Goal: Task Accomplishment & Management: Manage account settings

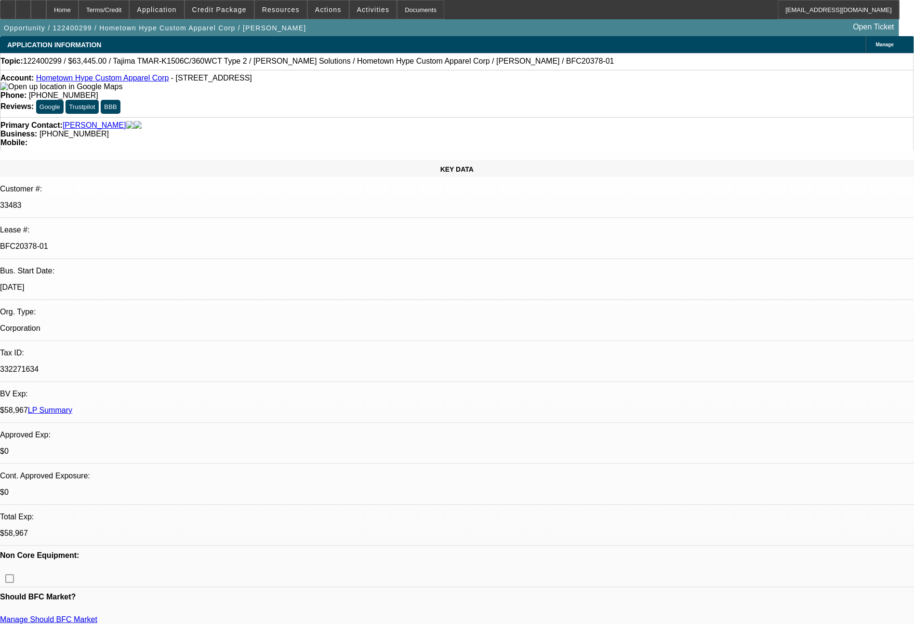
select select "0"
select select "2"
select select "0"
select select "6"
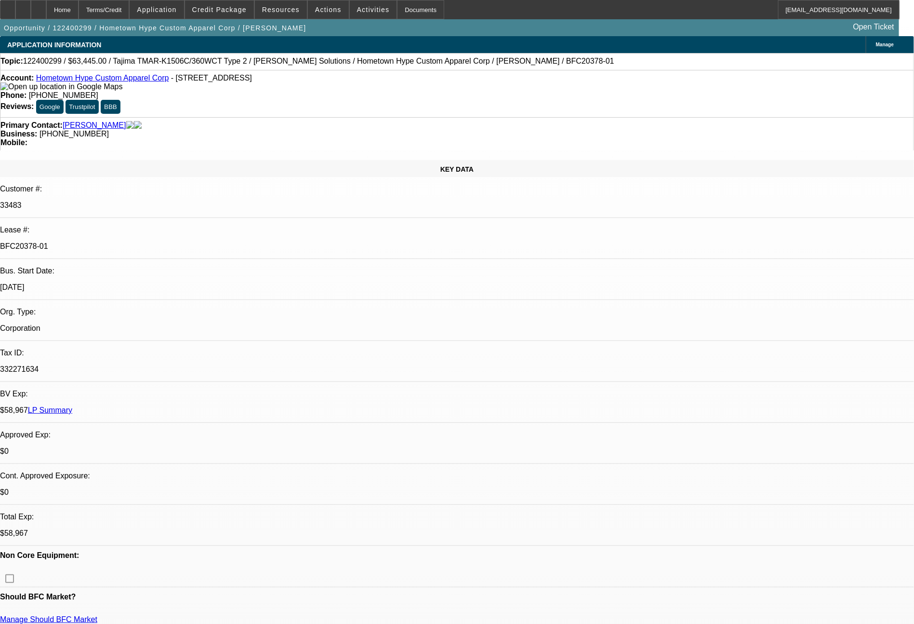
select select "0"
select select "2"
select select "0"
select select "6"
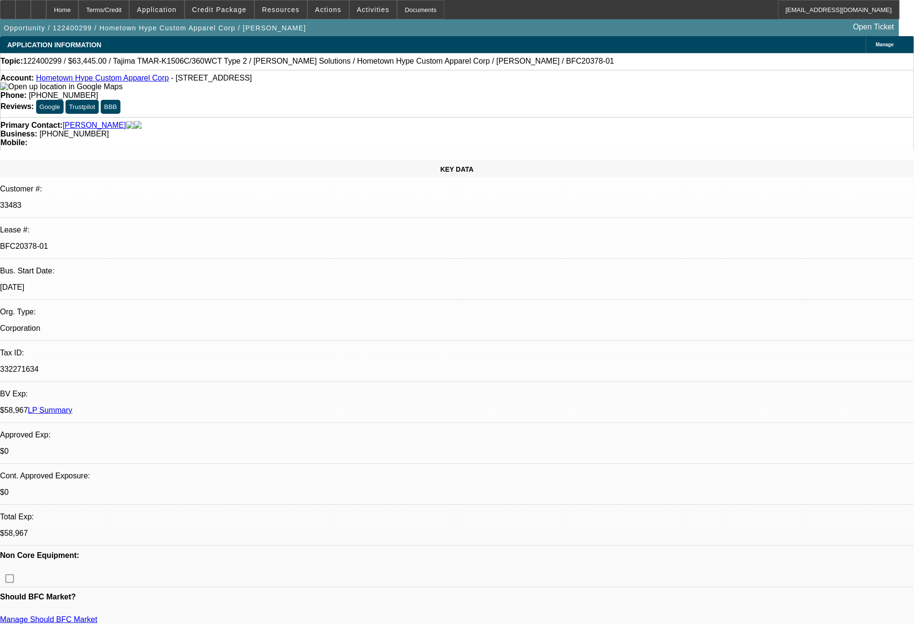
select select "0"
select select "2"
select select "0"
select select "6"
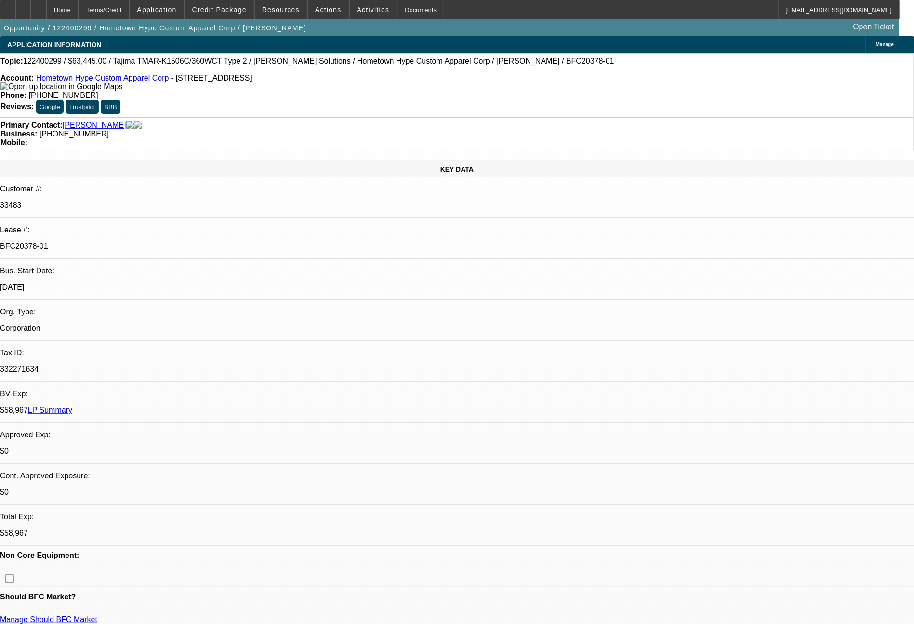
select select "0"
select select "2"
select select "0"
select select "6"
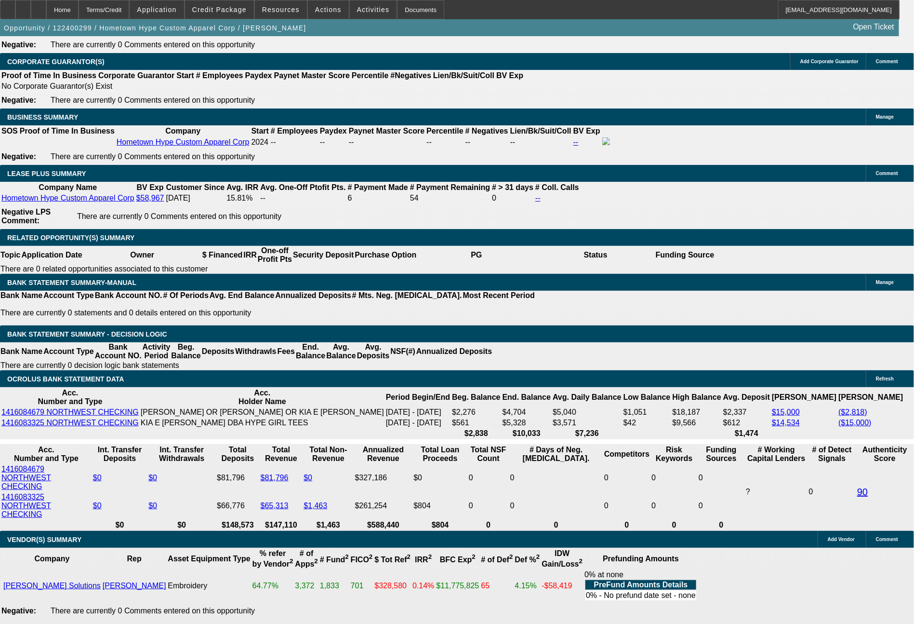
scroll to position [1550, 0]
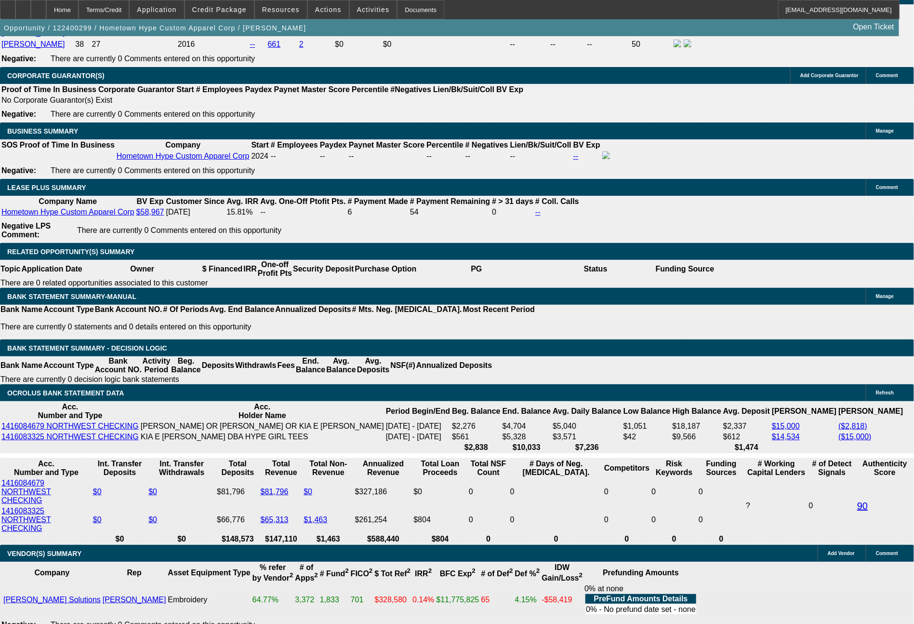
select select "0"
select select "2"
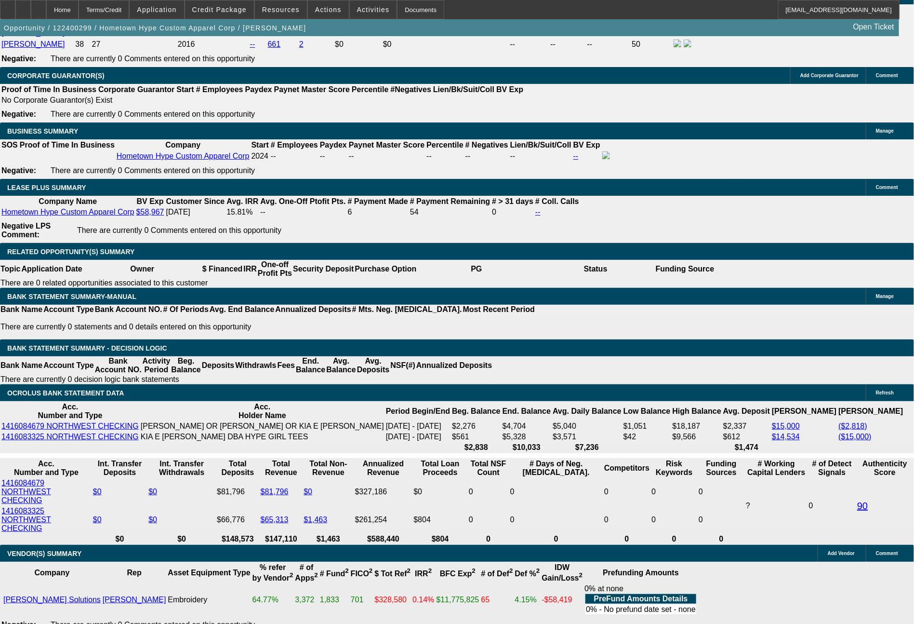
select select "0"
select select "6"
select select "0"
select select "2"
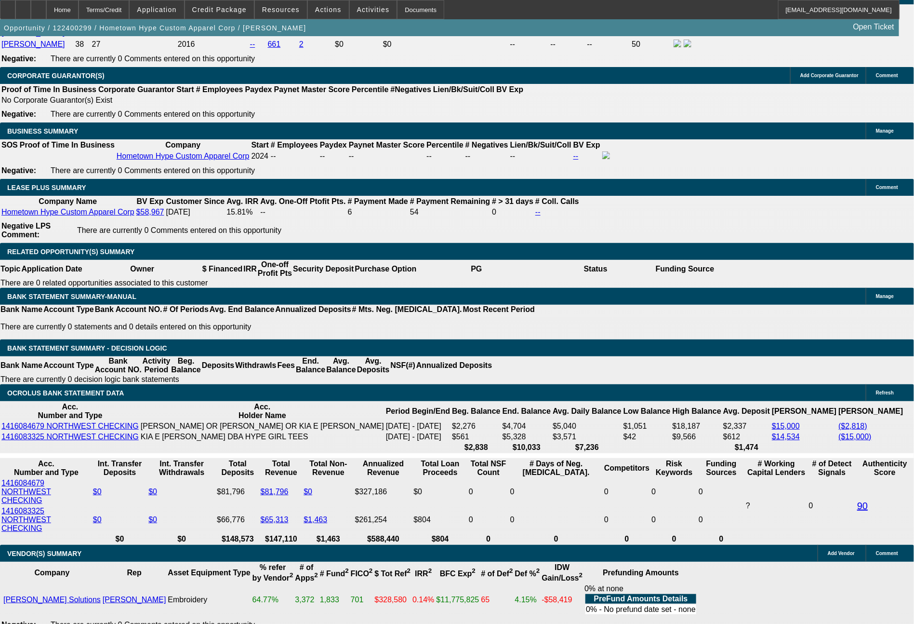
select select "0"
select select "6"
select select "0"
select select "2"
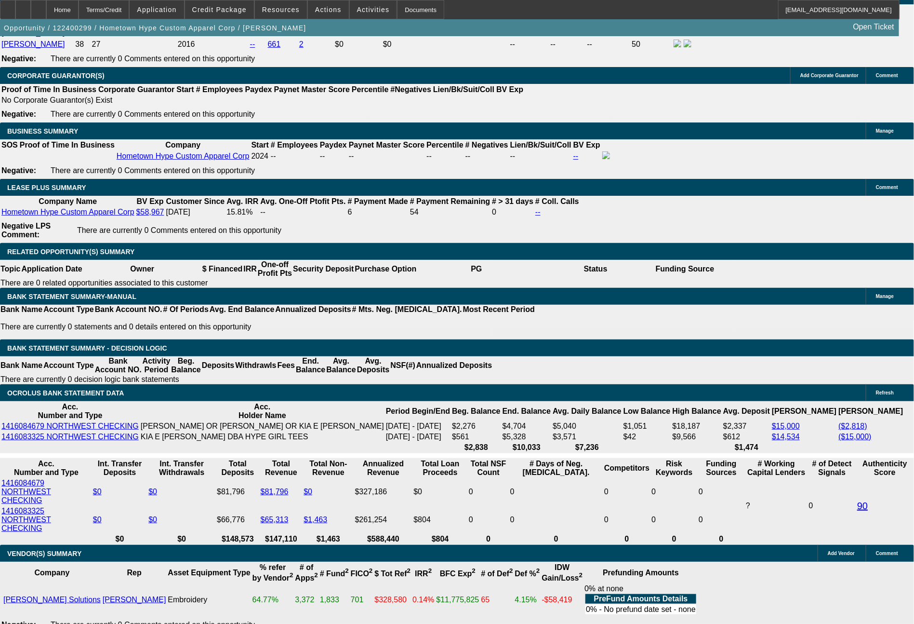
select select "0"
select select "6"
select select "0"
select select "2"
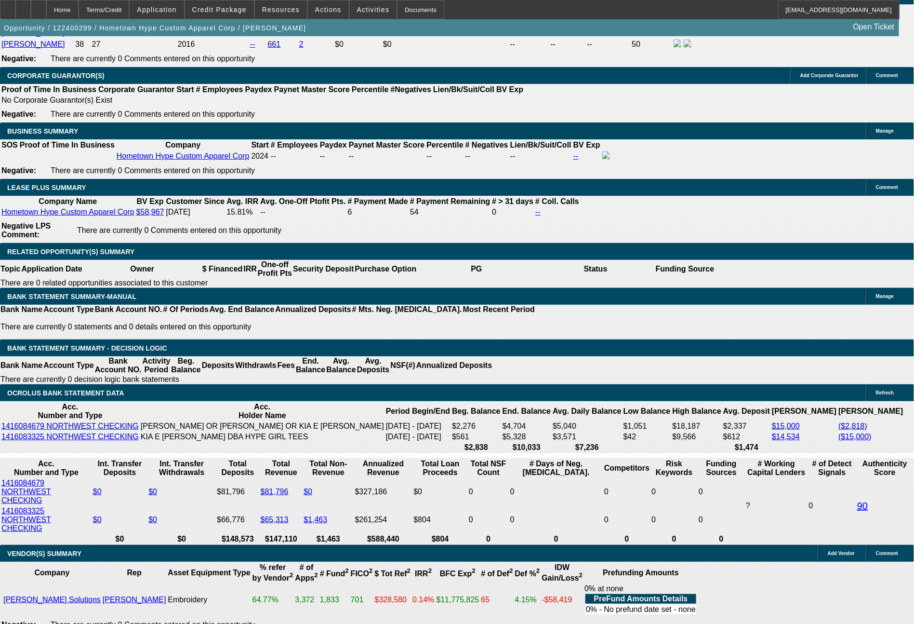
select select "0"
select select "6"
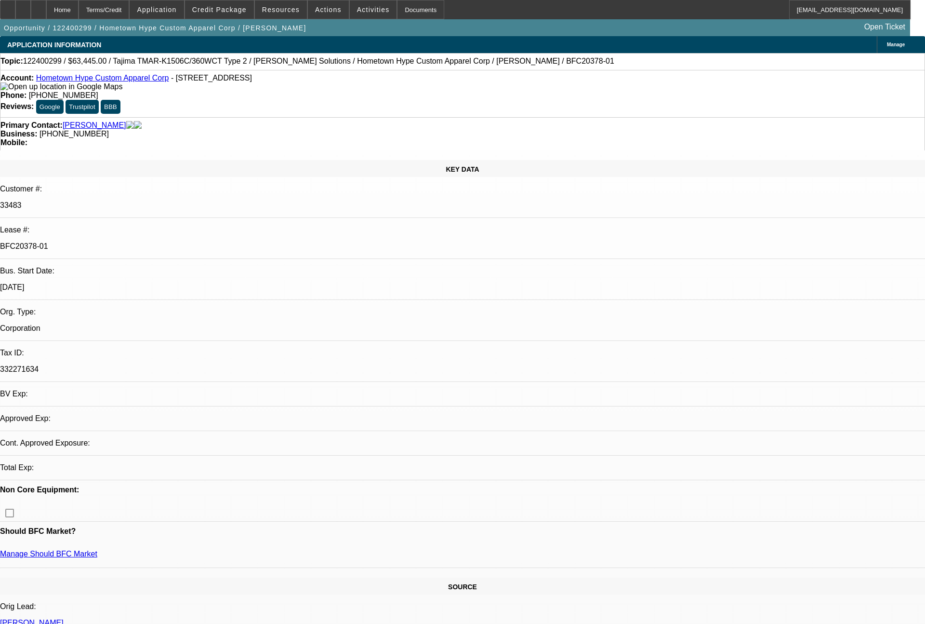
select select "0"
select select "2"
select select "0"
select select "6"
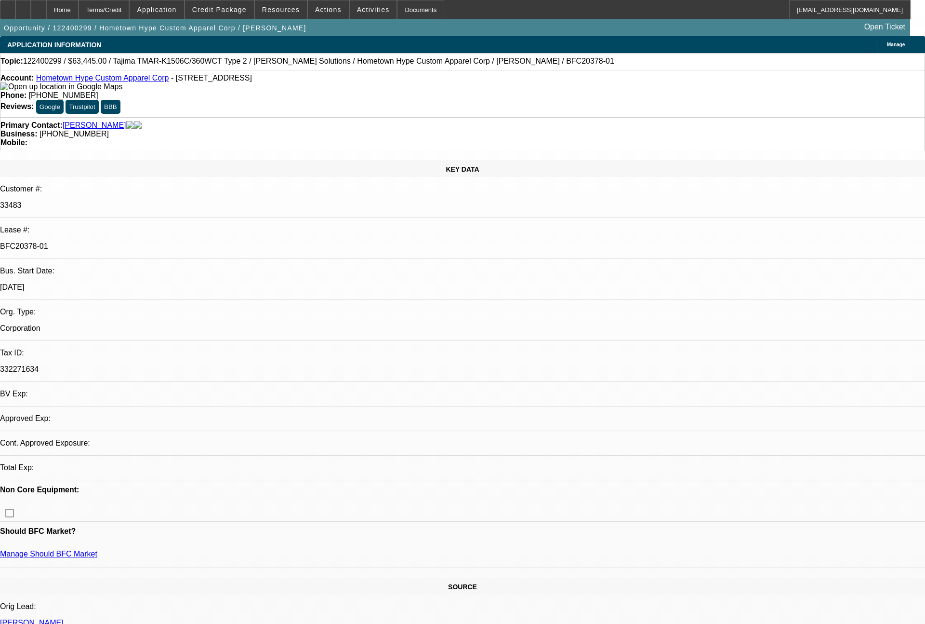
select select "0"
select select "2"
select select "0"
select select "6"
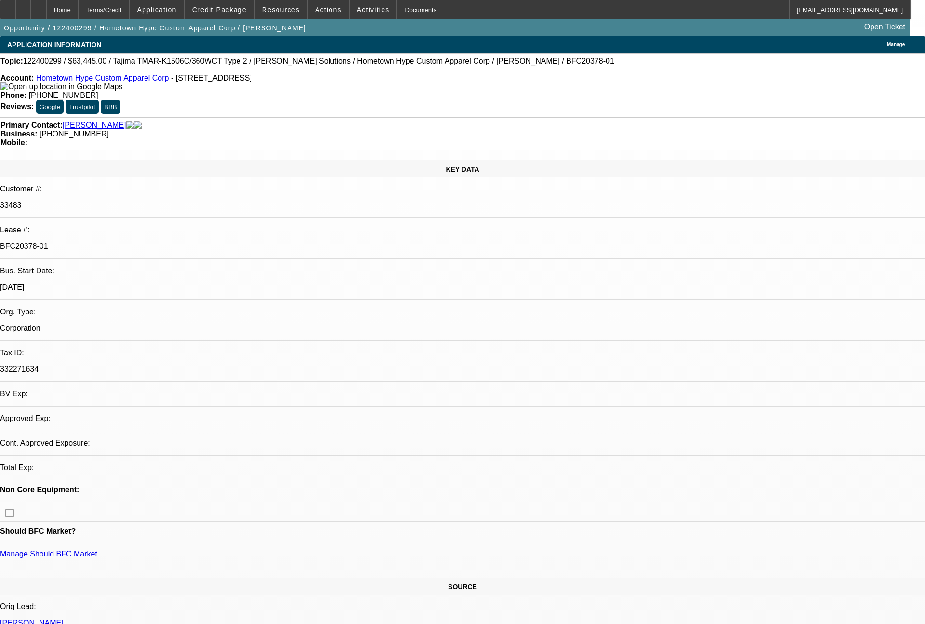
select select "0"
select select "2"
select select "0"
select select "6"
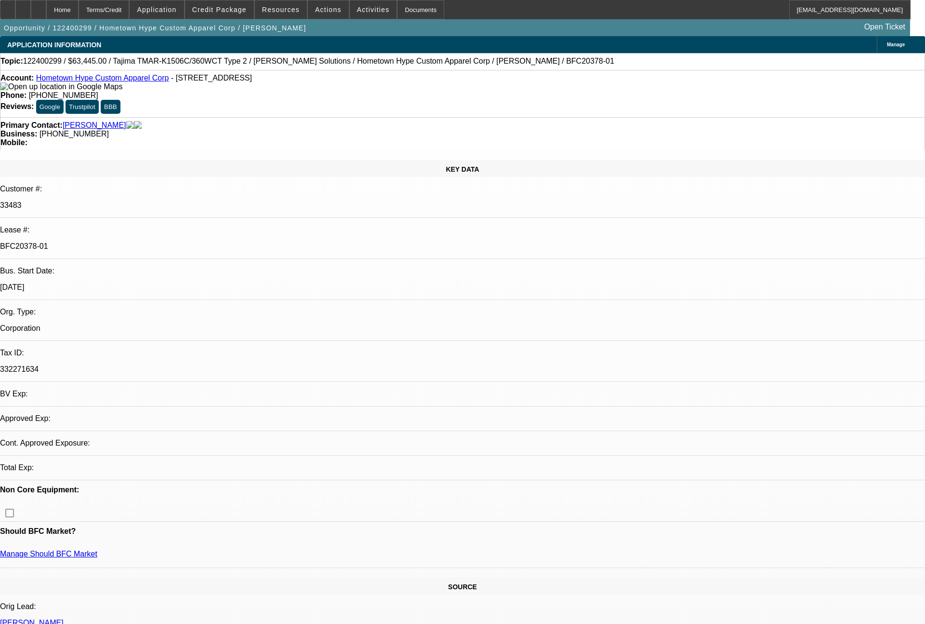
select select "0"
select select "2"
select select "0"
select select "6"
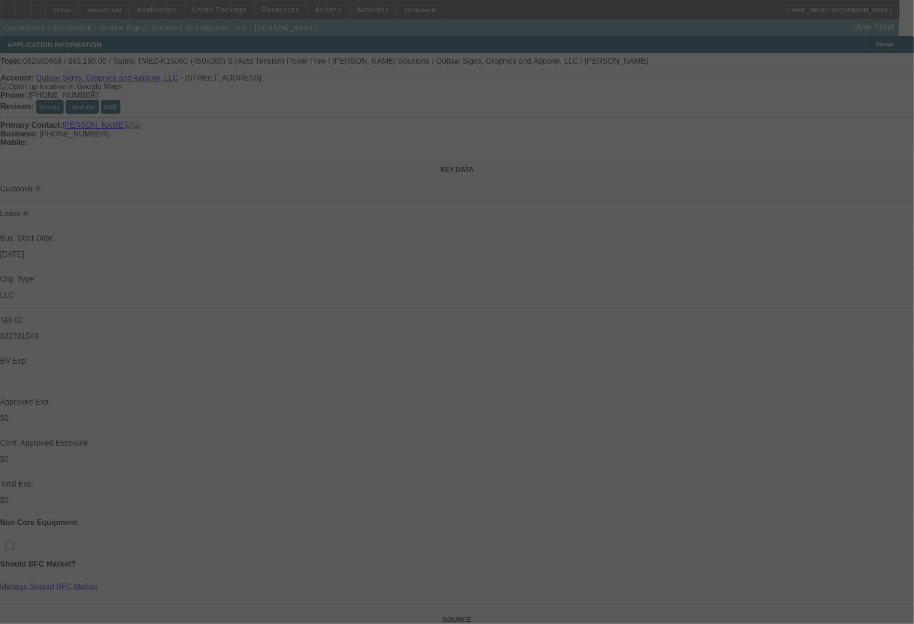
scroll to position [29, 0]
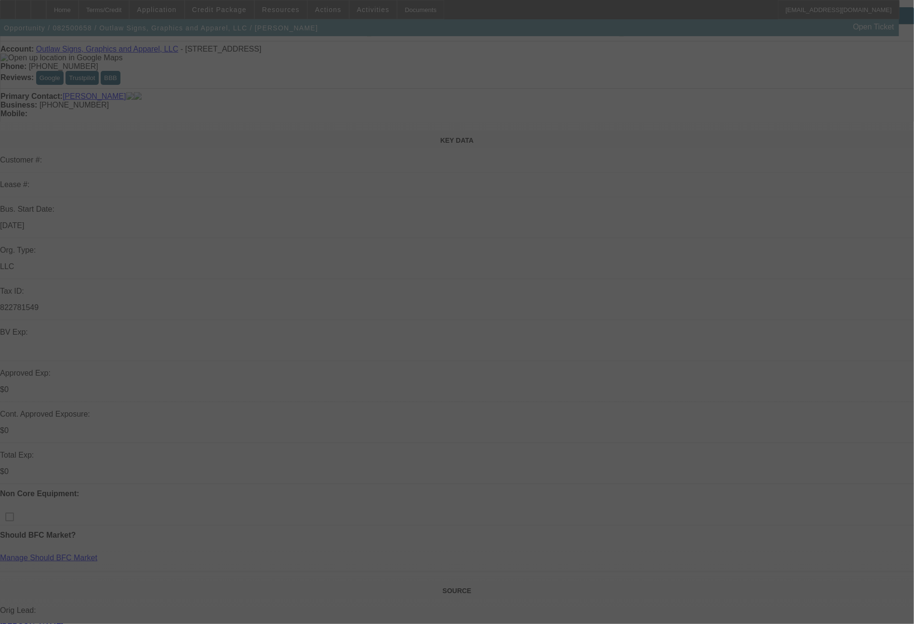
select select "0"
select select "2"
select select "0.1"
select select "4"
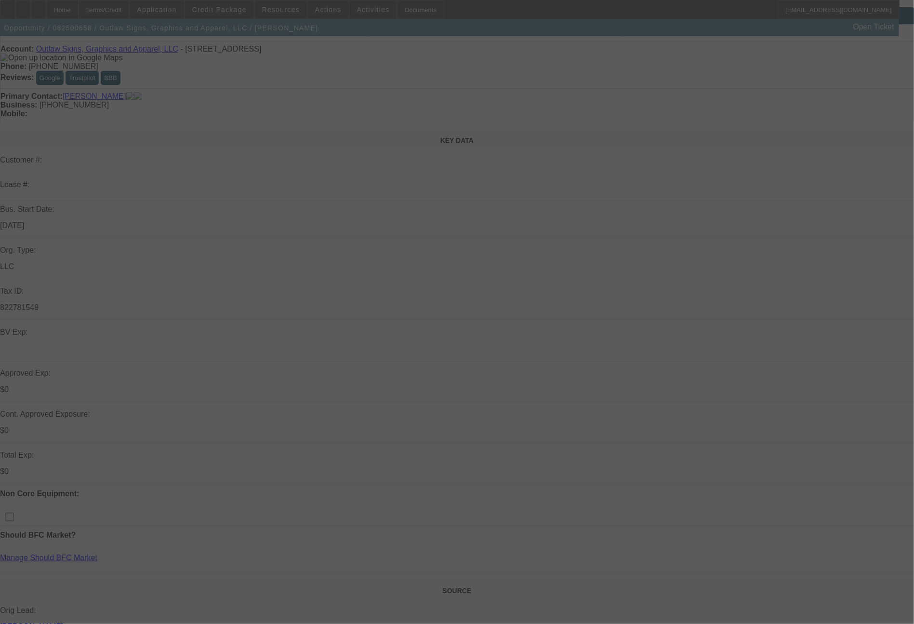
select select "0"
select select "2"
select select "0.1"
select select "4"
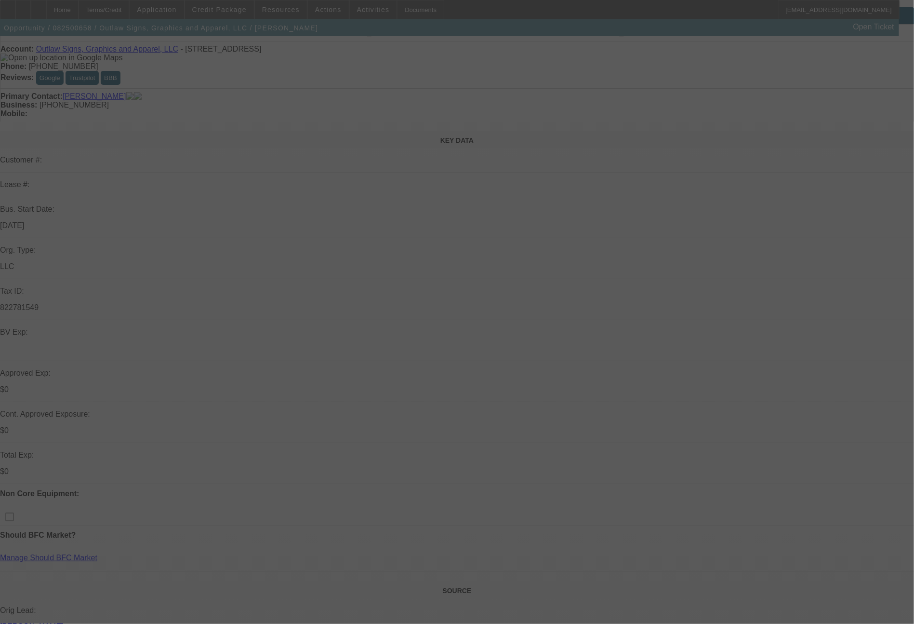
select select "0"
select select "2"
select select "0"
select select "6"
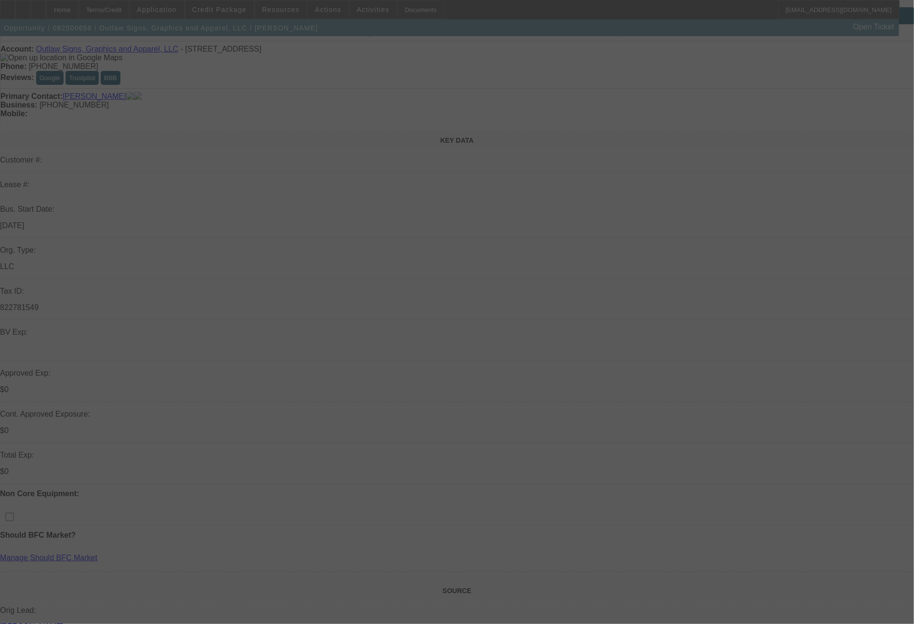
select select "0"
select select "2"
select select "0.1"
select select "4"
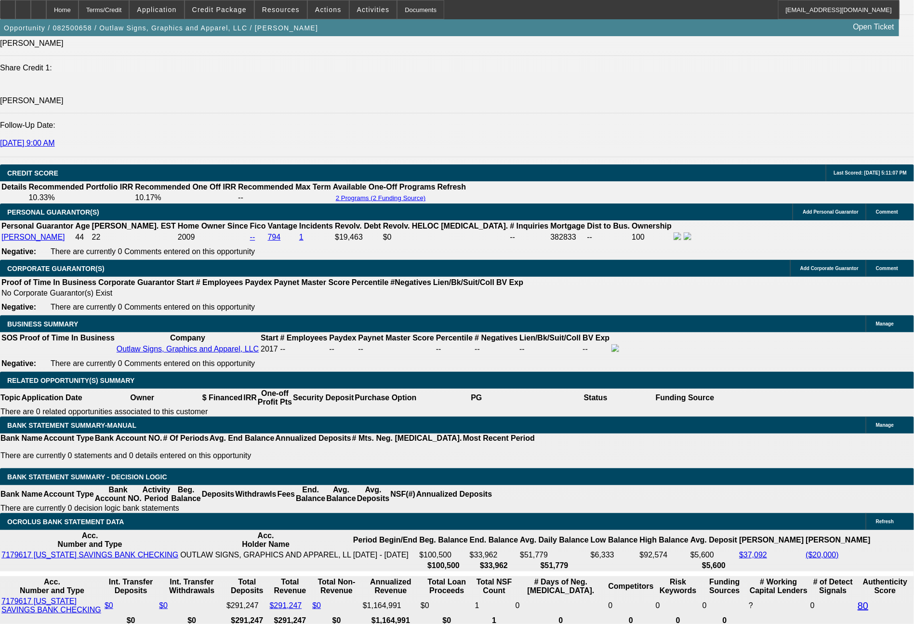
scroll to position [1281, 0]
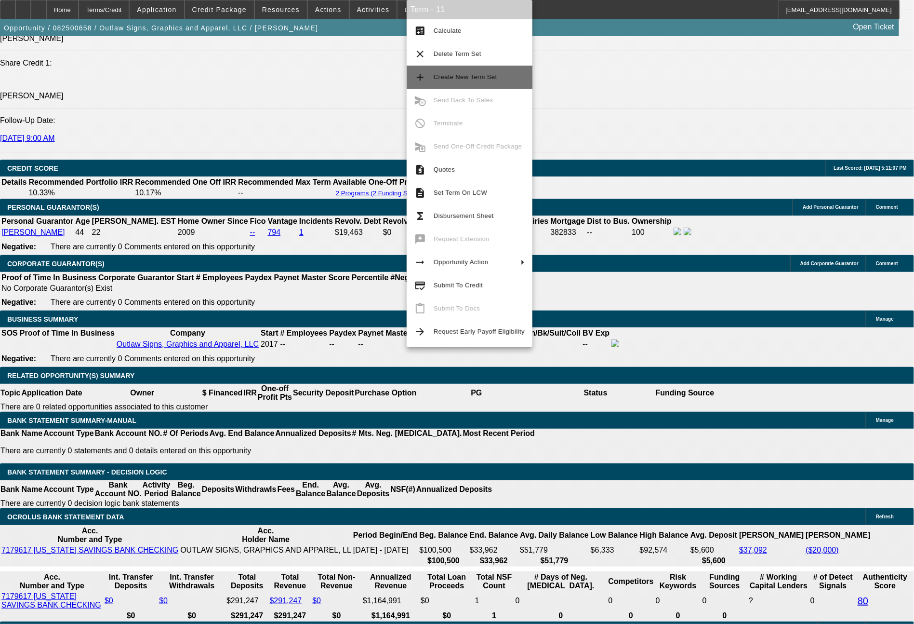
click at [481, 80] on span "Create New Term Set" at bounding box center [466, 76] width 64 height 7
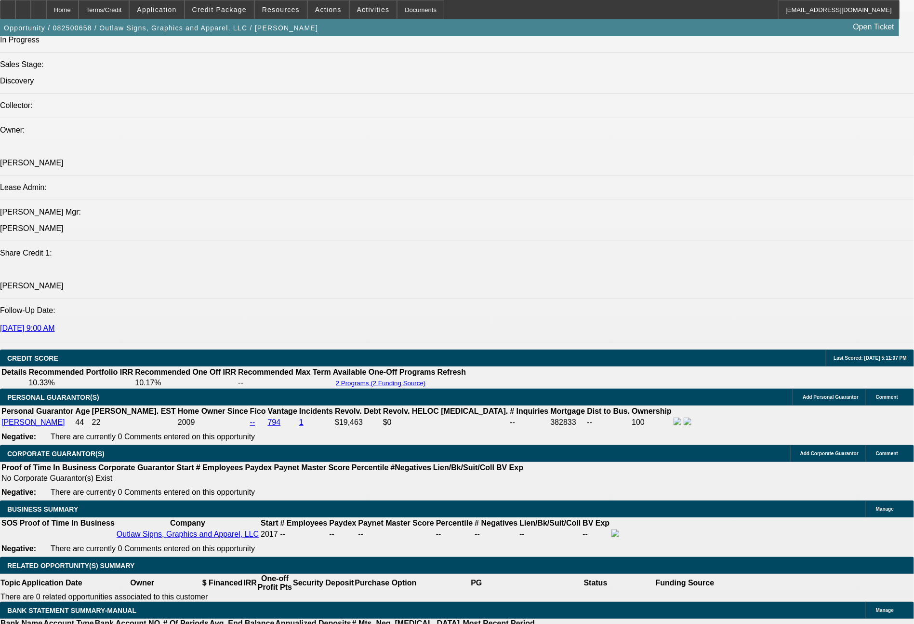
select select "0"
select select "2"
select select "0"
select select "6"
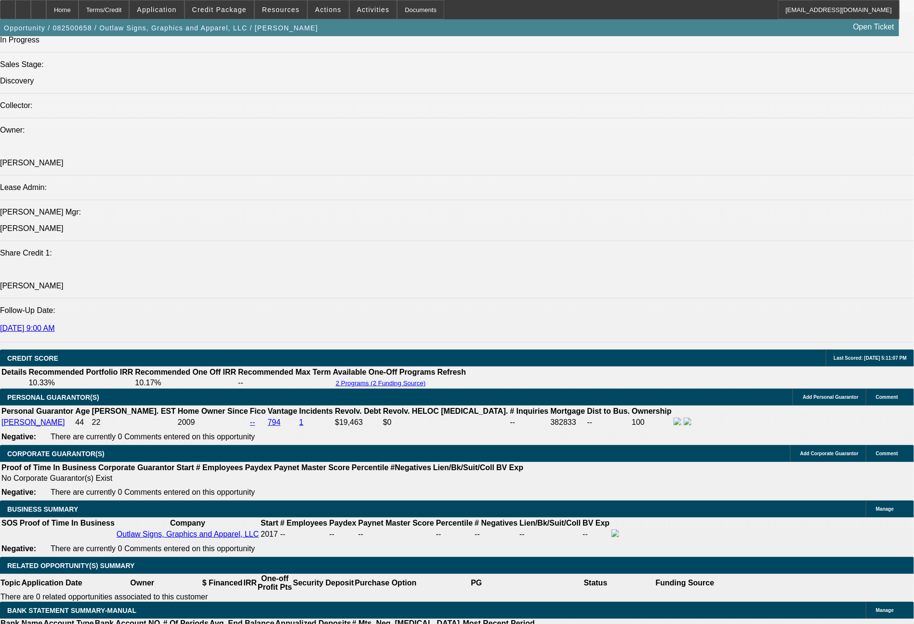
select select "0"
select select "2"
select select "0.1"
select select "4"
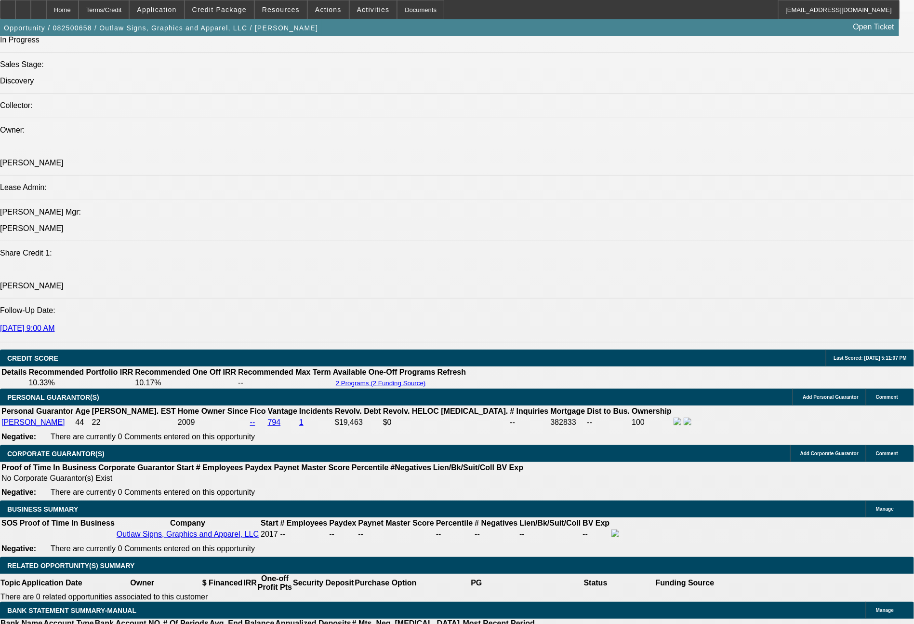
select select "0"
select select "2"
select select "0.1"
select select "4"
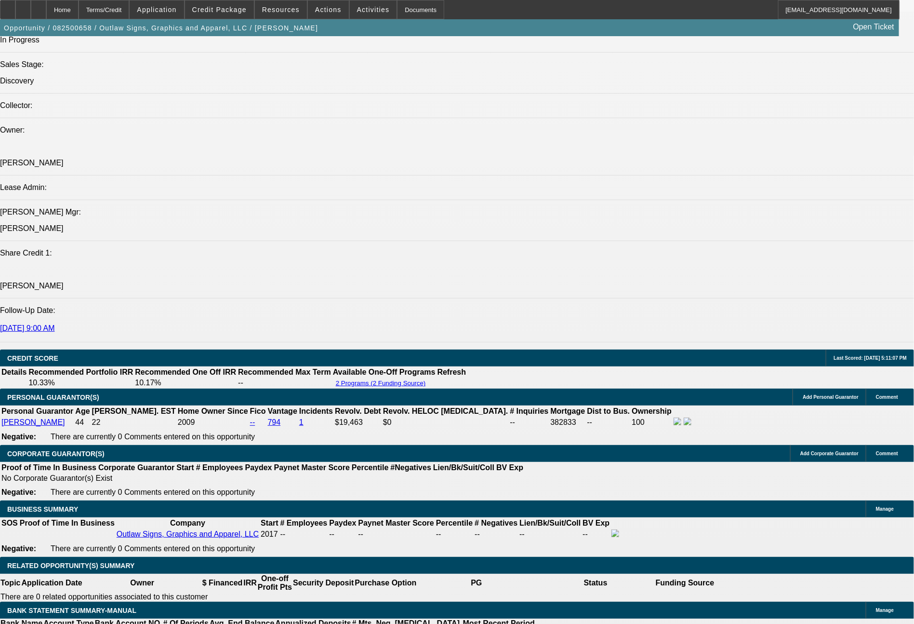
select select "0"
select select "2"
select select "0"
select select "6"
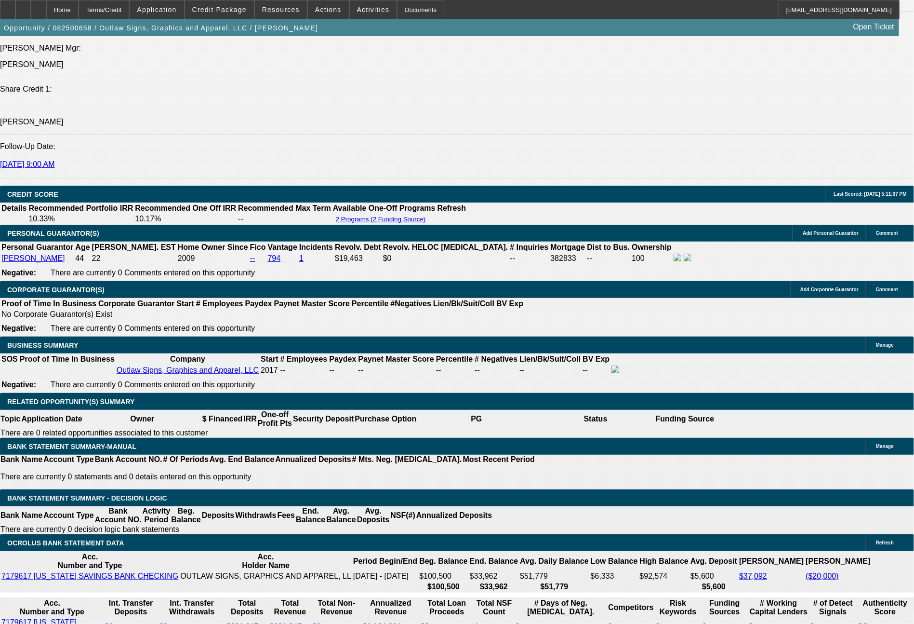
scroll to position [1303, 0]
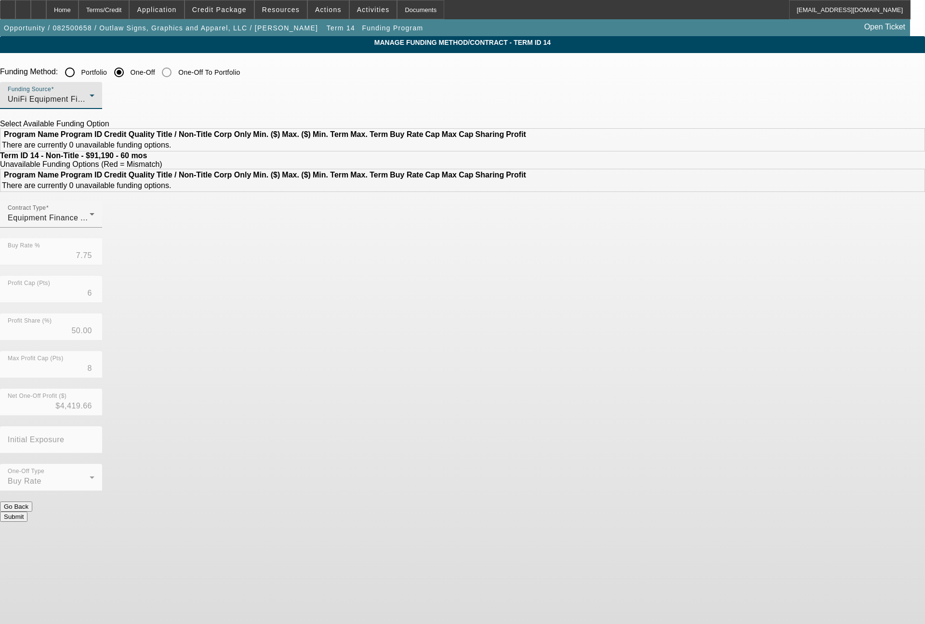
click at [90, 101] on div "UniFi Equipment Finance, Inc." at bounding box center [49, 99] width 82 height 12
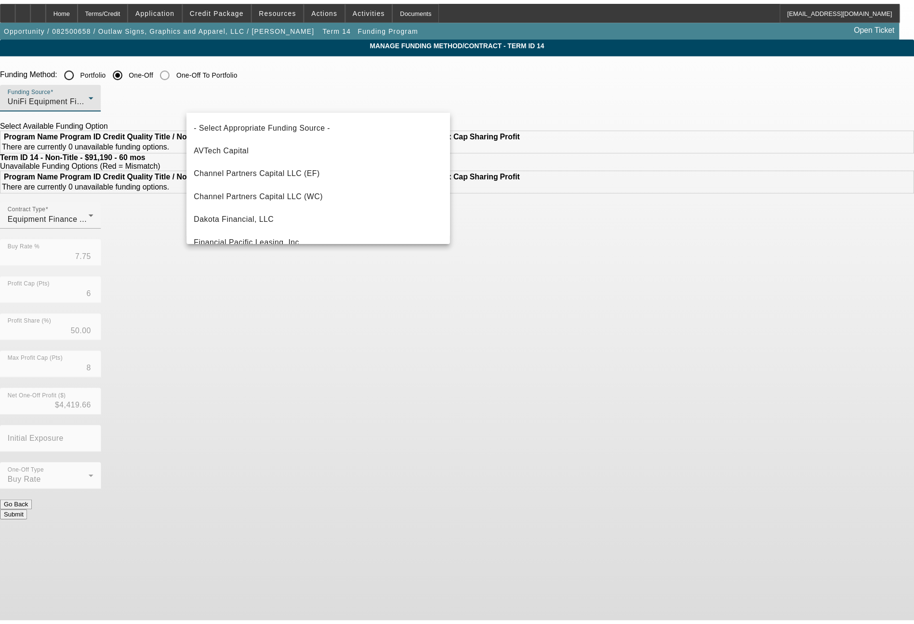
scroll to position [269, 0]
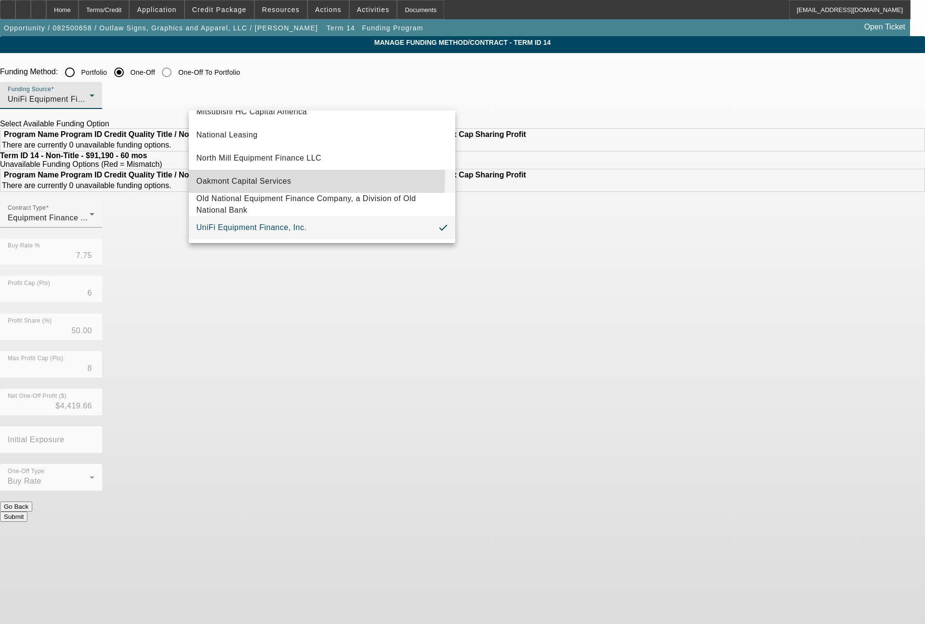
click at [241, 175] on span "Oakmont Capital Services" at bounding box center [244, 181] width 95 height 12
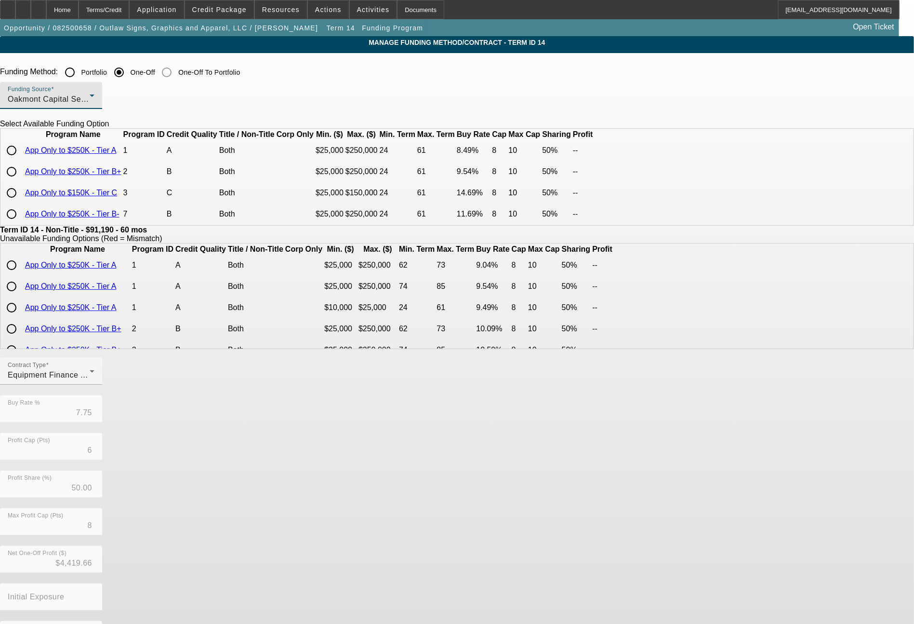
click at [21, 181] on input "radio" at bounding box center [11, 171] width 19 height 19
radio input "true"
type input "9.54"
type input "8"
type input "10"
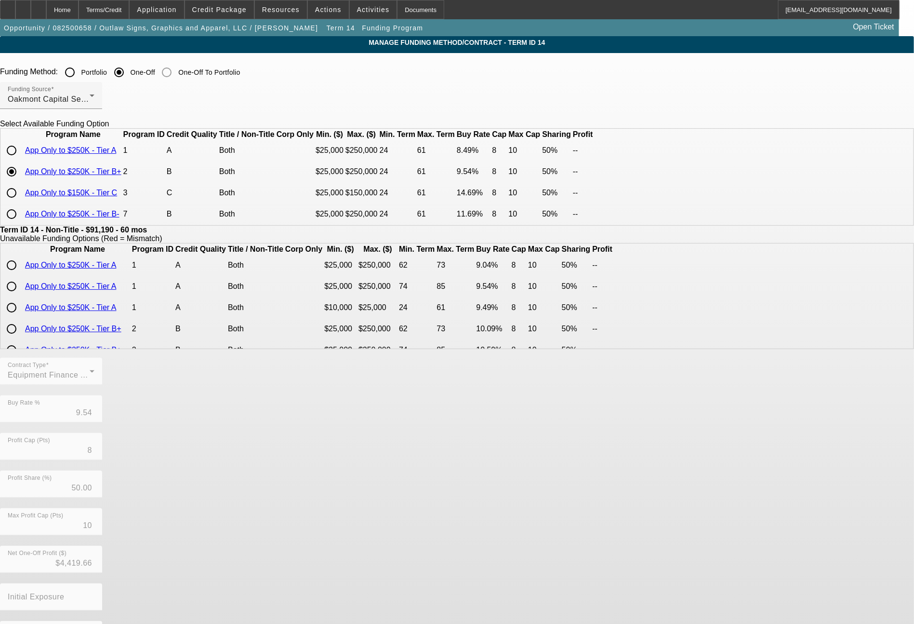
scroll to position [47, 0]
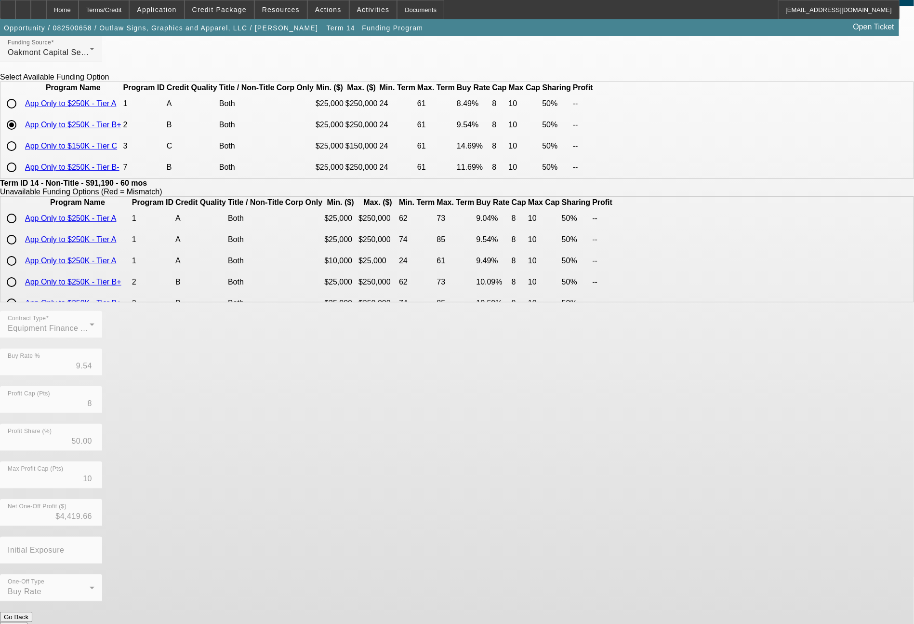
click at [27, 622] on button "Submit" at bounding box center [13, 627] width 27 height 10
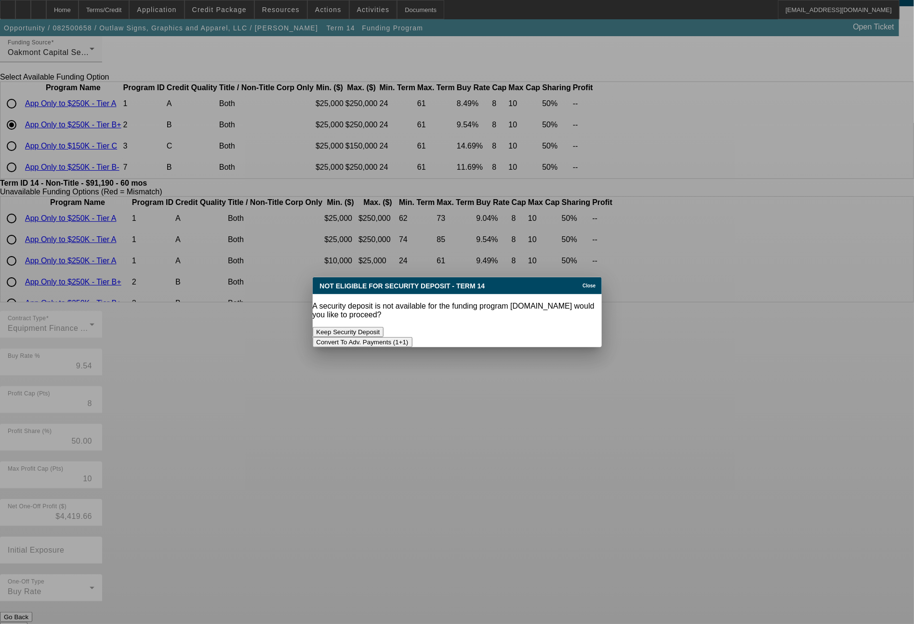
scroll to position [0, 0]
click at [412, 337] on button "Convert To Adv. Payments (1+1)" at bounding box center [363, 342] width 100 height 10
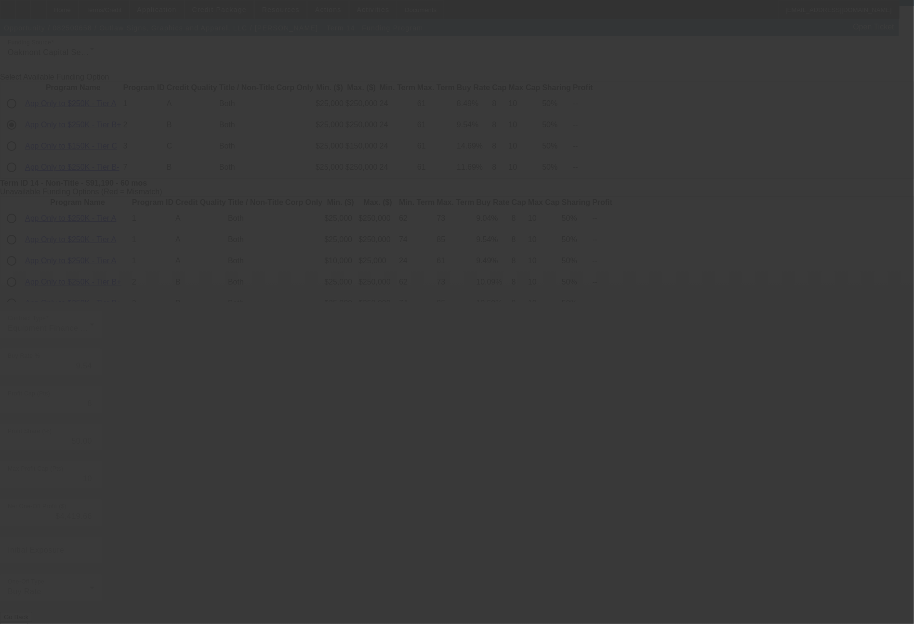
type input "7.75"
type input "6"
type input "8"
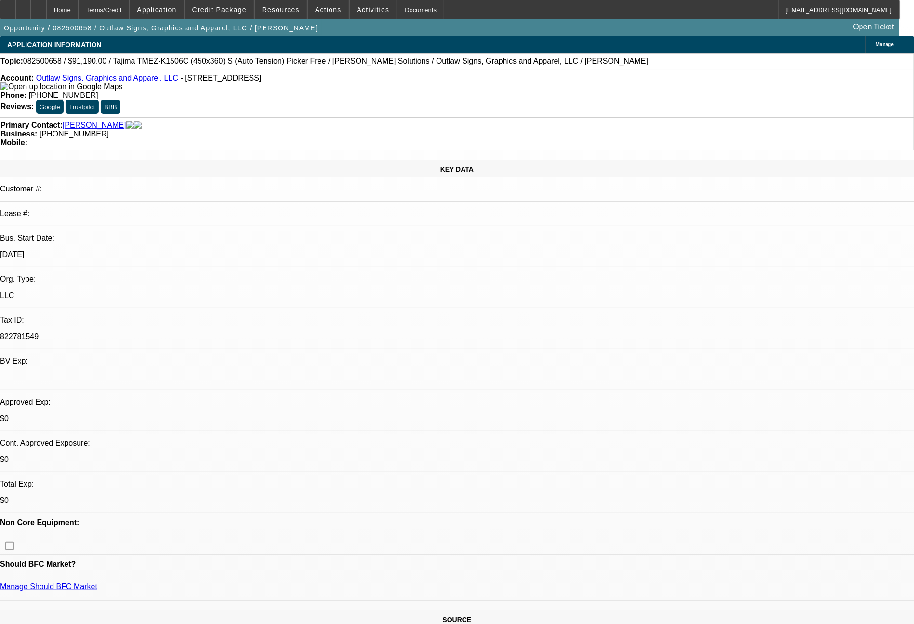
select select "0"
select select "6"
select select "0"
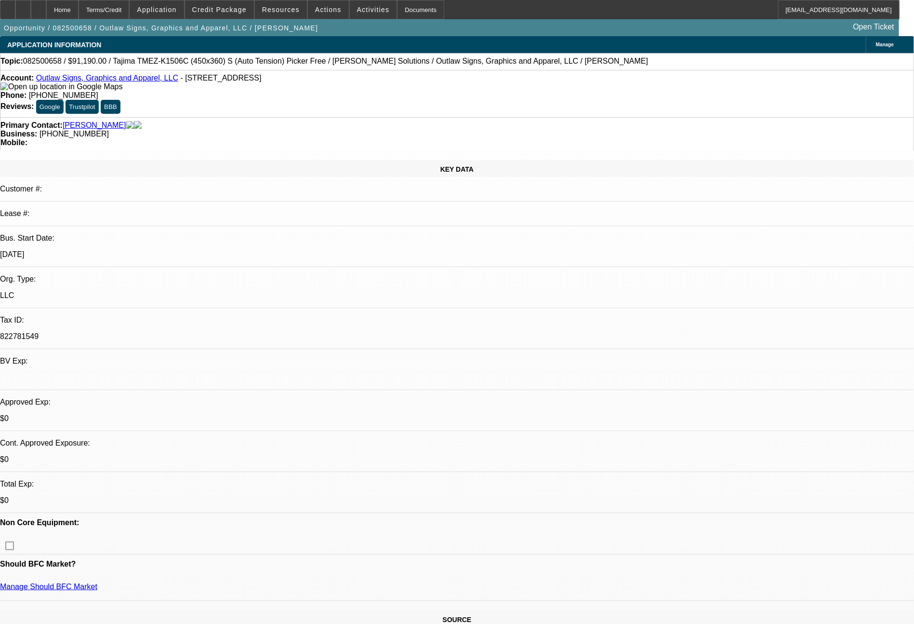
select select "2"
select select "0.1"
select select "4"
select select "0"
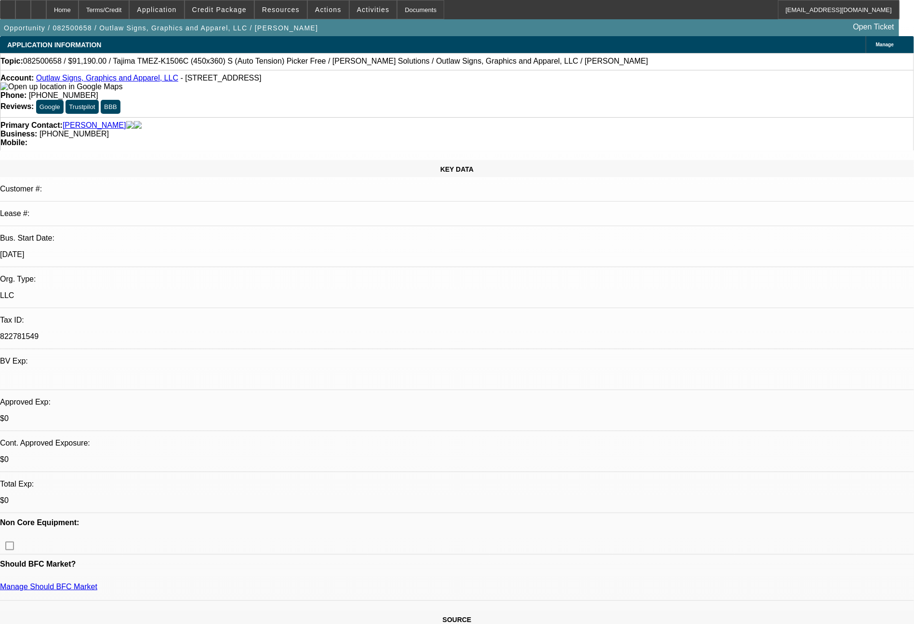
select select "2"
select select "0.1"
select select "4"
select select "0"
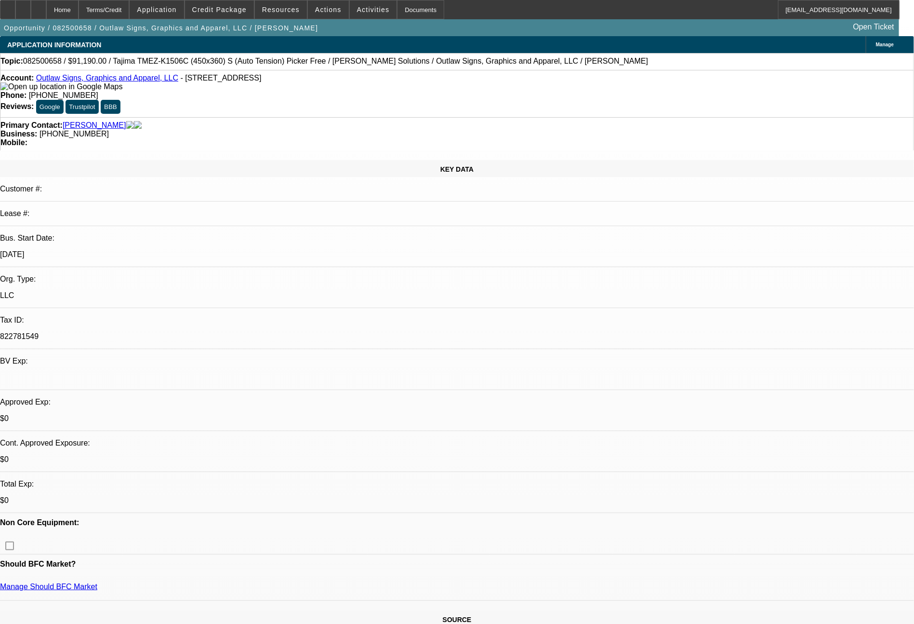
select select "2"
select select "0"
select select "6"
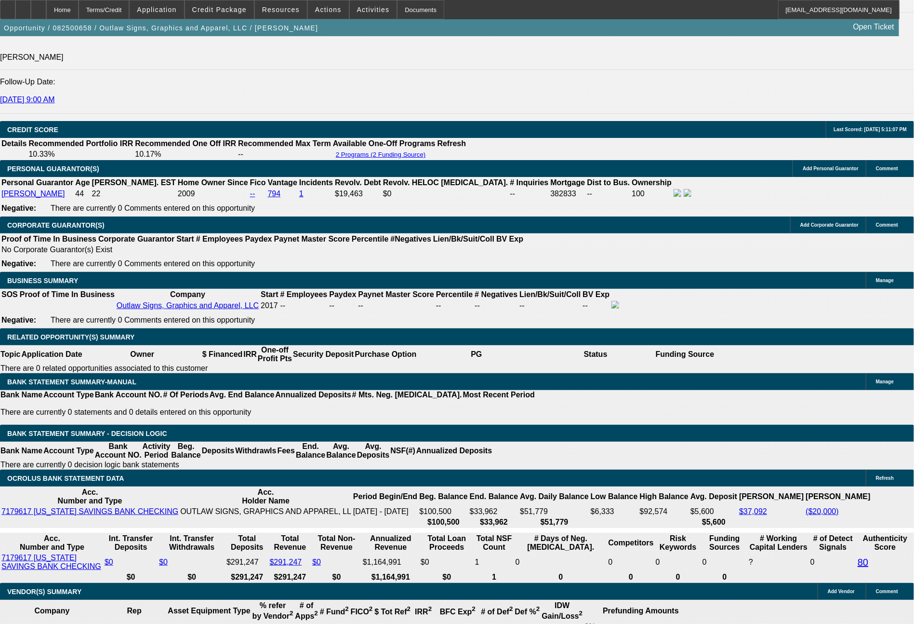
scroll to position [1332, 0]
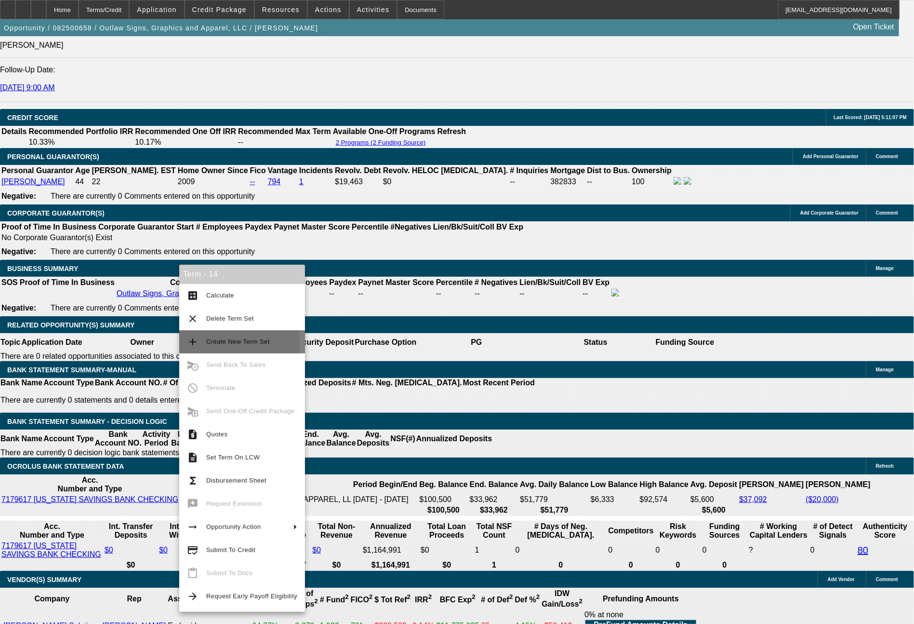
click at [213, 343] on span "Create New Term Set" at bounding box center [238, 341] width 64 height 7
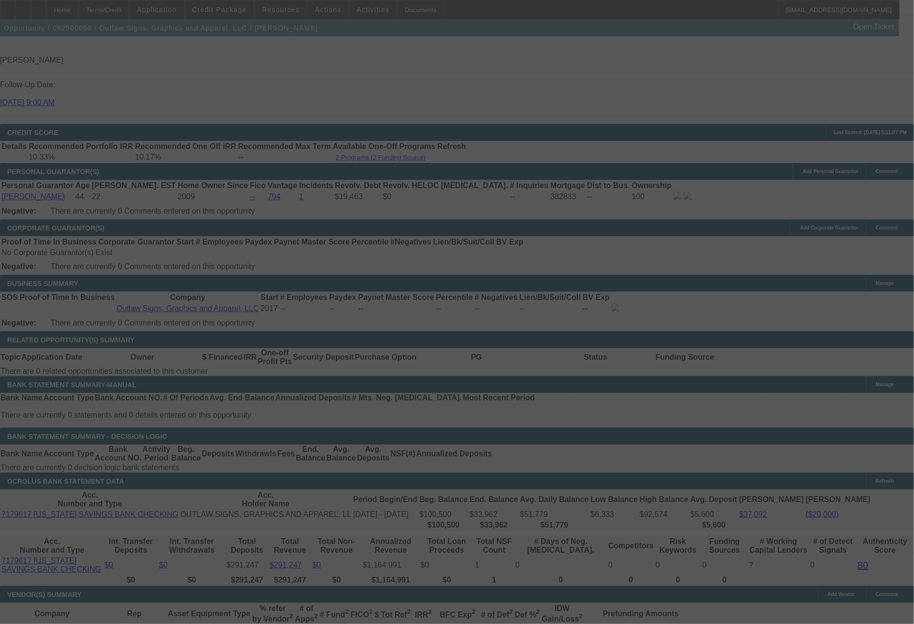
select select "0"
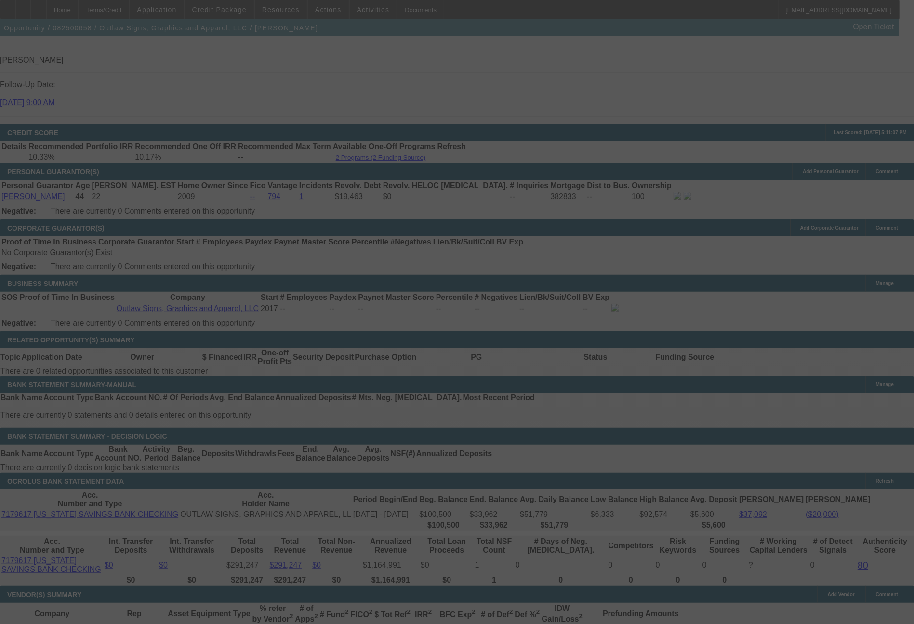
select select "0"
select select "2"
select select "0.1"
select select "0"
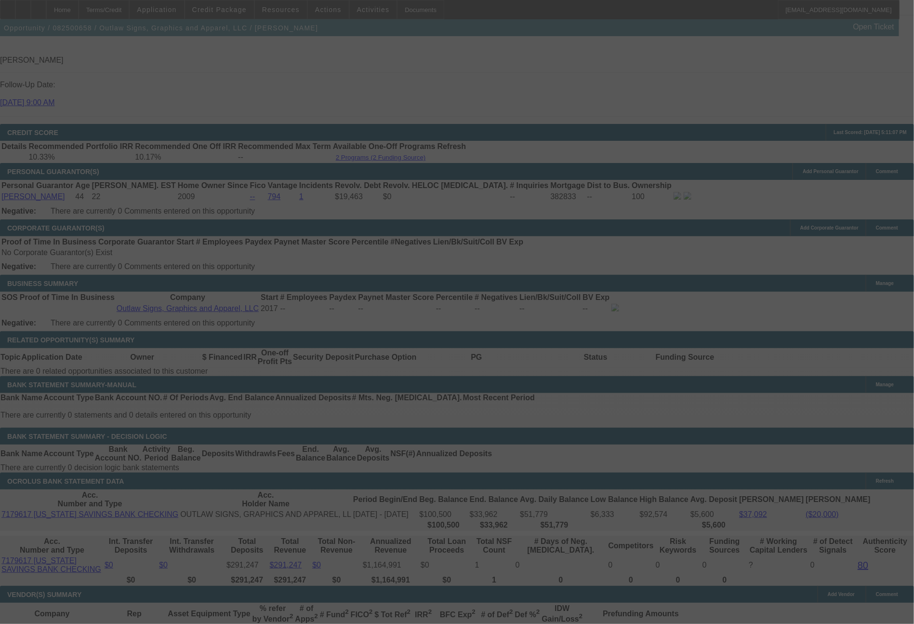
select select "2"
select select "0.1"
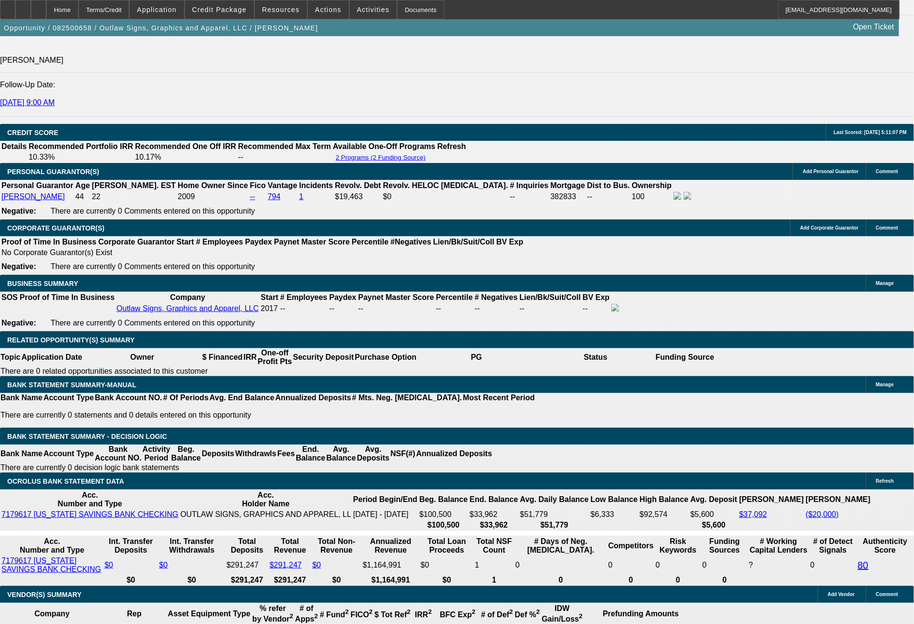
select select "1"
select select "6"
select select "1"
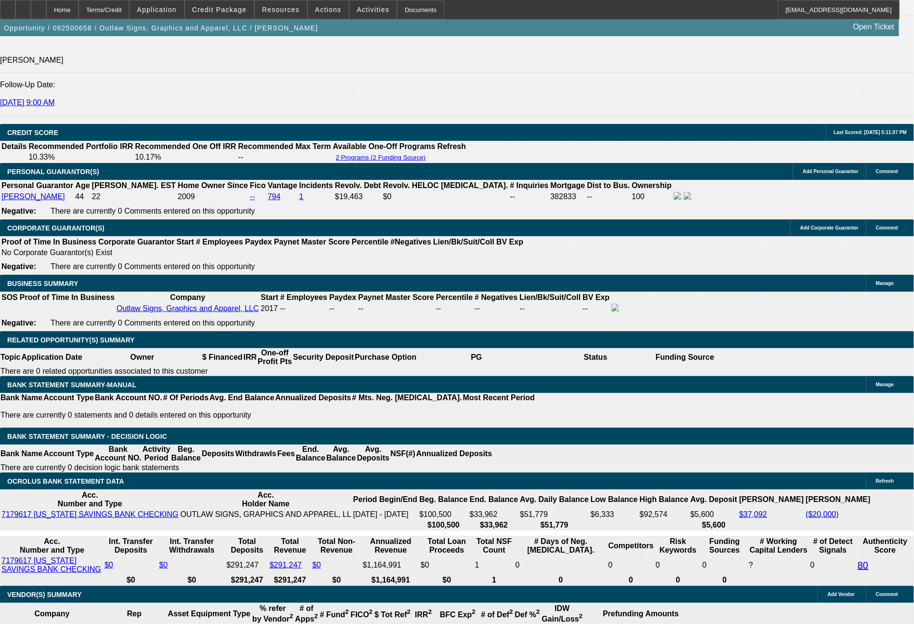
select select "6"
select select "1"
select select "2"
select select "4"
select select "1"
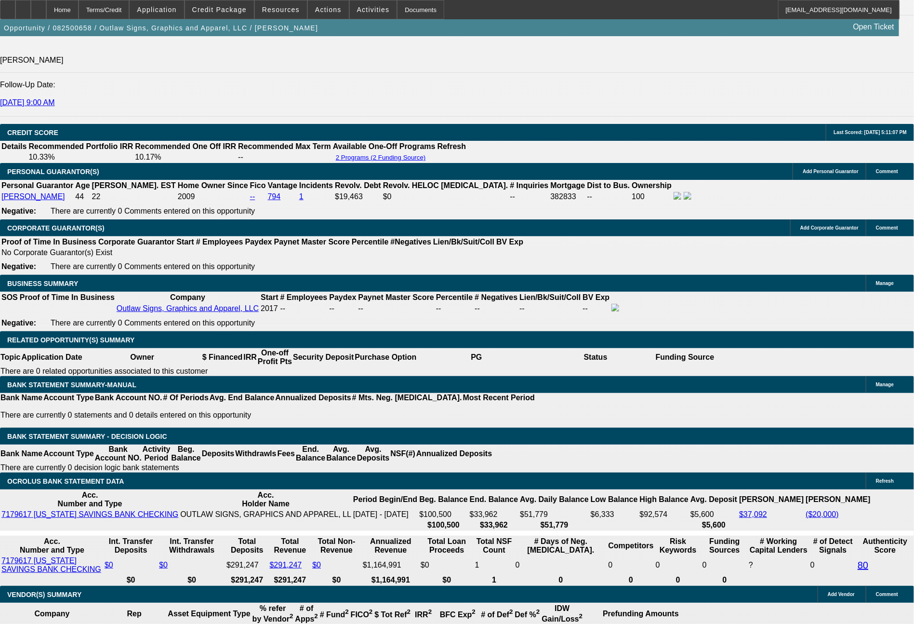
select select "2"
select select "4"
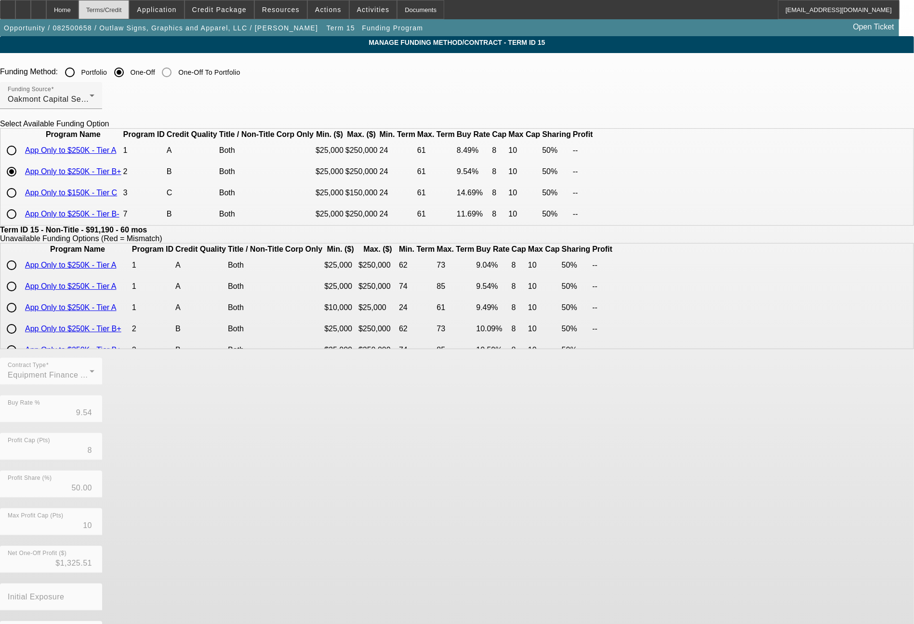
click at [125, 9] on div "Terms/Credit" at bounding box center [104, 9] width 51 height 19
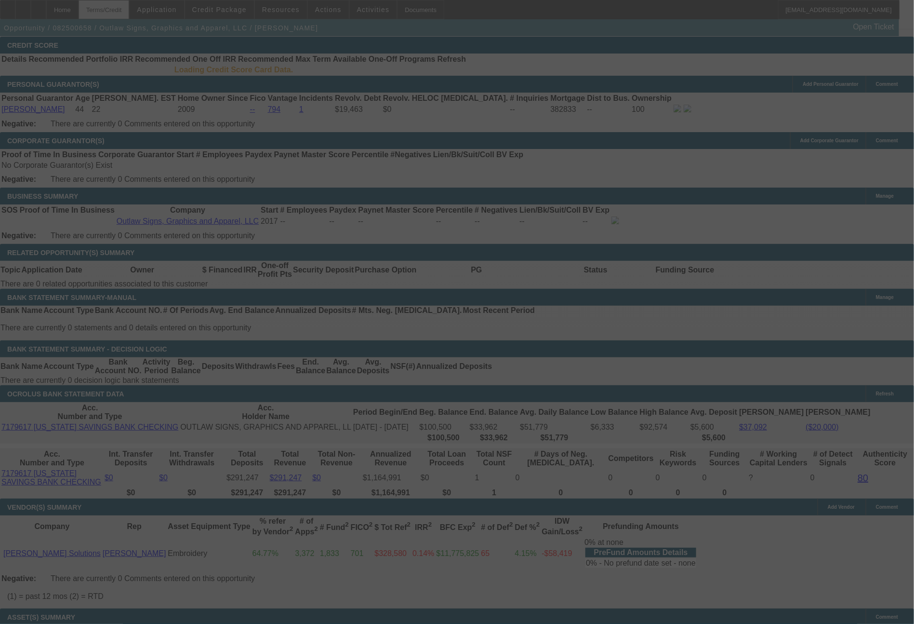
scroll to position [1401, 0]
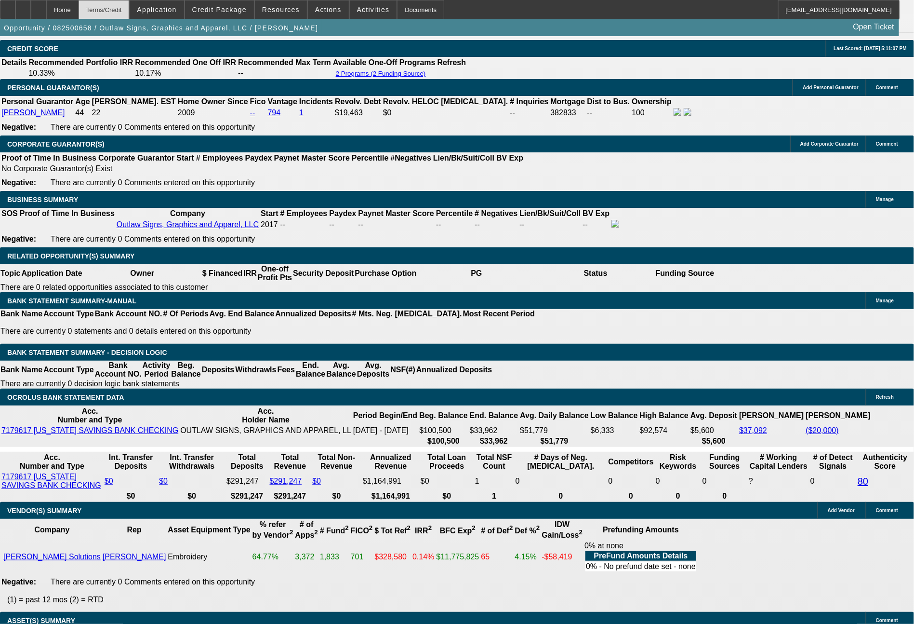
select select "0"
select select "6"
select select "0"
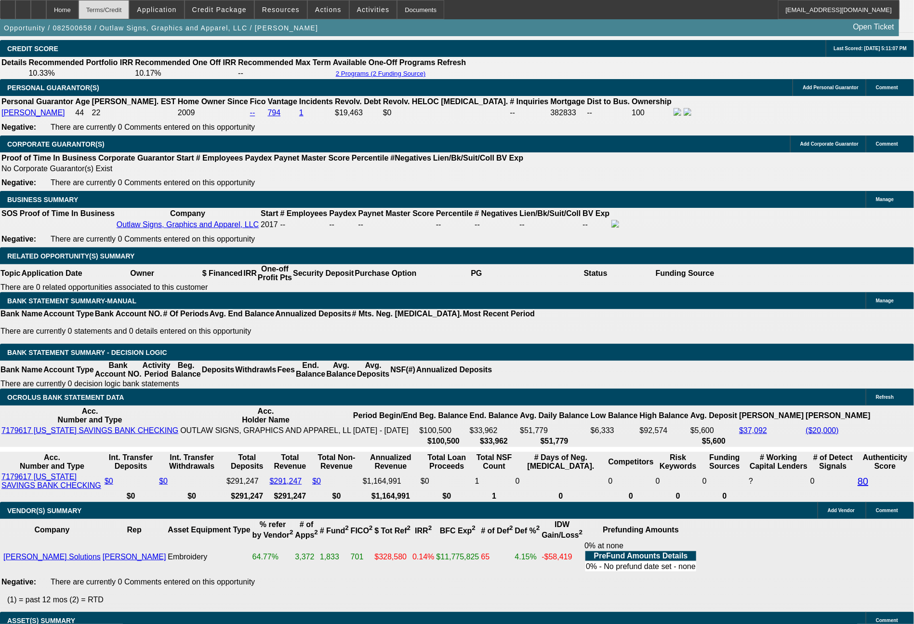
select select "0"
select select "6"
select select "0"
select select "2"
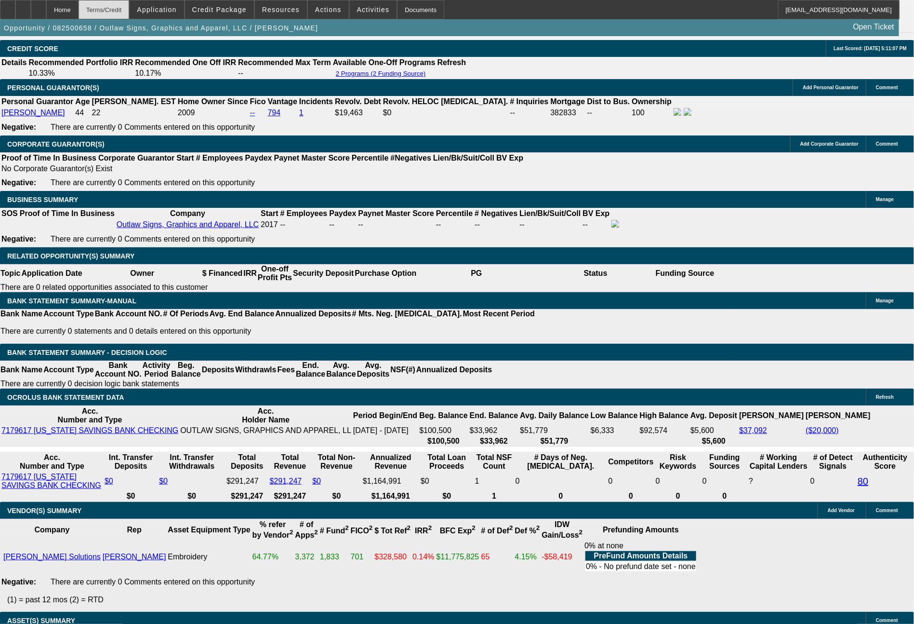
select select "2"
select select "0.1"
select select "4"
select select "0"
select select "2"
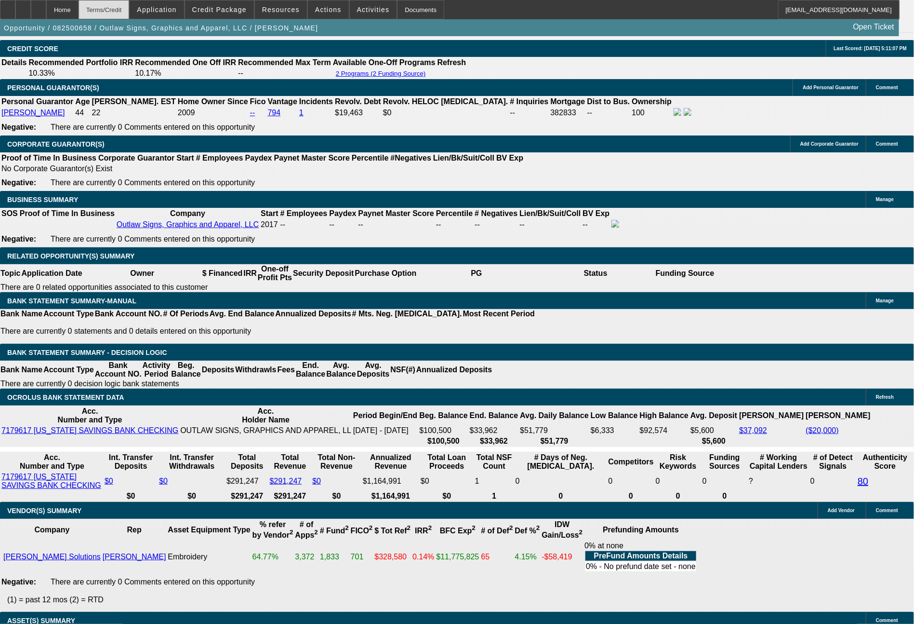
select select "2"
select select "0.1"
select select "4"
drag, startPoint x: 146, startPoint y: 304, endPoint x: 210, endPoint y: 312, distance: 64.1
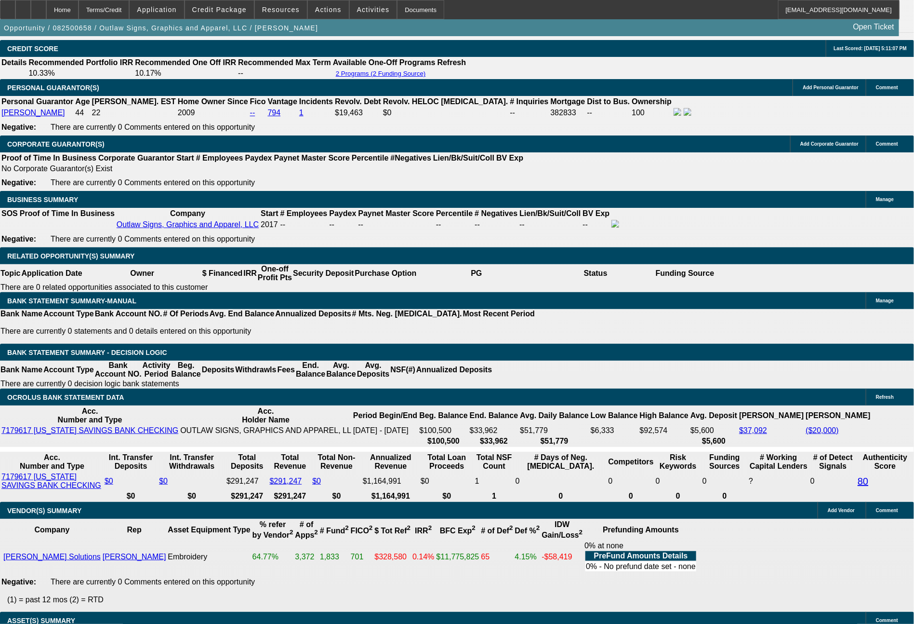
type input "1"
type input "UNKNOWN"
type input "1974"
type input "10.8"
type input "$1,974.00"
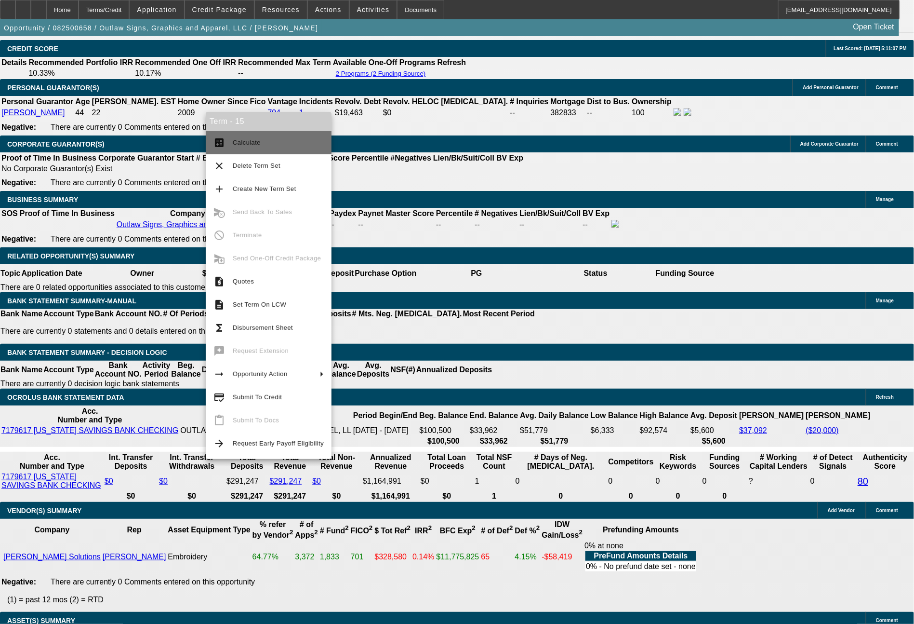
click at [275, 143] on span "Calculate" at bounding box center [278, 143] width 91 height 12
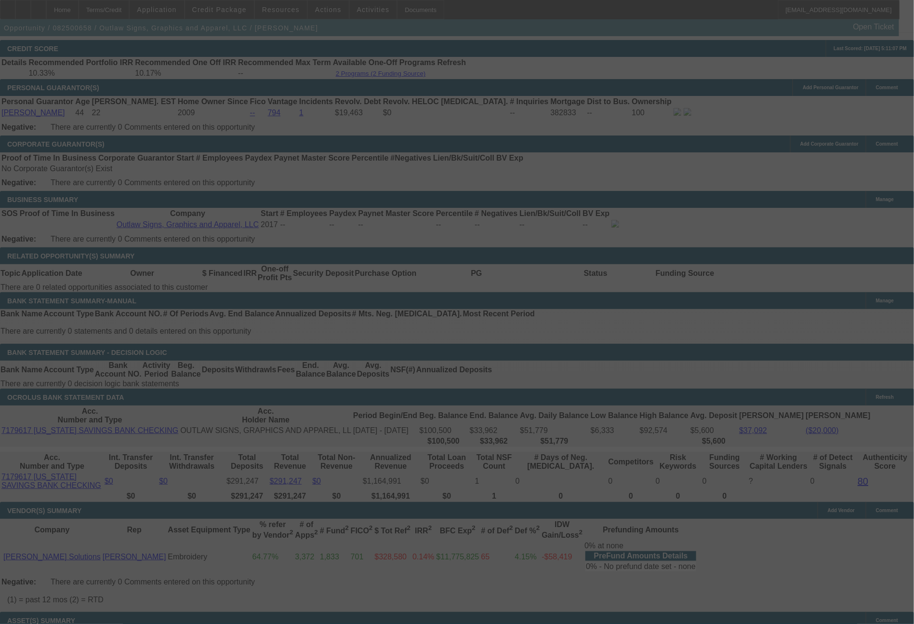
select select "0"
select select "6"
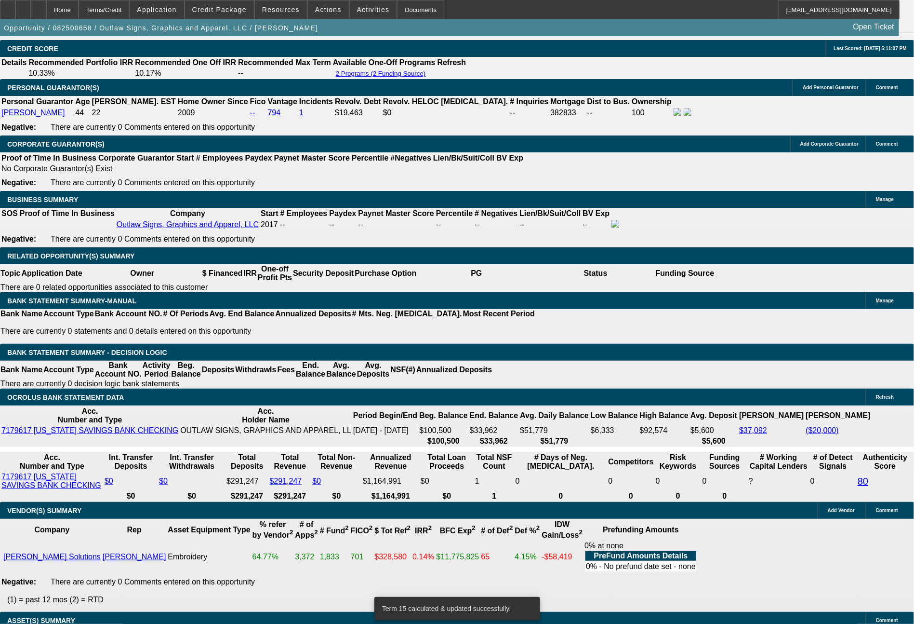
drag, startPoint x: 314, startPoint y: 306, endPoint x: 324, endPoint y: 306, distance: 10.6
type input "7"
type input "UNKNOWN"
type input "$13,451.66"
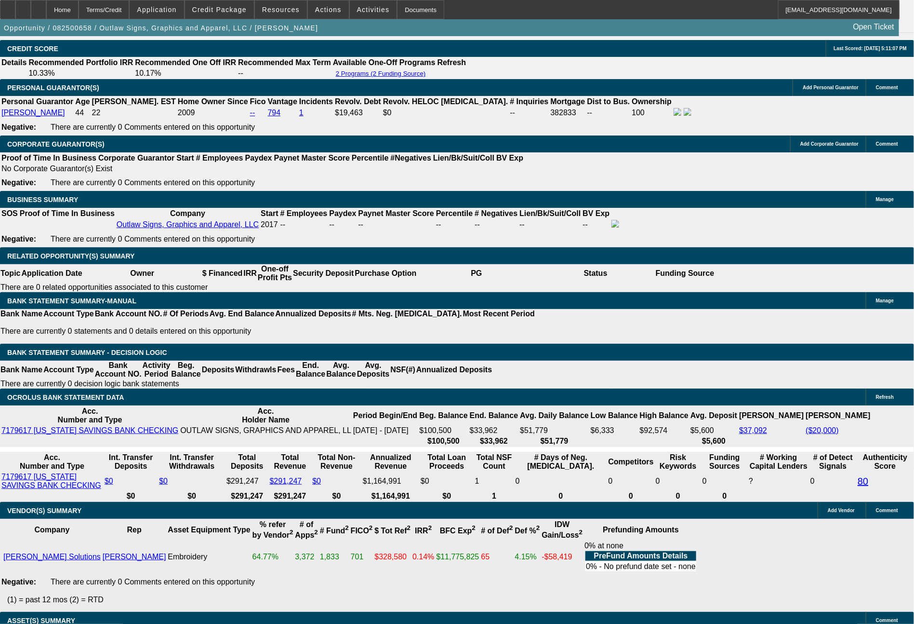
type input "72"
type input "$1,675.52"
type input "72"
drag, startPoint x: 268, startPoint y: 303, endPoint x: 314, endPoint y: 303, distance: 46.3
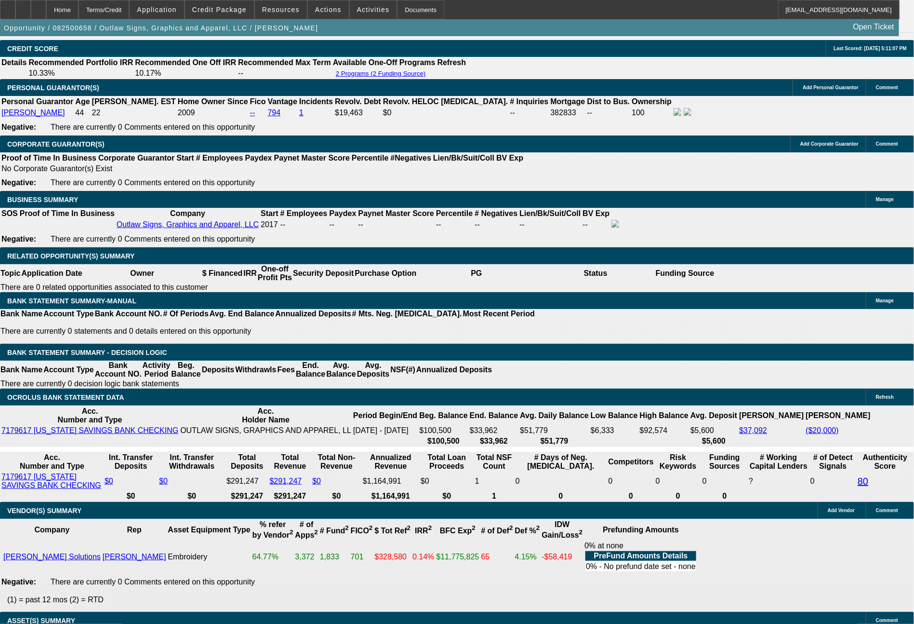
type input "1"
type input "1746"
type input "11.2"
type input "17"
type input "1738"
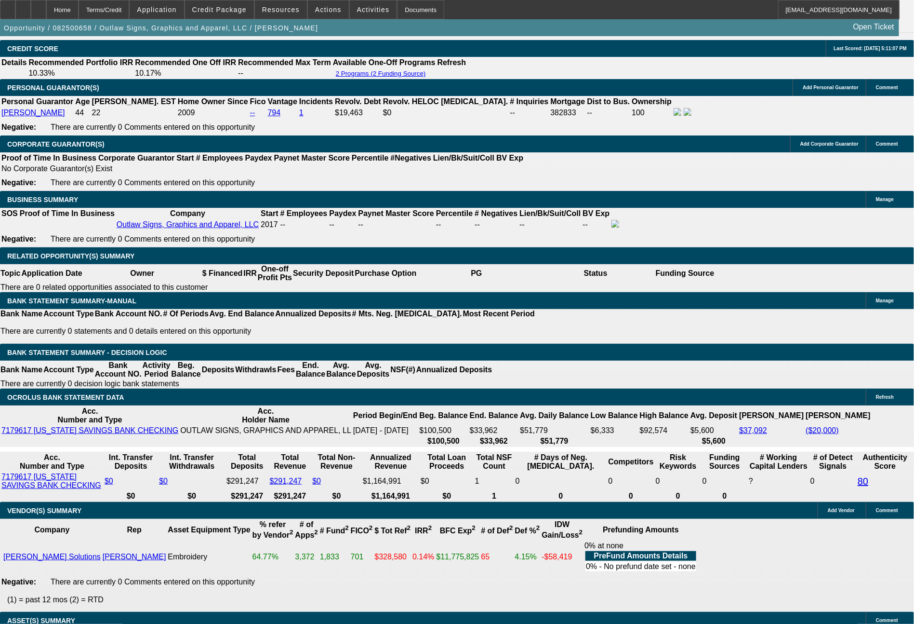
type input "11"
type input "173"
type input "1736"
type input "11"
type input "173"
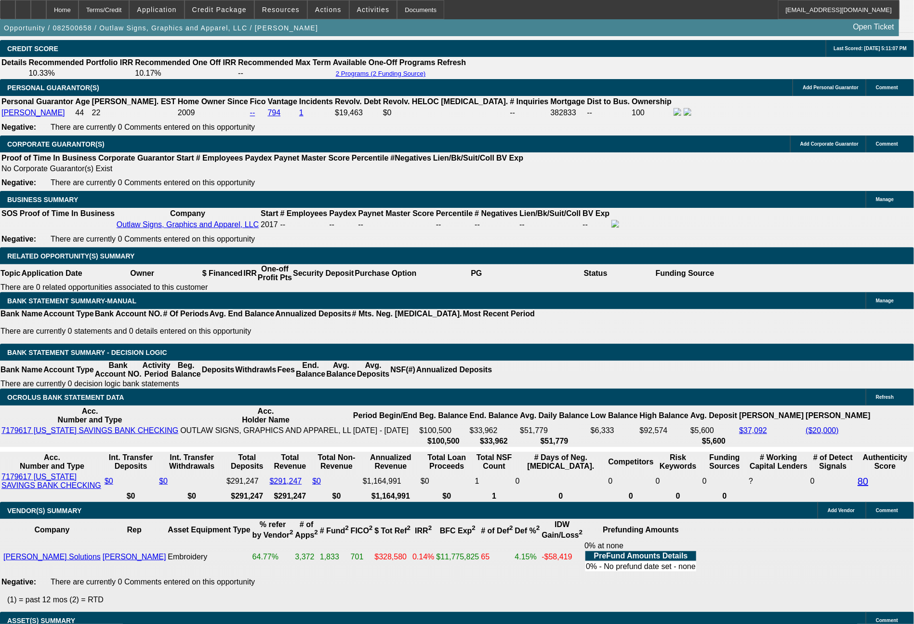
type input "1733"
type input "10.9"
type input "$1,733.00"
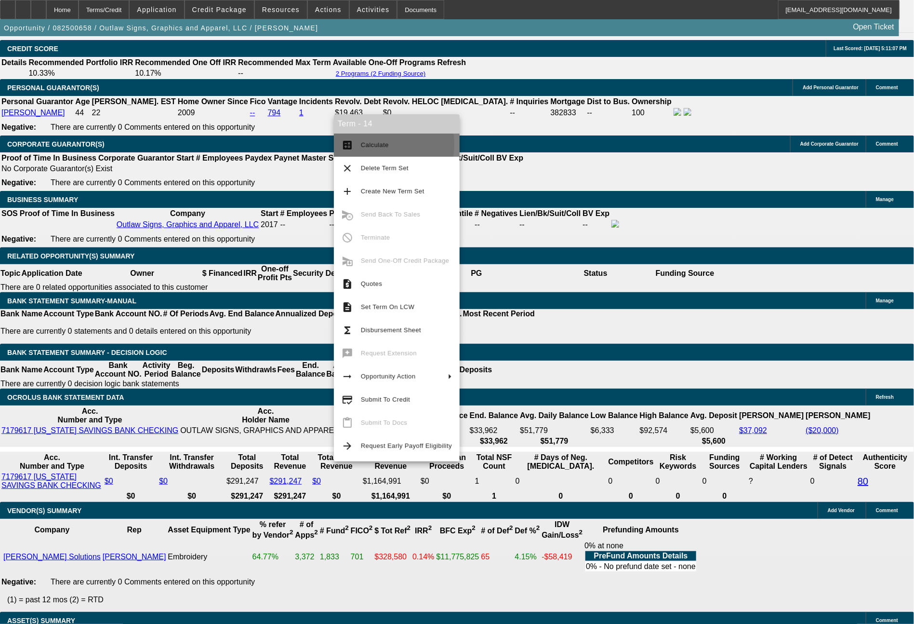
click at [370, 145] on span "Calculate" at bounding box center [375, 144] width 28 height 7
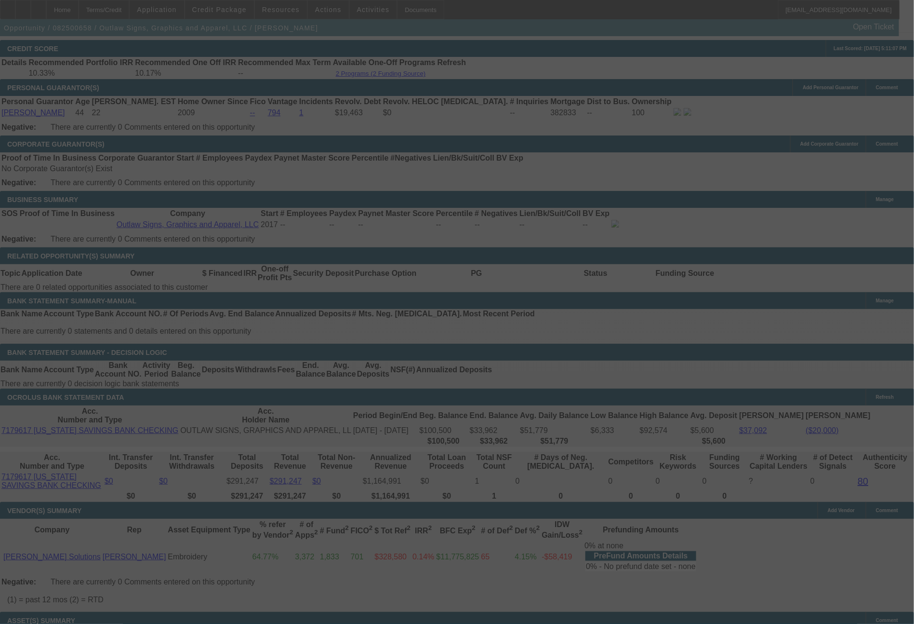
select select "0"
select select "6"
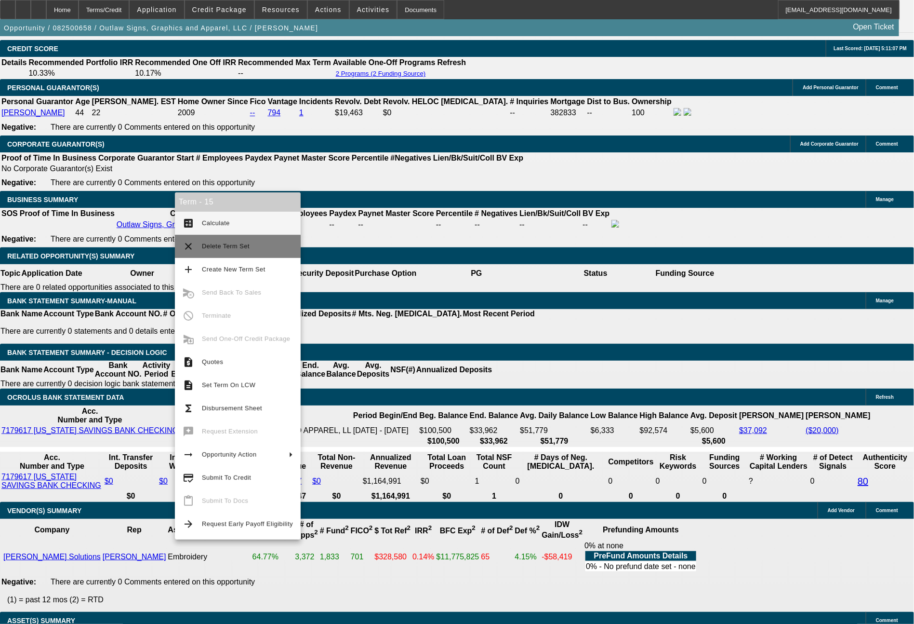
click at [227, 252] on button "clear Delete Term Set" at bounding box center [238, 246] width 126 height 23
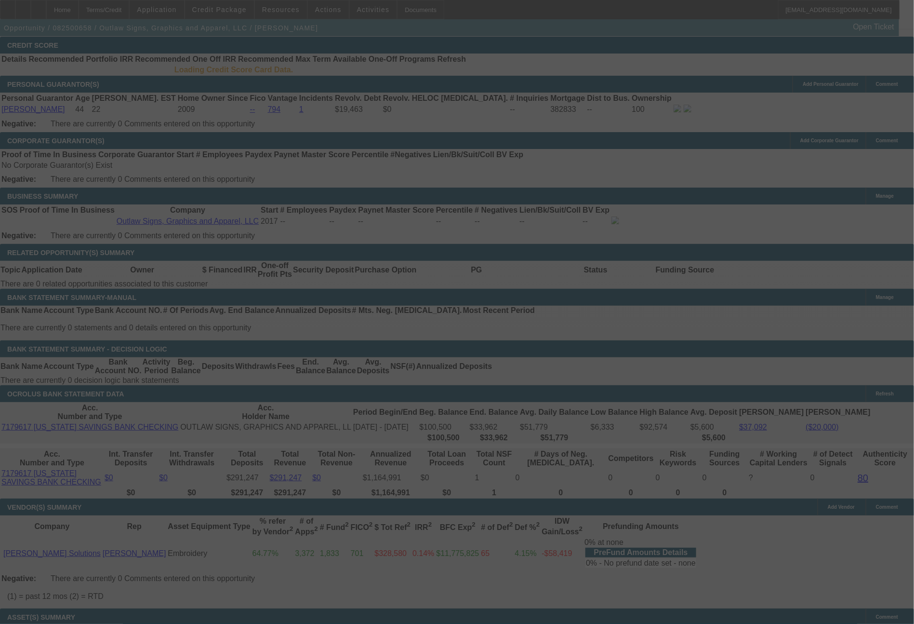
scroll to position [1401, 0]
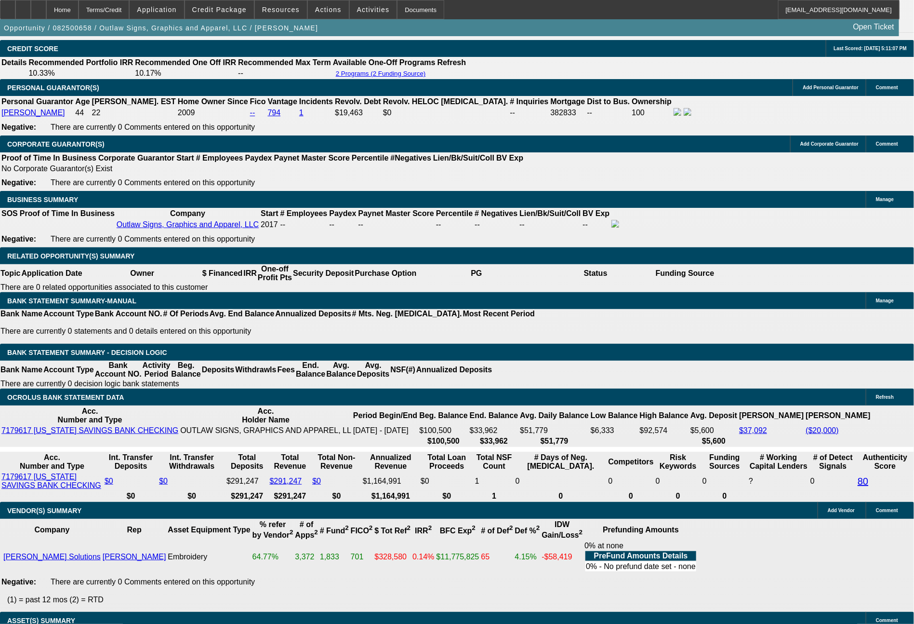
select select "0"
select select "6"
select select "0"
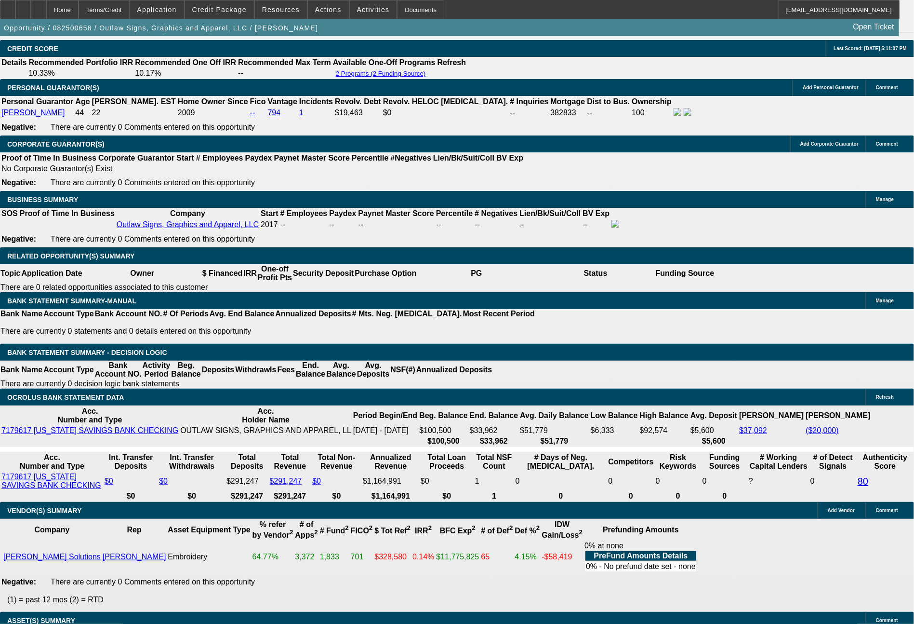
select select "2"
select select "0.1"
select select "4"
select select "0"
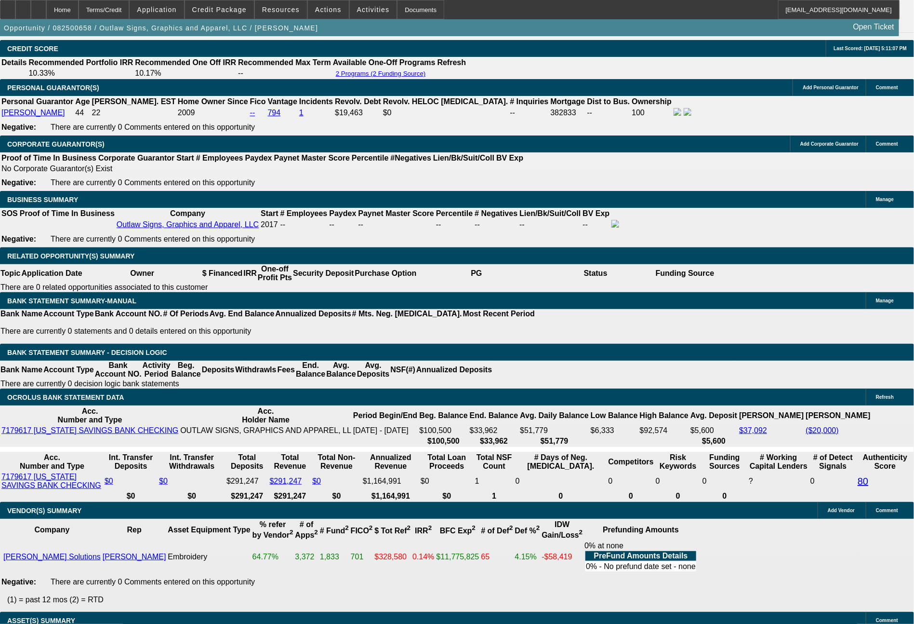
select select "2"
select select "0.1"
select select "4"
select select "0"
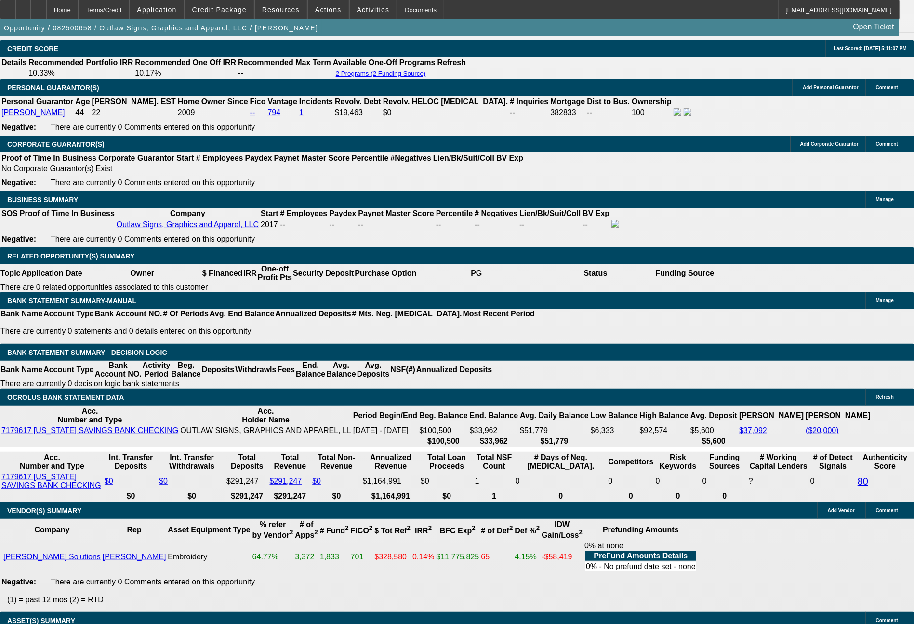
select select "2"
select select "0"
select select "6"
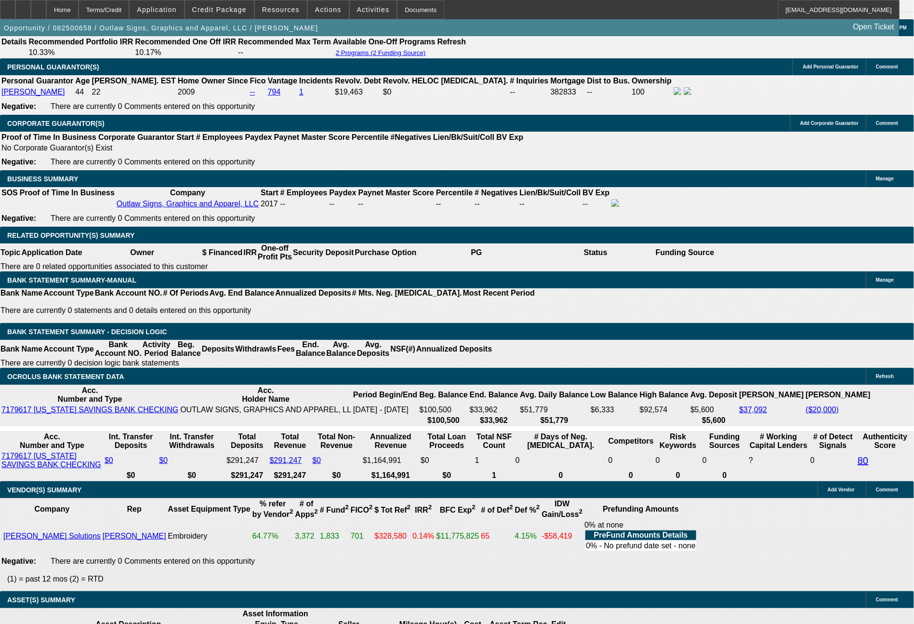
scroll to position [1430, 0]
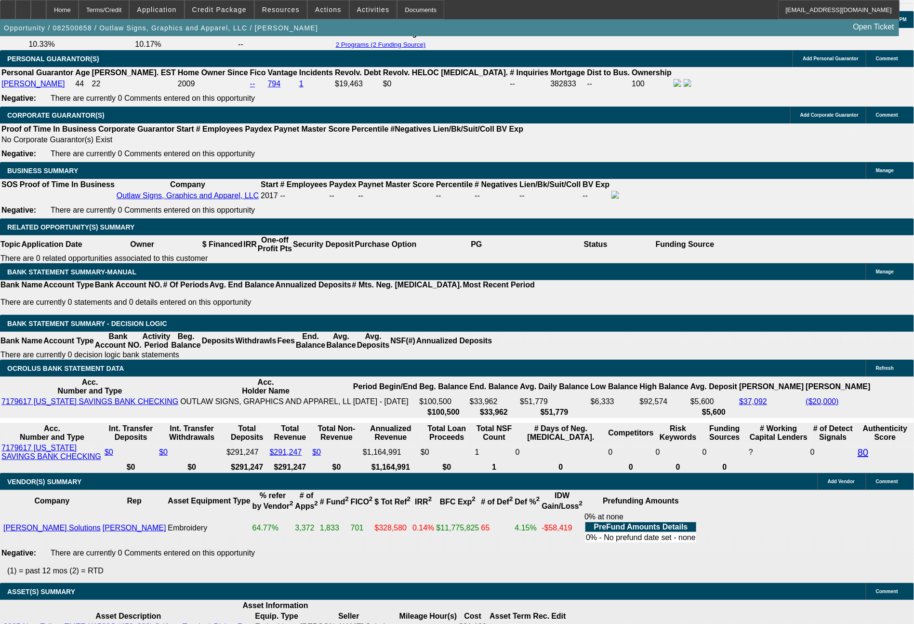
drag, startPoint x: 145, startPoint y: 273, endPoint x: 226, endPoint y: 273, distance: 81.4
type input "1"
type input "UNKNOWN"
type input "1766"
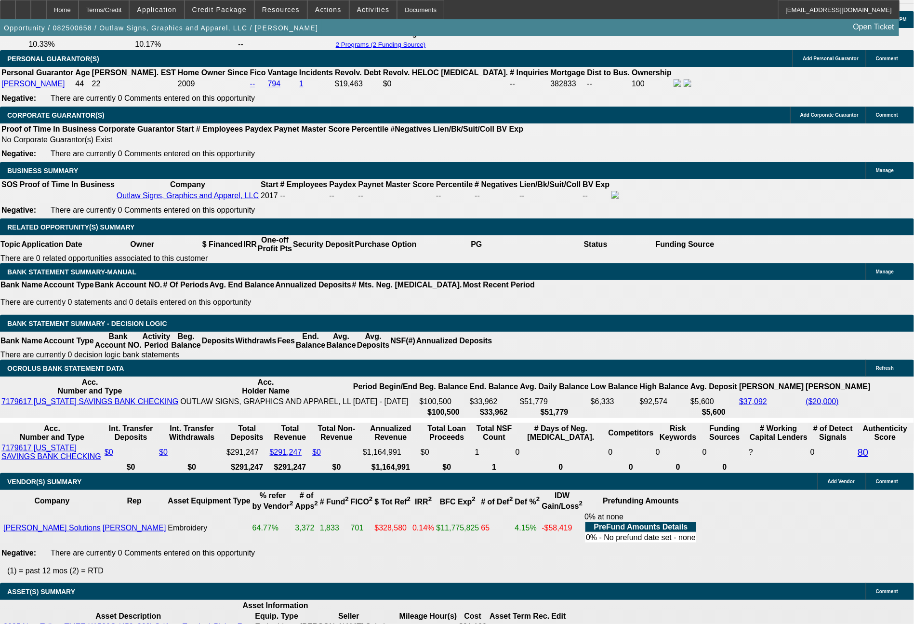
type input "11.6"
type input "17"
type input "1774"
type input "11.8"
type input "$1,774.00"
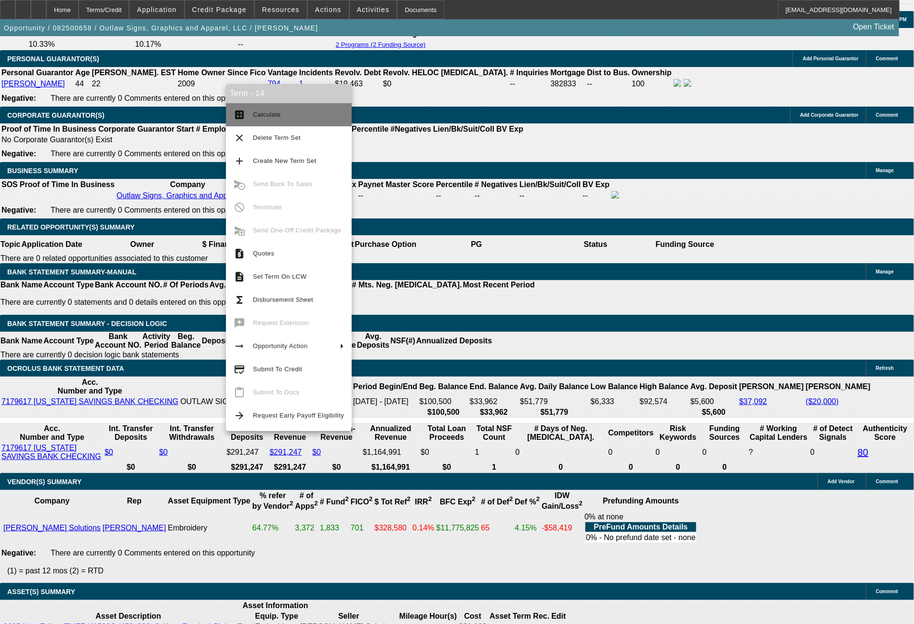
click at [262, 117] on span "Calculate" at bounding box center [267, 114] width 28 height 7
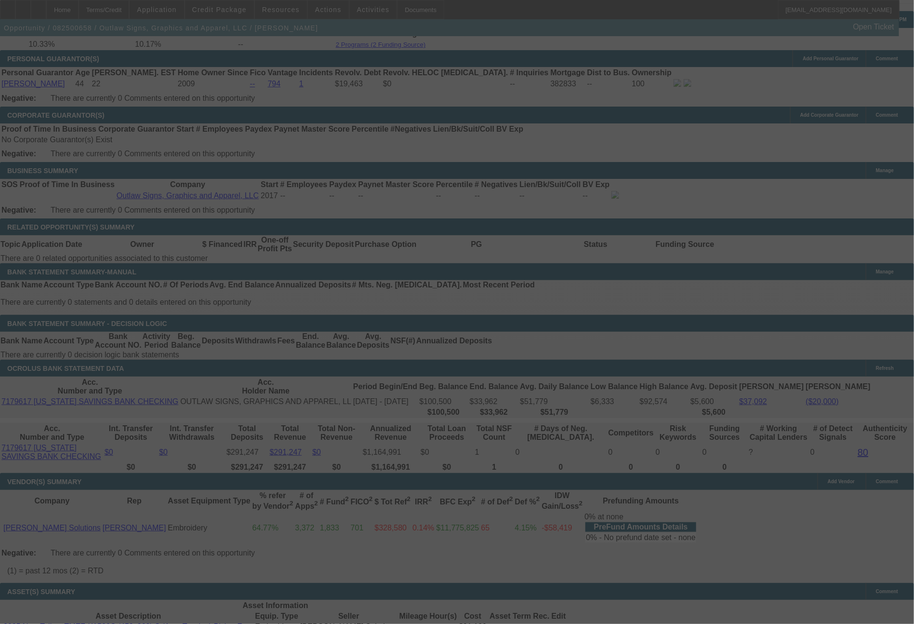
select select "0"
select select "6"
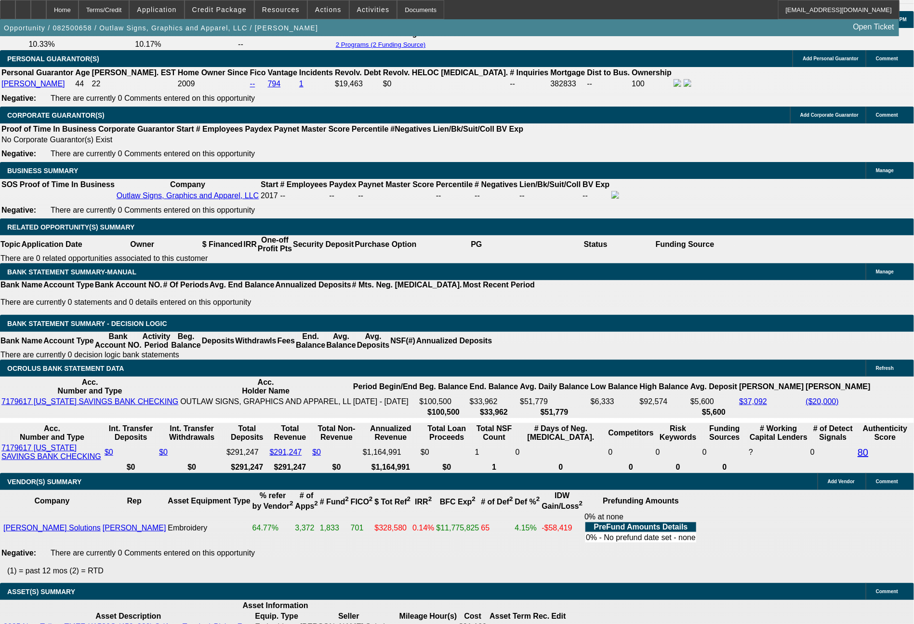
drag, startPoint x: 183, startPoint y: 201, endPoint x: 232, endPoint y: 202, distance: 49.2
type input "$6,000.00"
type input "UNKNOWN"
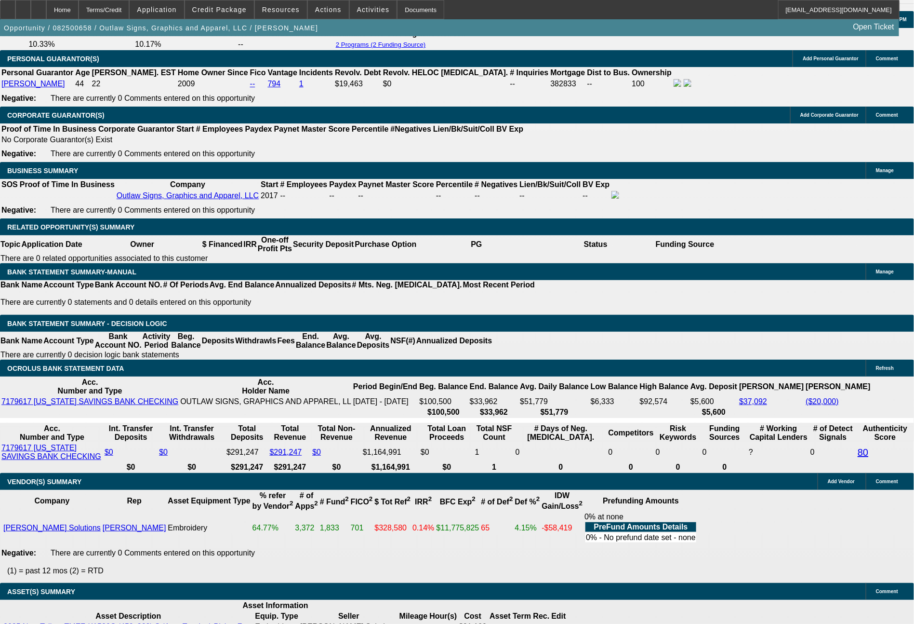
drag, startPoint x: 144, startPoint y: 278, endPoint x: 210, endPoint y: 278, distance: 66.5
type input "1"
type input "1649"
type input "11.6"
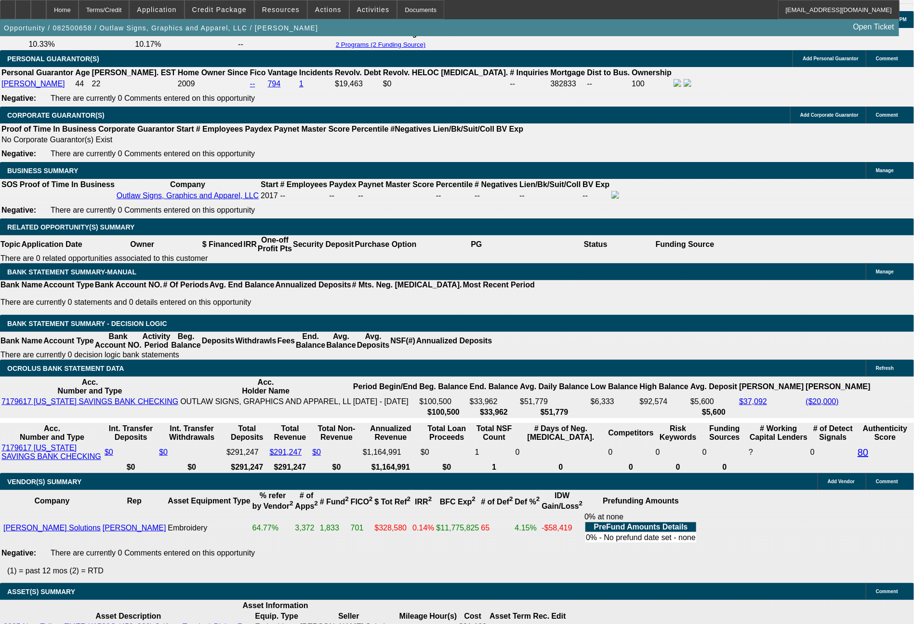
type input "1649"
type input "6000"
type input "$1,649.00"
drag, startPoint x: 172, startPoint y: 201, endPoint x: 225, endPoint y: 204, distance: 52.6
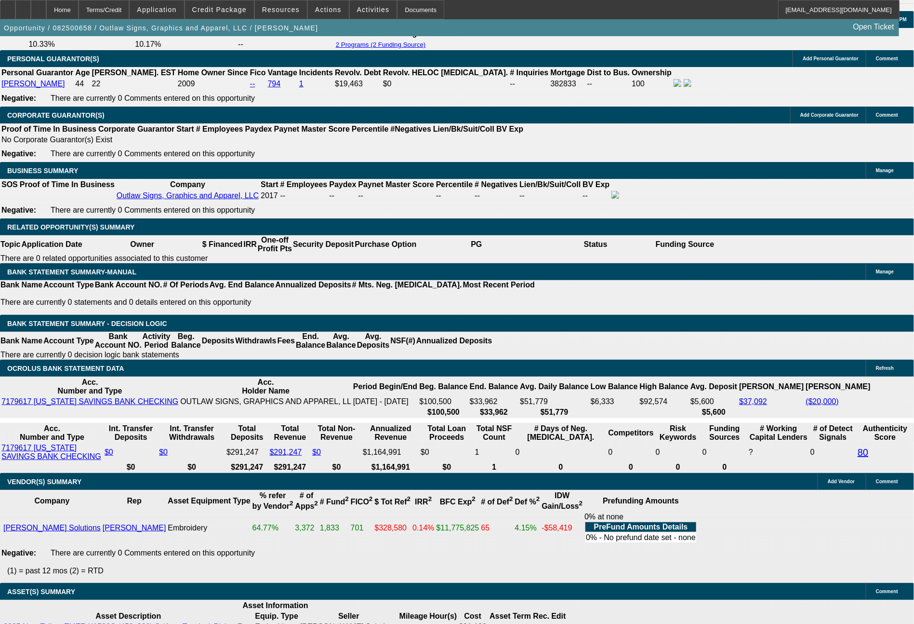
type input "$5,820.00"
drag, startPoint x: 142, startPoint y: 275, endPoint x: 220, endPoint y: 282, distance: 78.4
type input "1"
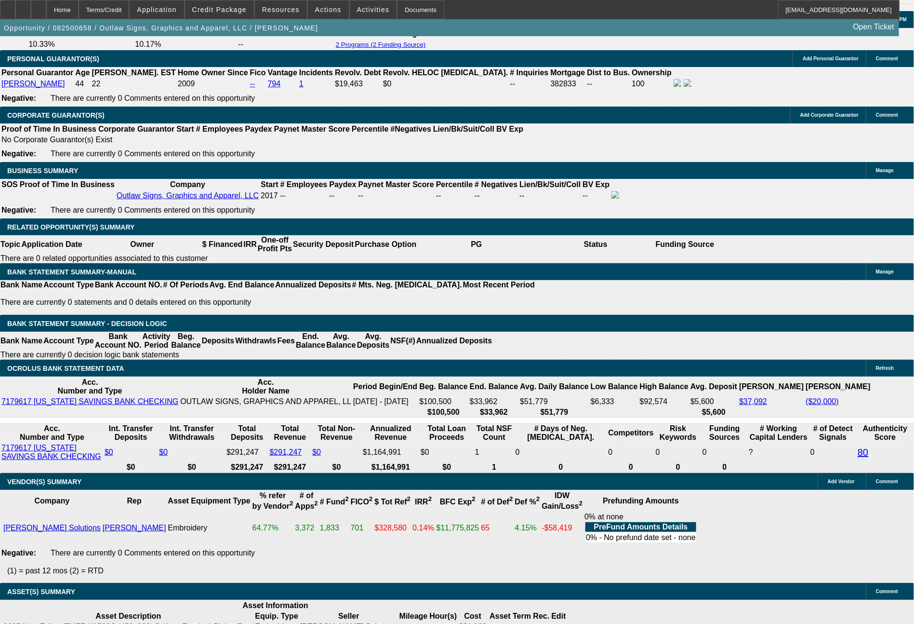
type input "1649"
type input "11.5"
type input "$1,649.00"
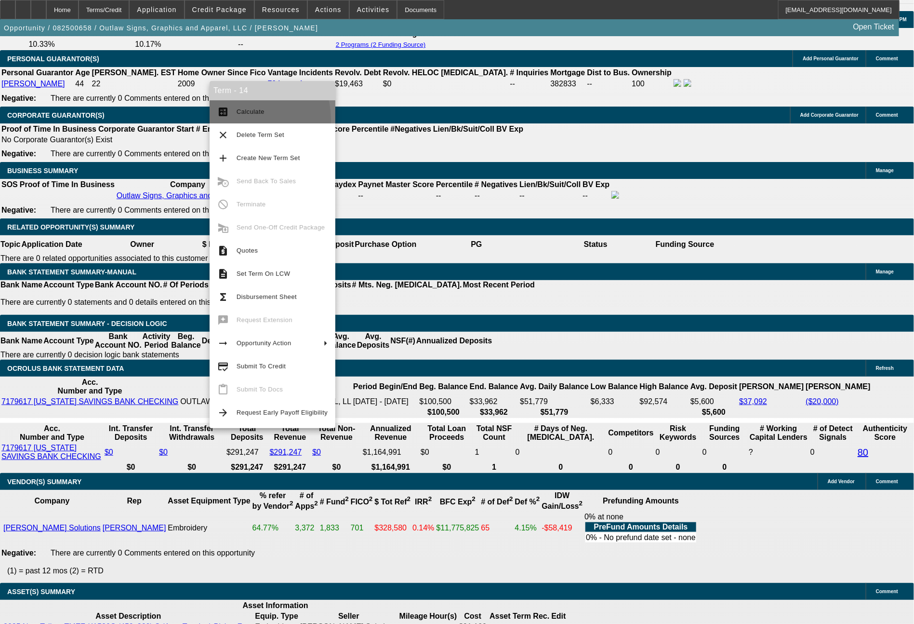
click at [252, 119] on button "calculate Calculate" at bounding box center [273, 111] width 126 height 23
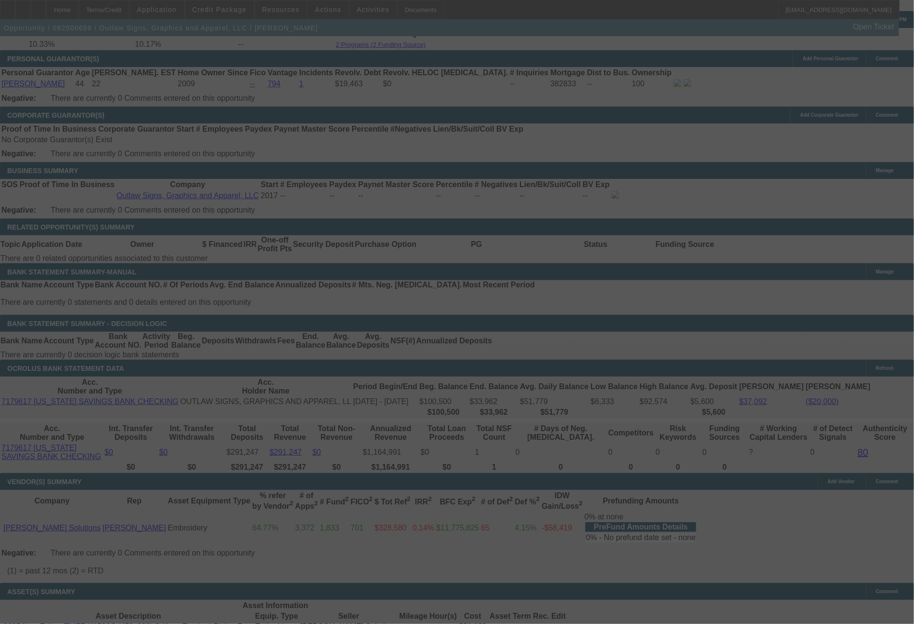
select select "0"
select select "6"
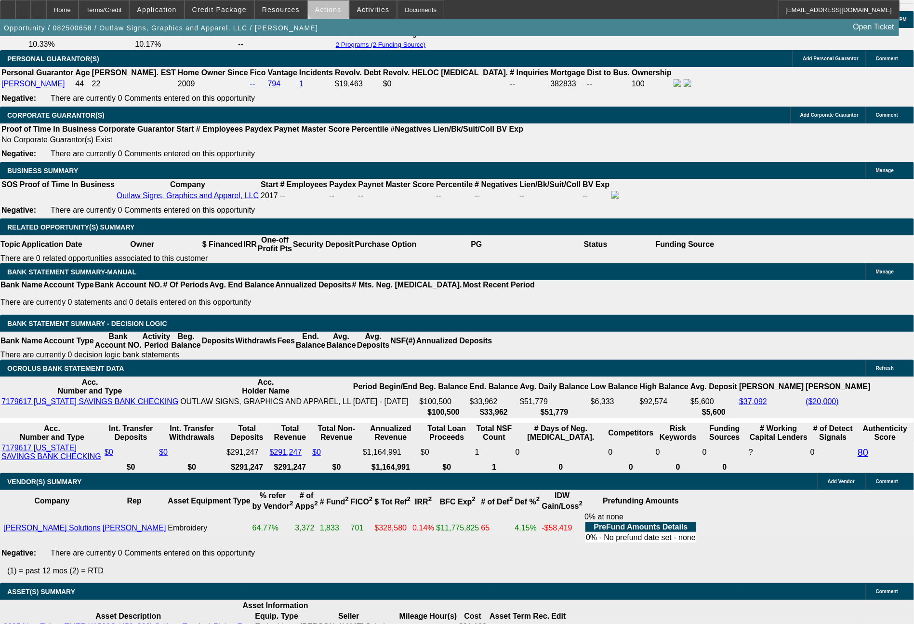
click at [330, 6] on span "Actions" at bounding box center [328, 10] width 27 height 8
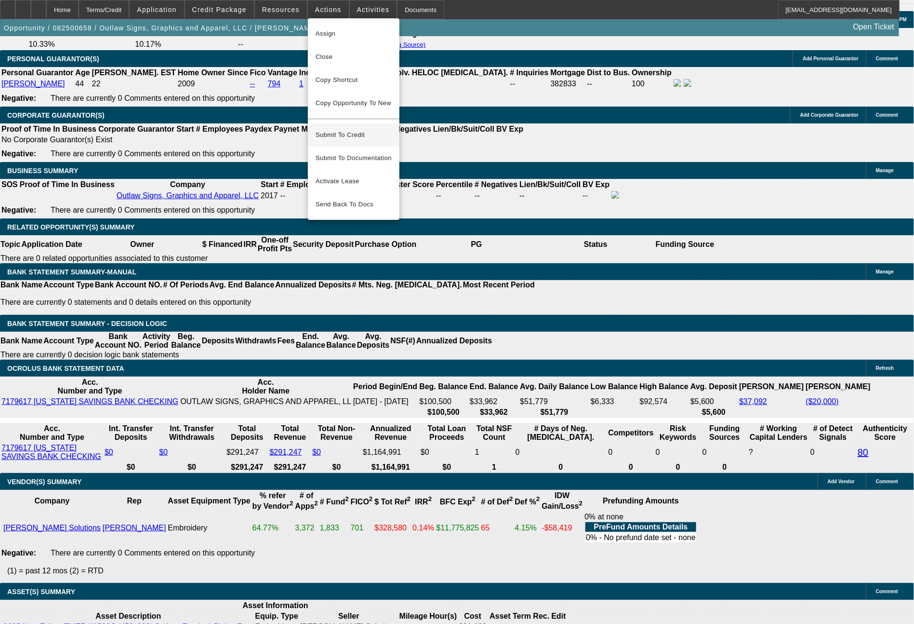
click at [343, 130] on span "Submit To Credit" at bounding box center [354, 135] width 76 height 12
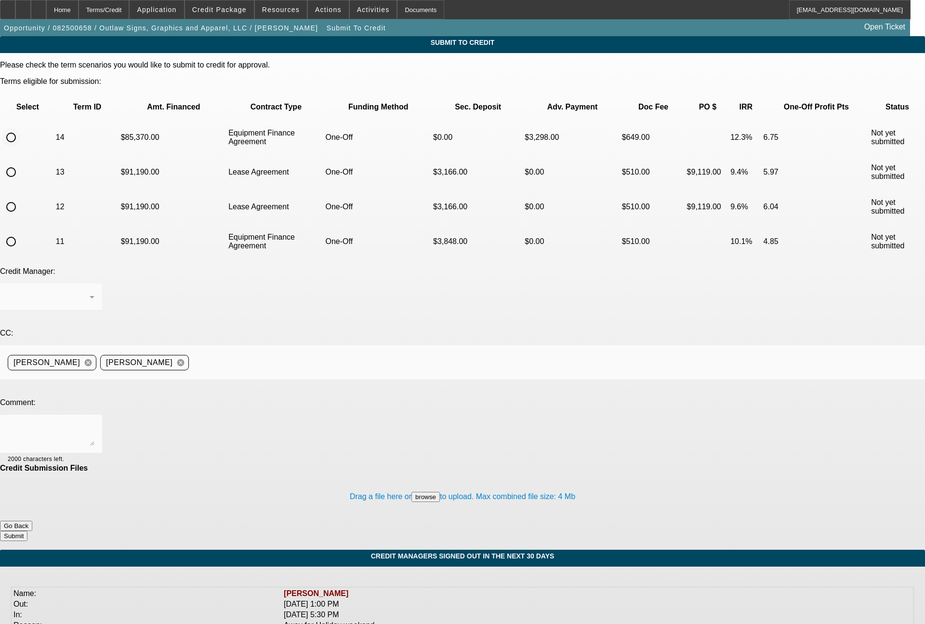
click at [21, 128] on input "radio" at bounding box center [10, 137] width 19 height 19
radio input "true"
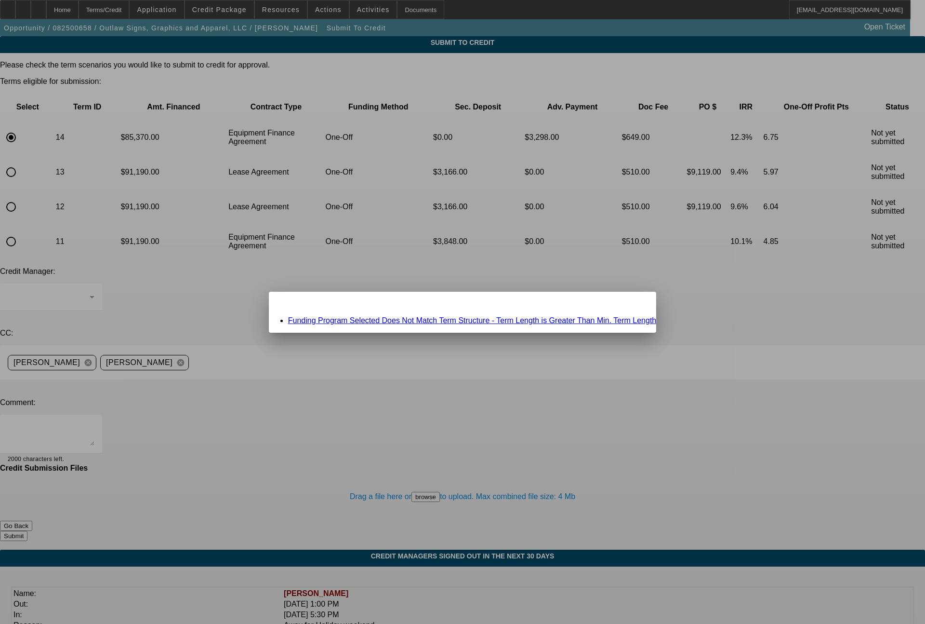
click at [638, 303] on span "Close" at bounding box center [644, 299] width 13 height 5
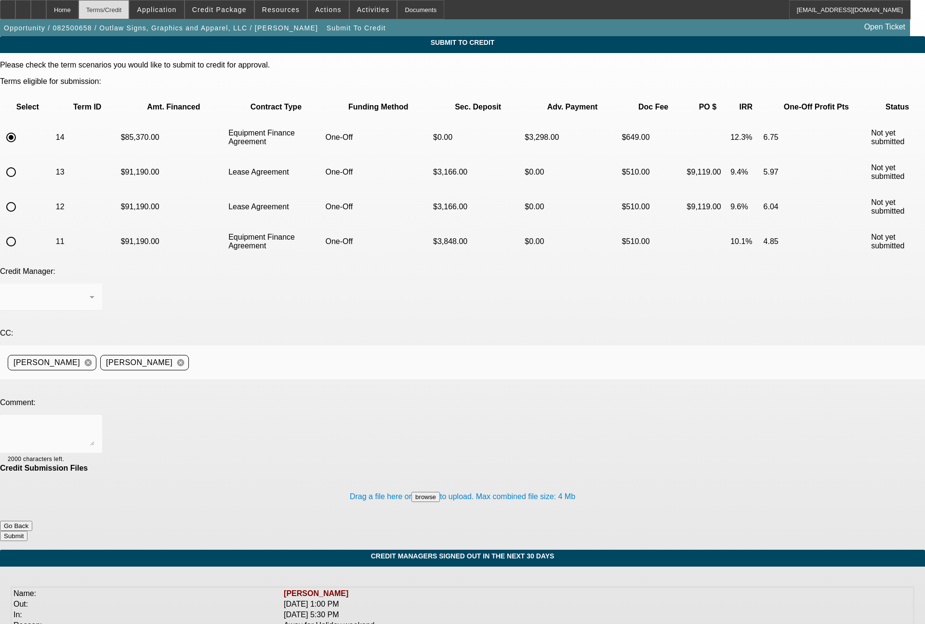
click at [130, 7] on div "Terms/Credit" at bounding box center [104, 9] width 51 height 19
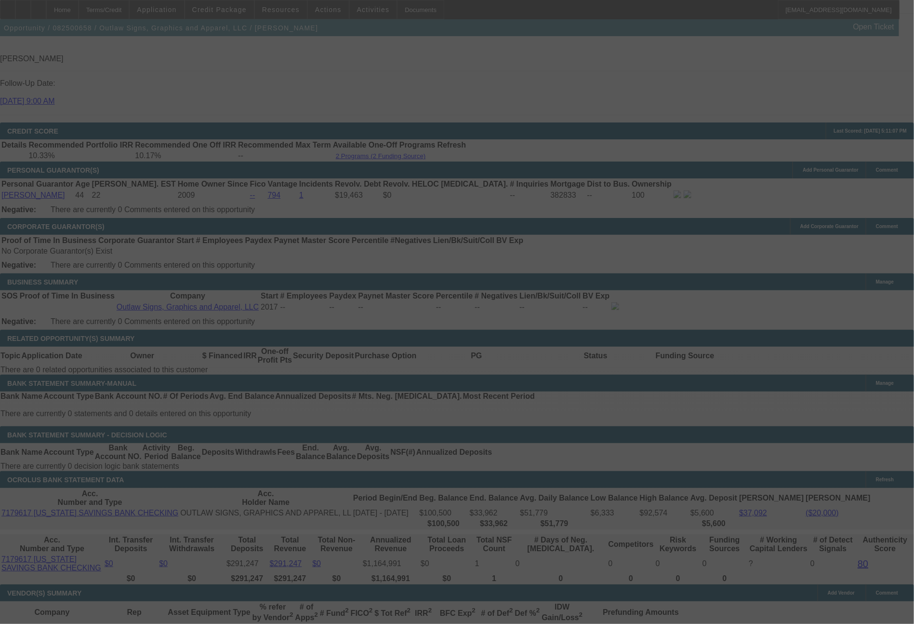
scroll to position [1315, 0]
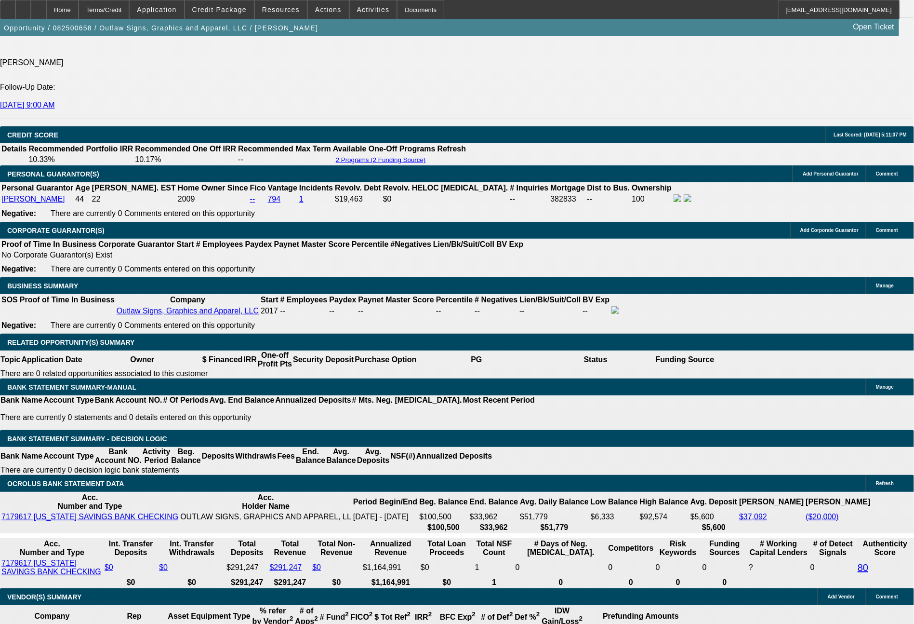
select select "0"
select select "6"
select select "0"
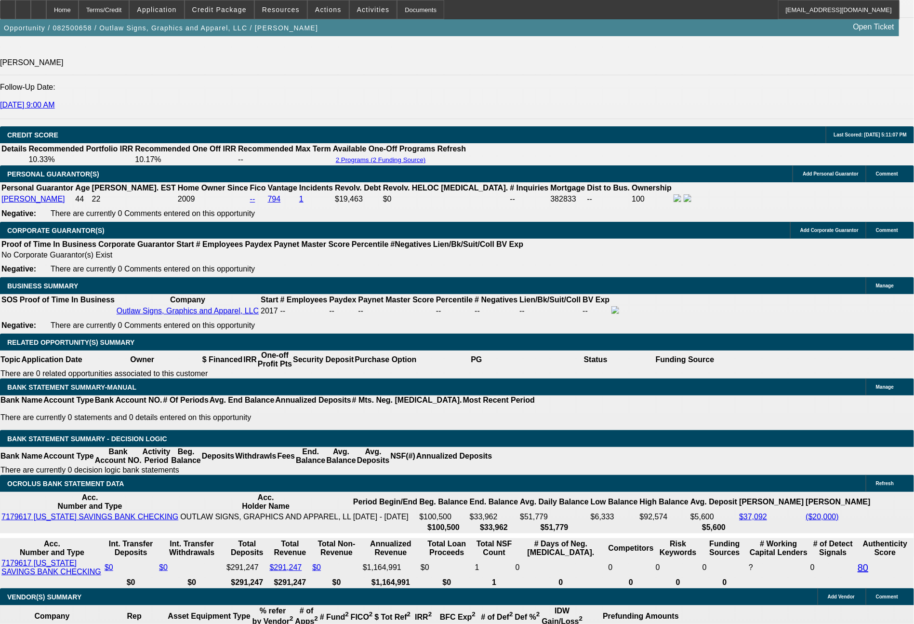
select select "2"
select select "0.1"
select select "4"
select select "0"
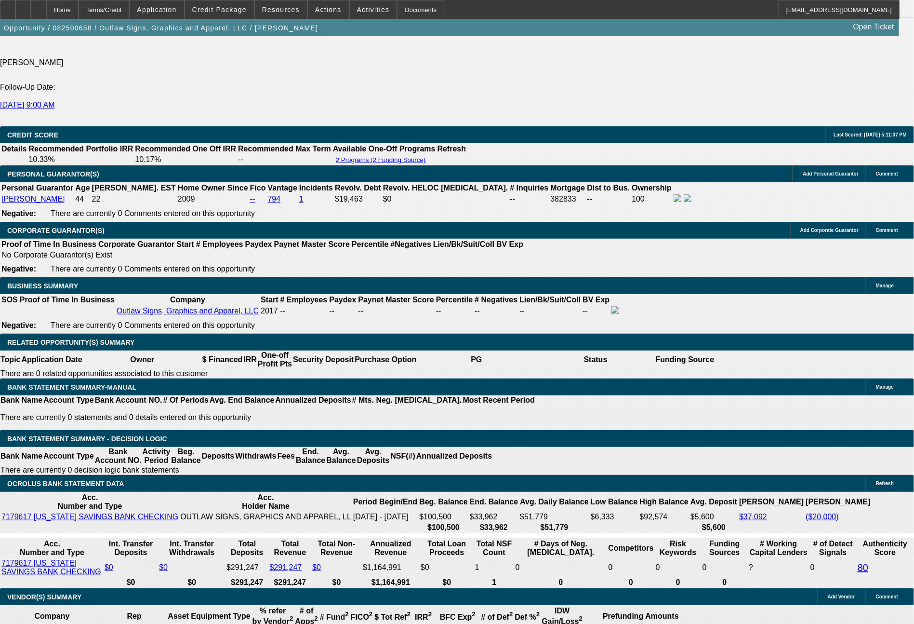
select select "2"
select select "0.1"
select select "4"
select select "0"
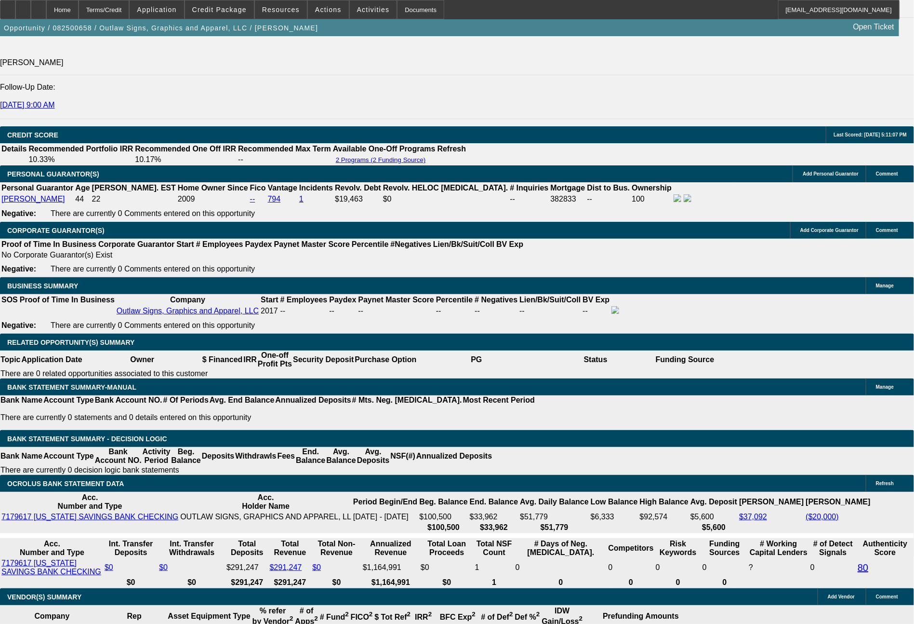
select select "2"
select select "0"
select select "6"
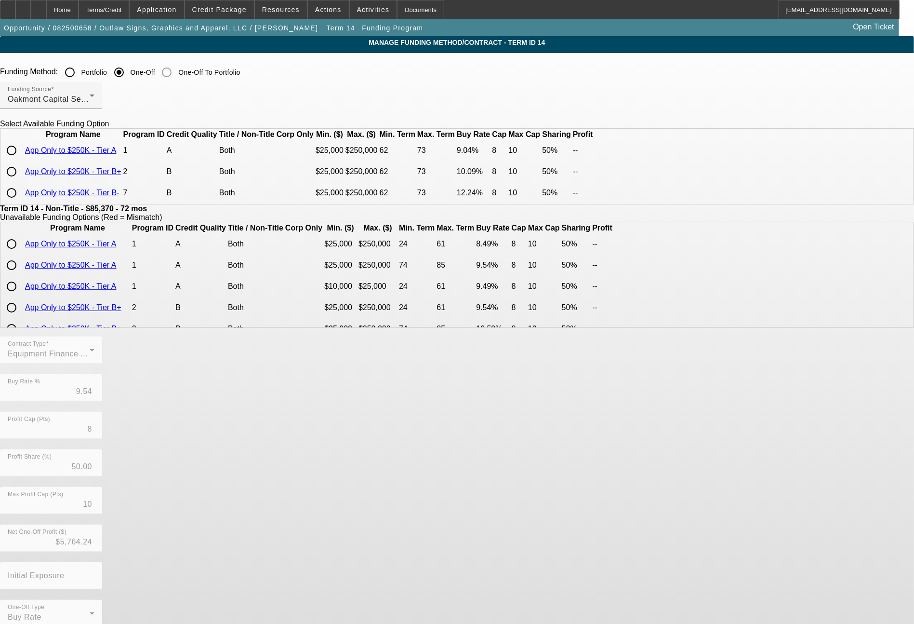
click at [21, 181] on input "radio" at bounding box center [11, 171] width 19 height 19
radio input "true"
type input "10.09"
click at [21, 160] on input "radio" at bounding box center [11, 150] width 19 height 19
radio input "true"
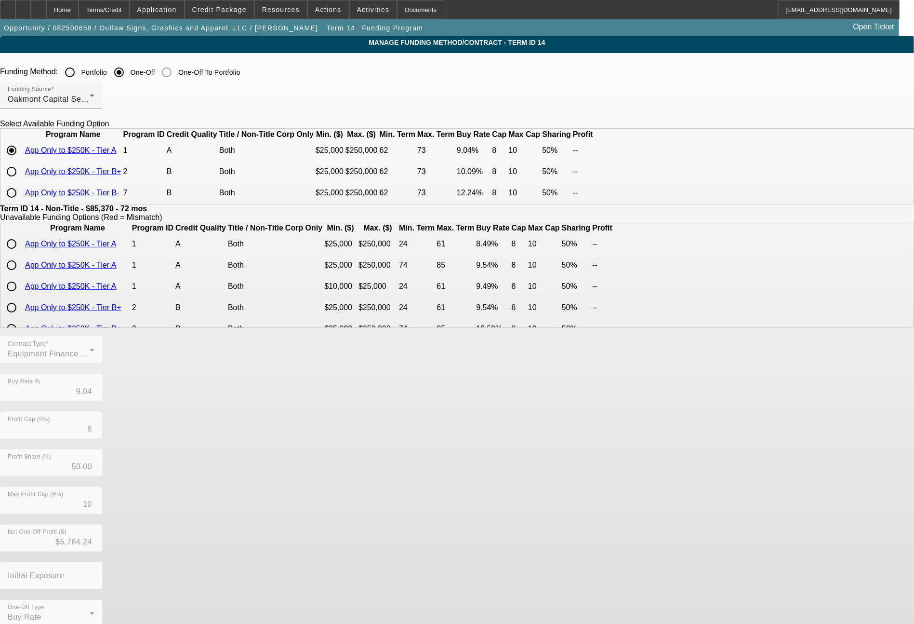
scroll to position [40, 0]
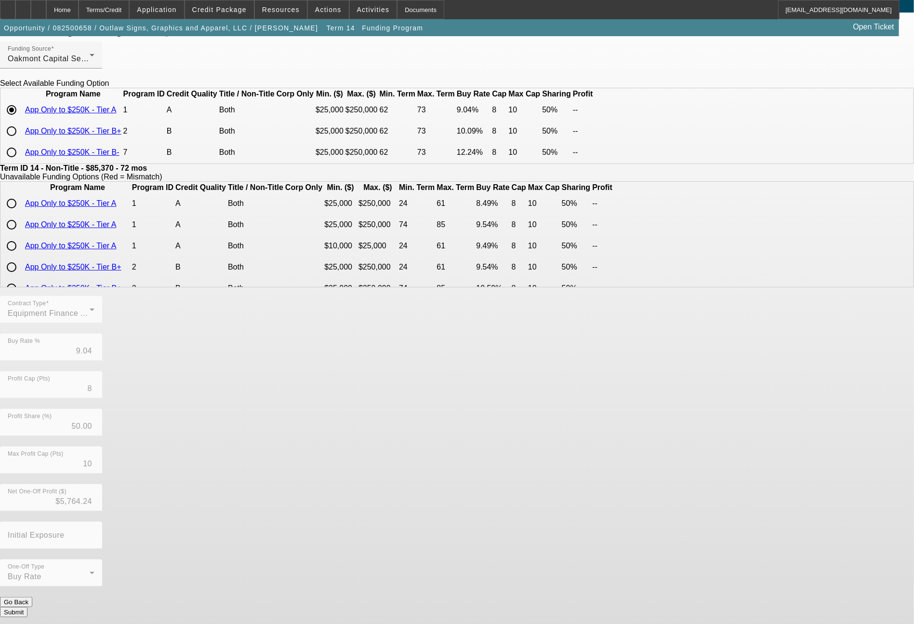
click at [27, 607] on button "Submit" at bounding box center [13, 612] width 27 height 10
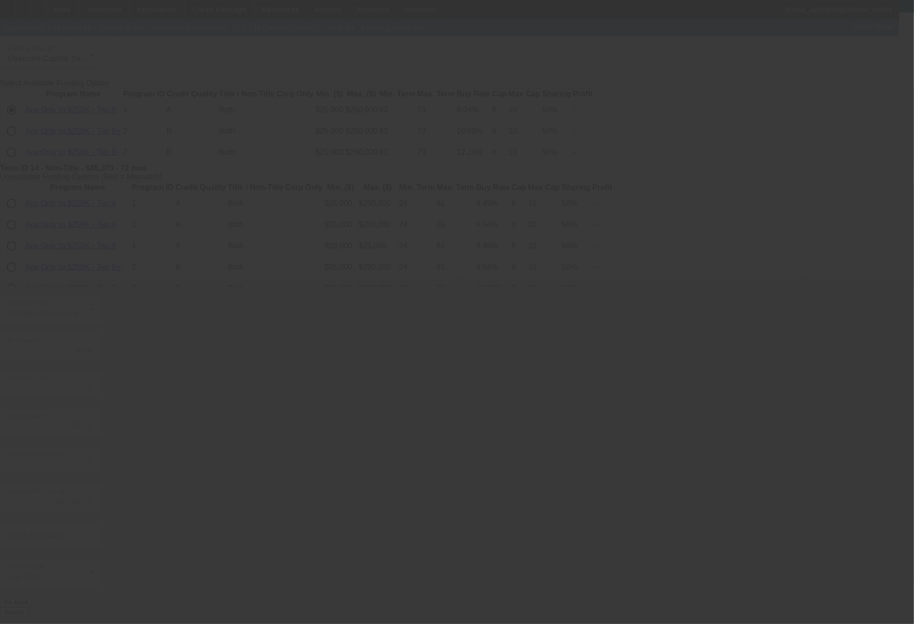
type input "9.54"
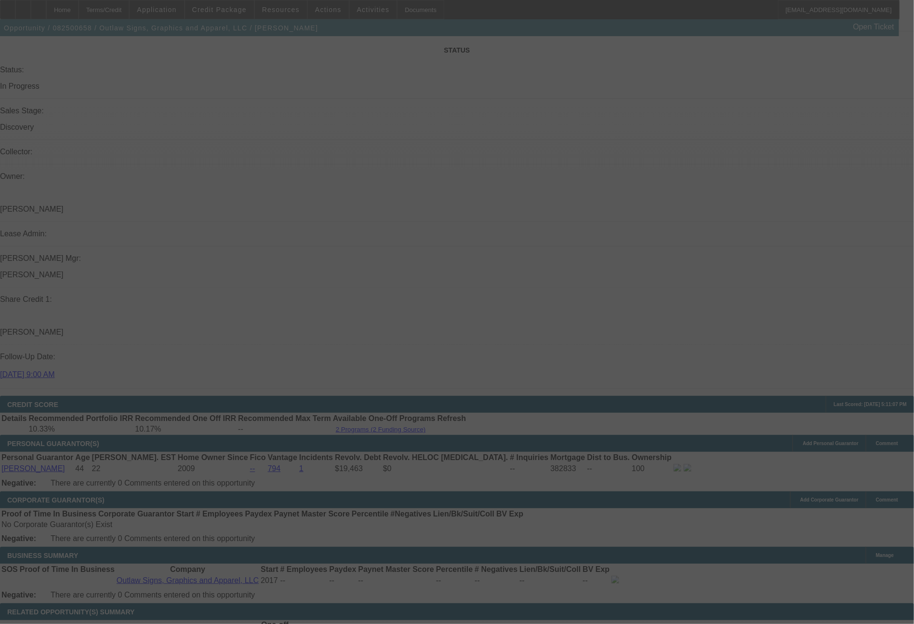
scroll to position [1041, 0]
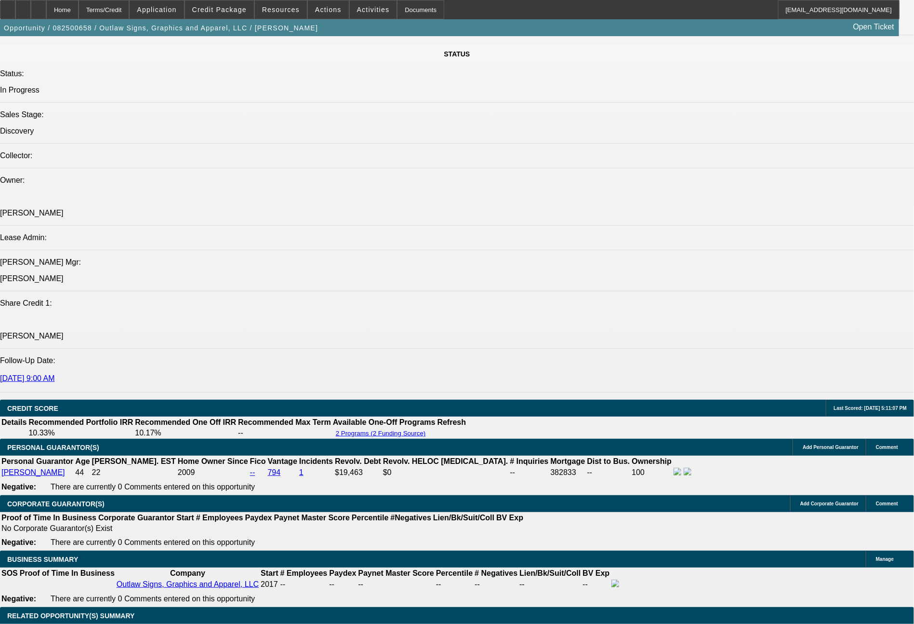
select select "0"
select select "6"
select select "0"
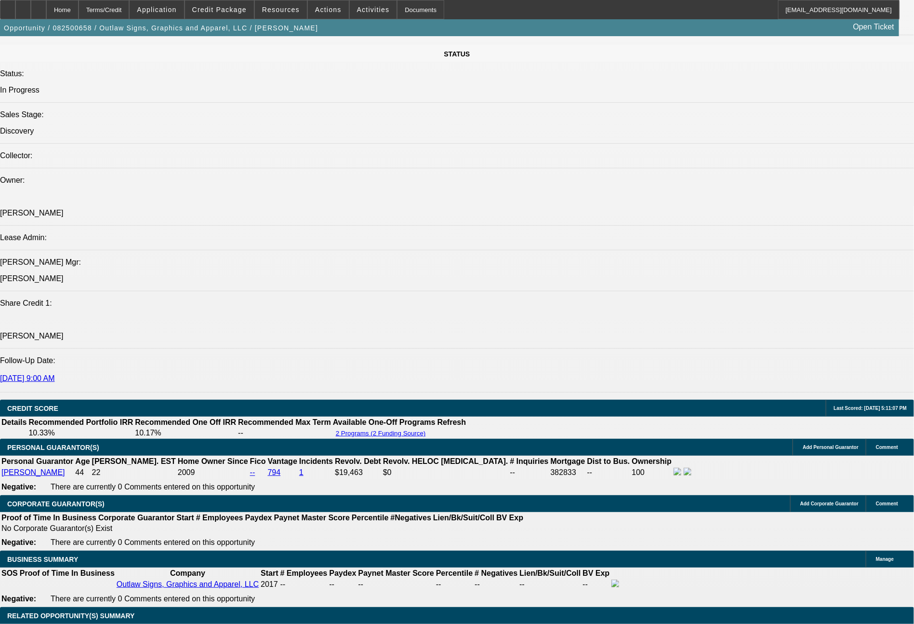
select select "2"
select select "0.1"
select select "4"
select select "0"
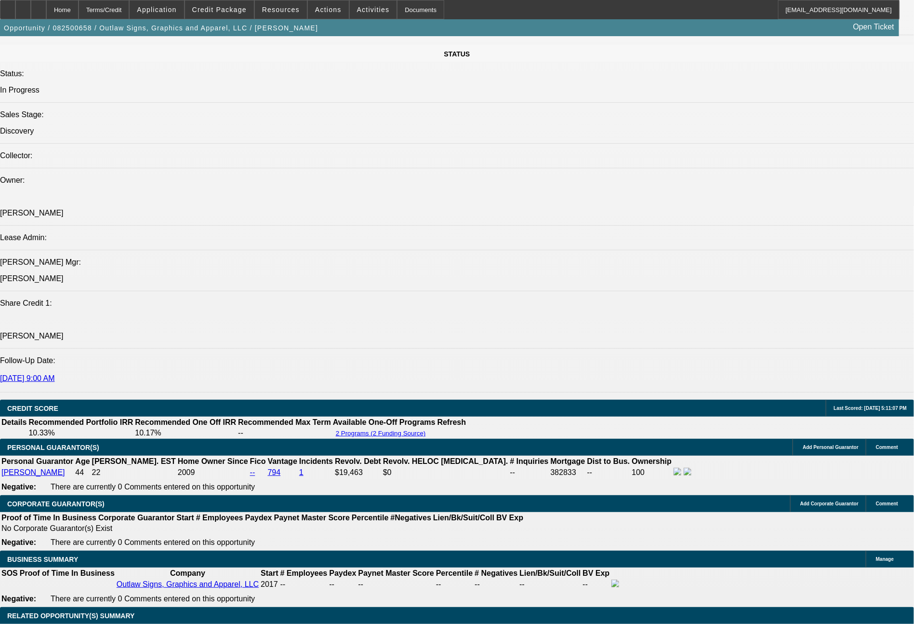
select select "2"
select select "0.1"
select select "4"
select select "0"
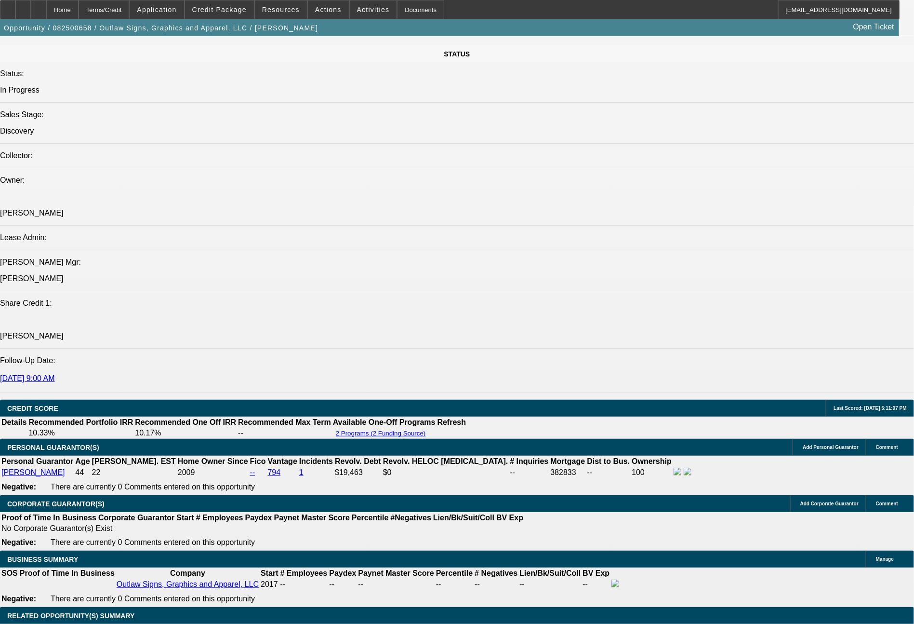
select select "2"
select select "0"
select select "6"
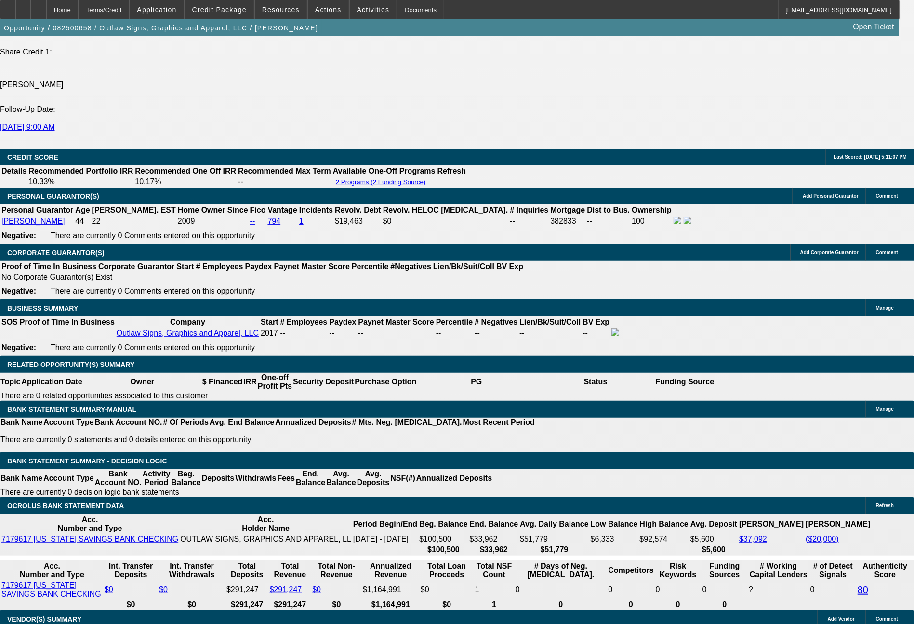
scroll to position [1321, 0]
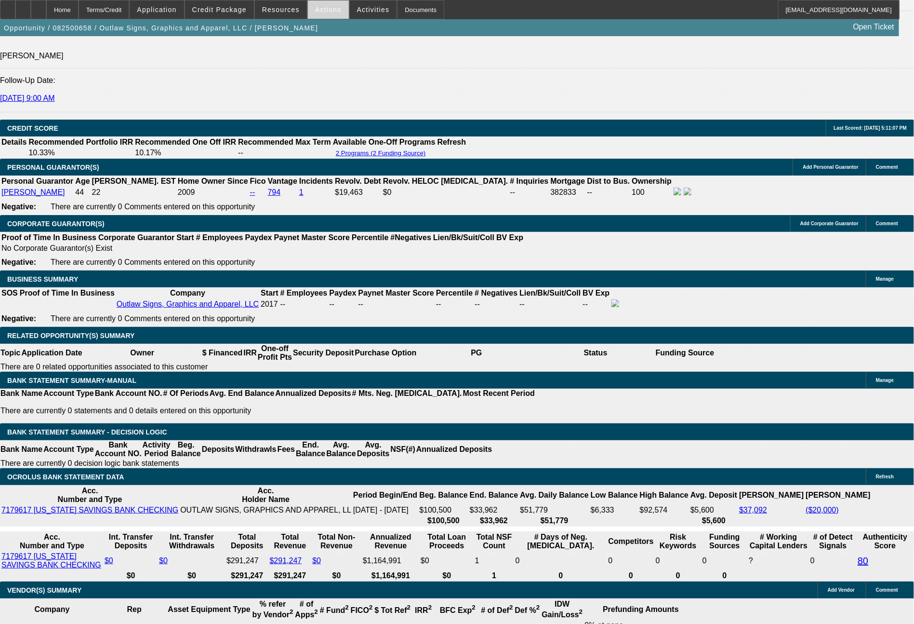
click at [317, 12] on span "Actions" at bounding box center [328, 10] width 27 height 8
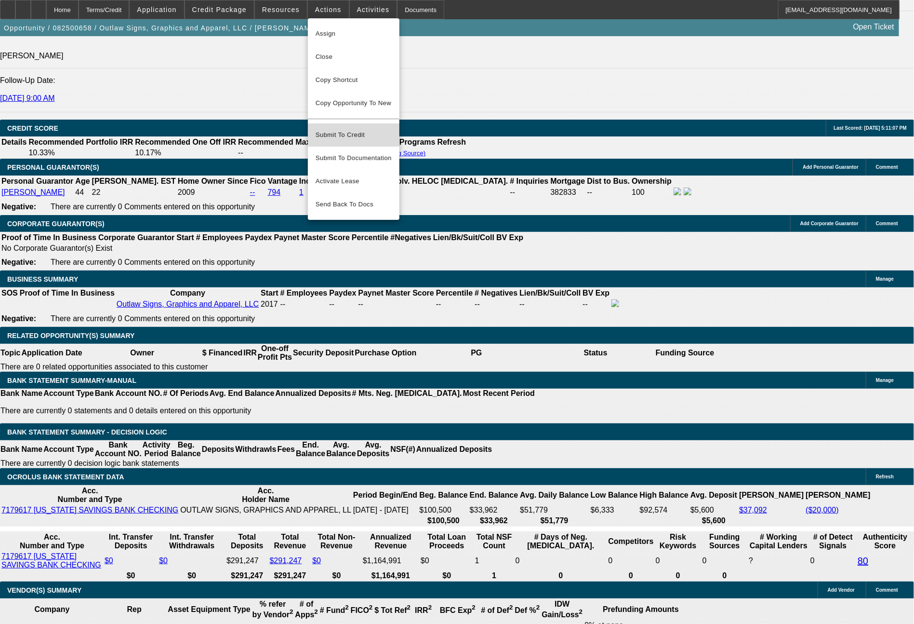
click at [337, 129] on span "Submit To Credit" at bounding box center [354, 135] width 76 height 12
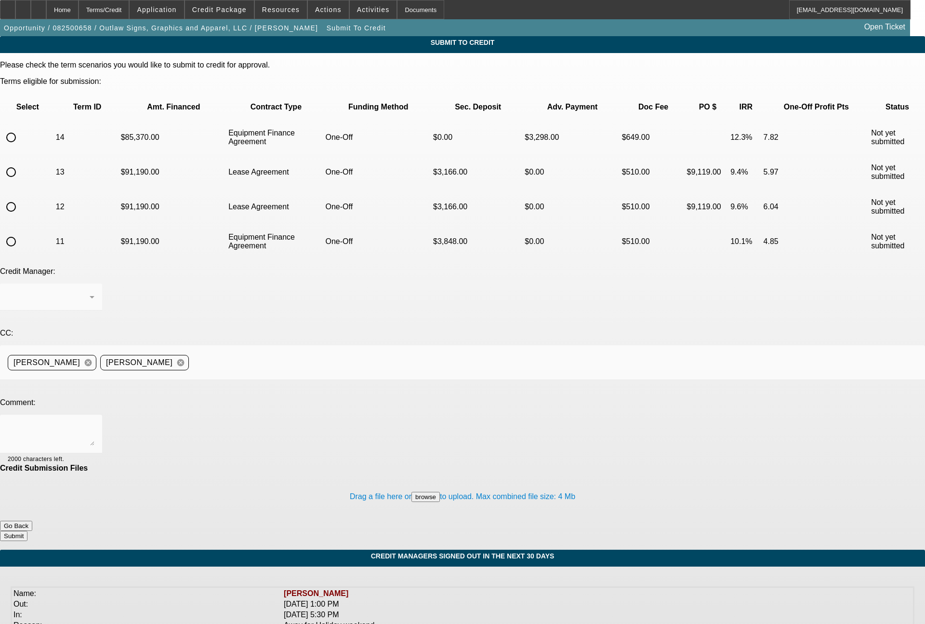
click at [21, 128] on input "radio" at bounding box center [10, 137] width 19 height 19
radio input "true"
click at [94, 422] on textarea at bounding box center [51, 433] width 87 height 23
type textarea "Zach - here is the 72 month EFA term set with 10% all in (down payment and firs…"
click at [27, 531] on button "Submit" at bounding box center [13, 536] width 27 height 10
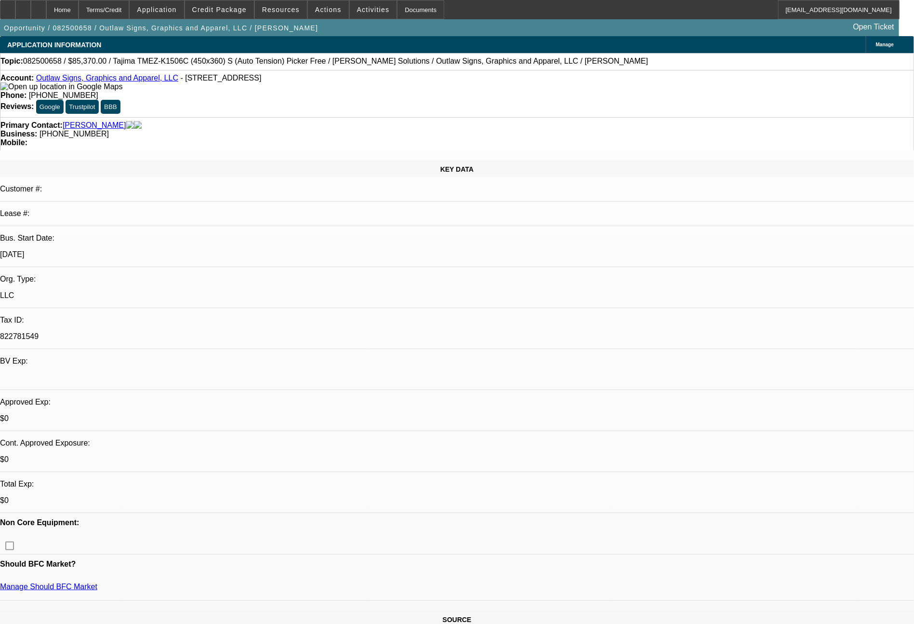
select select "0"
select select "6"
select select "0"
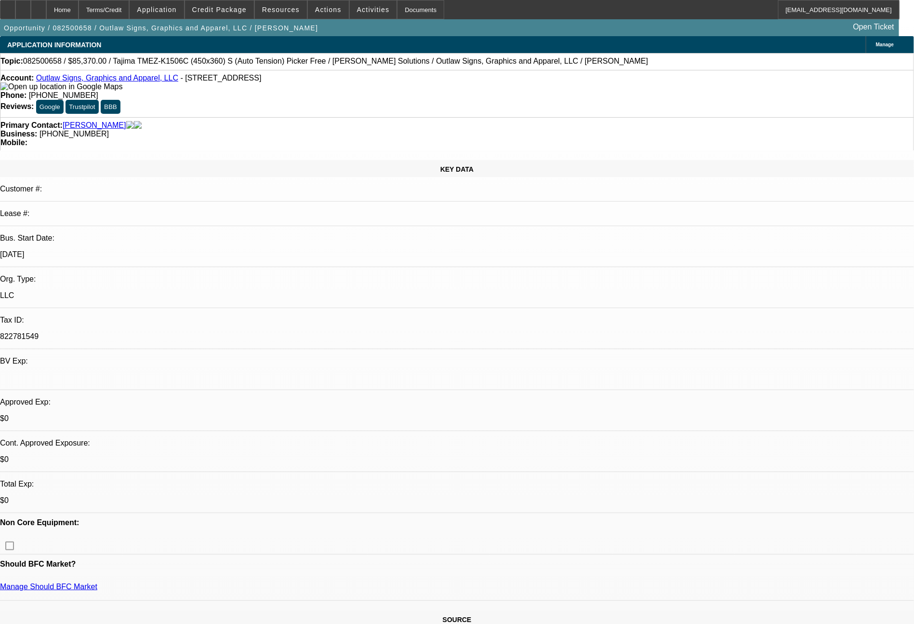
select select "2"
select select "0.1"
select select "4"
select select "0"
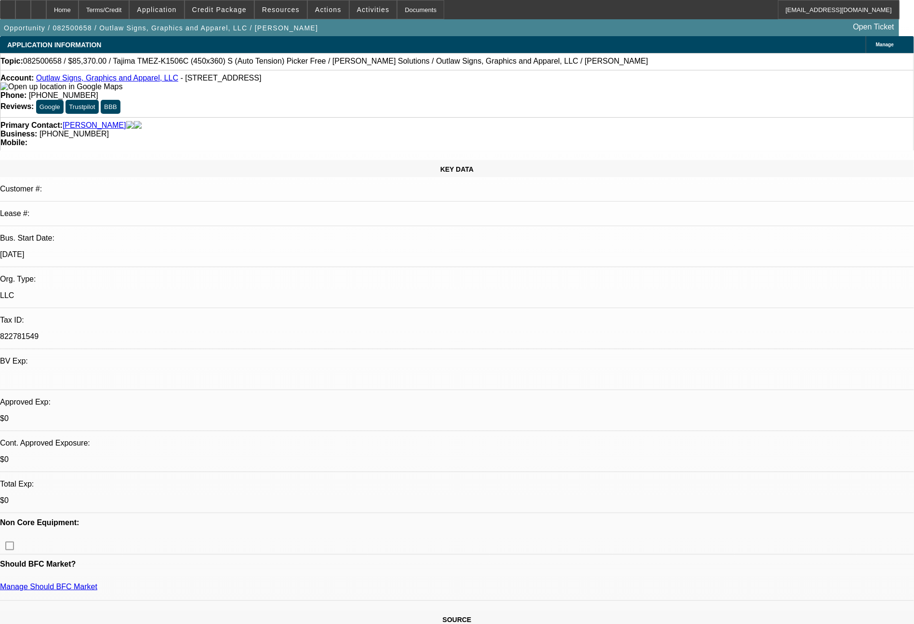
select select "2"
select select "0.1"
select select "4"
select select "0"
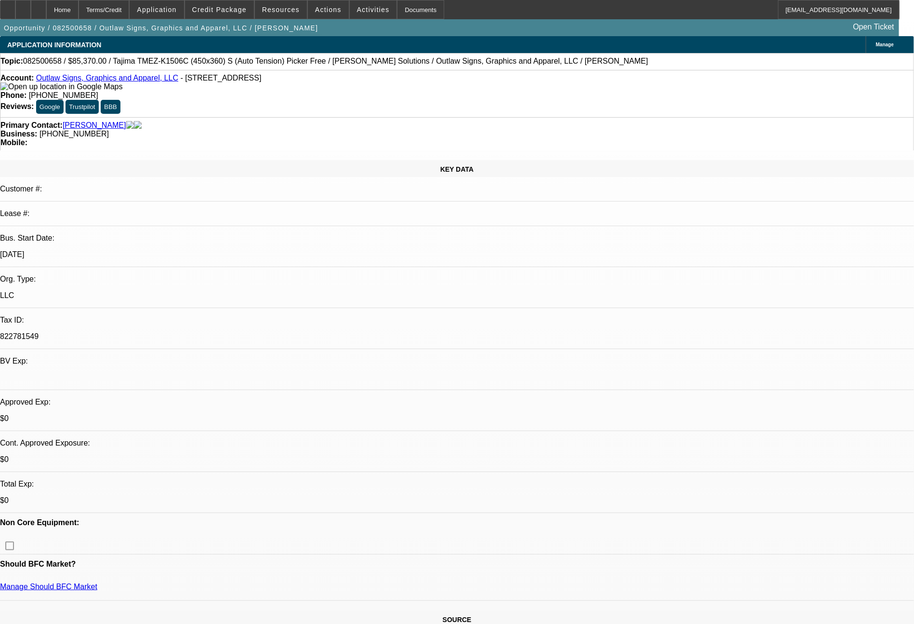
select select "2"
select select "0"
select select "6"
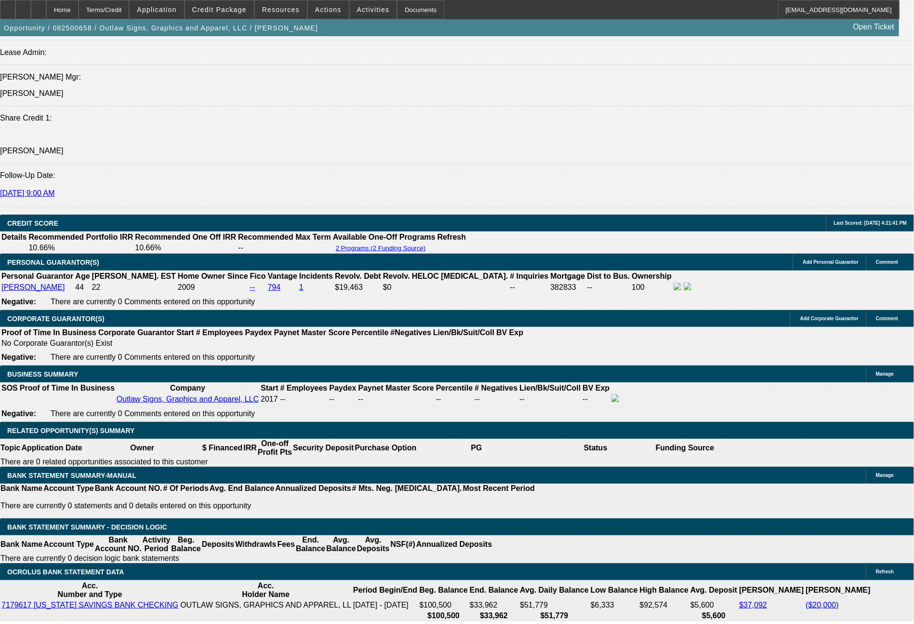
scroll to position [1242, 0]
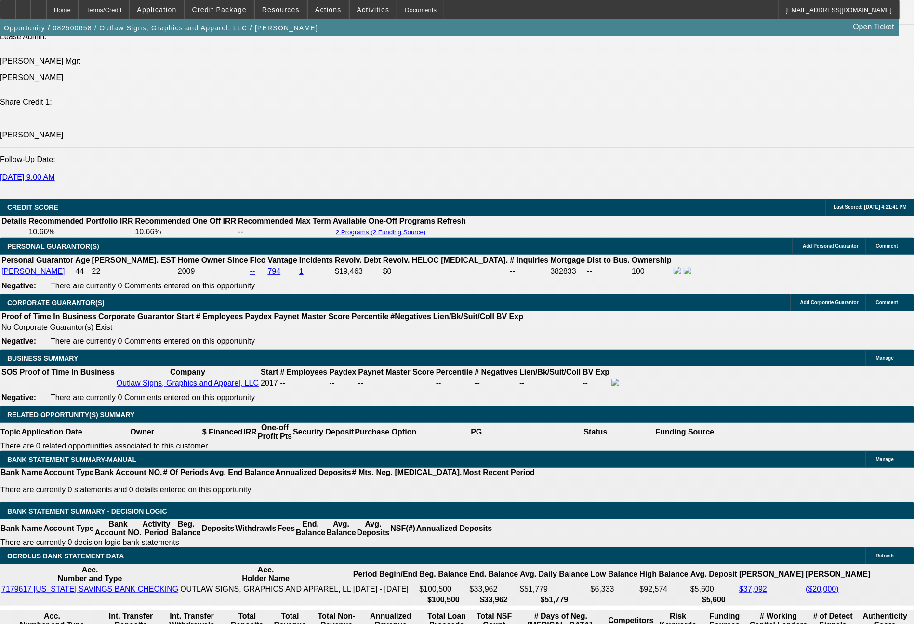
select select "0"
select select "2"
select select "0.1"
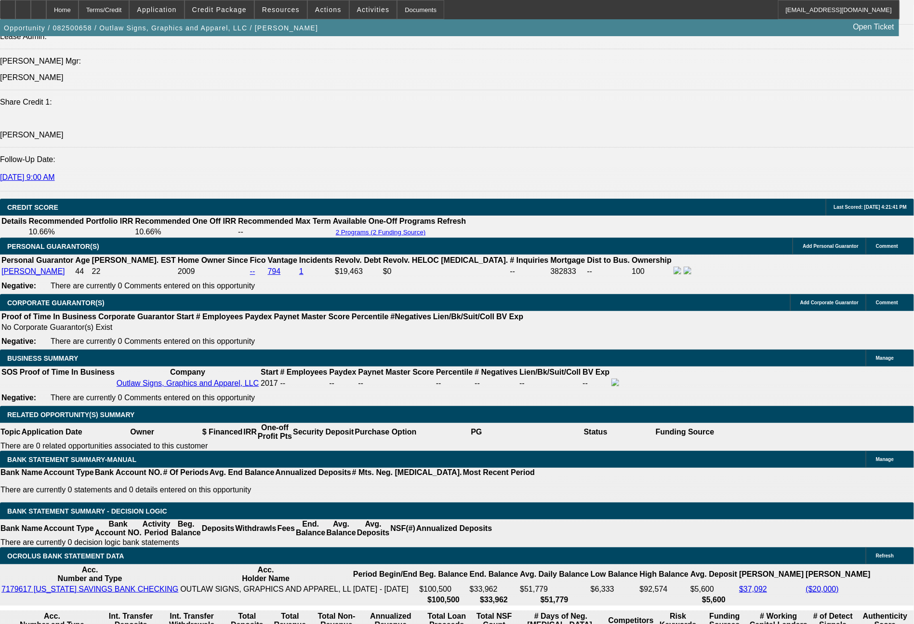
select select "4"
select select "0"
select select "2"
select select "0"
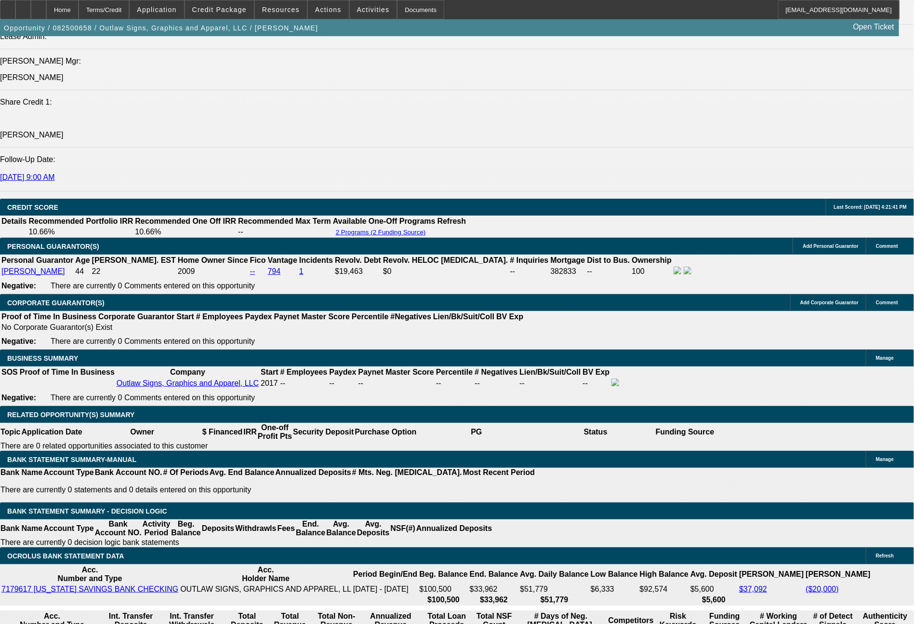
select select "6"
select select "0"
select select "2"
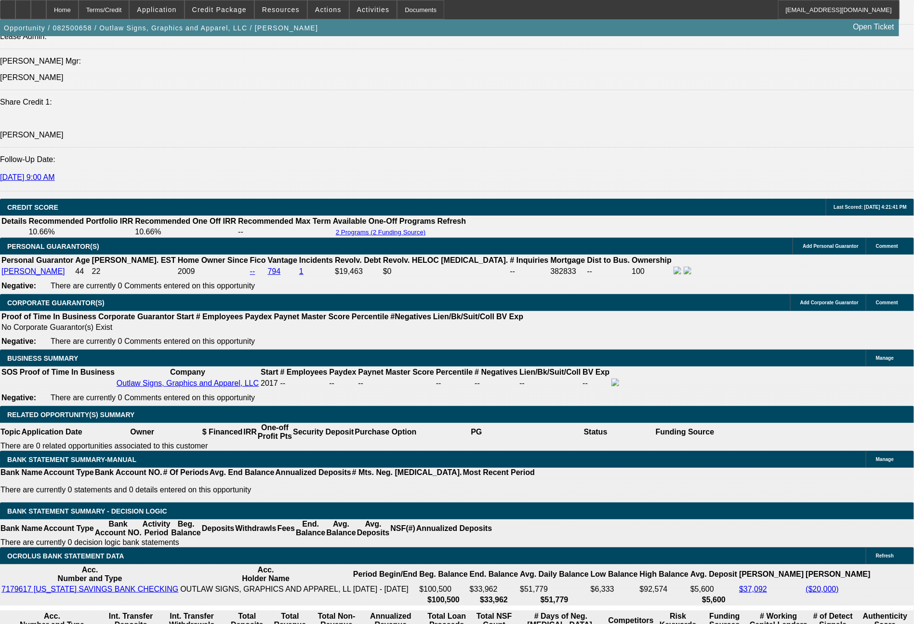
select select "0.1"
select select "4"
select select "0"
select select "2"
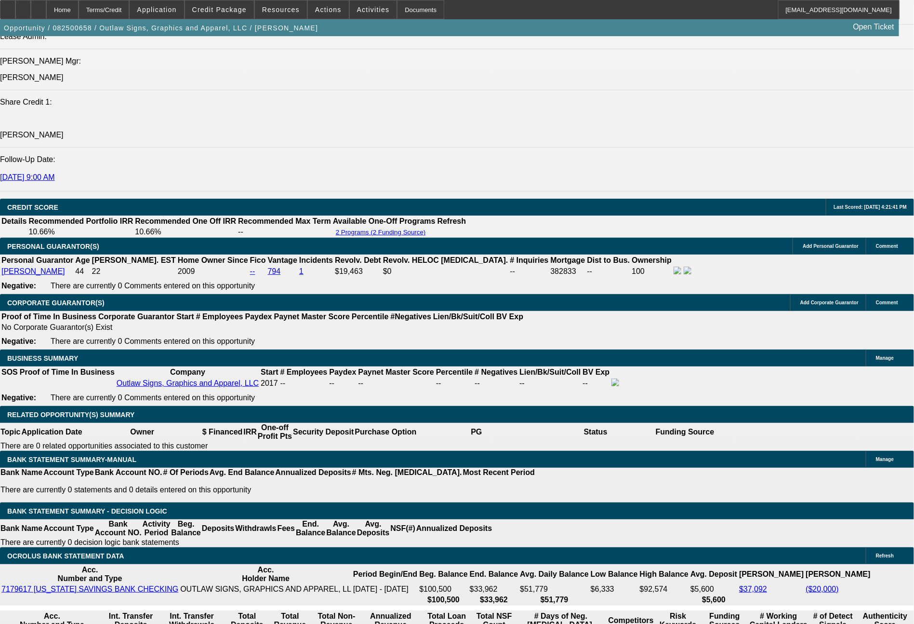
select select "0"
select select "6"
select select "0"
select select "2"
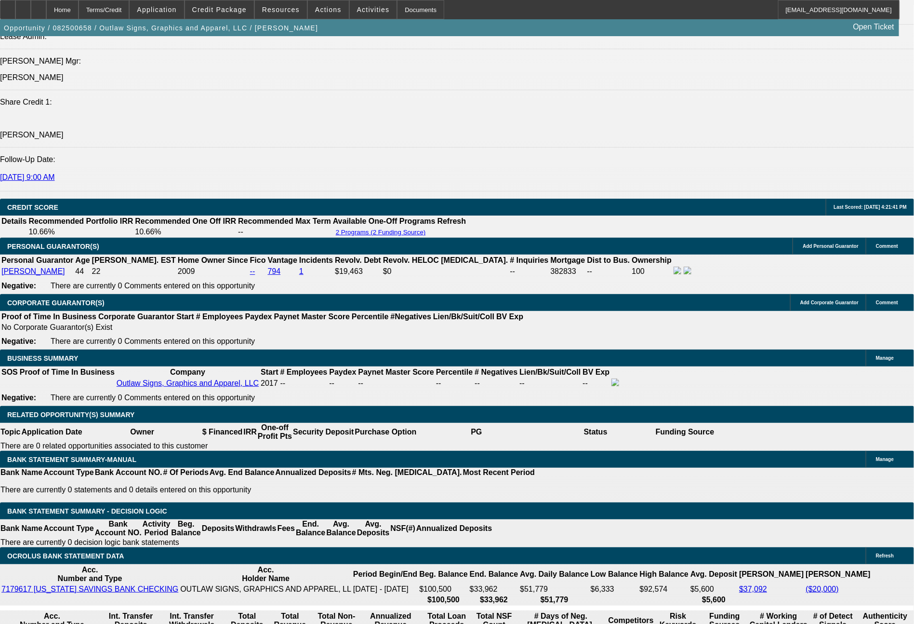
select select "0.1"
select select "4"
select select "0"
select select "2"
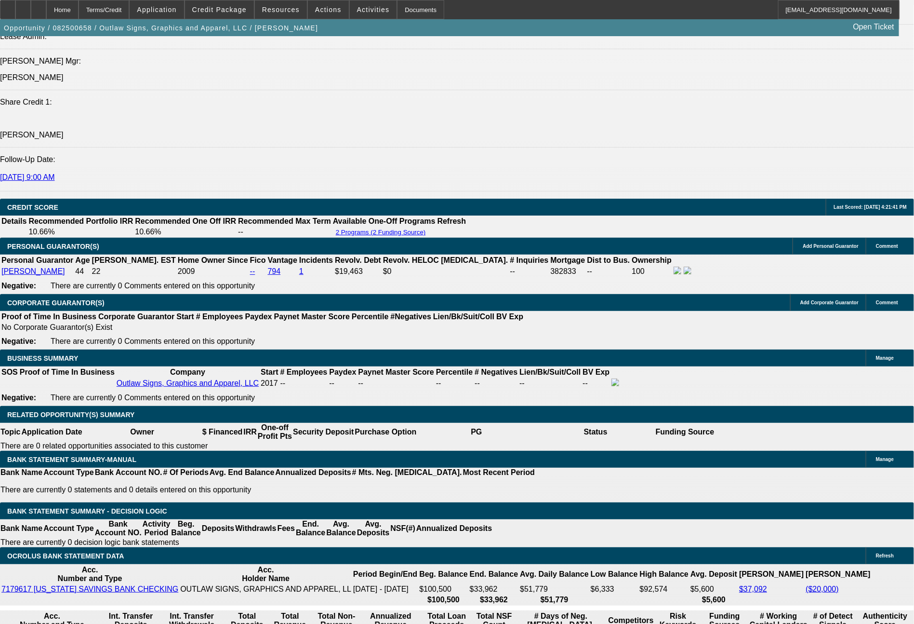
select select "0"
select select "6"
select select "0"
select select "2"
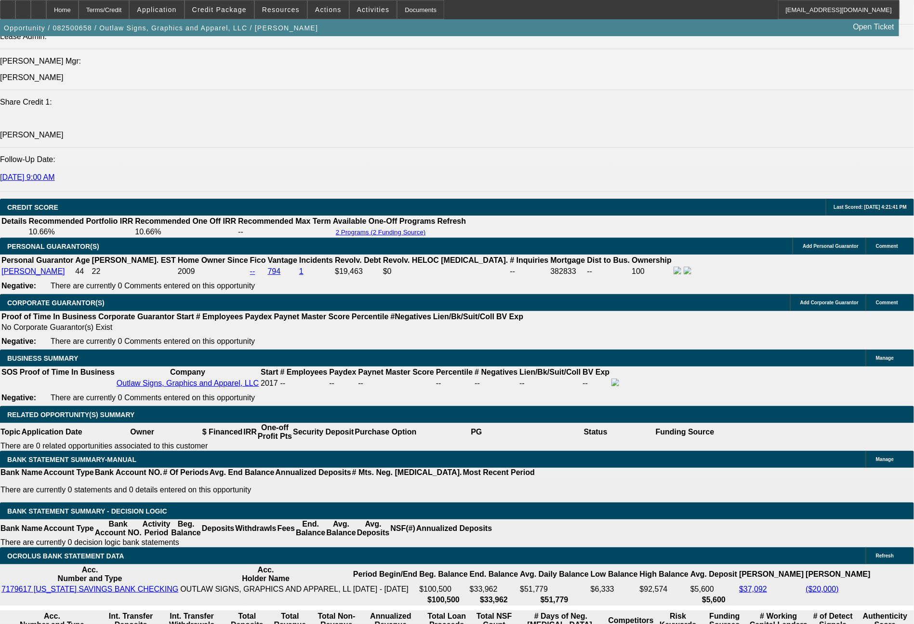
select select "2"
select select "0.1"
select select "4"
select select "0"
select select "2"
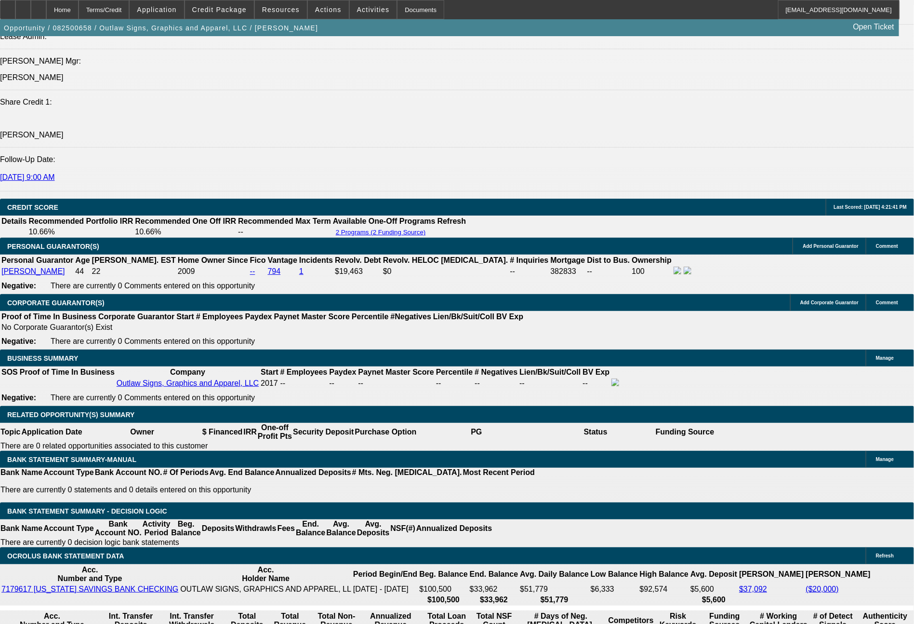
select select "2"
select select "0"
select select "6"
select select "0"
select select "2"
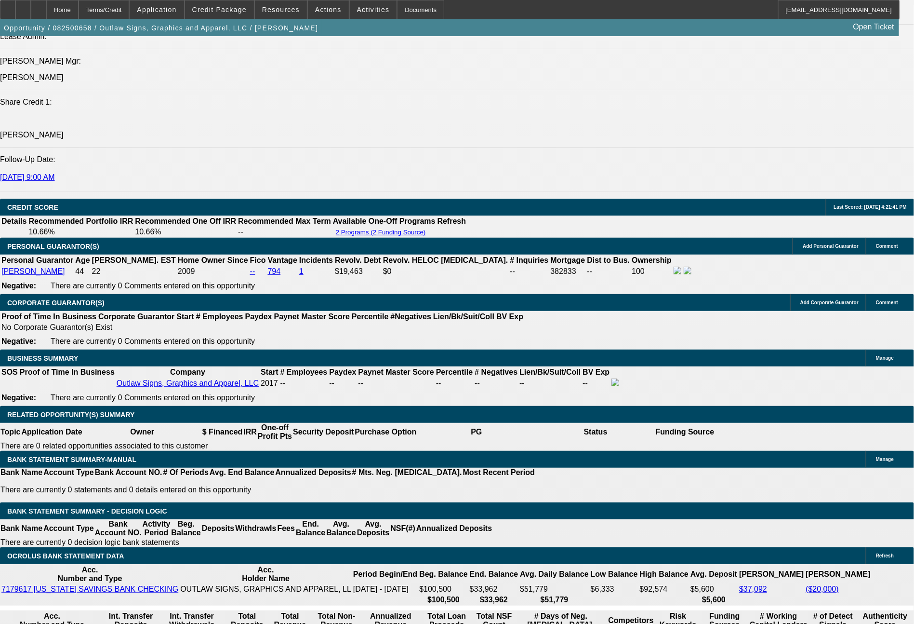
select select "2"
select select "0.1"
select select "4"
select select "0"
select select "2"
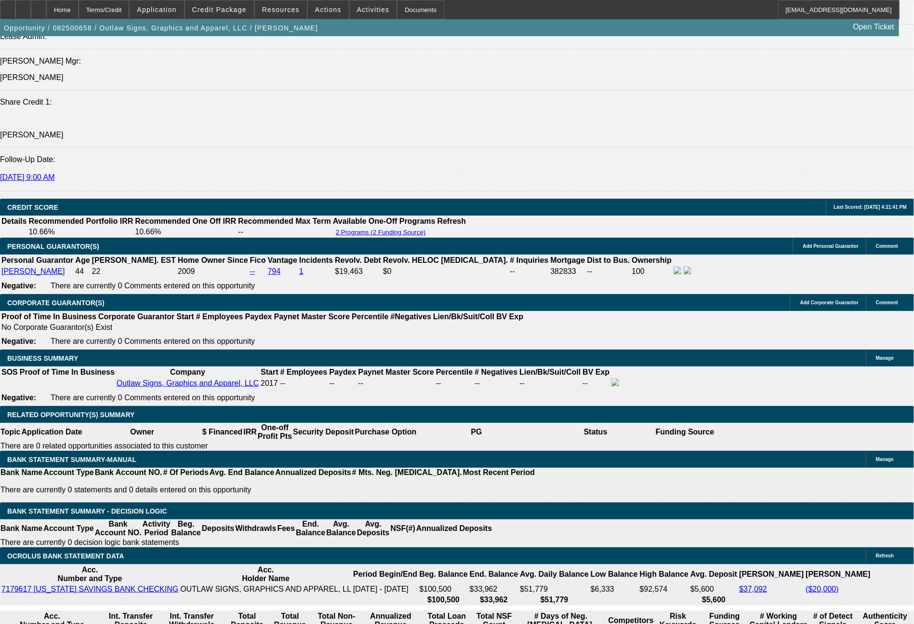
select select "2"
select select "0"
select select "6"
select select "0"
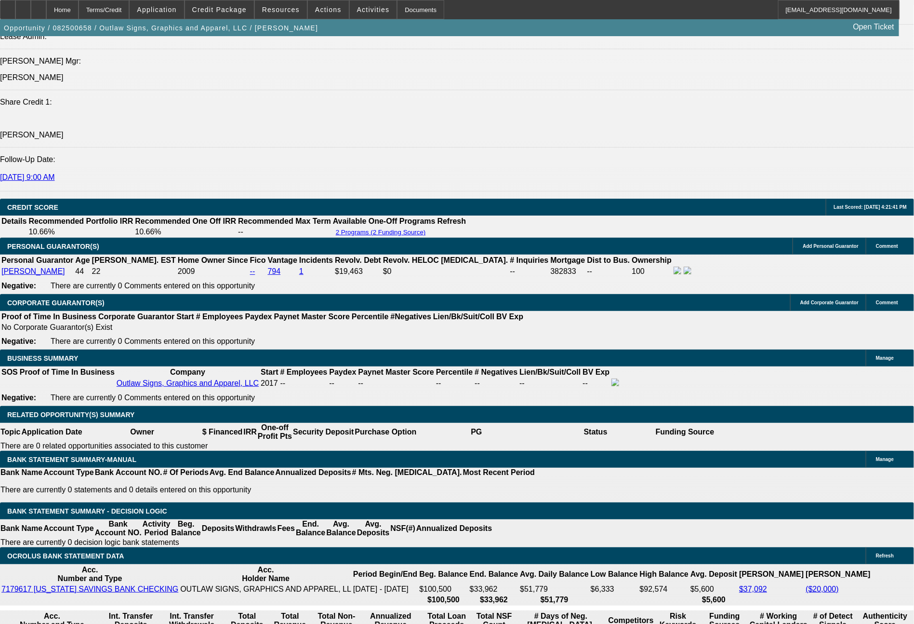
select select "0"
select select "6"
select select "0"
select select "2"
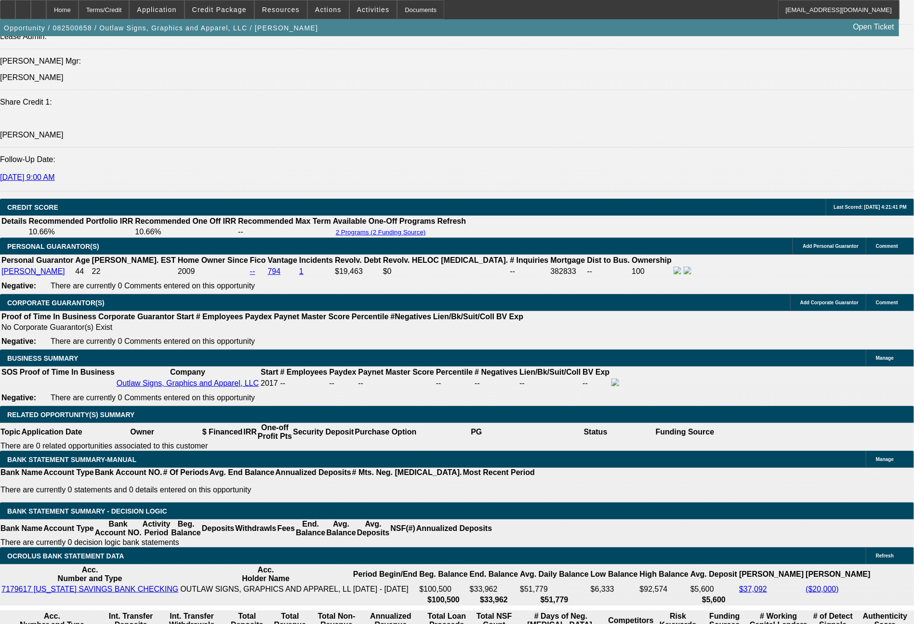
select select "2"
select select "0.1"
select select "4"
select select "0"
select select "2"
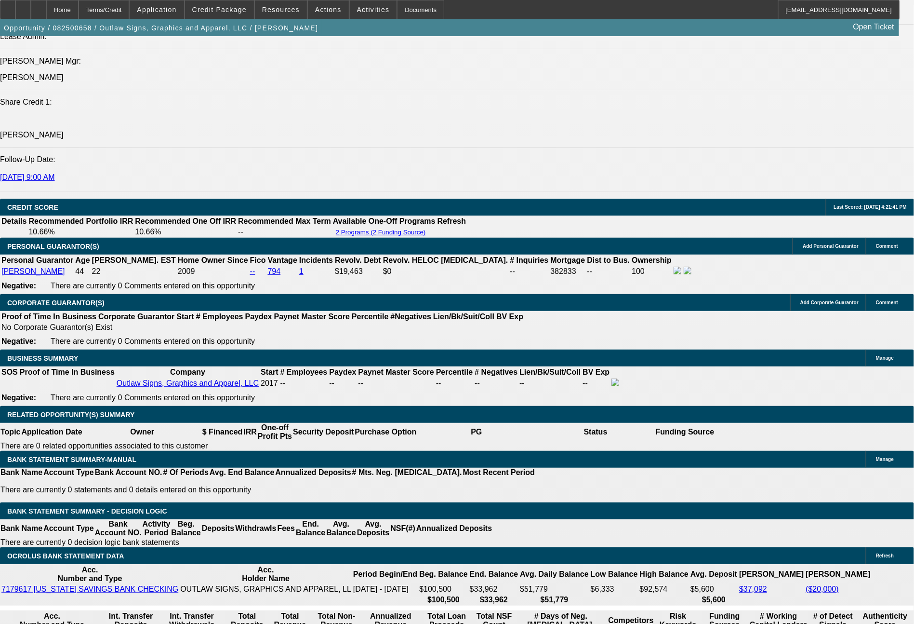
select select "2"
select select "0.1"
select select "4"
select select "0"
select select "2"
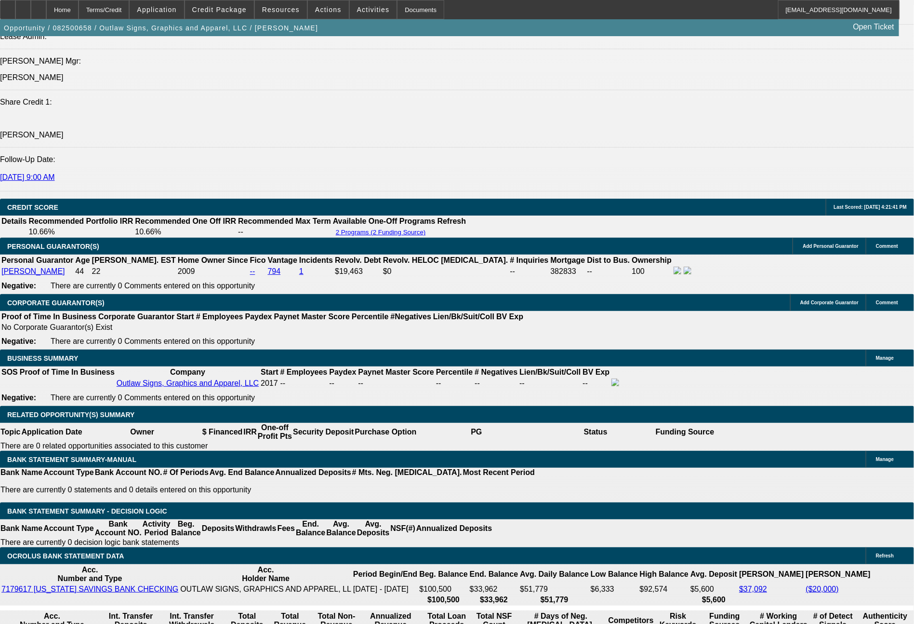
select select "2"
select select "0"
select select "6"
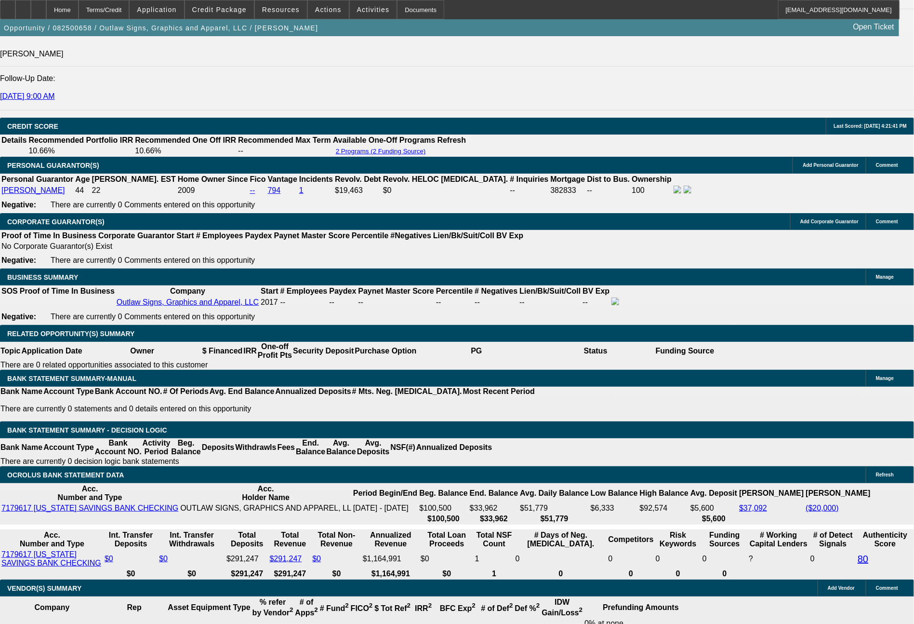
scroll to position [1358, 0]
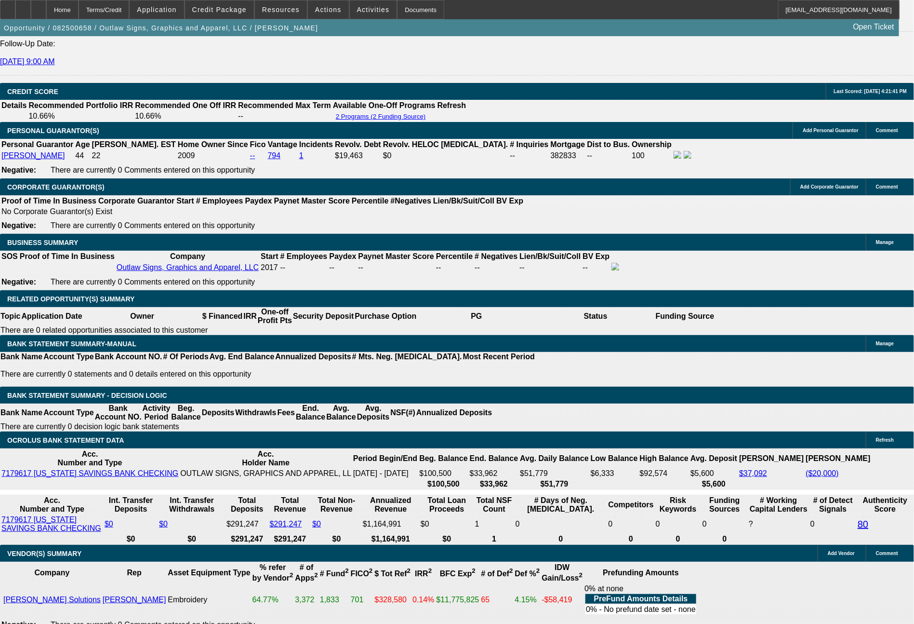
select select "0"
select select "2"
select select "0.1"
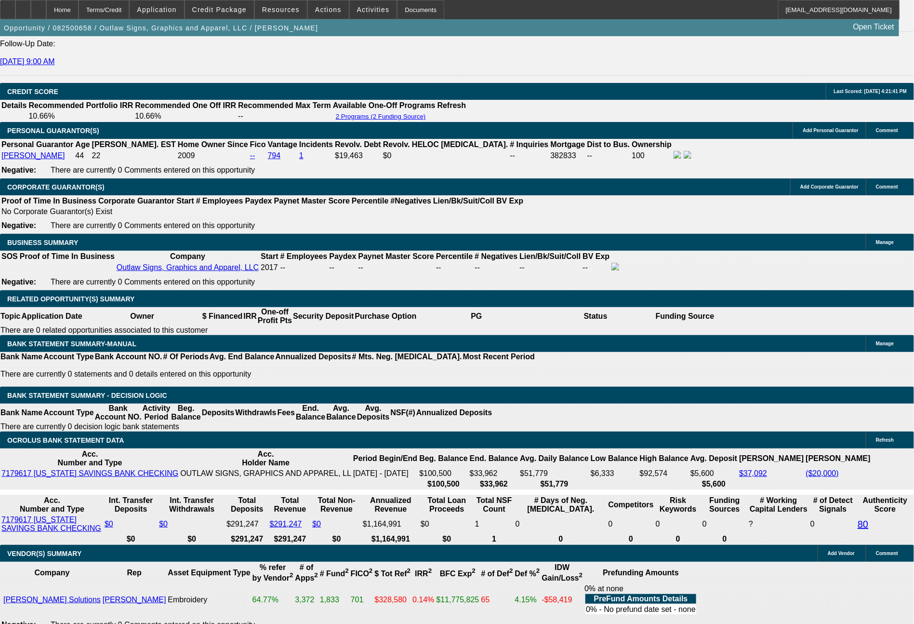
select select "4"
select select "0"
select select "2"
select select "0"
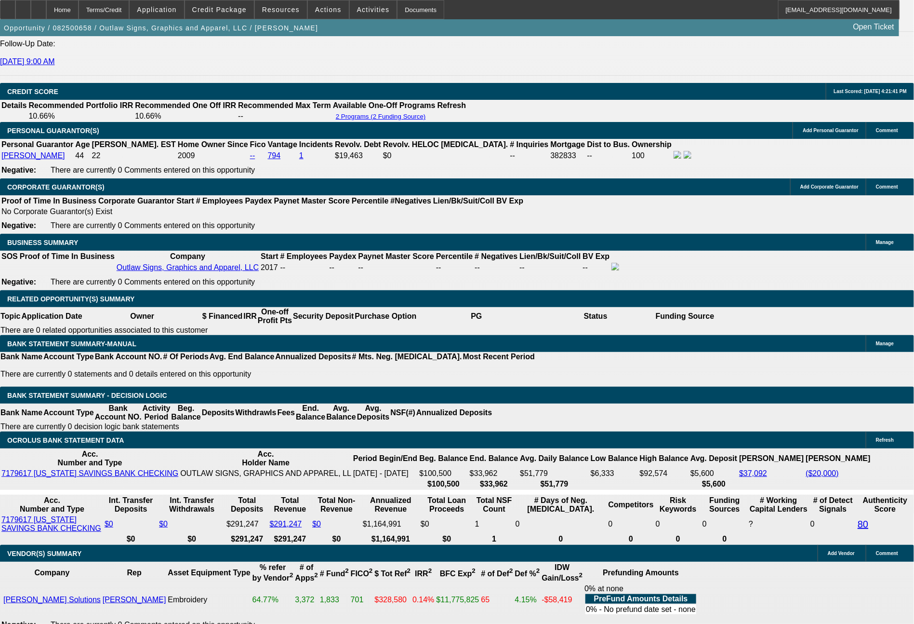
select select "6"
select select "0"
select select "2"
select select "0.1"
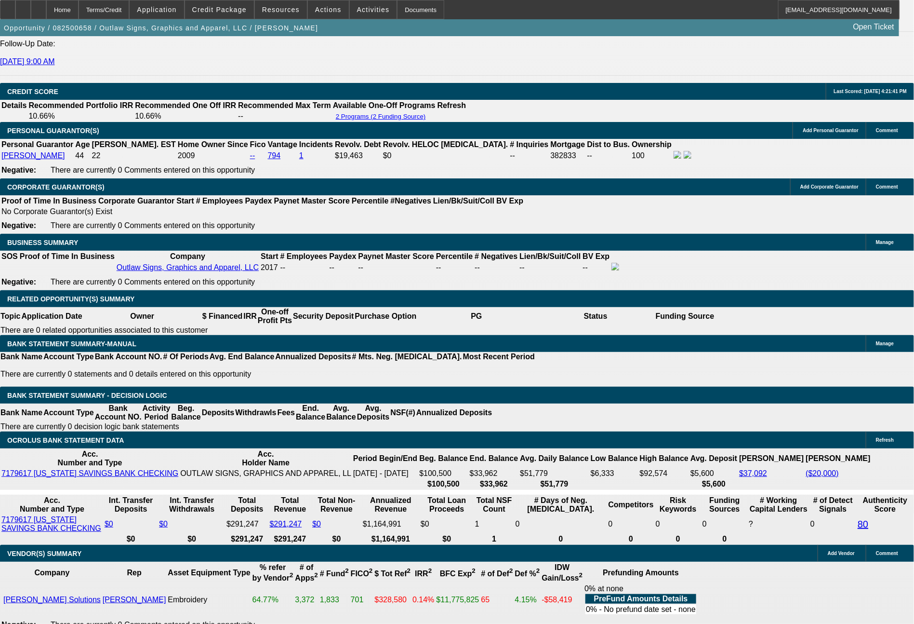
select select "4"
drag, startPoint x: 533, startPoint y: 269, endPoint x: 588, endPoint y: 274, distance: 55.1
drag, startPoint x: 434, startPoint y: 272, endPoint x: 468, endPoint y: 275, distance: 34.8
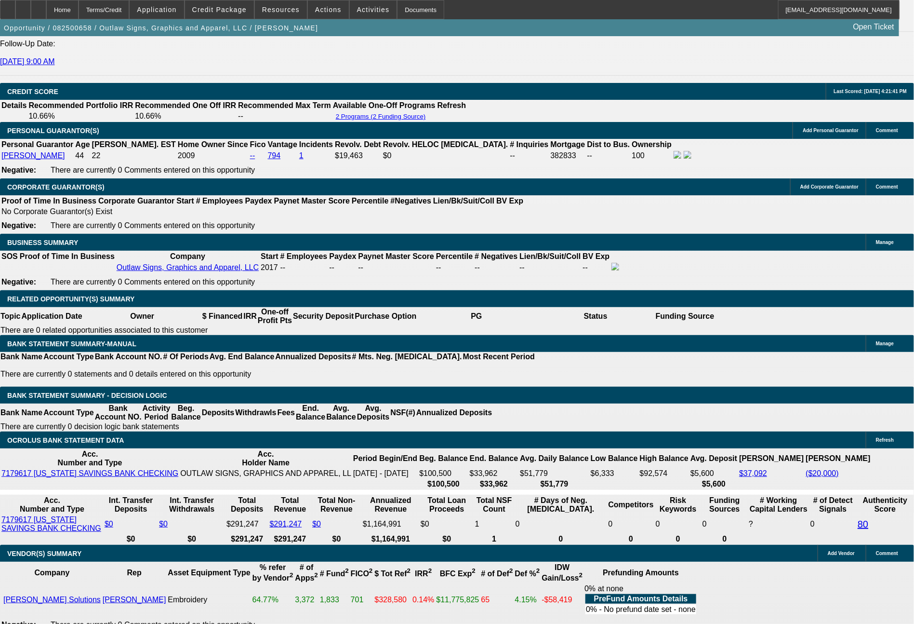
drag, startPoint x: 517, startPoint y: 275, endPoint x: 600, endPoint y: 271, distance: 84.0
drag, startPoint x: 291, startPoint y: 272, endPoint x: 351, endPoint y: 279, distance: 60.6
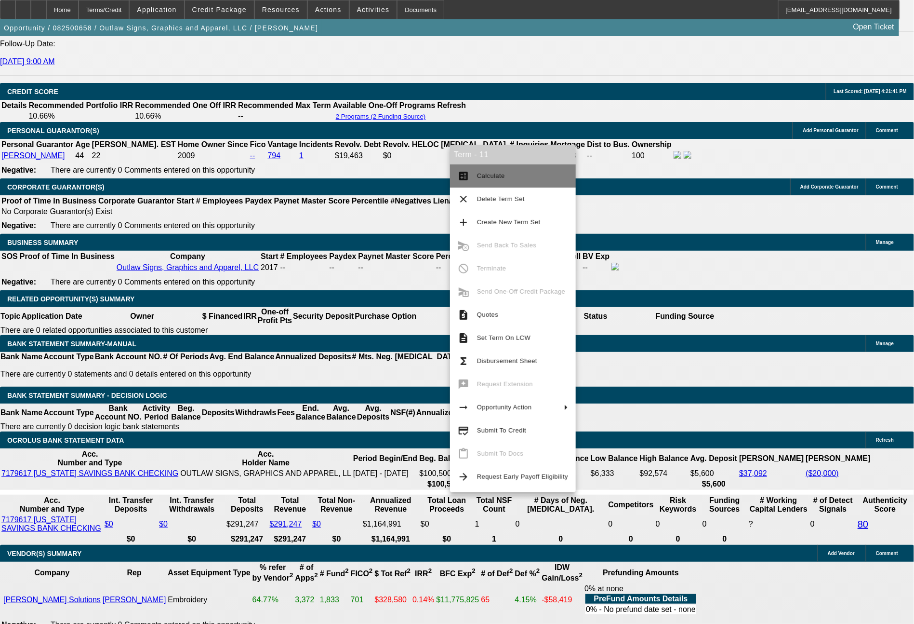
click at [490, 174] on span "Calculate" at bounding box center [491, 175] width 28 height 7
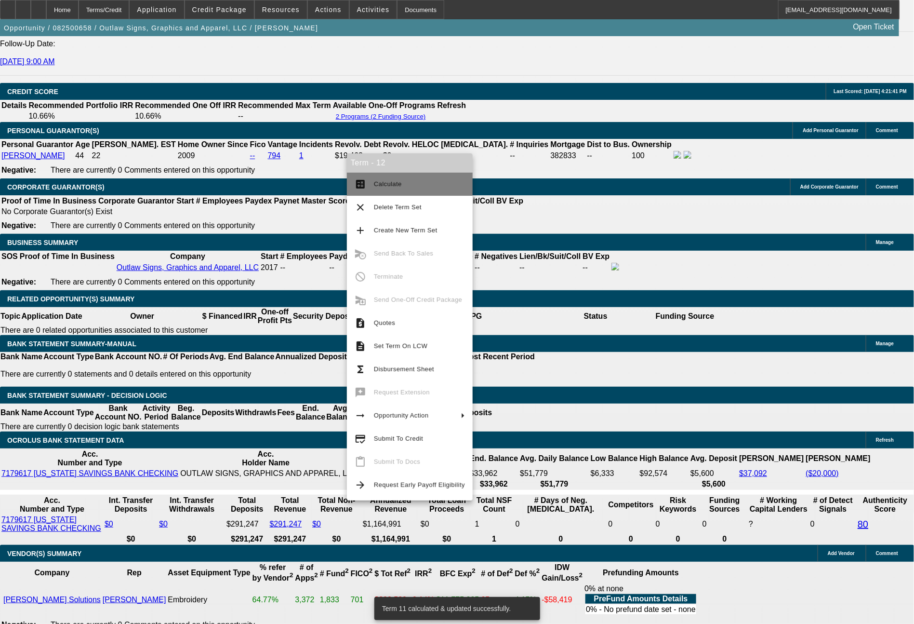
drag, startPoint x: 396, startPoint y: 181, endPoint x: 473, endPoint y: 245, distance: 100.0
click at [396, 181] on span "Calculate" at bounding box center [388, 183] width 28 height 7
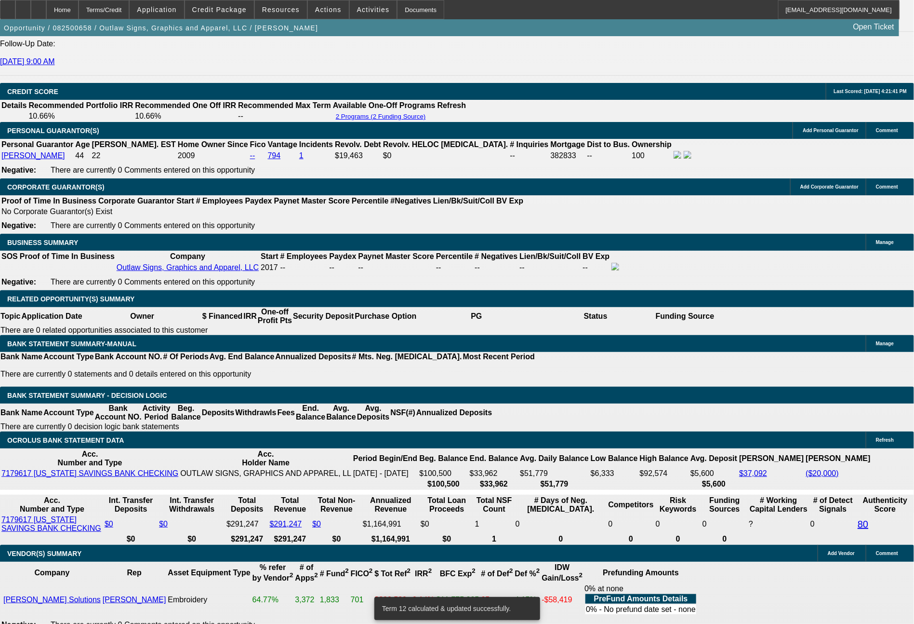
drag, startPoint x: 414, startPoint y: 272, endPoint x: 496, endPoint y: 275, distance: 82.5
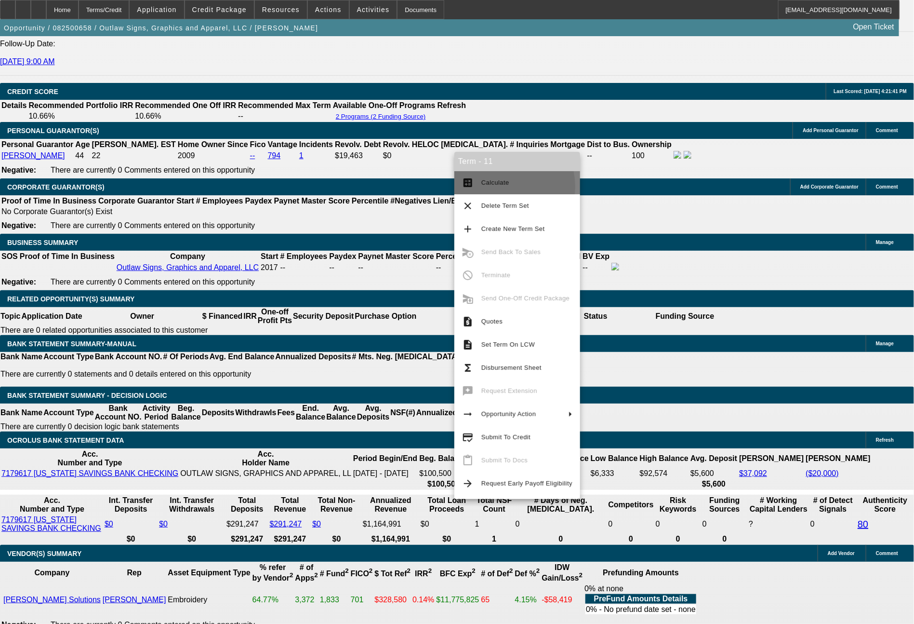
click at [493, 187] on span "Calculate" at bounding box center [526, 183] width 91 height 12
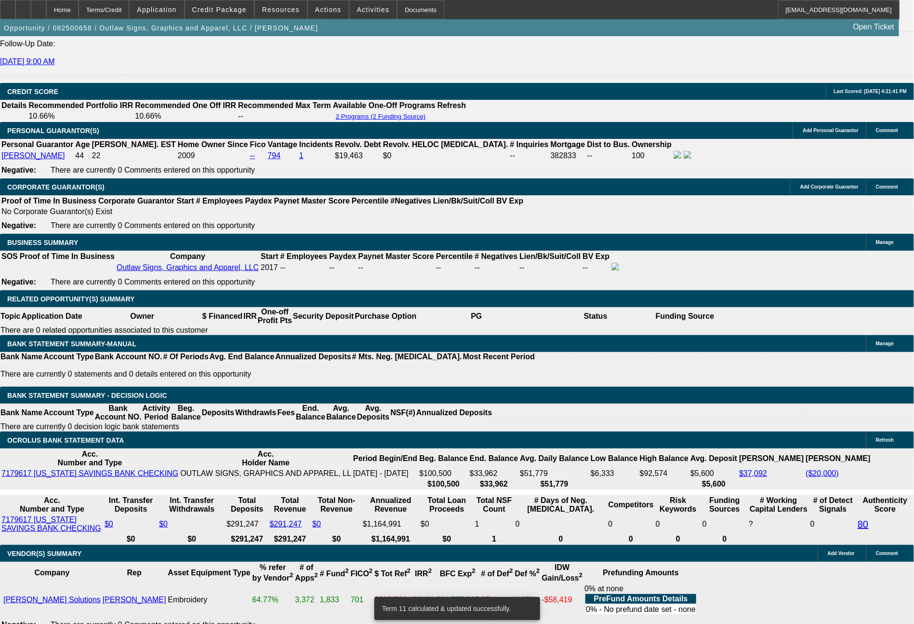
drag, startPoint x: 287, startPoint y: 266, endPoint x: 347, endPoint y: 271, distance: 60.4
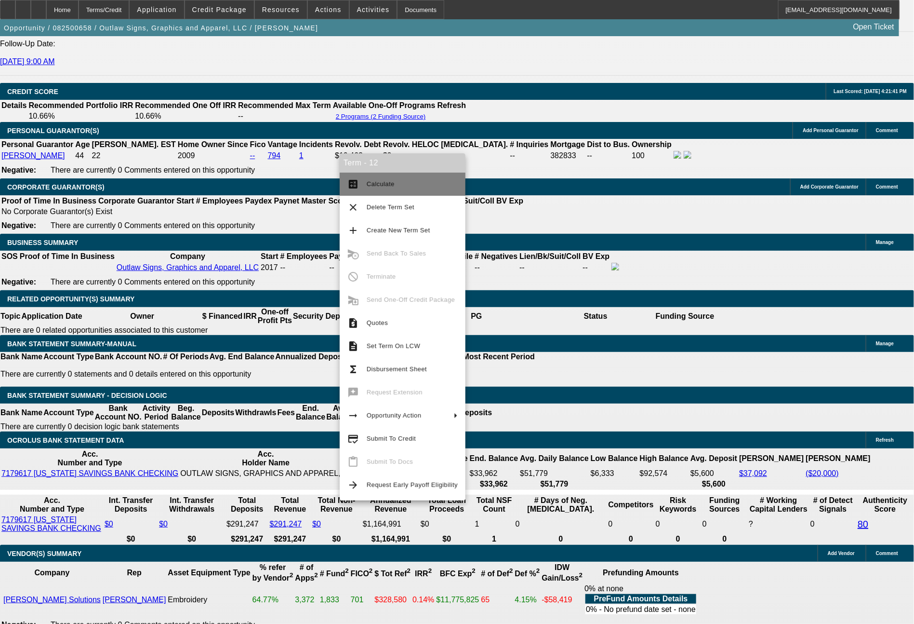
click at [372, 186] on span "Calculate" at bounding box center [381, 183] width 28 height 7
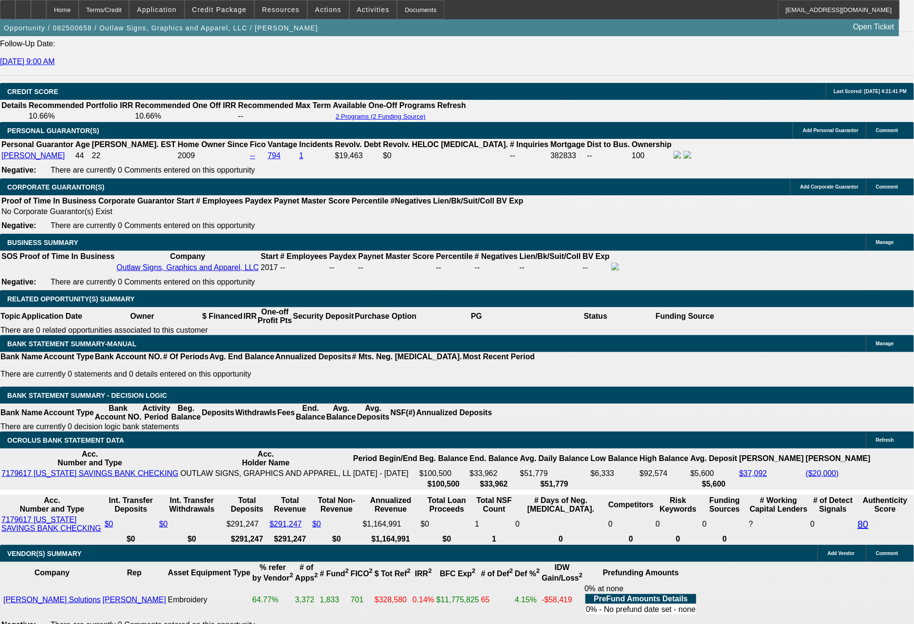
drag, startPoint x: 390, startPoint y: 346, endPoint x: 438, endPoint y: 353, distance: 48.3
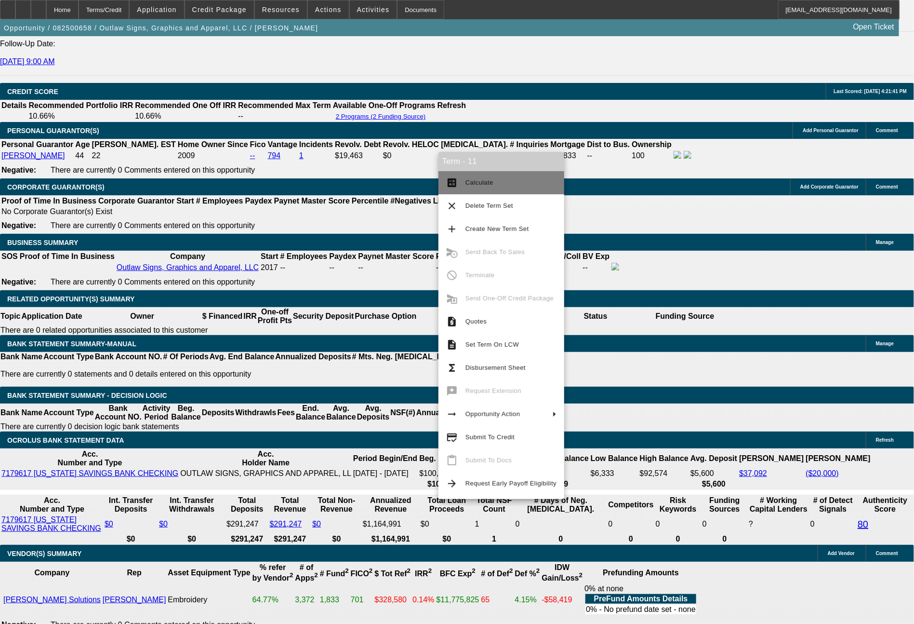
click at [494, 188] on span "Calculate" at bounding box center [511, 183] width 91 height 12
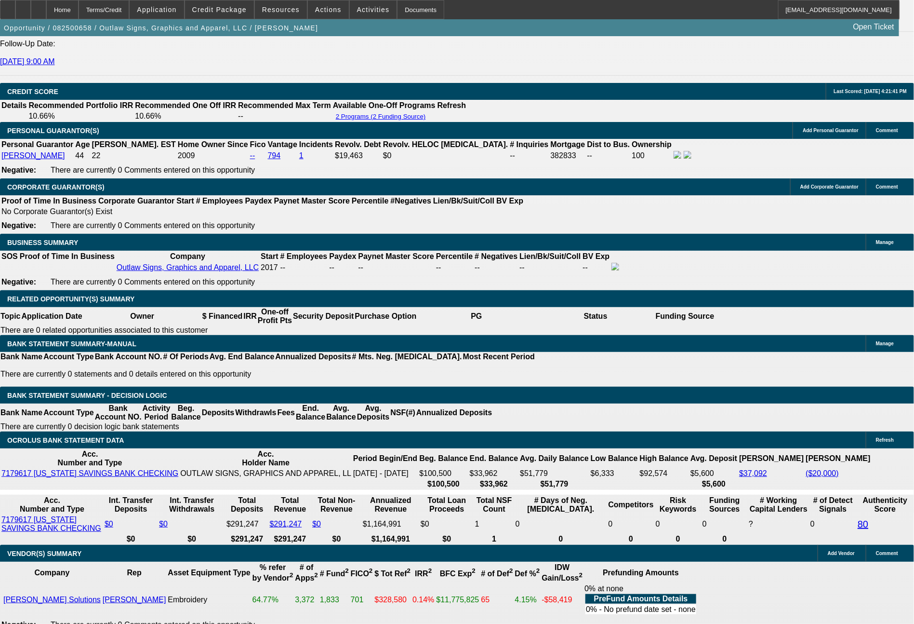
drag, startPoint x: 388, startPoint y: 348, endPoint x: 434, endPoint y: 350, distance: 45.8
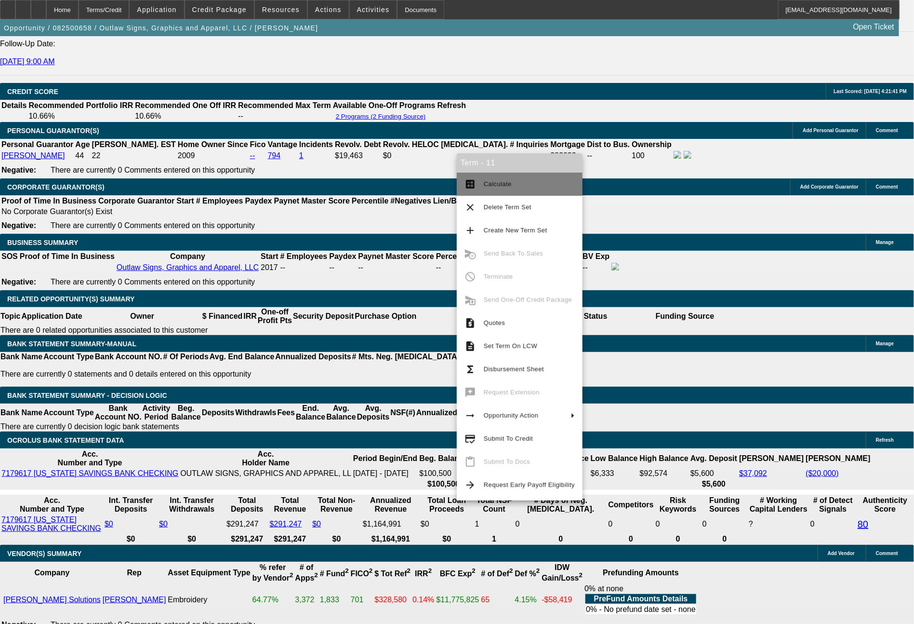
click at [509, 186] on span "Calculate" at bounding box center [529, 184] width 91 height 12
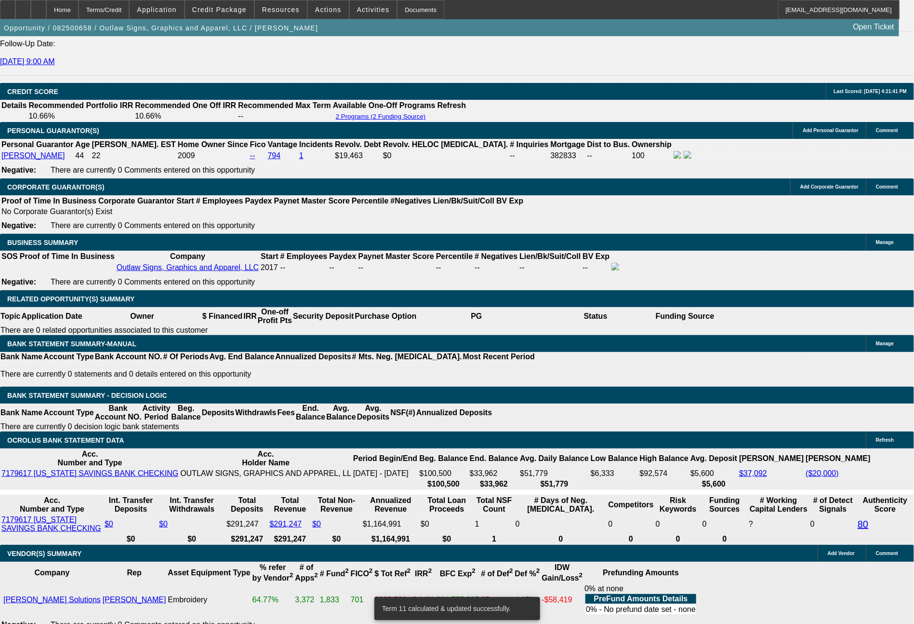
drag, startPoint x: 413, startPoint y: 269, endPoint x: 460, endPoint y: 277, distance: 47.4
drag, startPoint x: 409, startPoint y: 351, endPoint x: 454, endPoint y: 351, distance: 45.3
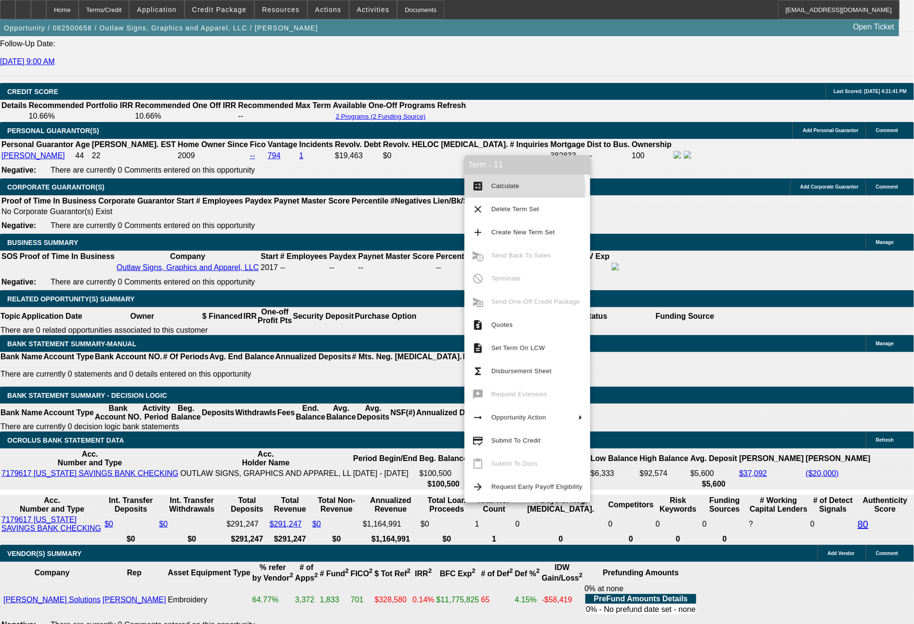
drag, startPoint x: 499, startPoint y: 189, endPoint x: 625, endPoint y: 329, distance: 187.7
click at [503, 193] on button "calculate Calculate" at bounding box center [528, 185] width 126 height 23
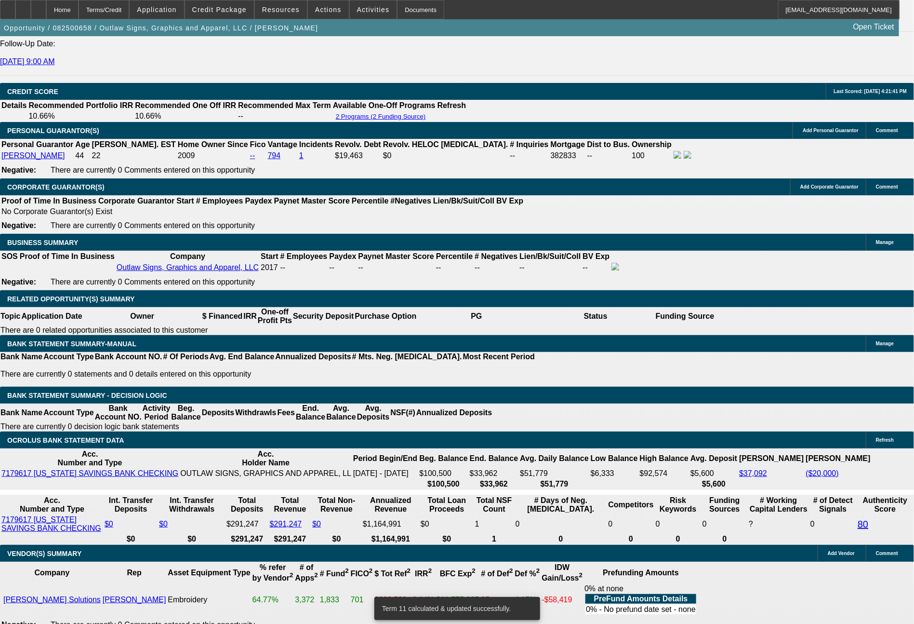
drag, startPoint x: 414, startPoint y: 269, endPoint x: 502, endPoint y: 282, distance: 88.7
drag, startPoint x: 393, startPoint y: 350, endPoint x: 450, endPoint y: 349, distance: 56.4
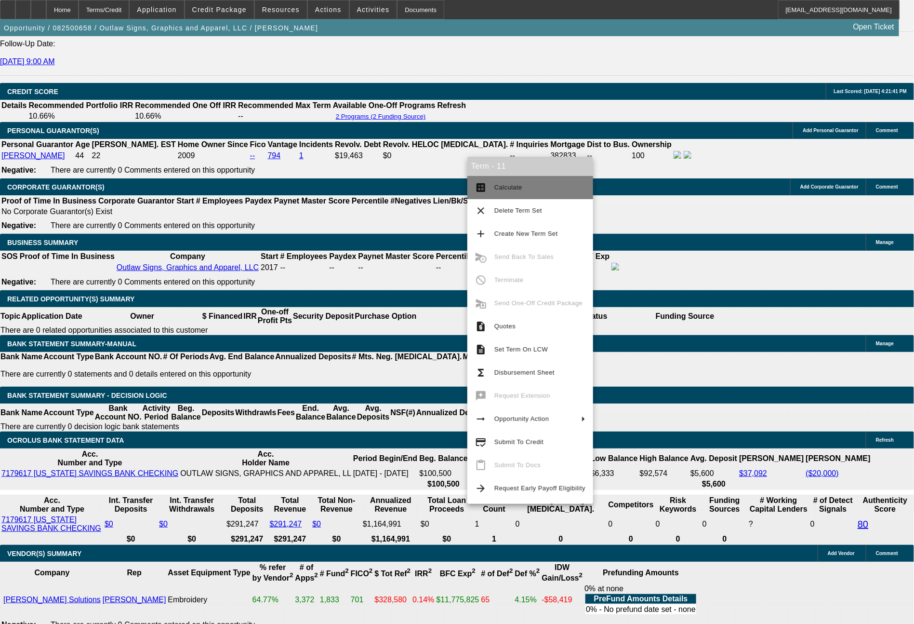
click at [512, 193] on span "Calculate" at bounding box center [539, 188] width 91 height 12
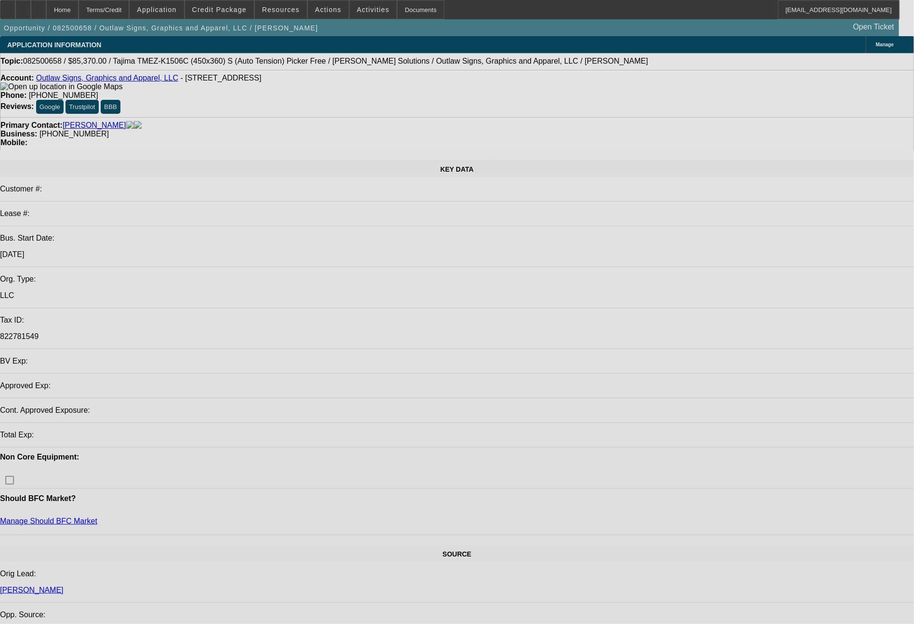
select select "0"
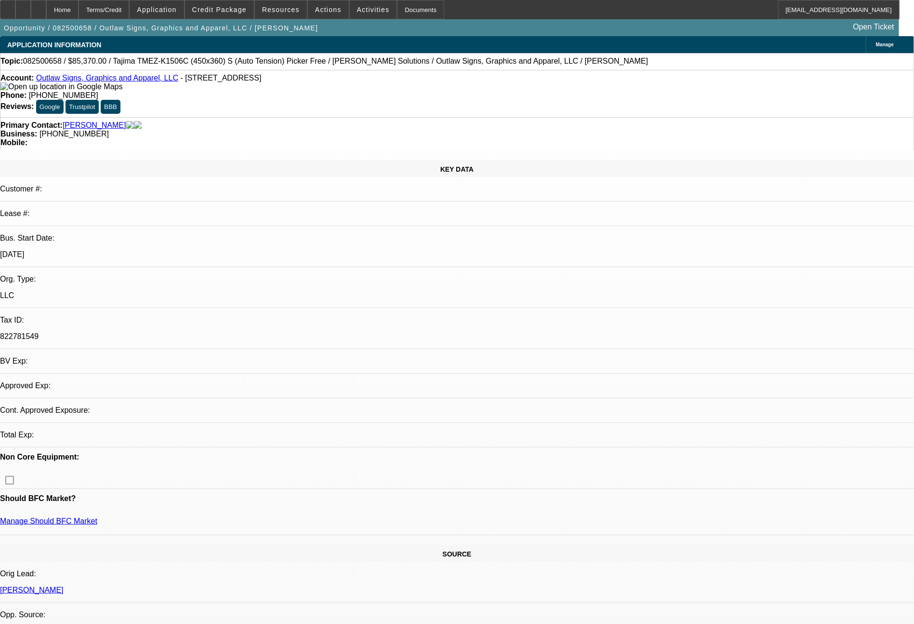
select select "0"
select select "6"
select select "0"
select select "2"
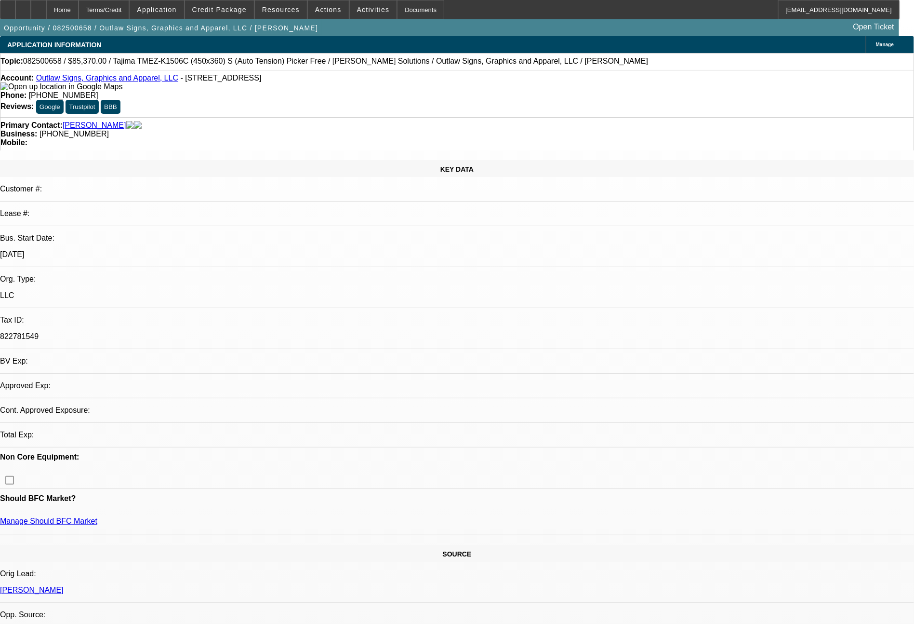
select select "2"
select select "0.1"
select select "4"
select select "0"
select select "2"
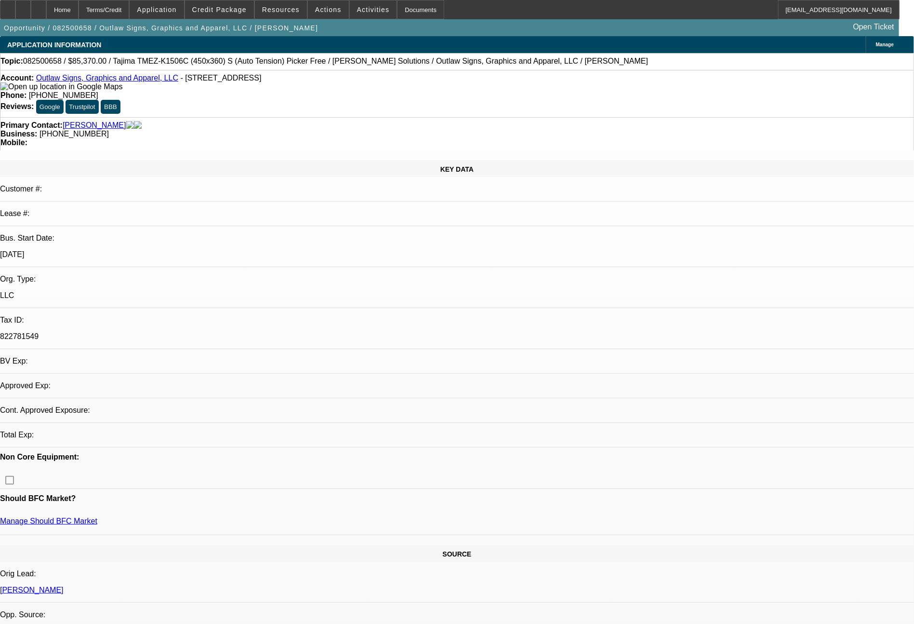
select select "2"
select select "0.1"
select select "4"
select select "0"
select select "2"
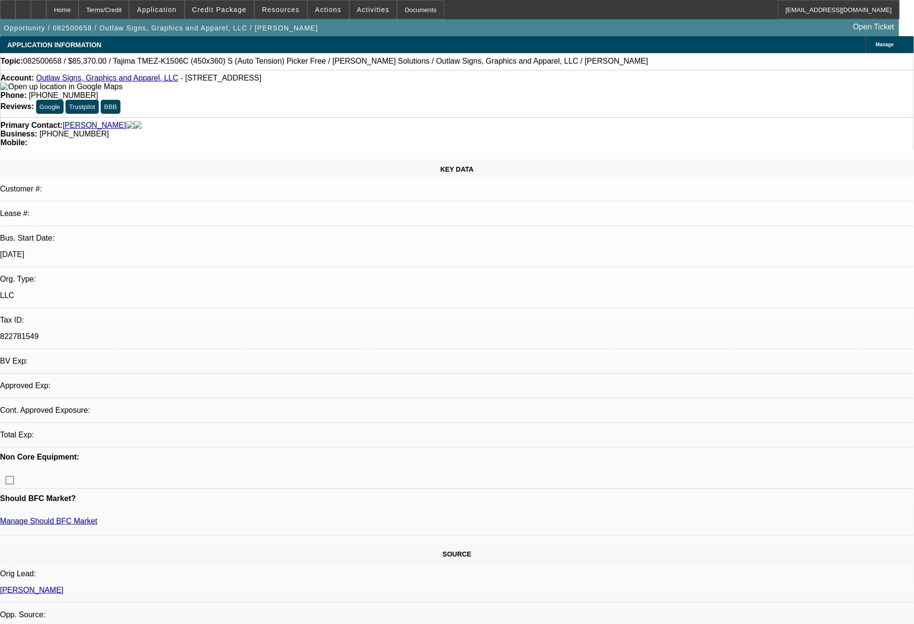
select select "2"
select select "0"
select select "6"
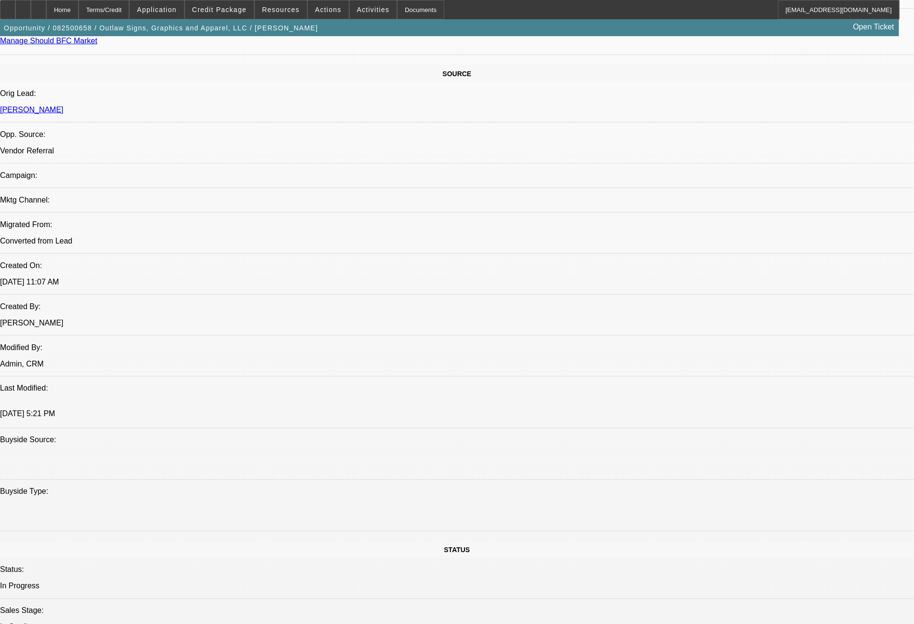
scroll to position [1091, 0]
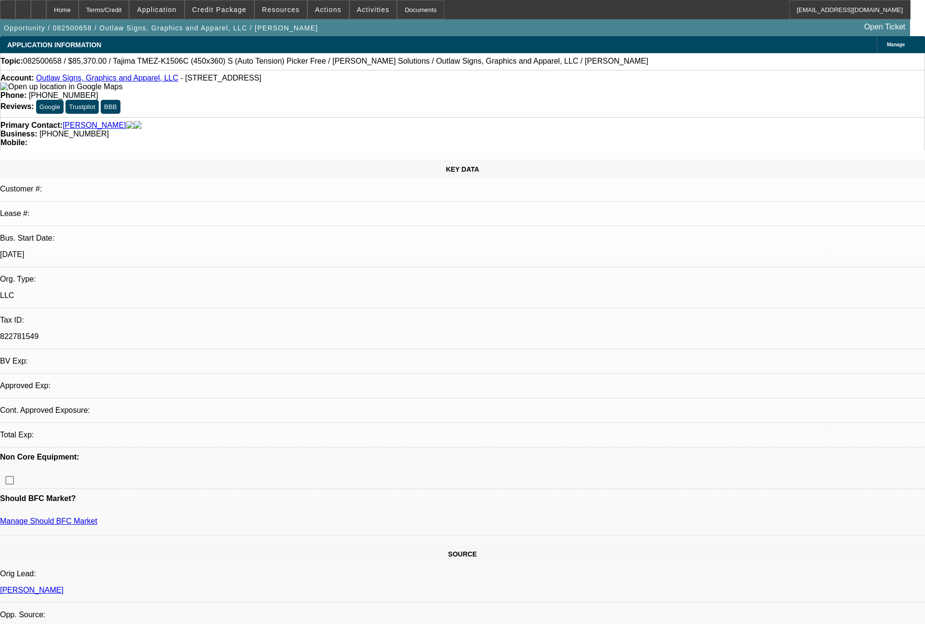
select select "0"
select select "6"
select select "0"
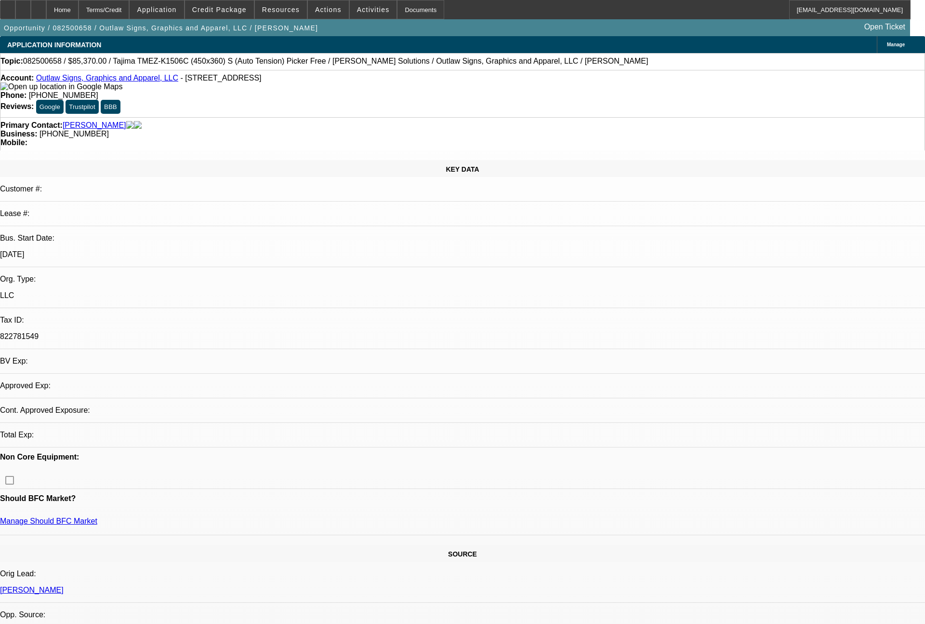
select select "2"
select select "0.1"
select select "4"
select select "0"
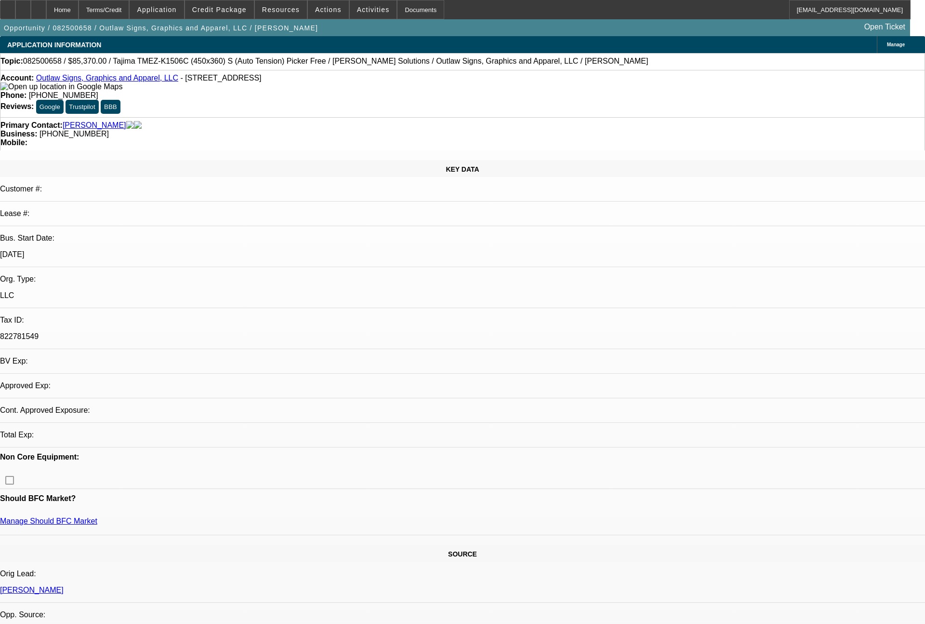
select select "2"
select select "0.1"
select select "4"
select select "0"
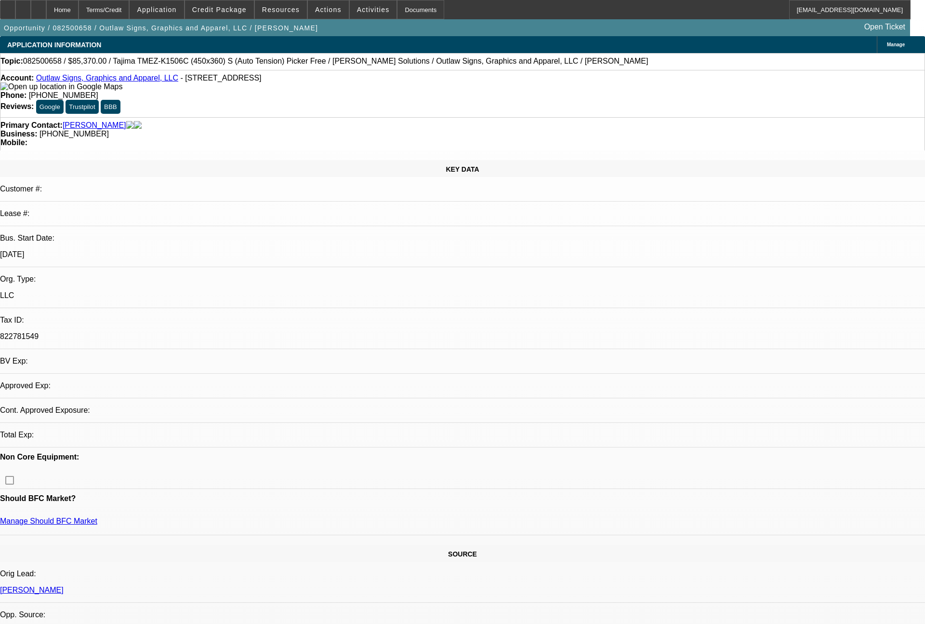
select select "2"
select select "0"
select select "6"
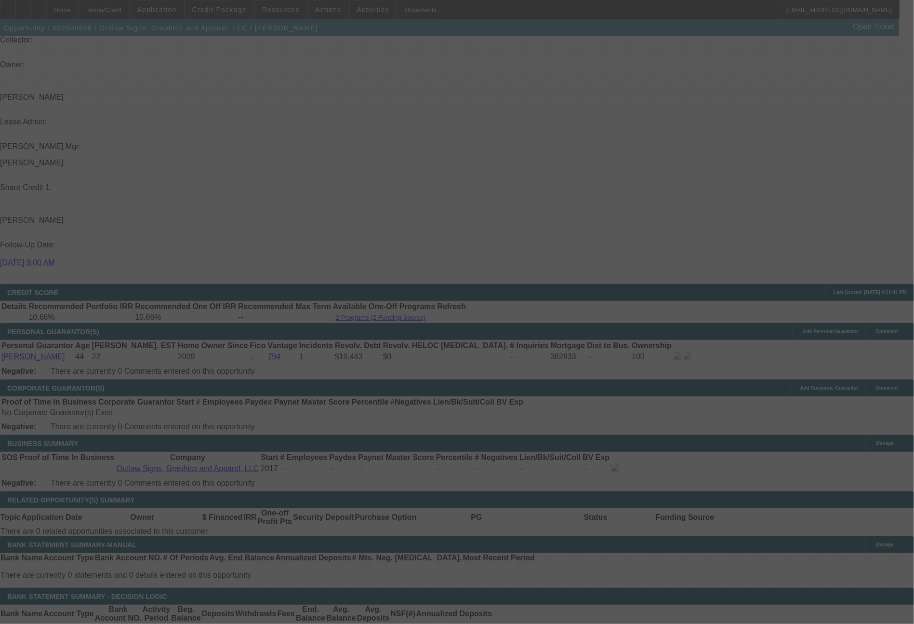
scroll to position [1157, 0]
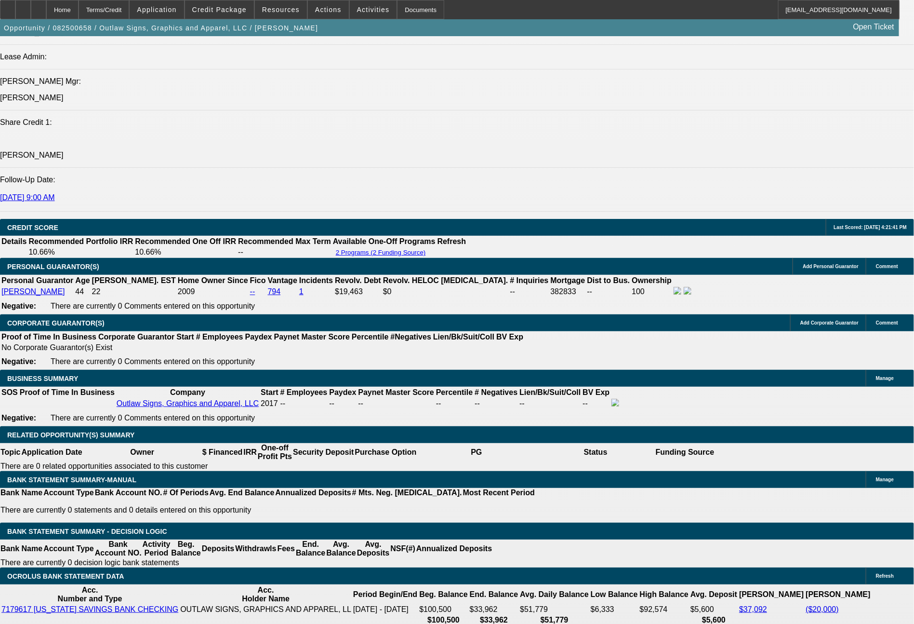
select select "0"
select select "6"
select select "0"
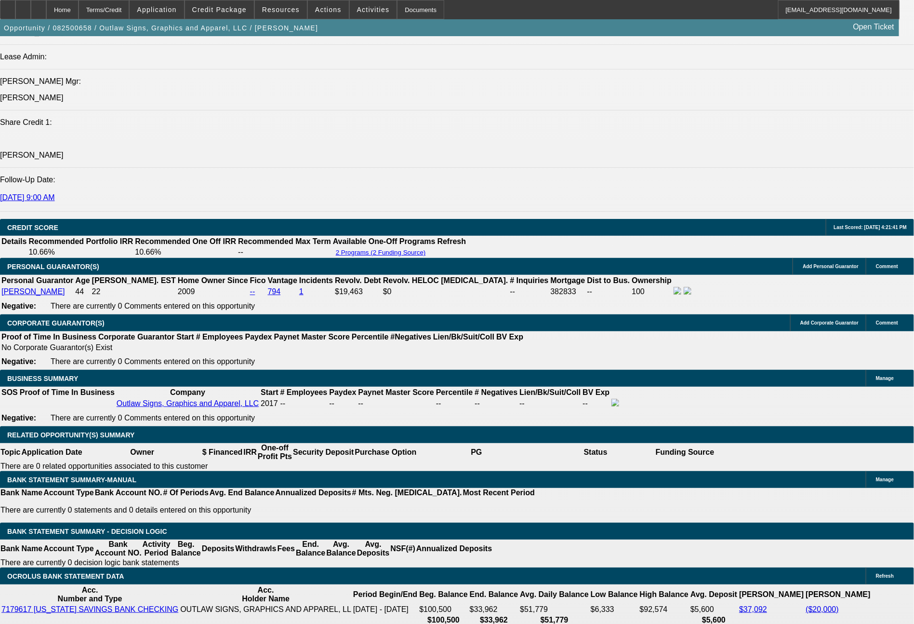
select select "2"
select select "0.1"
select select "4"
select select "0"
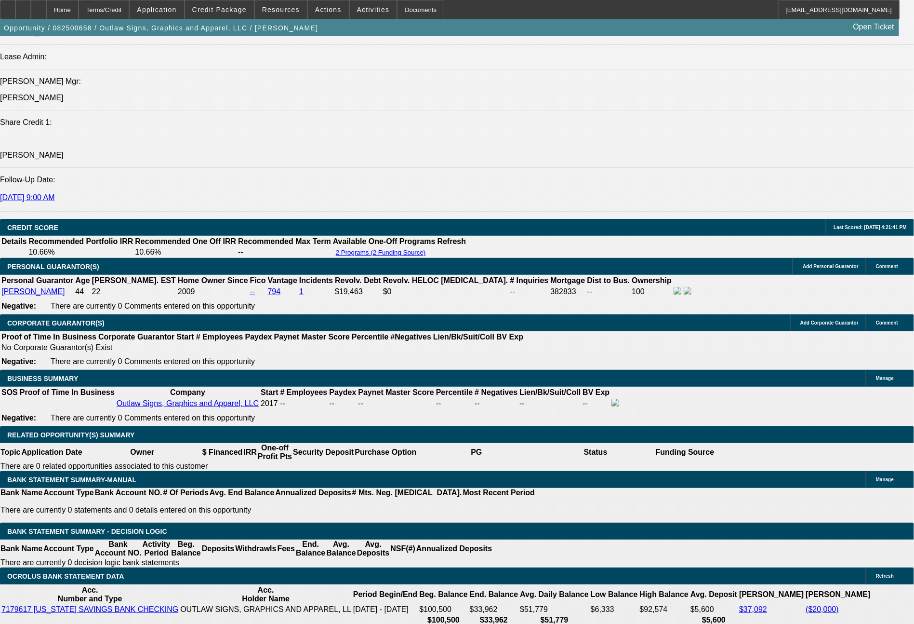
select select "2"
select select "0.1"
select select "4"
select select "0"
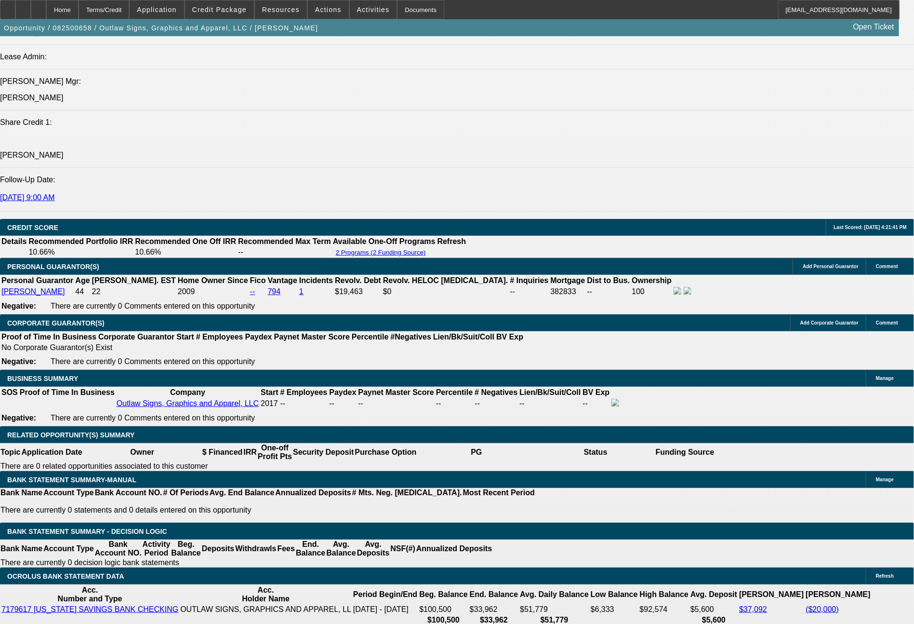
select select "2"
select select "0"
select select "6"
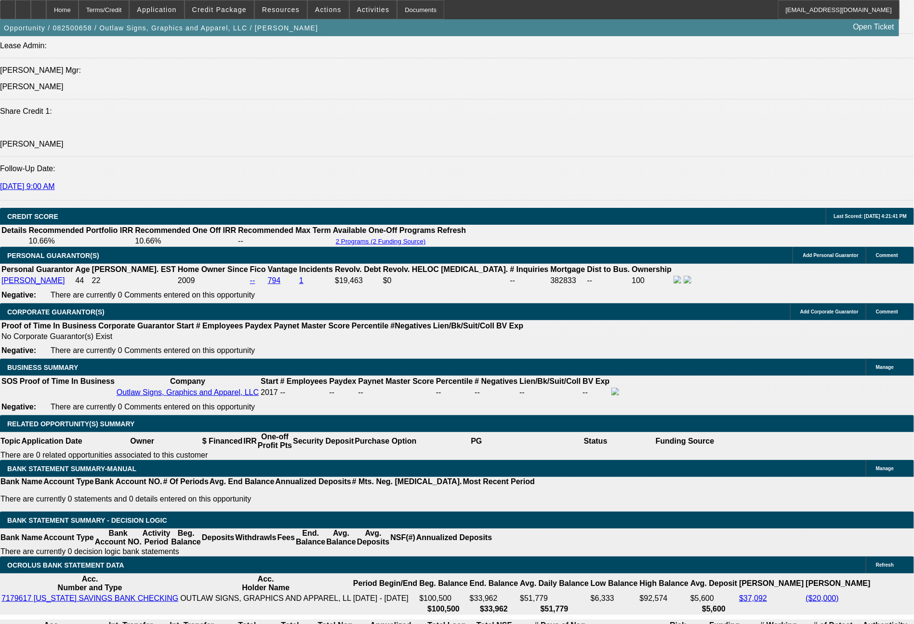
scroll to position [1243, 0]
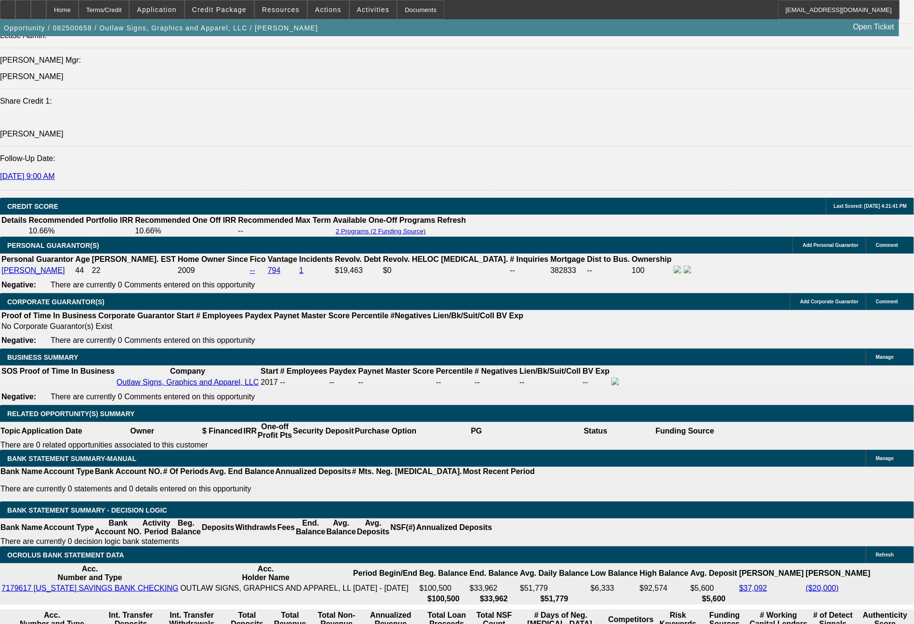
select select "0"
select select "2"
select select "0.1"
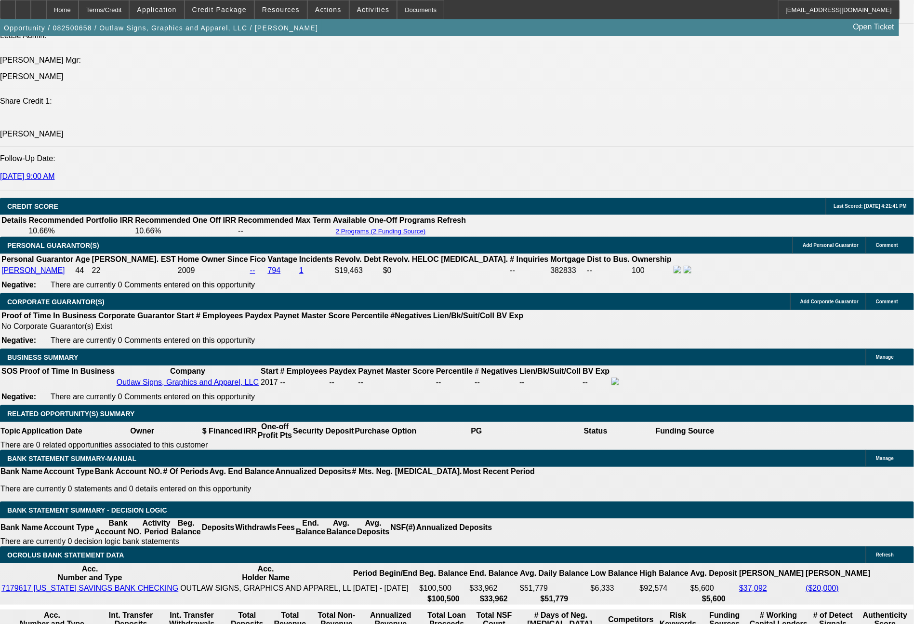
select select "4"
select select "0"
select select "2"
select select "0"
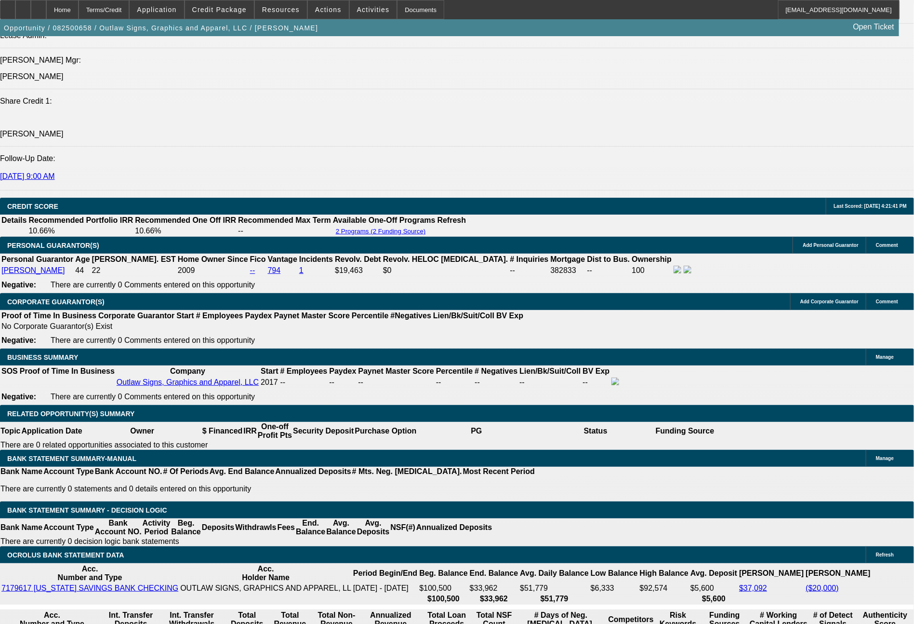
select select "6"
select select "0"
select select "2"
select select "0.1"
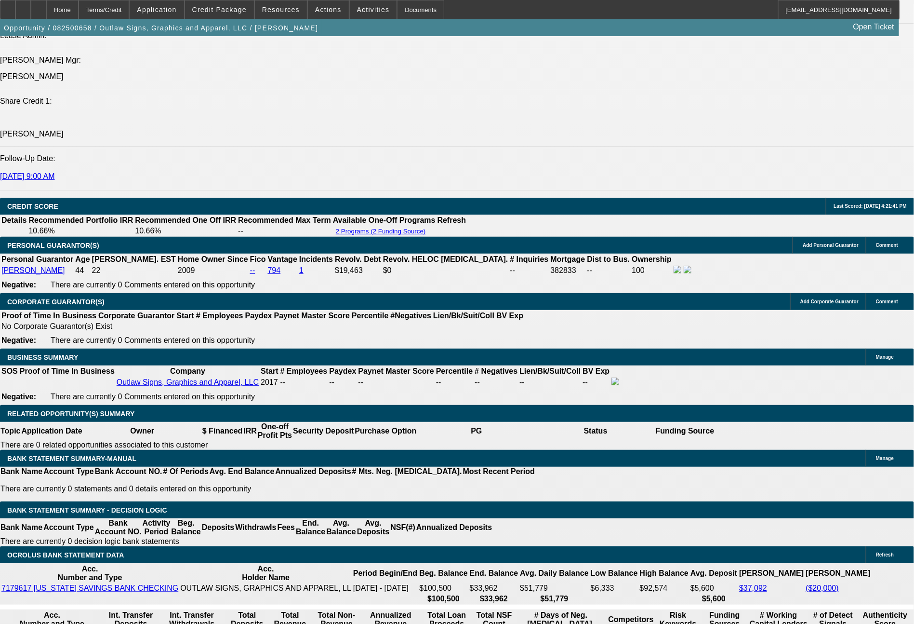
select select "4"
select select "0"
select select "2"
select select "0"
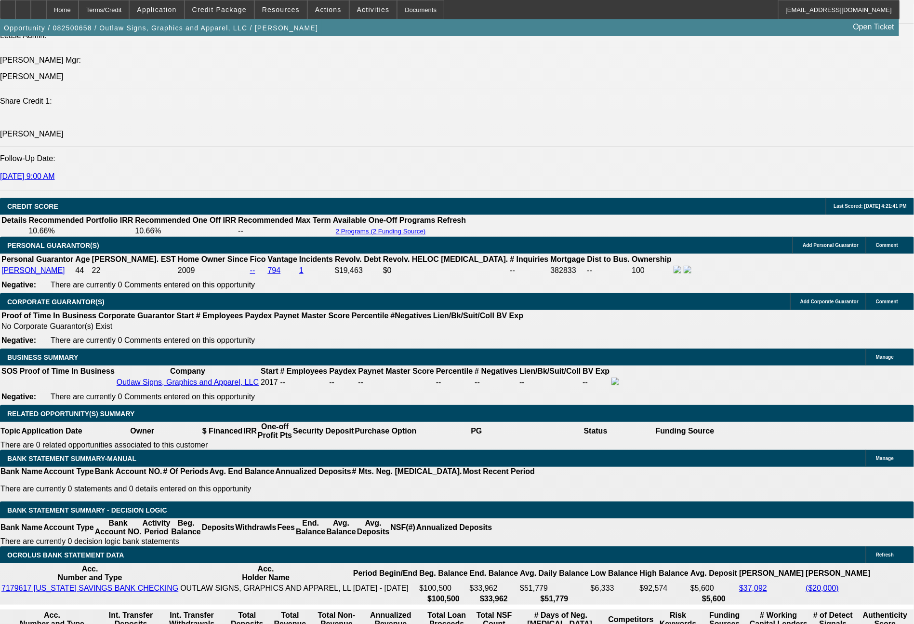
select select "6"
select select "0"
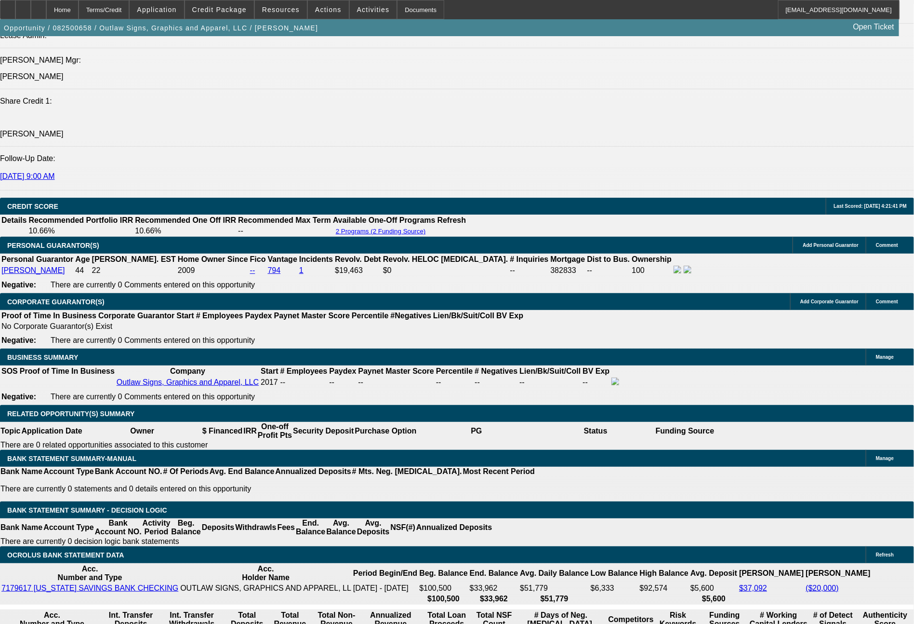
select select "6"
select select "0"
select select "2"
select select "0.1"
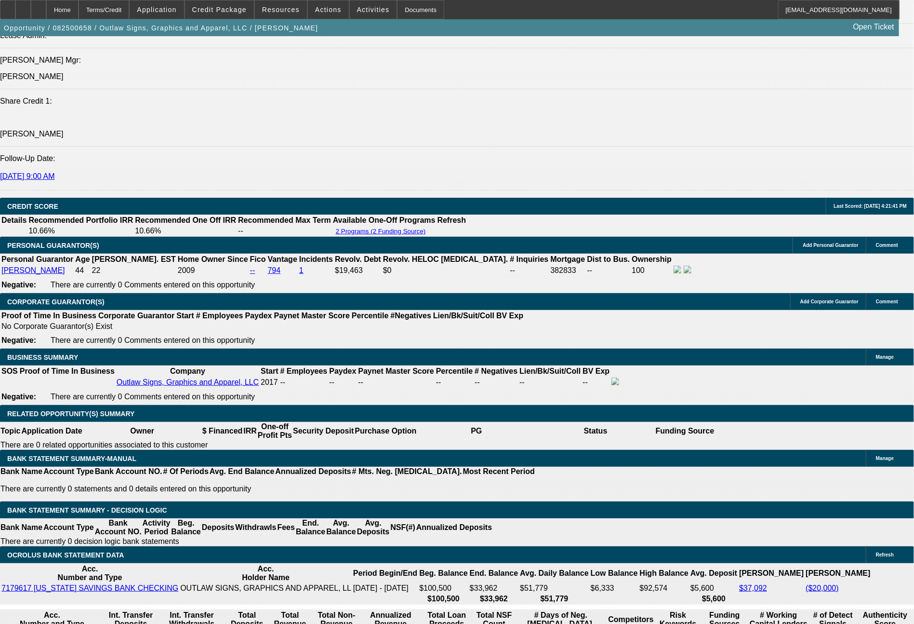
select select "4"
select select "0"
select select "2"
select select "0.1"
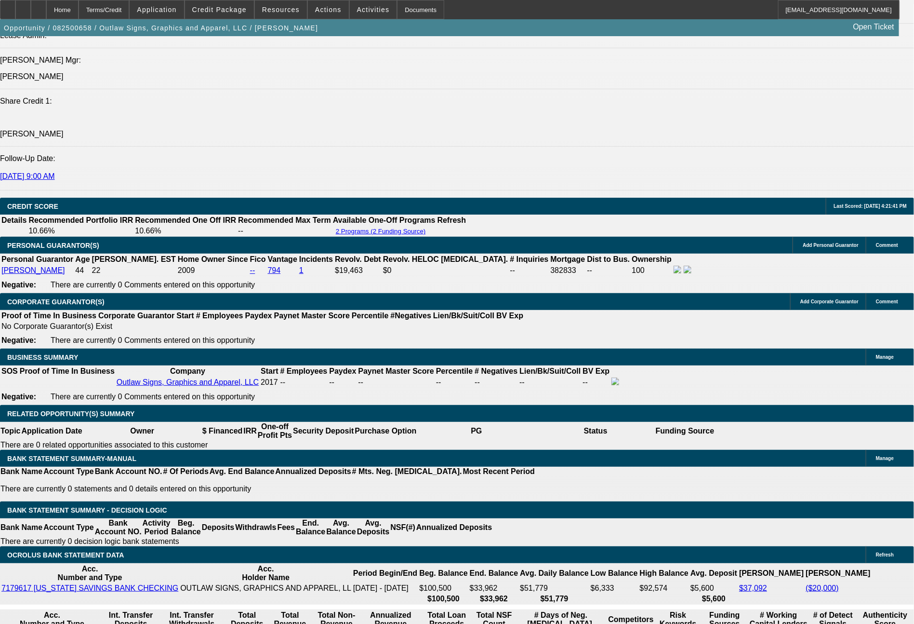
select select "4"
select select "0"
select select "2"
select select "0"
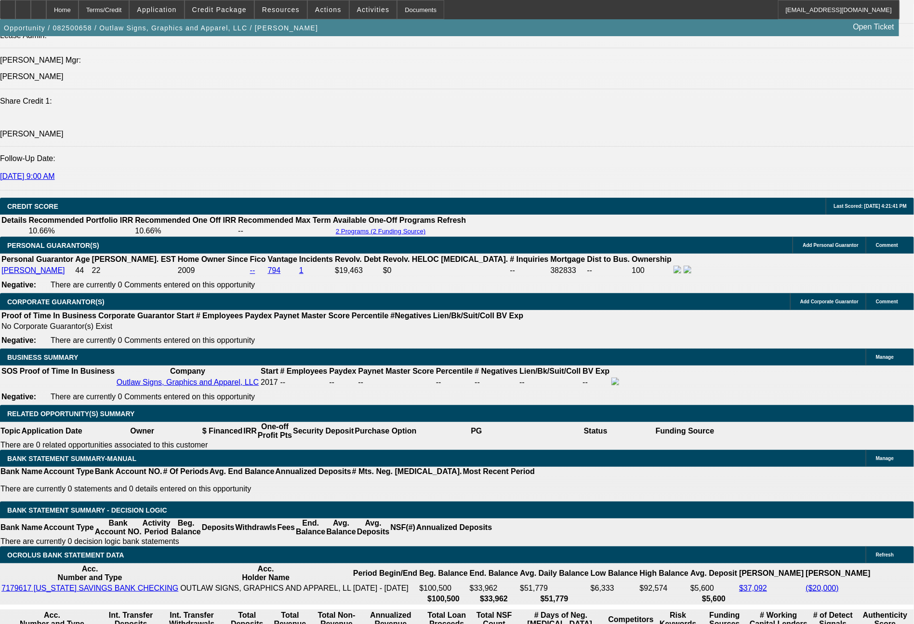
select select "6"
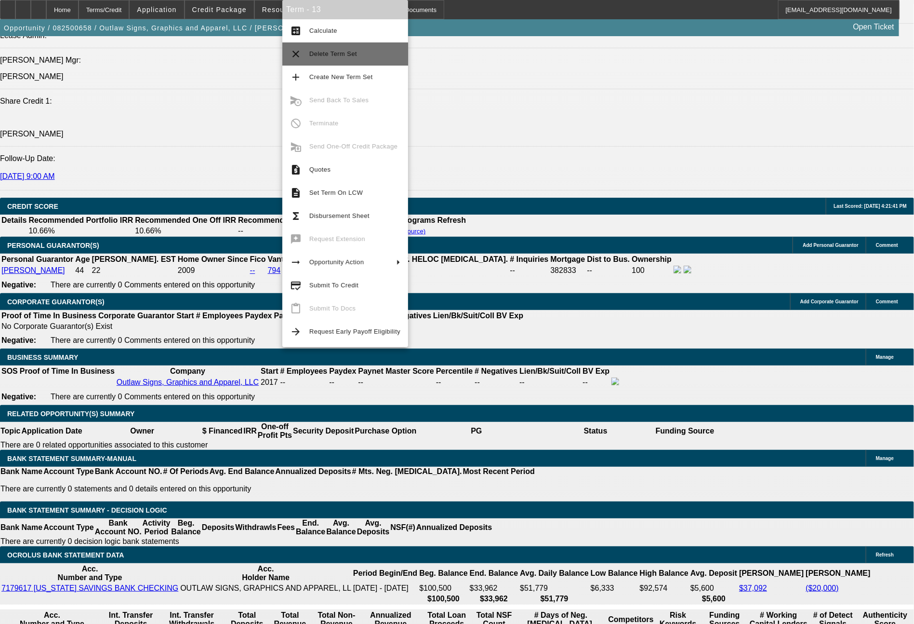
drag, startPoint x: 347, startPoint y: 53, endPoint x: 353, endPoint y: 53, distance: 5.9
click at [353, 53] on span "Delete Term Set" at bounding box center [333, 53] width 48 height 7
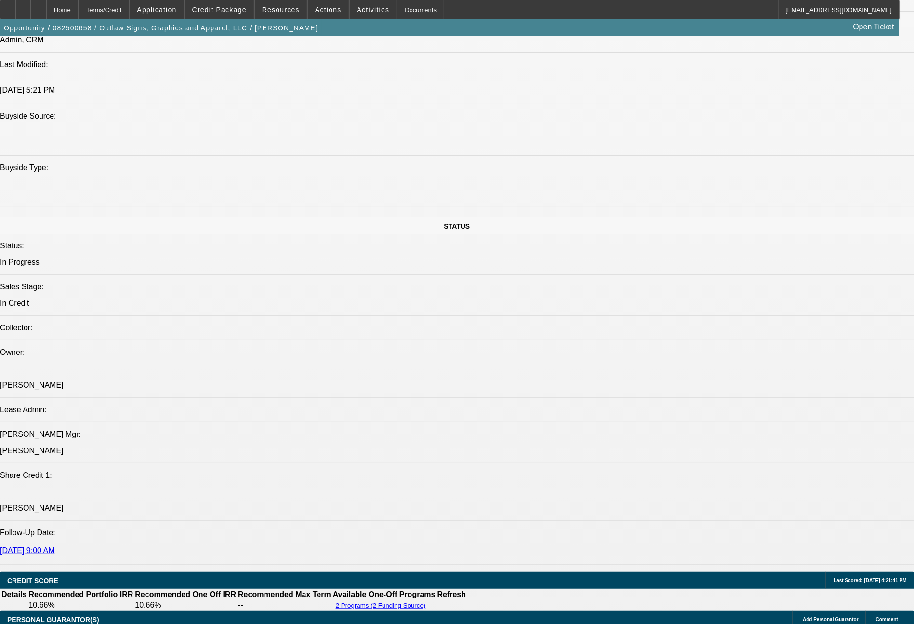
select select "0"
select select "6"
select select "0"
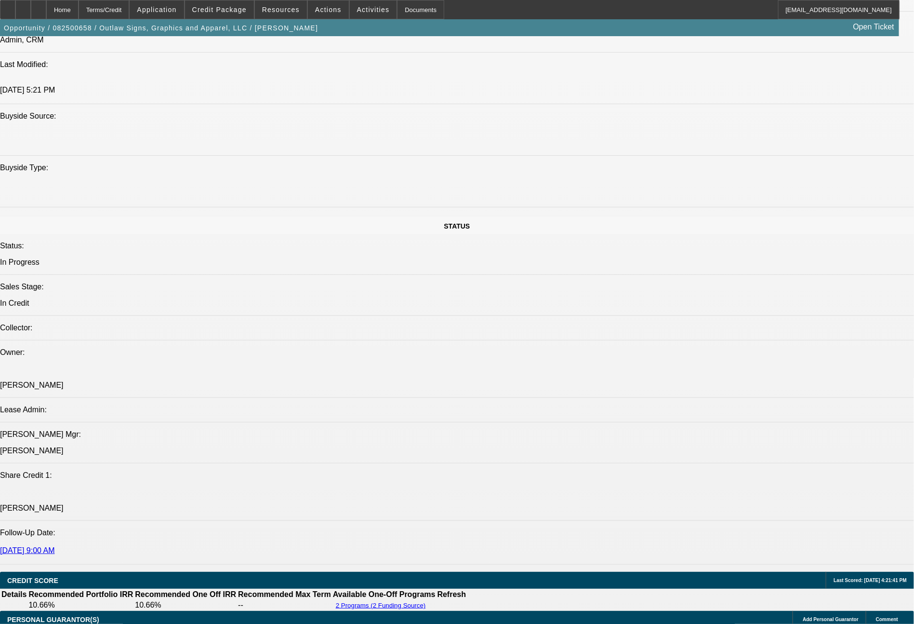
select select "2"
select select "0.1"
select select "4"
select select "0"
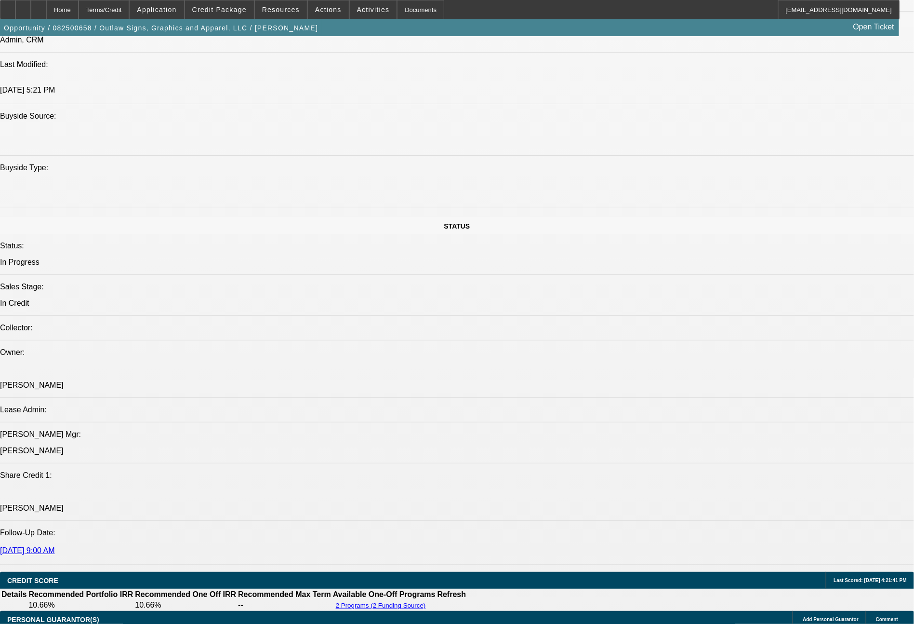
select select "2"
select select "0"
select select "6"
select select "0"
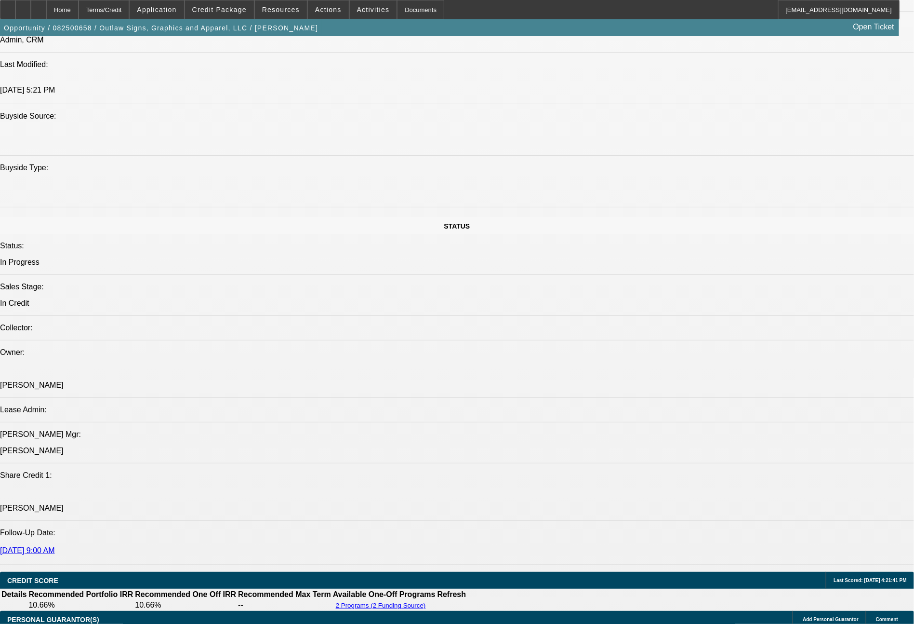
select select "2"
select select "0.1"
select select "4"
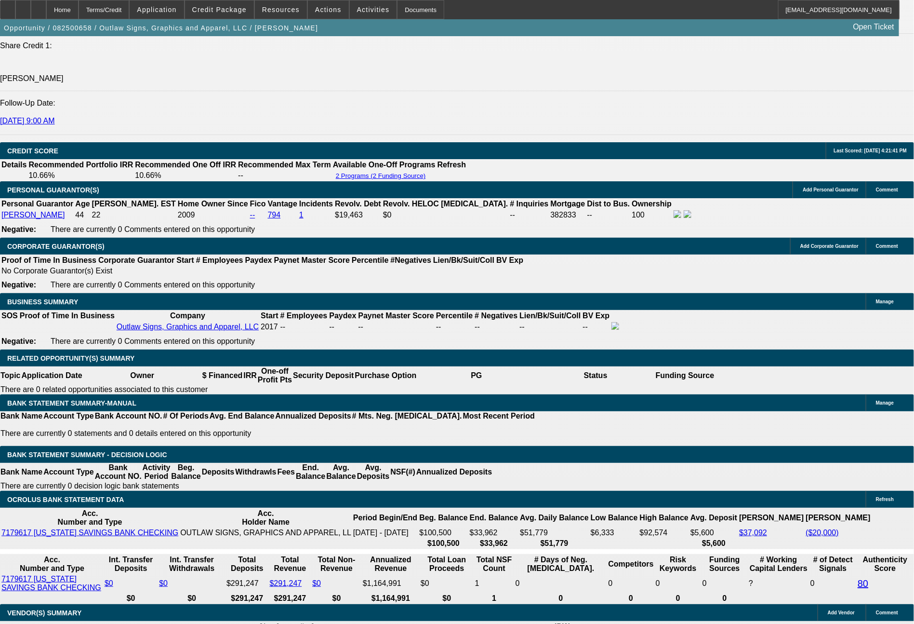
scroll to position [1313, 0]
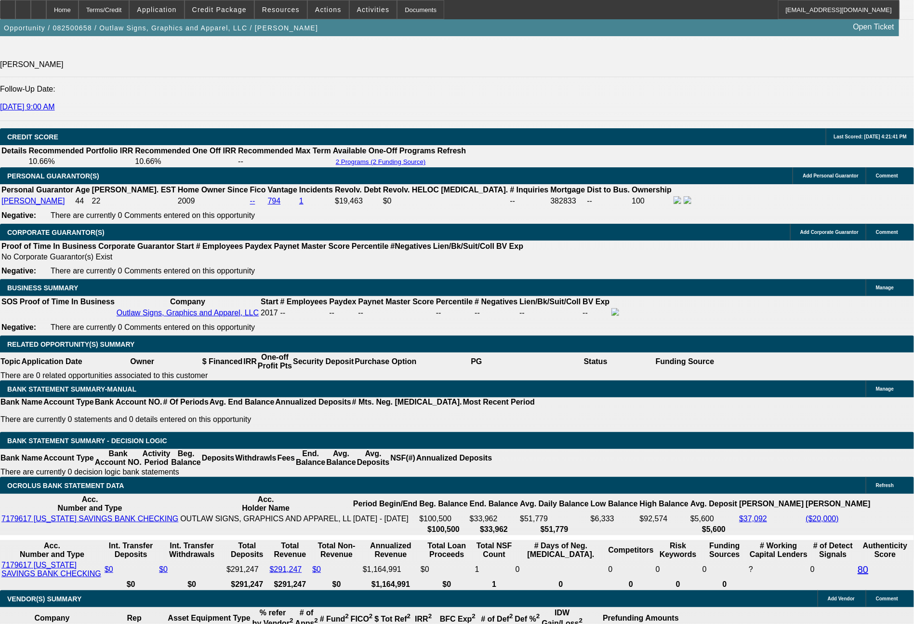
select select "0"
select select "2"
select select "0"
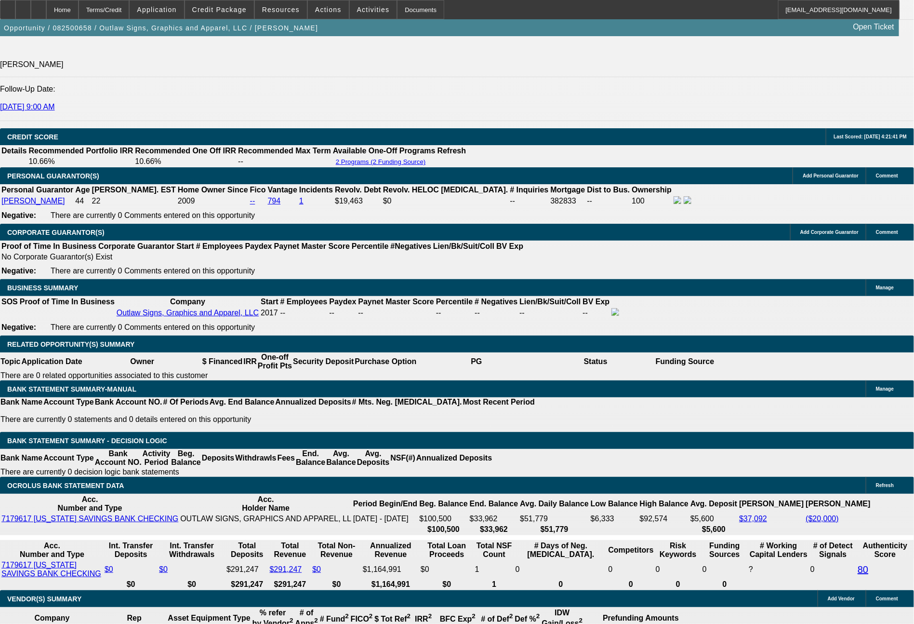
select select "6"
select select "0"
select select "2"
select select "0.1"
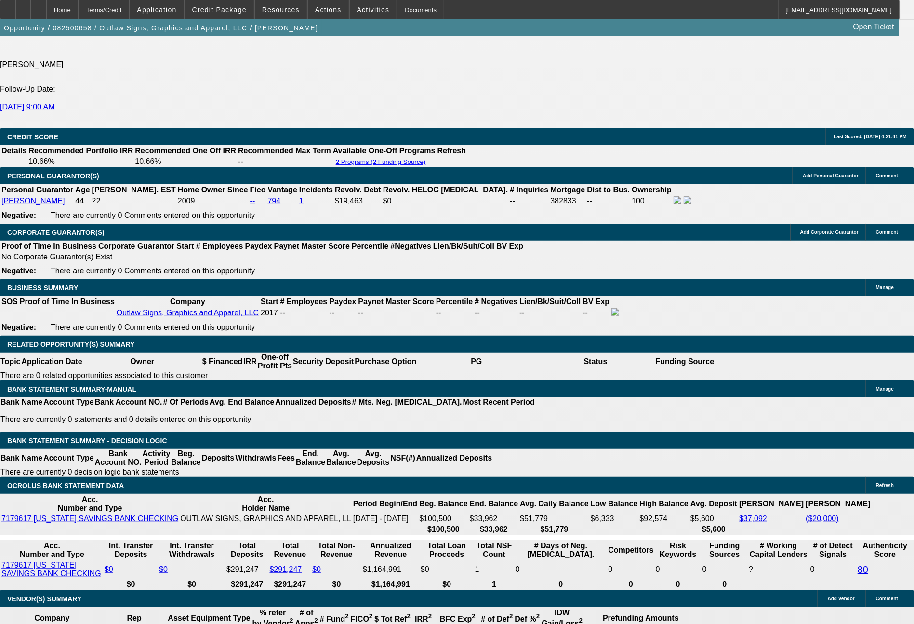
select select "4"
select select "0"
select select "2"
select select "0"
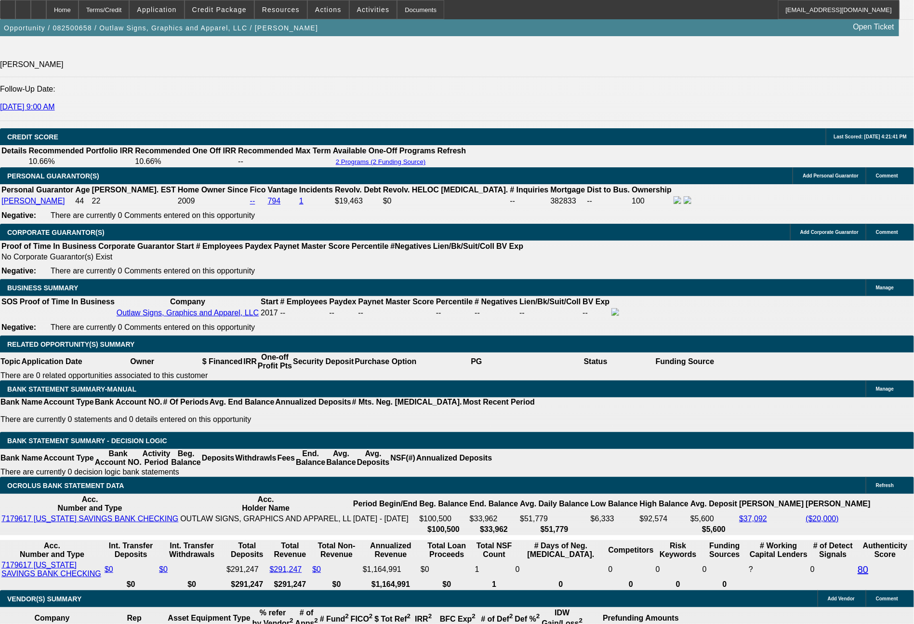
select select "6"
select select "0"
select select "2"
select select "0.1"
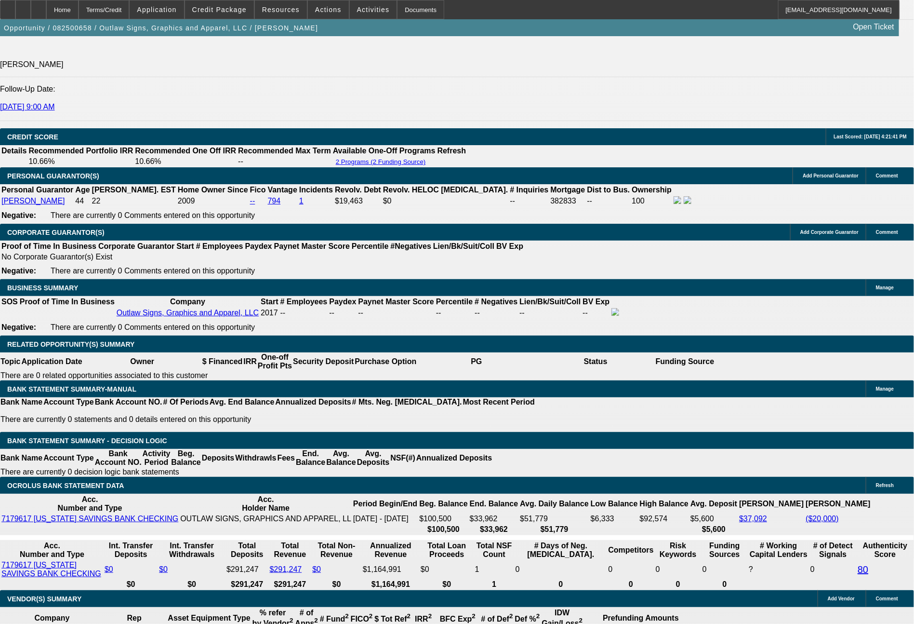
select select "4"
select select "0"
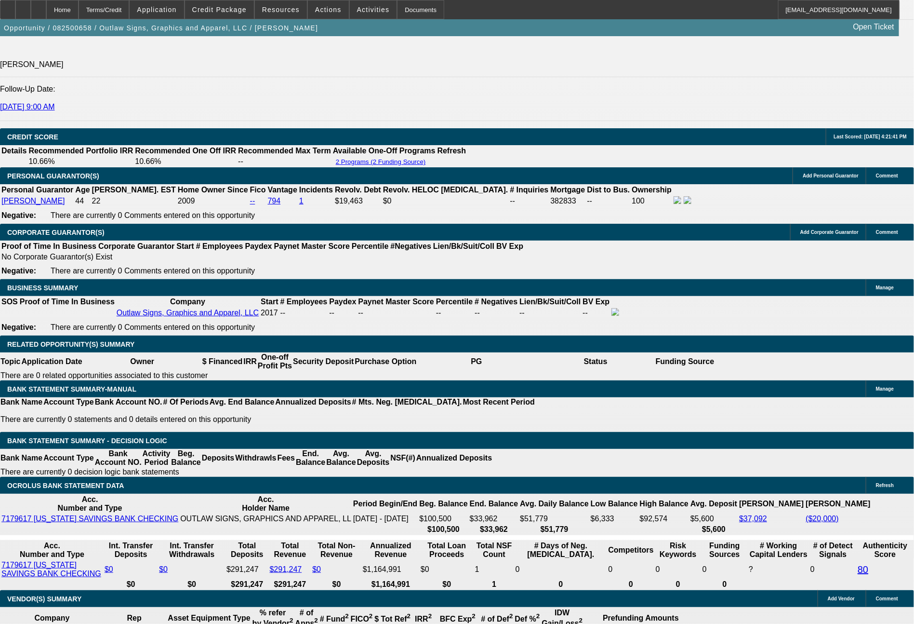
select select "6"
select select "0"
select select "2"
select select "0.1"
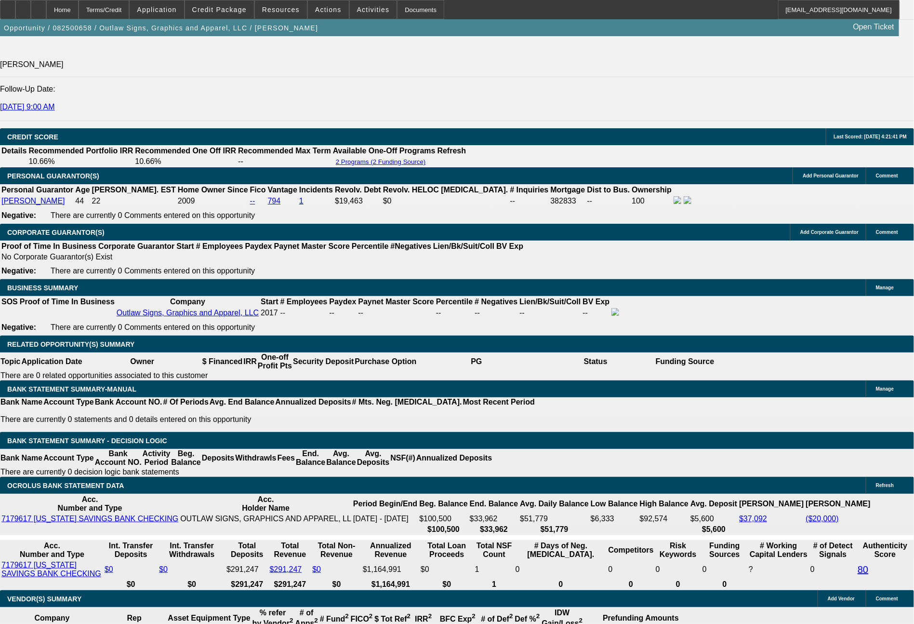
select select "4"
select select "0"
select select "2"
select select "0"
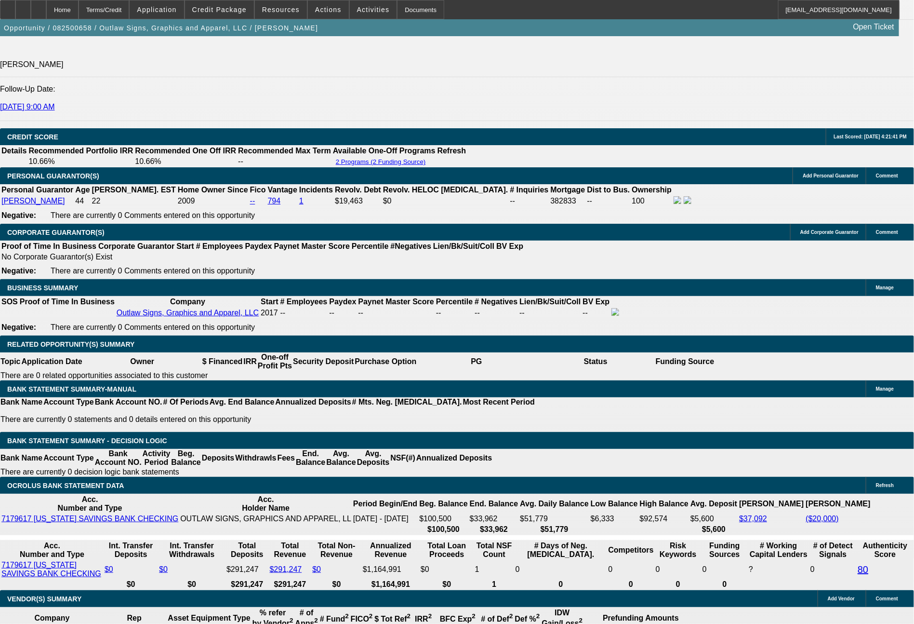
select select "6"
select select "0"
select select "2"
select select "0.1"
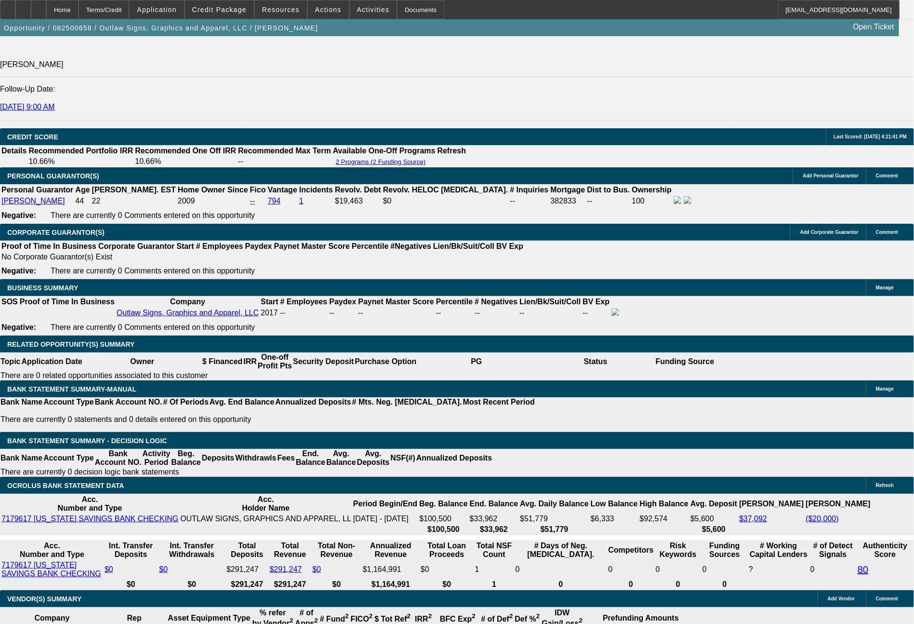
select select "4"
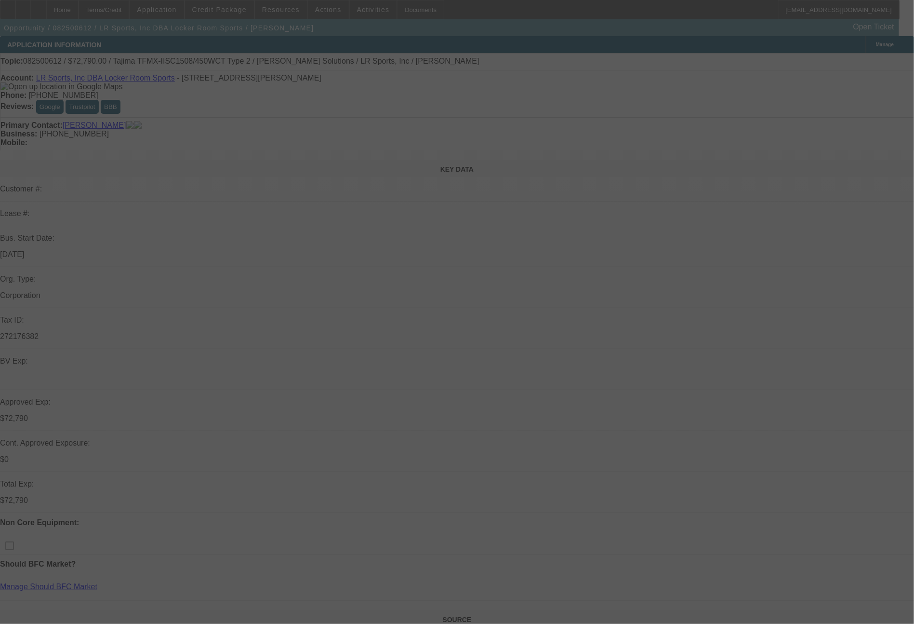
select select "0"
select select "2"
select select "0.1"
select select "4"
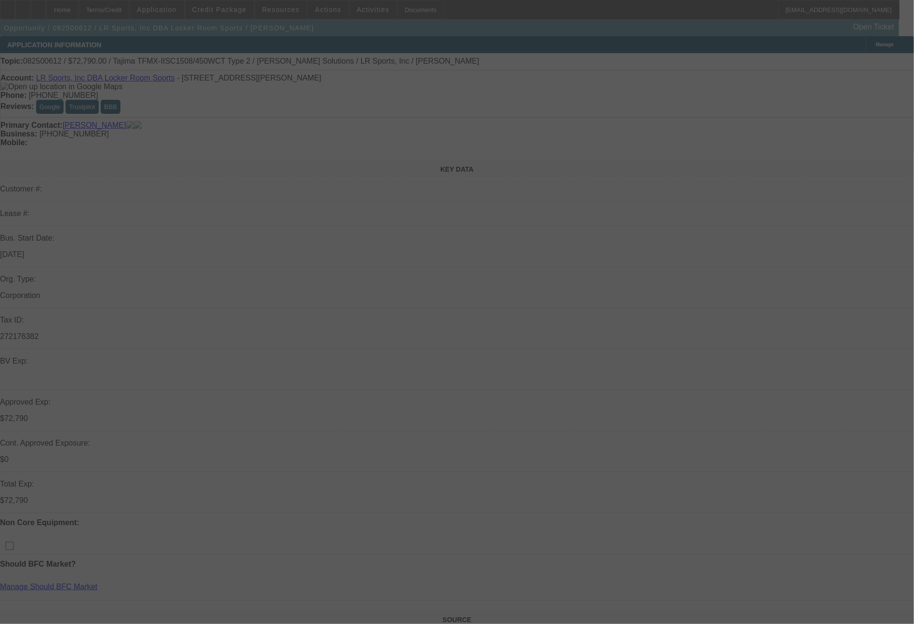
select select "0"
select select "2"
select select "0"
select select "6"
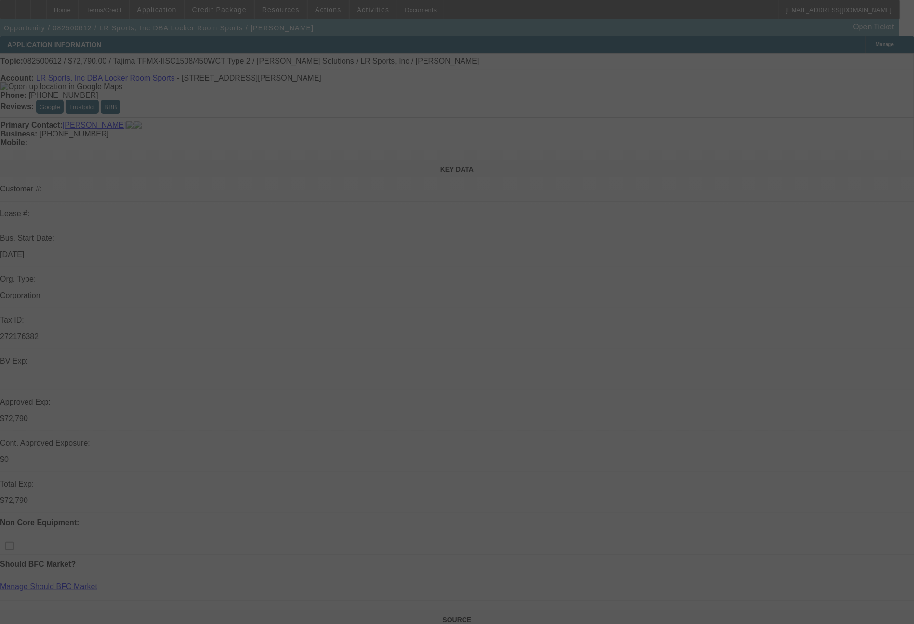
select select "0"
select select "2"
select select "0.1"
select select "4"
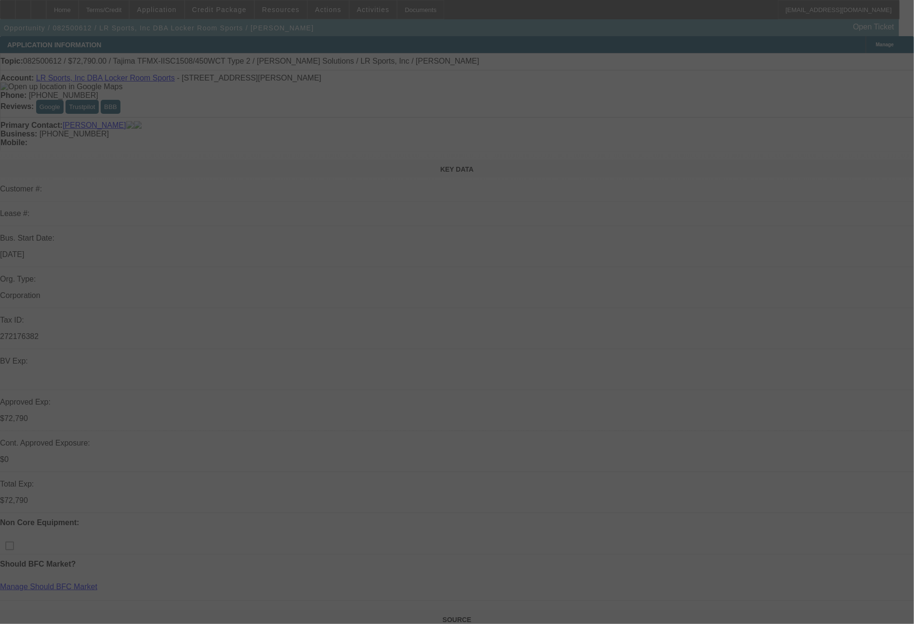
select select "0"
select select "2"
select select "0"
select select "6"
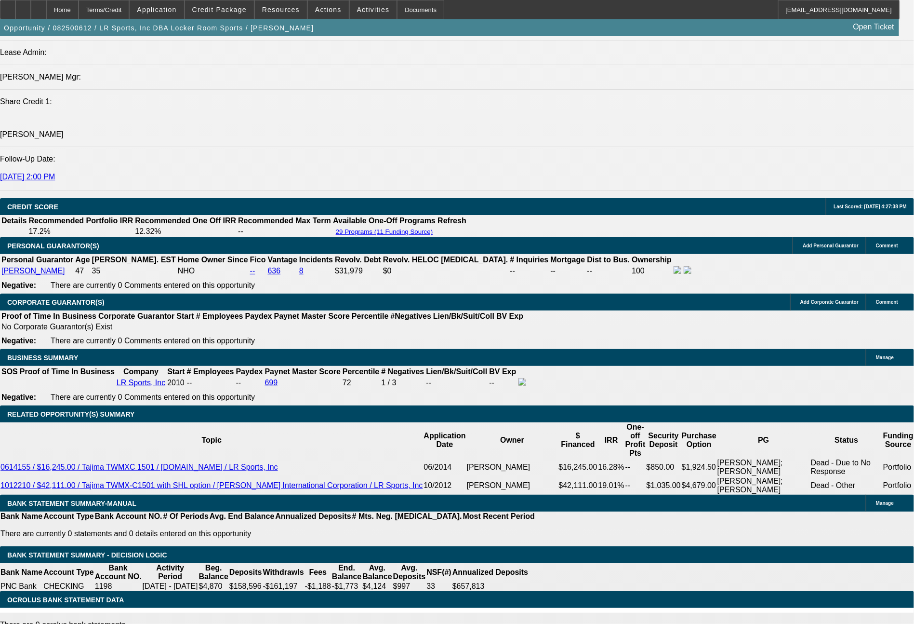
scroll to position [1265, 0]
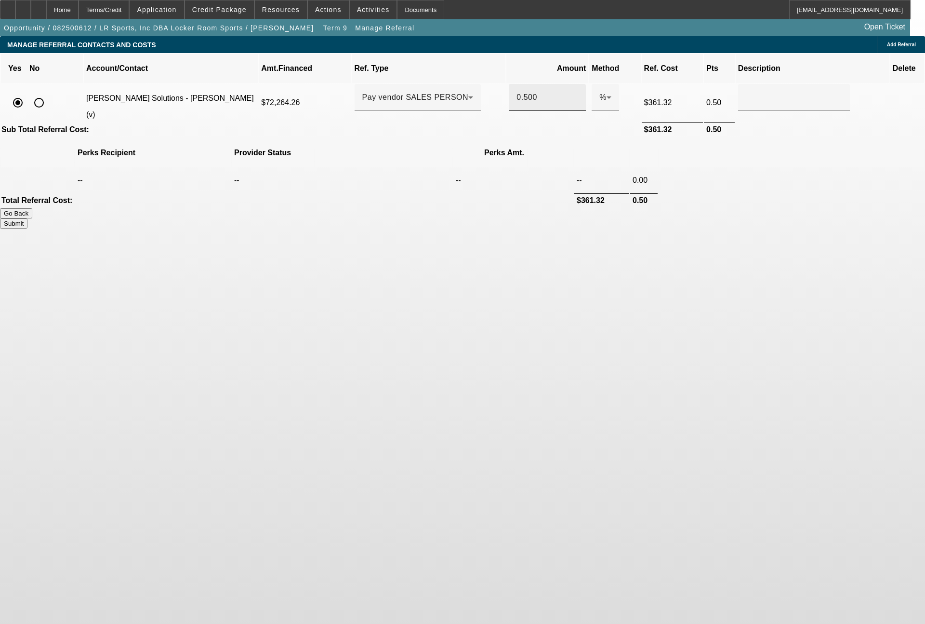
click at [517, 92] on input "0.500" at bounding box center [548, 98] width 62 height 12
click at [27, 218] on button "Submit" at bounding box center [13, 223] width 27 height 10
type input "0.400"
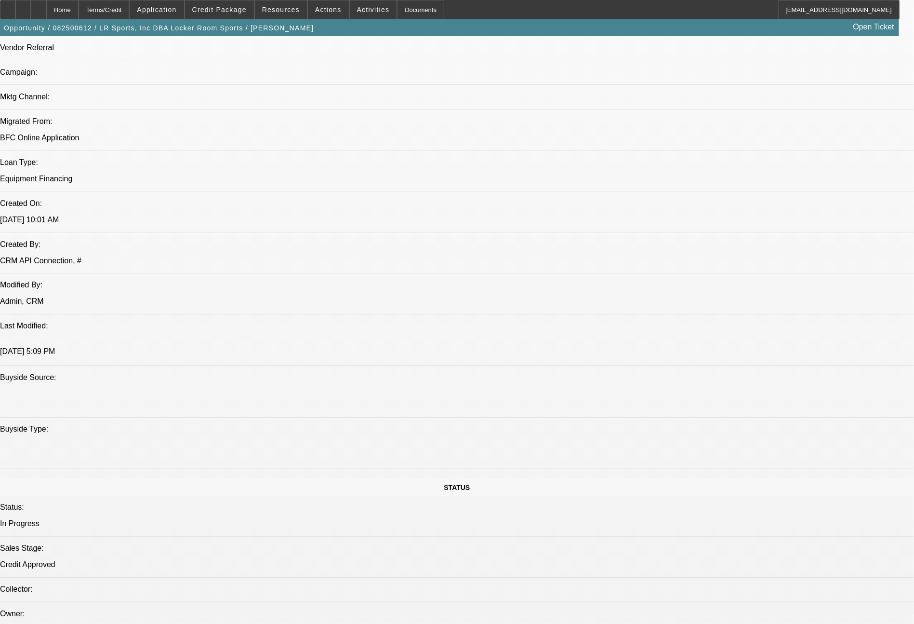
select select "0"
select select "2"
select select "0.1"
select select "4"
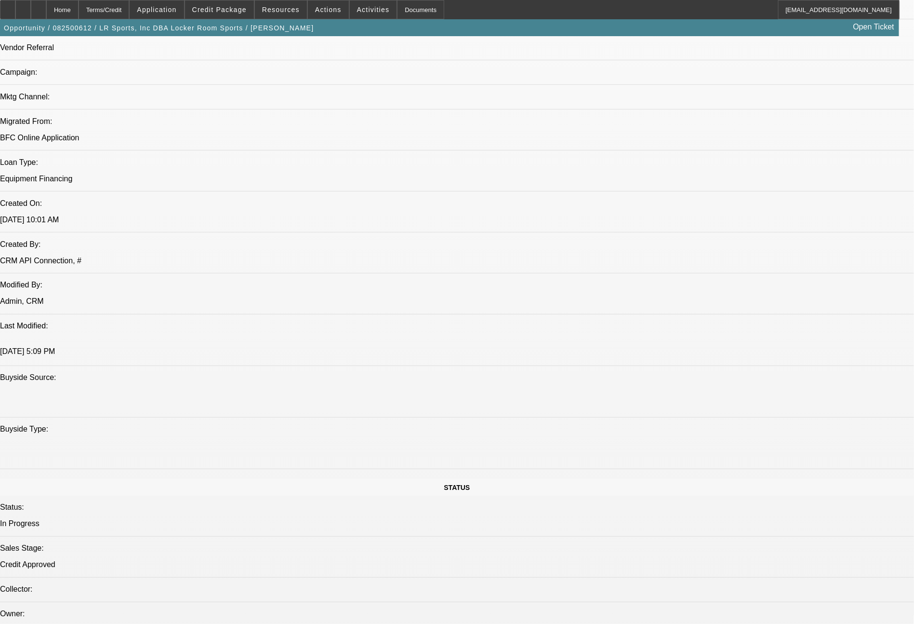
select select "0"
select select "2"
select select "0"
select select "6"
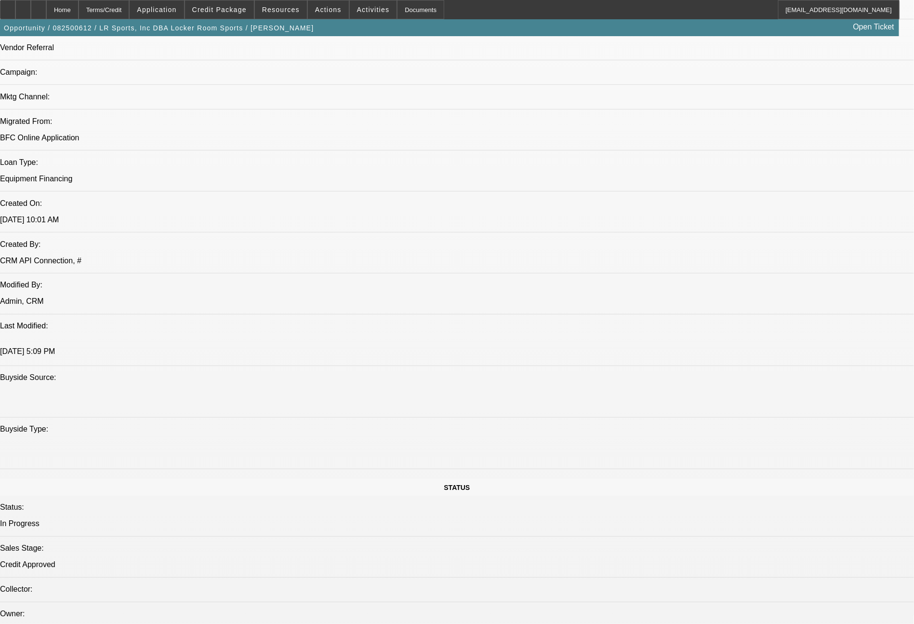
select select "0"
select select "2"
select select "0.1"
select select "4"
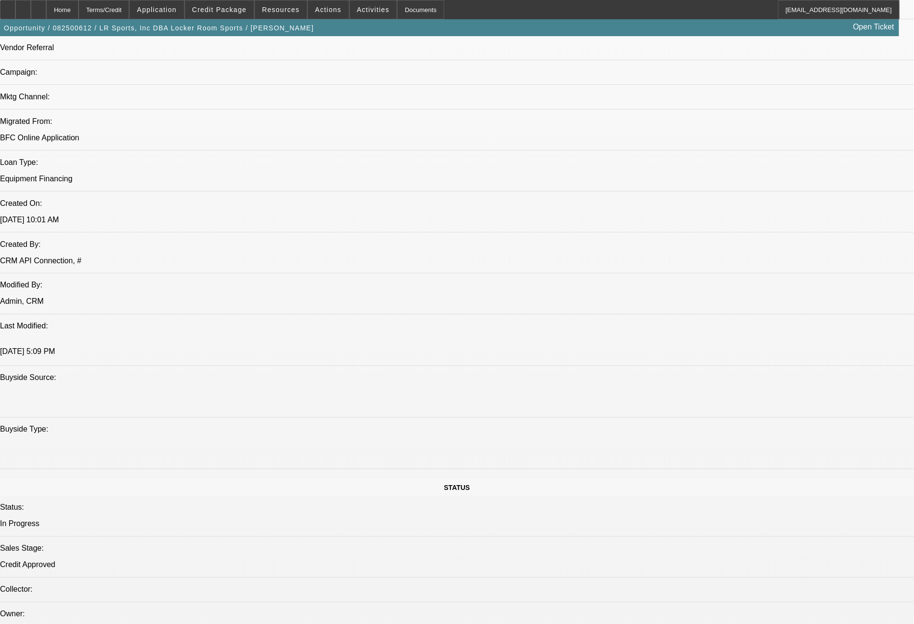
select select "0"
select select "2"
select select "0"
select select "6"
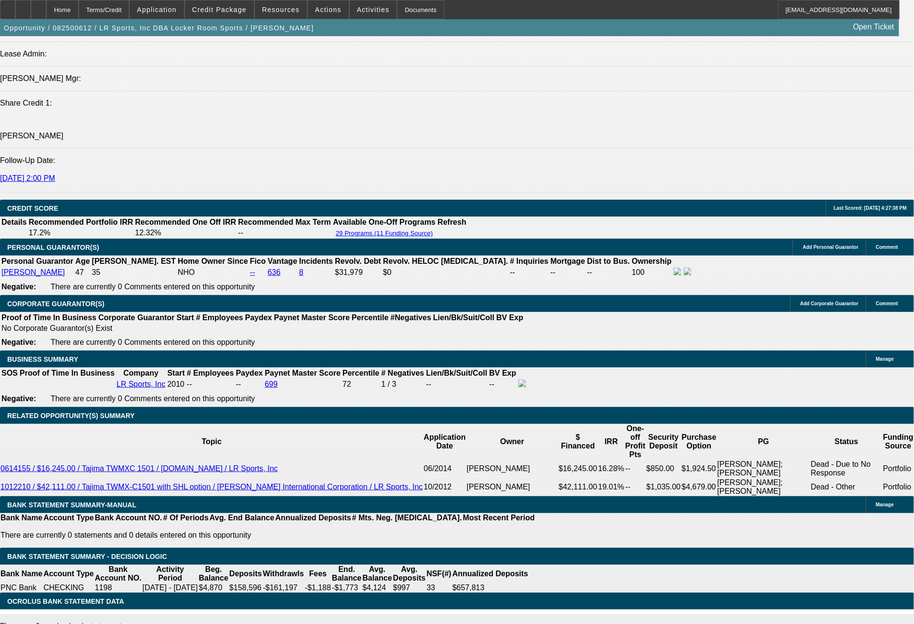
scroll to position [1258, 0]
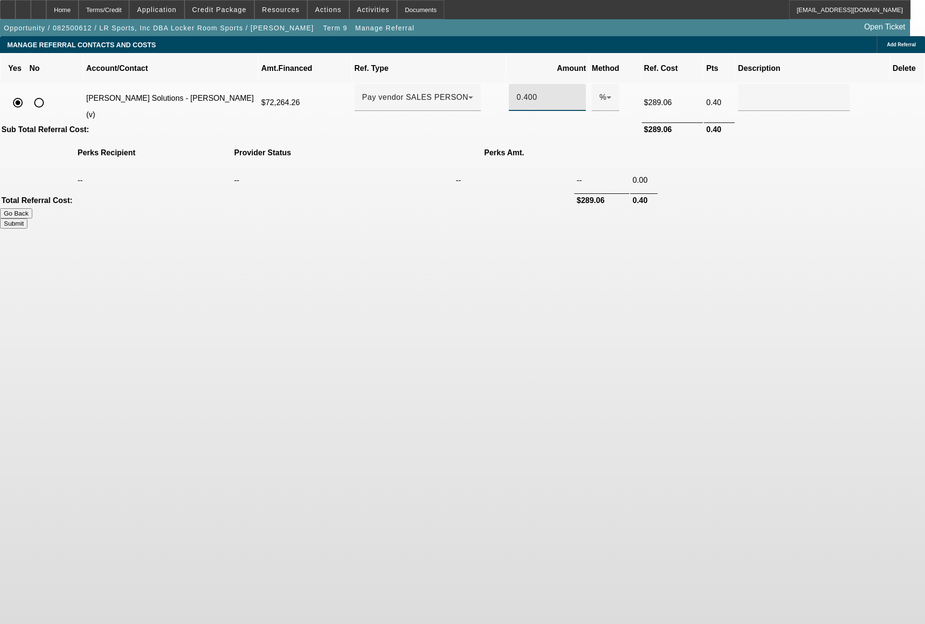
click at [522, 92] on input "0.400" at bounding box center [548, 98] width 62 height 12
click at [27, 218] on button "Submit" at bounding box center [13, 223] width 27 height 10
type input "0.330"
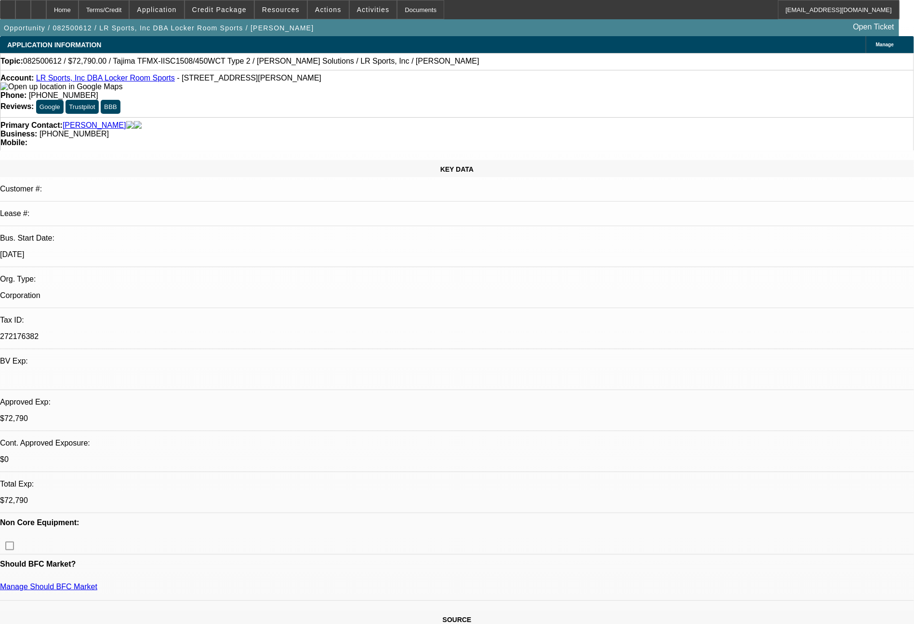
select select "0"
select select "2"
select select "0.1"
select select "4"
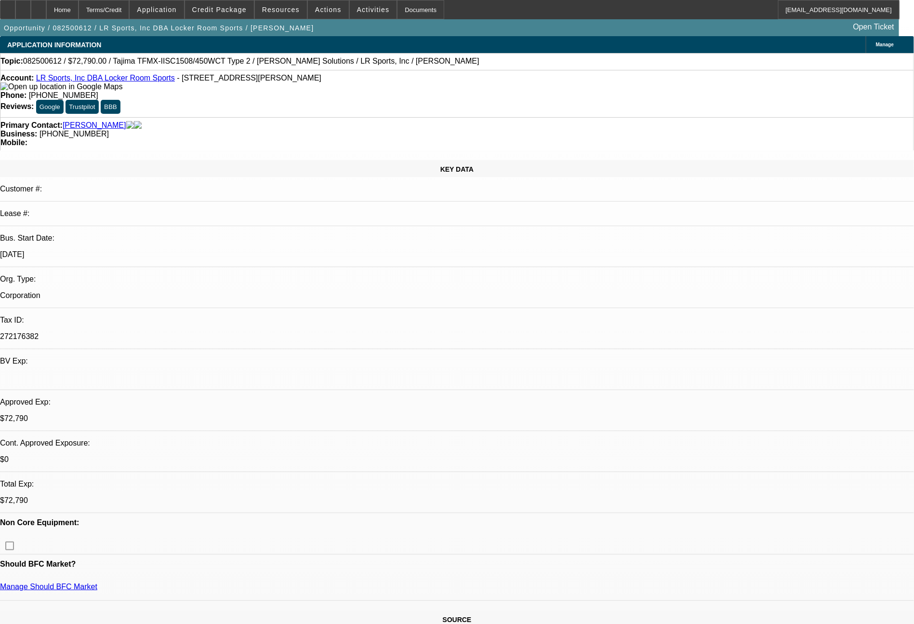
select select "0"
select select "2"
select select "0"
select select "6"
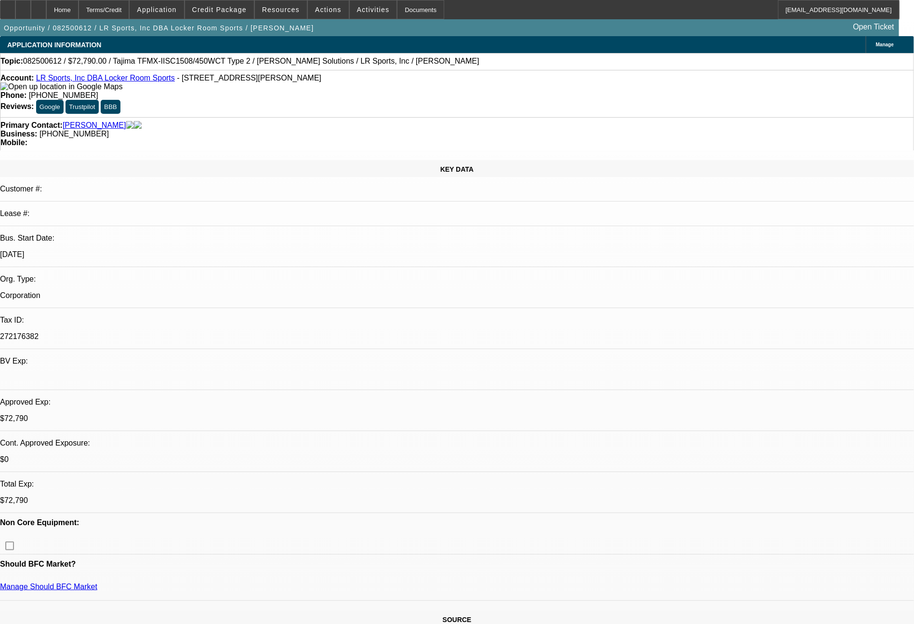
select select "0"
select select "2"
select select "0.1"
select select "4"
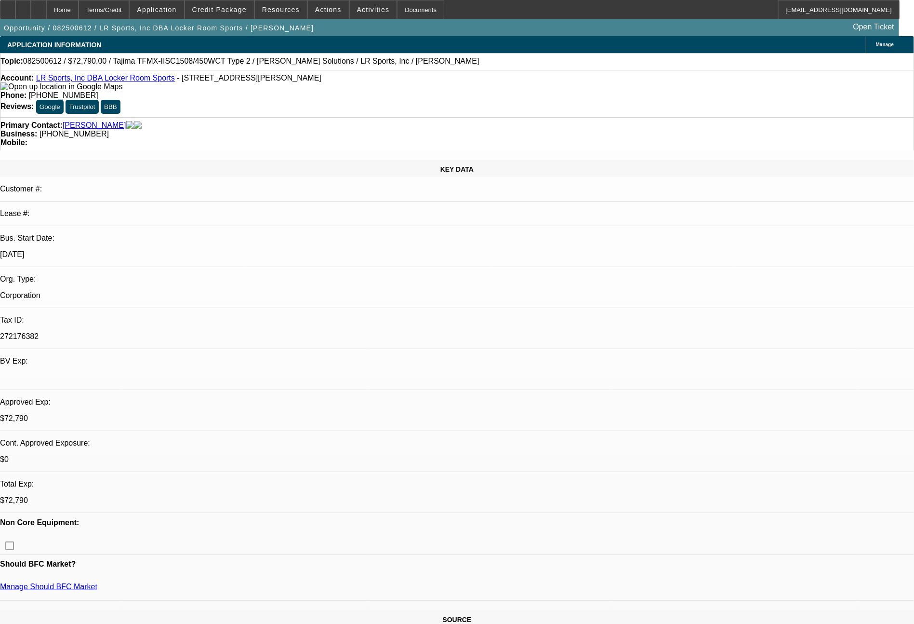
select select "0"
select select "2"
select select "0"
select select "6"
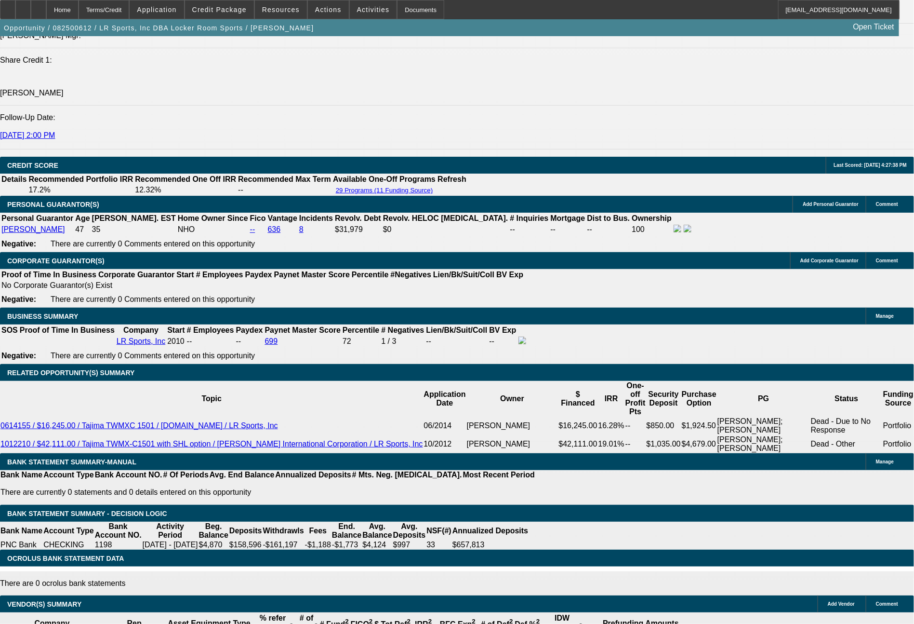
scroll to position [1294, 0]
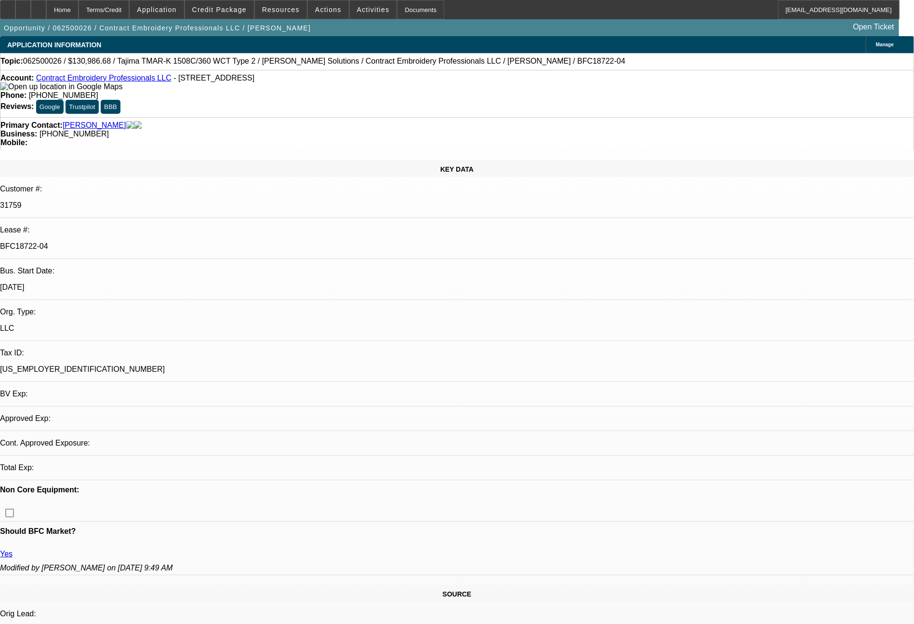
select select "0"
select select "2"
select select "0.1"
select select "4"
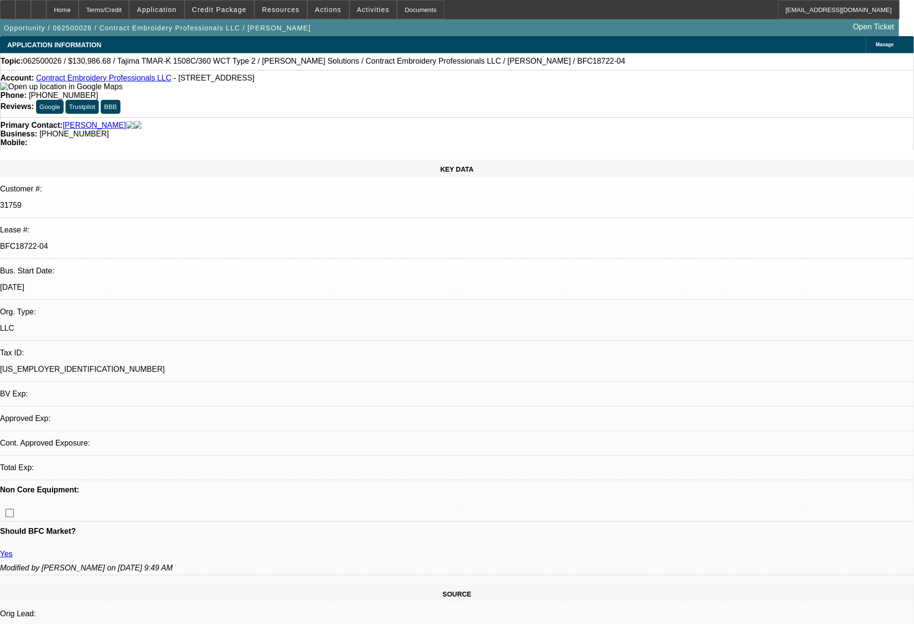
select select "0"
select select "2"
select select "0.1"
select select "4"
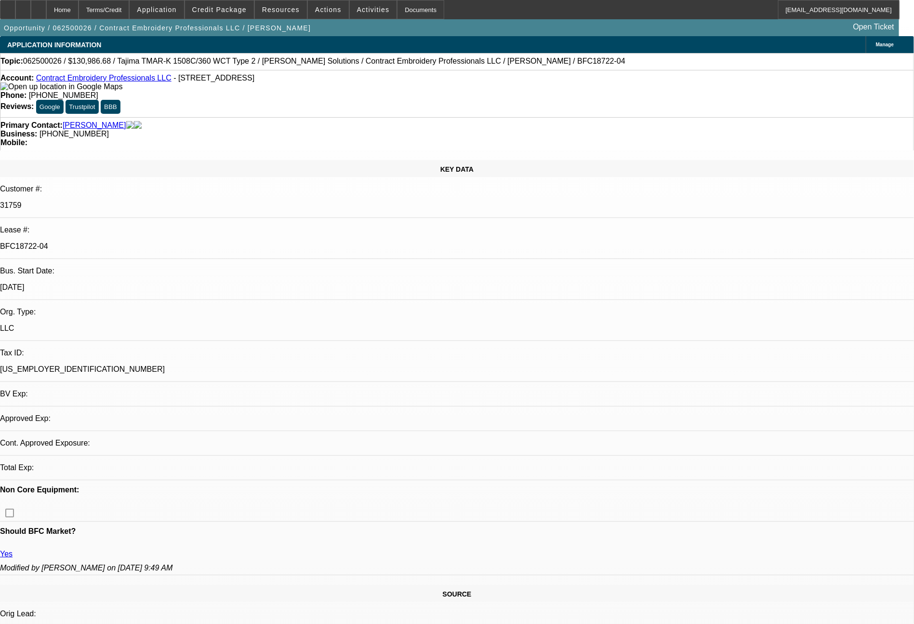
select select "0"
select select "2"
select select "0.1"
select select "4"
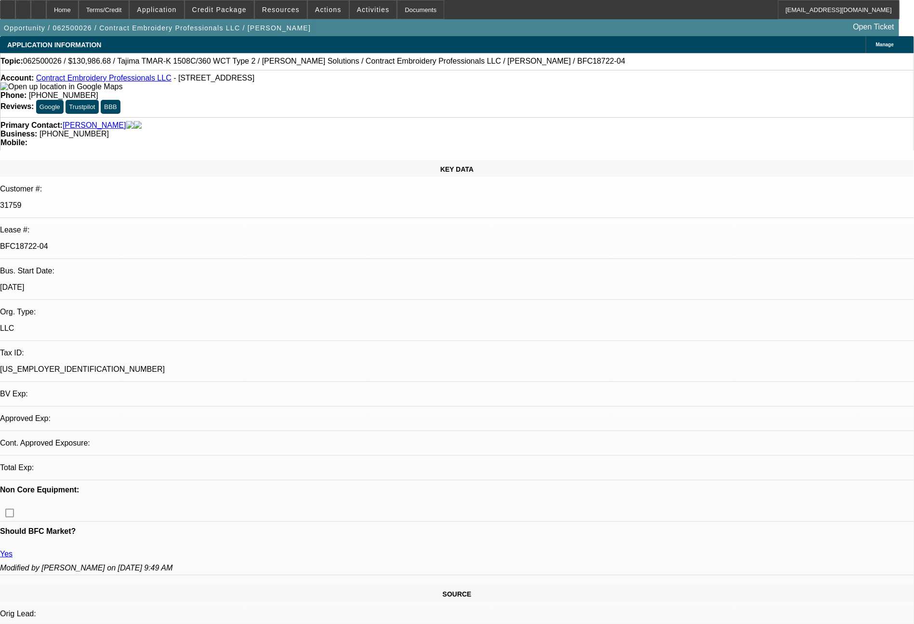
select select "0"
select select "2"
select select "0.1"
select select "4"
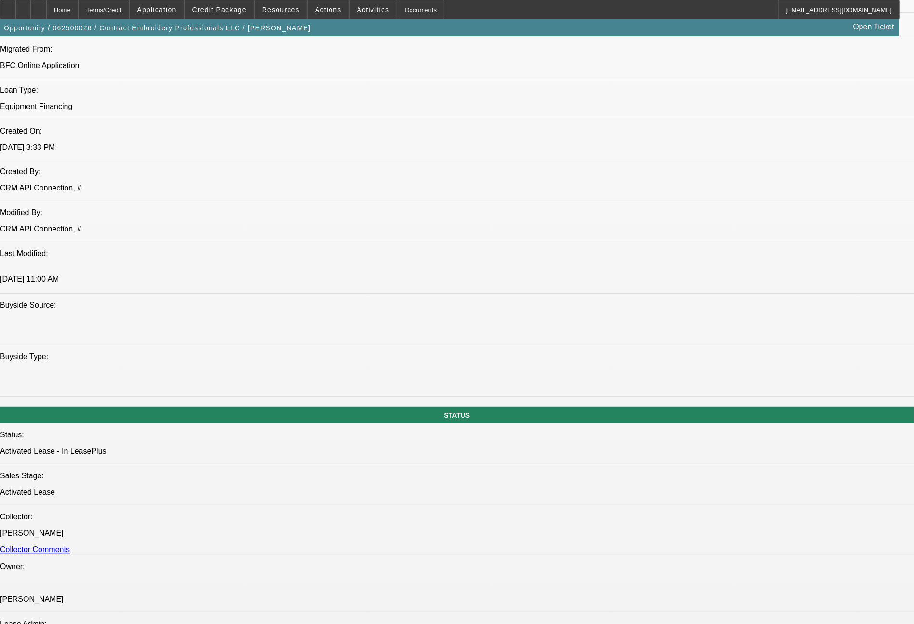
scroll to position [1912, 0]
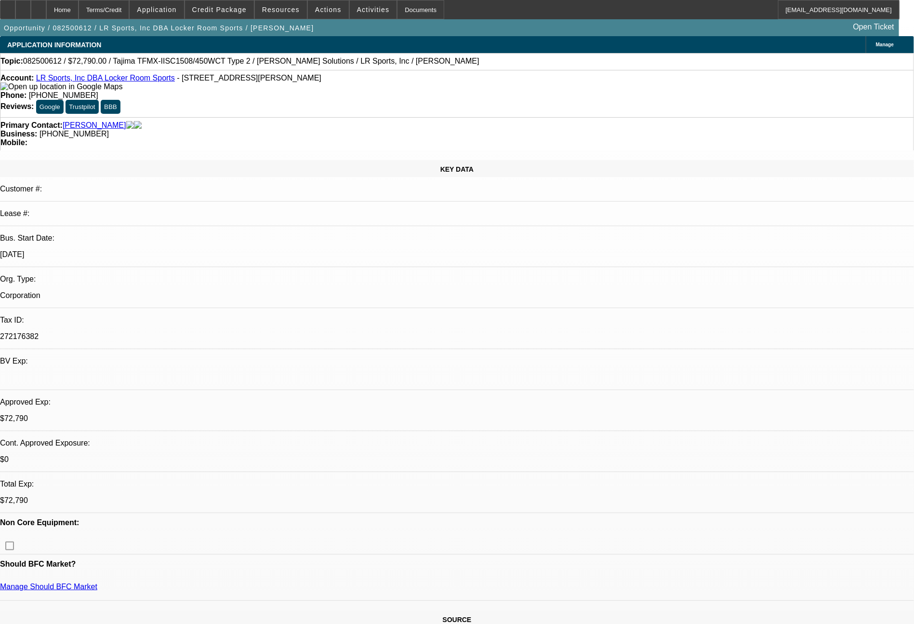
select select "0"
select select "2"
select select "0.1"
select select "4"
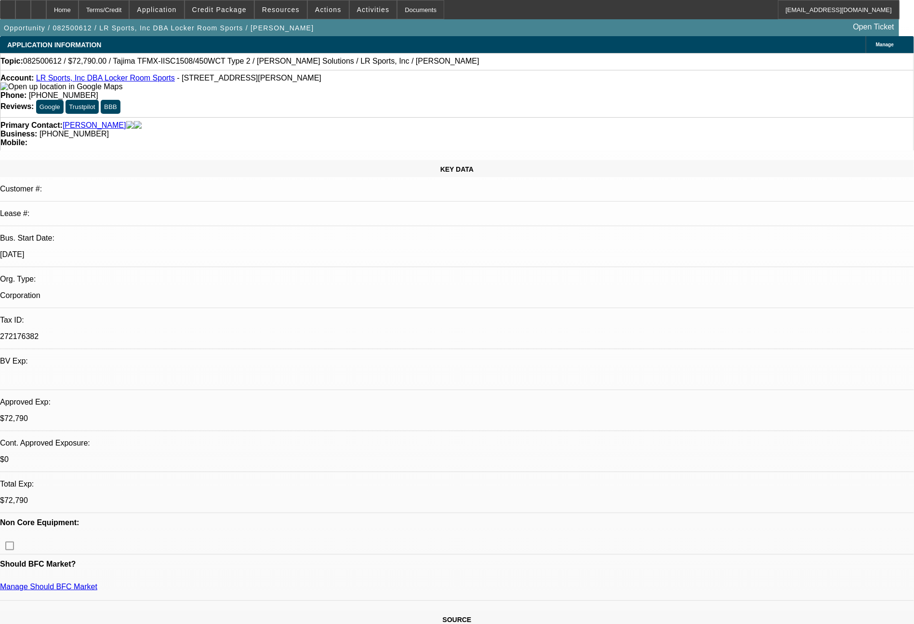
select select "0"
select select "2"
select select "0"
select select "6"
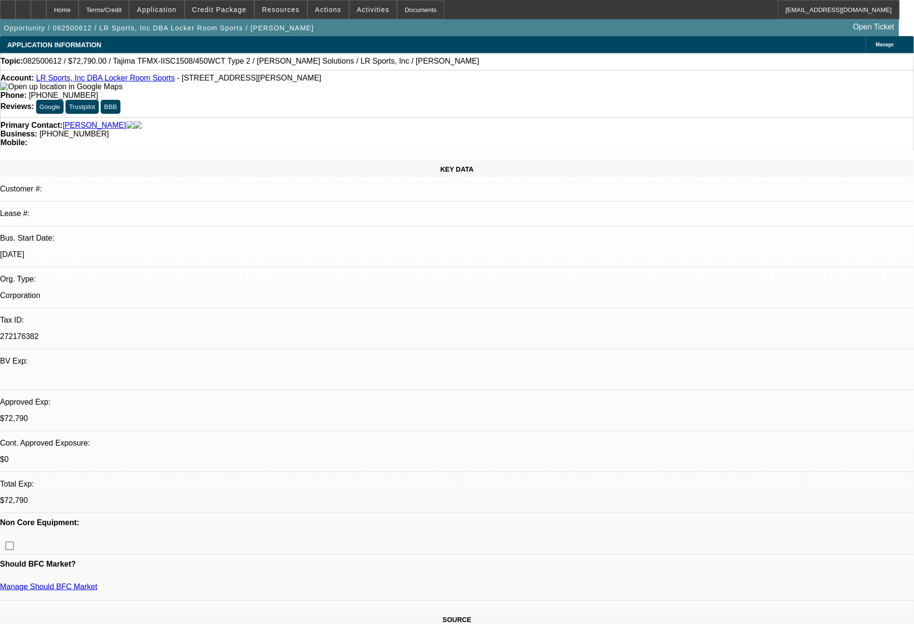
select select "0"
select select "2"
select select "0.1"
select select "4"
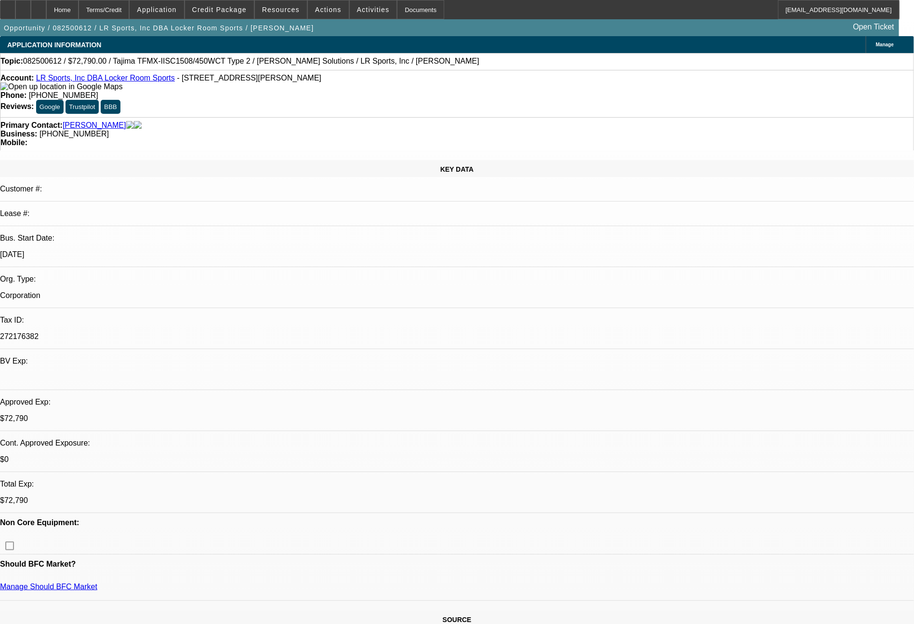
select select "0"
select select "2"
select select "0"
select select "6"
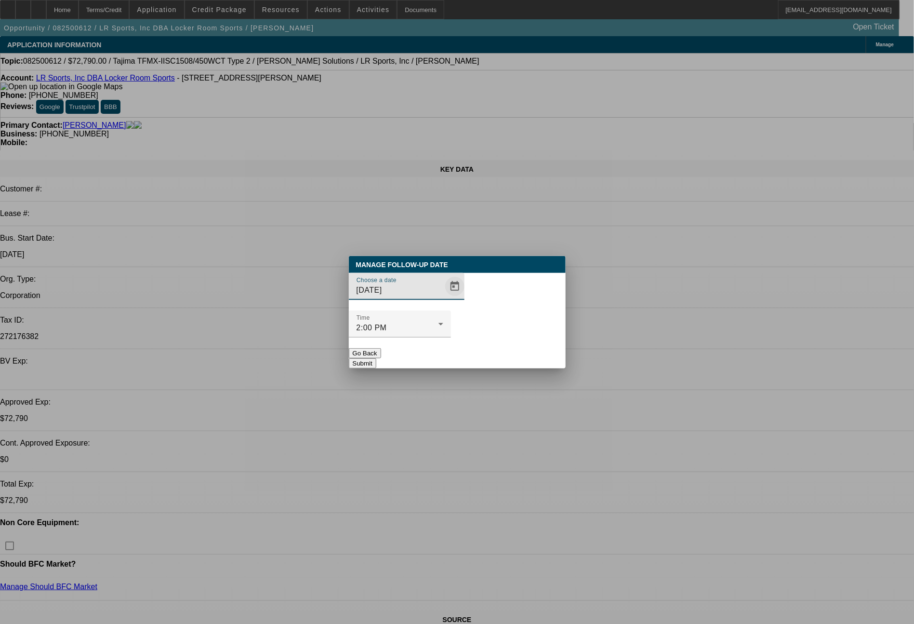
click at [443, 298] on span "Open calendar" at bounding box center [454, 286] width 23 height 23
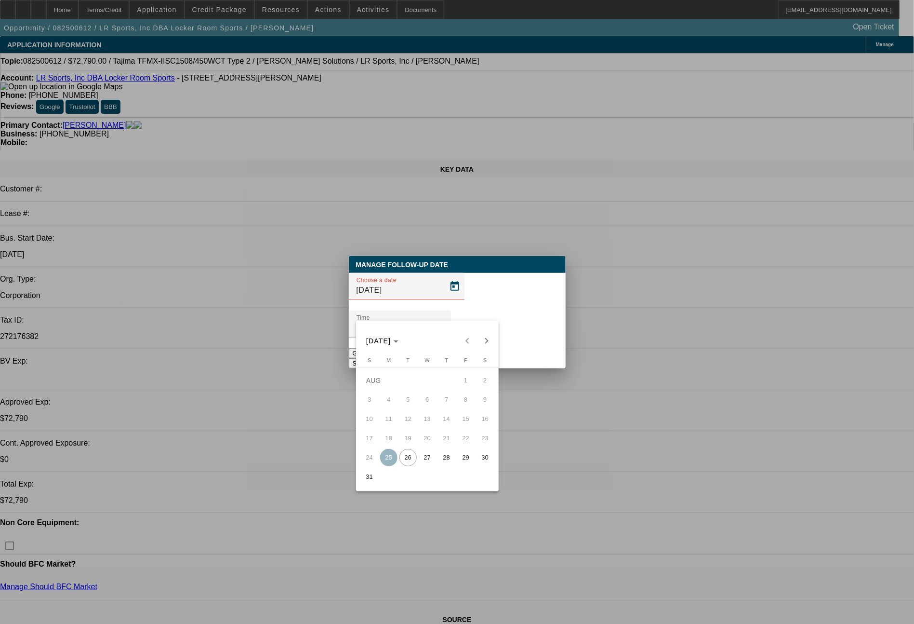
click at [425, 462] on span "27" at bounding box center [427, 457] width 17 height 17
type input "[DATE]"
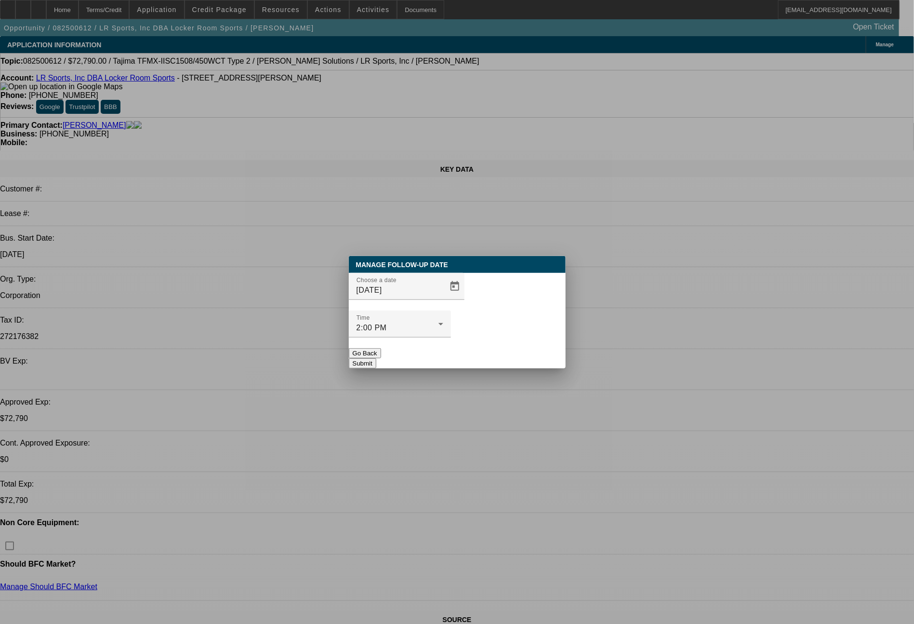
click at [376, 358] on button "Submit" at bounding box center [362, 363] width 27 height 10
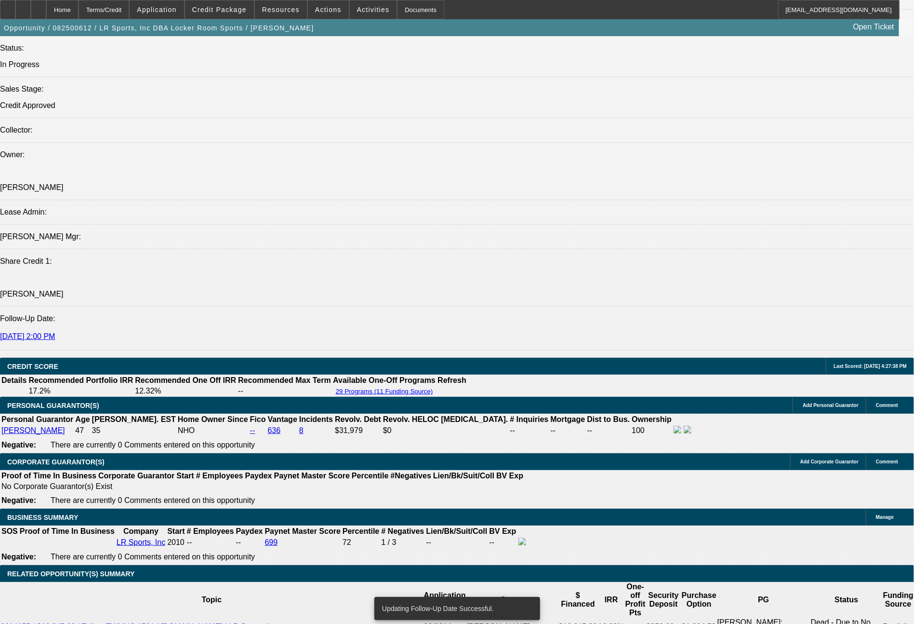
scroll to position [1182, 0]
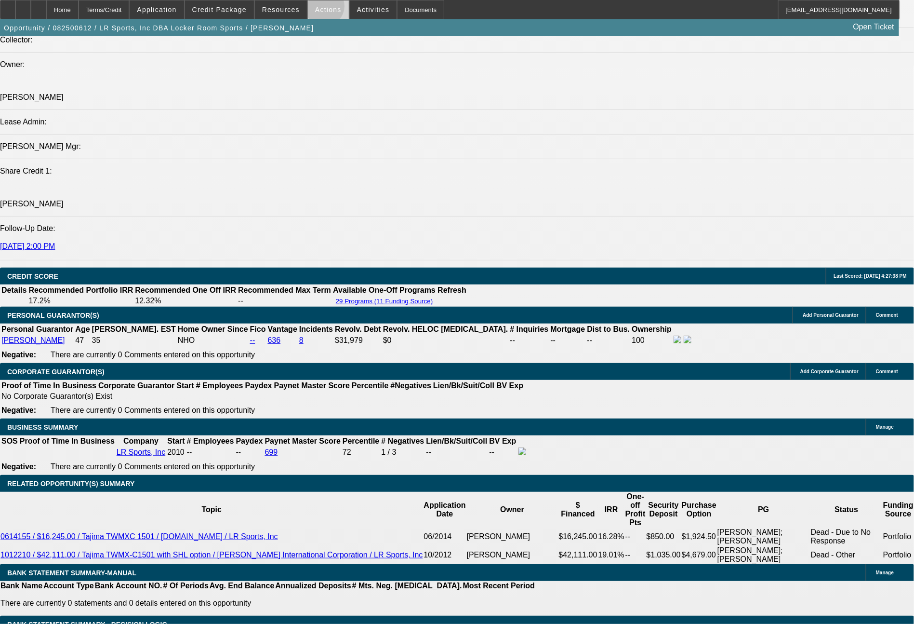
click at [324, 9] on span "Actions" at bounding box center [328, 10] width 27 height 8
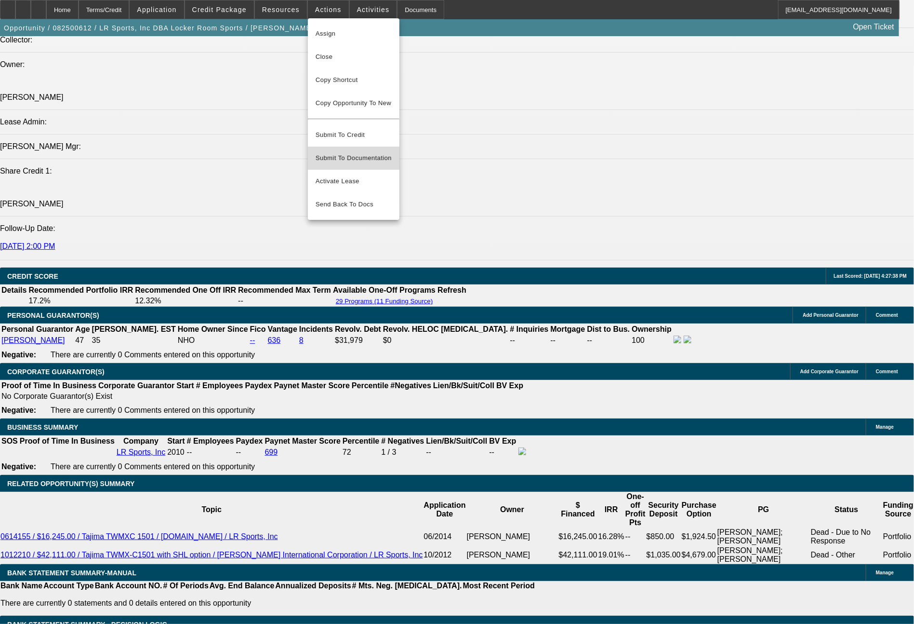
click at [362, 152] on span "Submit To Documentation" at bounding box center [354, 158] width 76 height 12
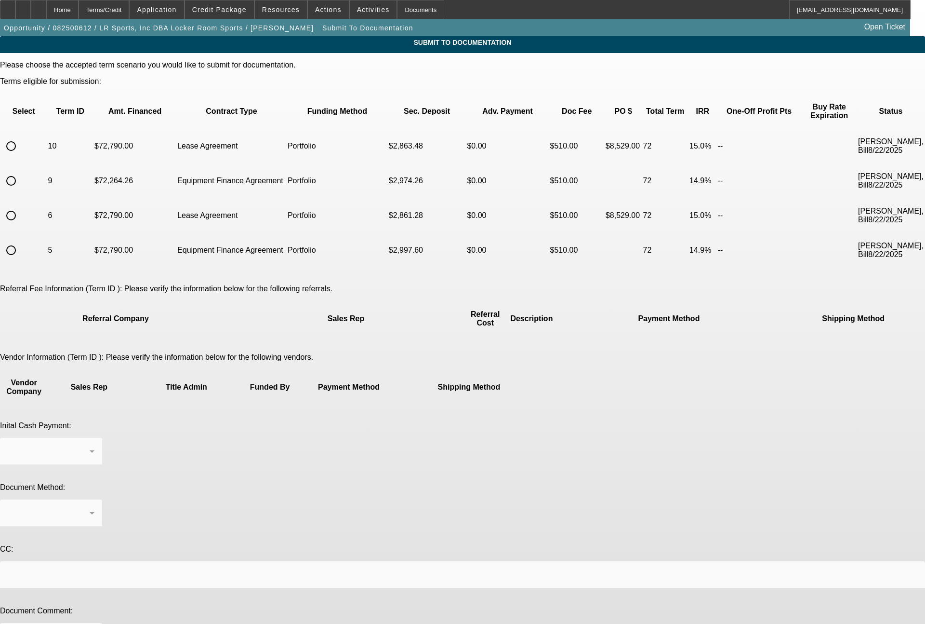
click at [21, 171] on input "radio" at bounding box center [10, 180] width 19 height 19
radio input "true"
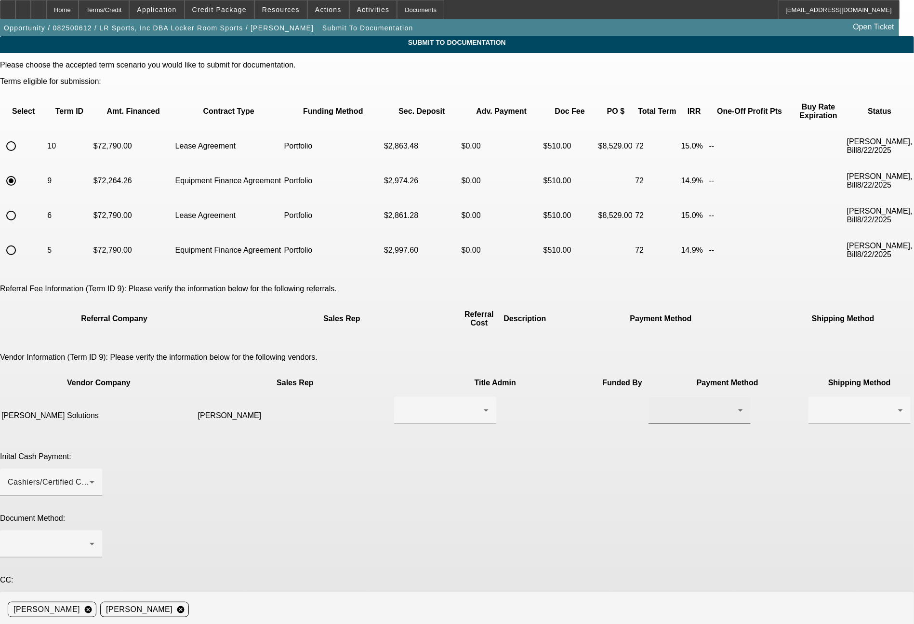
click at [656, 397] on div at bounding box center [699, 410] width 87 height 27
click at [532, 427] on mat-option "ACH" at bounding box center [556, 426] width 102 height 23
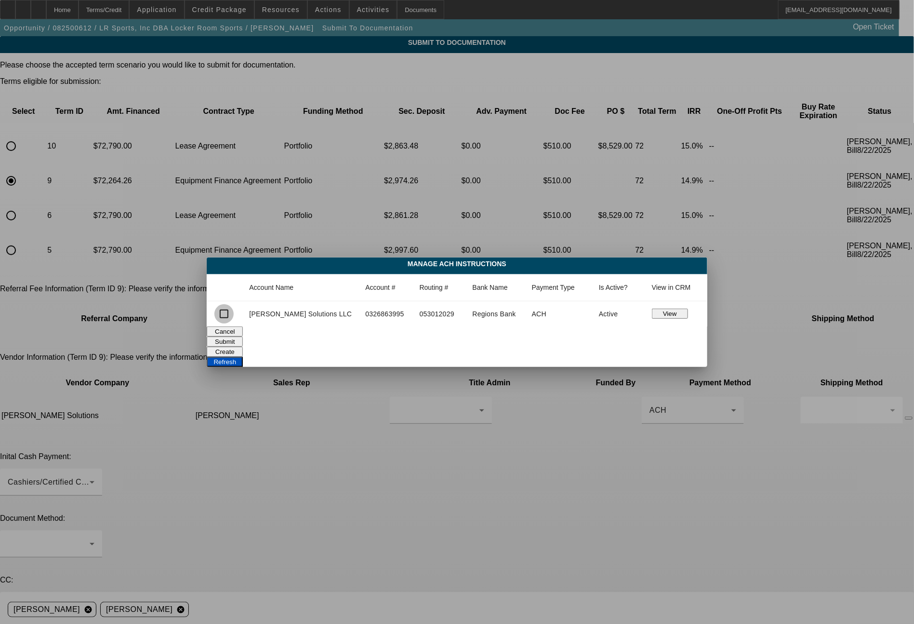
click at [234, 319] on input "checkbox" at bounding box center [223, 313] width 19 height 19
checkbox input "true"
click at [243, 337] on button "Submit" at bounding box center [225, 341] width 36 height 10
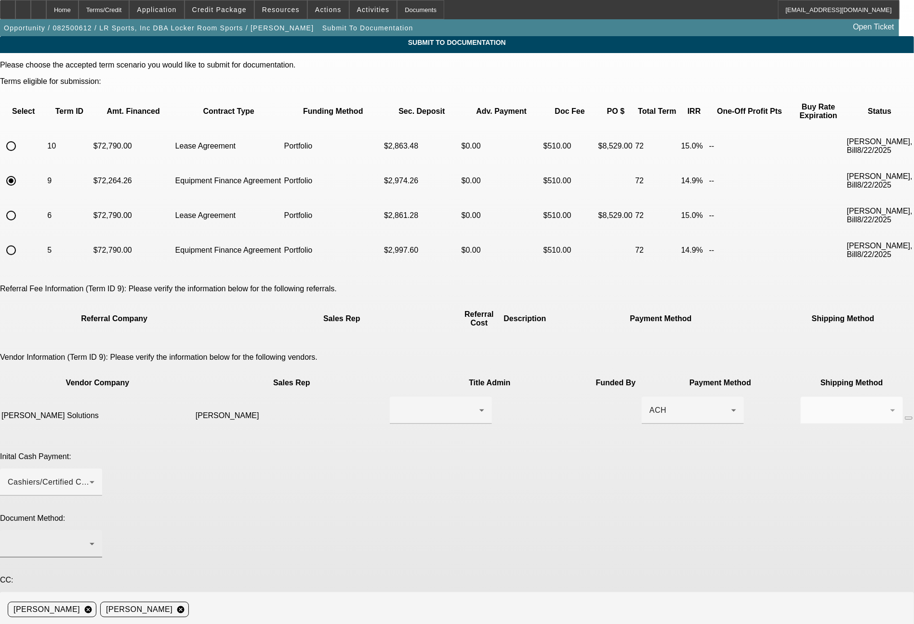
click at [90, 538] on div at bounding box center [49, 544] width 82 height 12
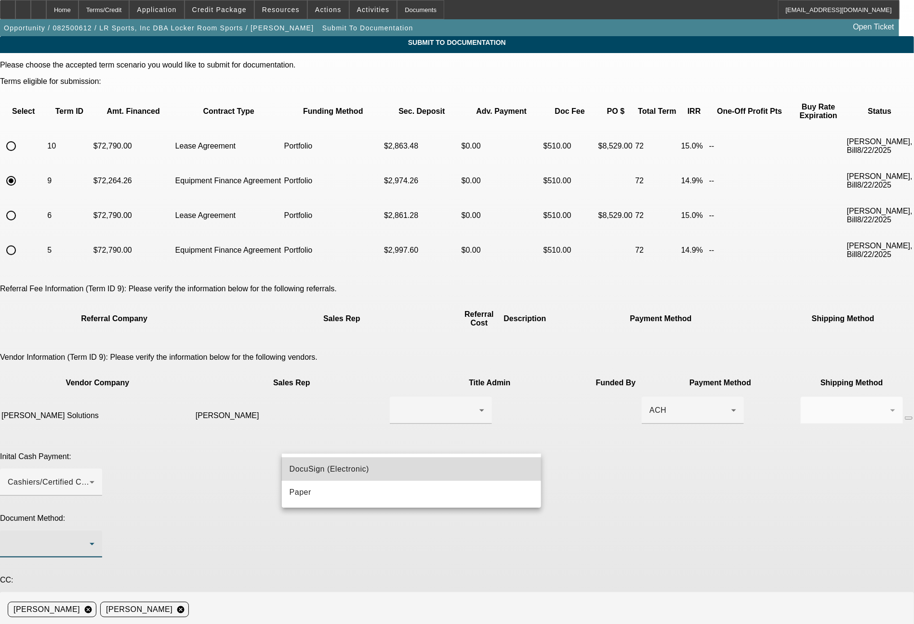
click at [389, 471] on mat-option "DocuSign (Electronic)" at bounding box center [412, 468] width 260 height 23
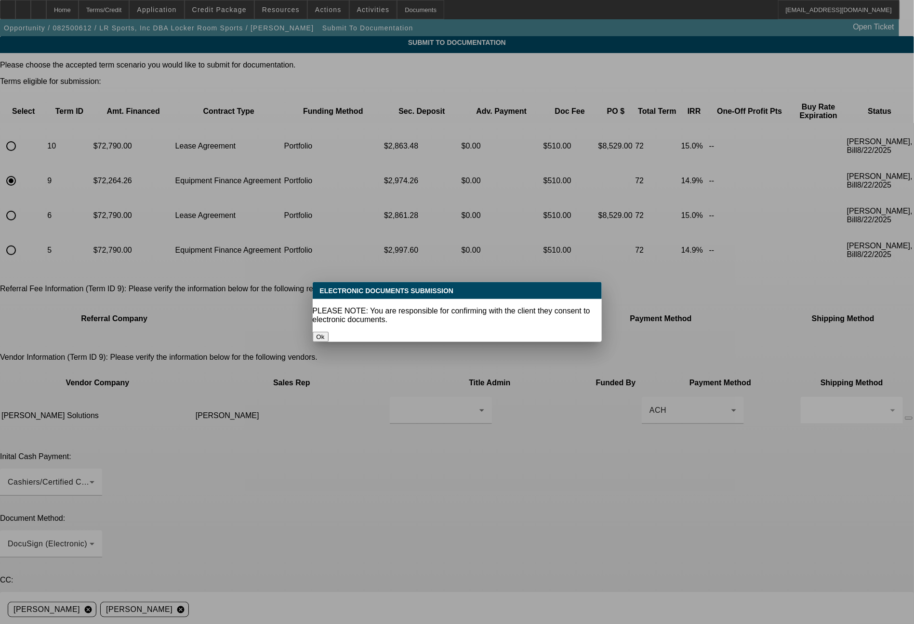
click at [329, 332] on button "Ok" at bounding box center [321, 337] width 16 height 10
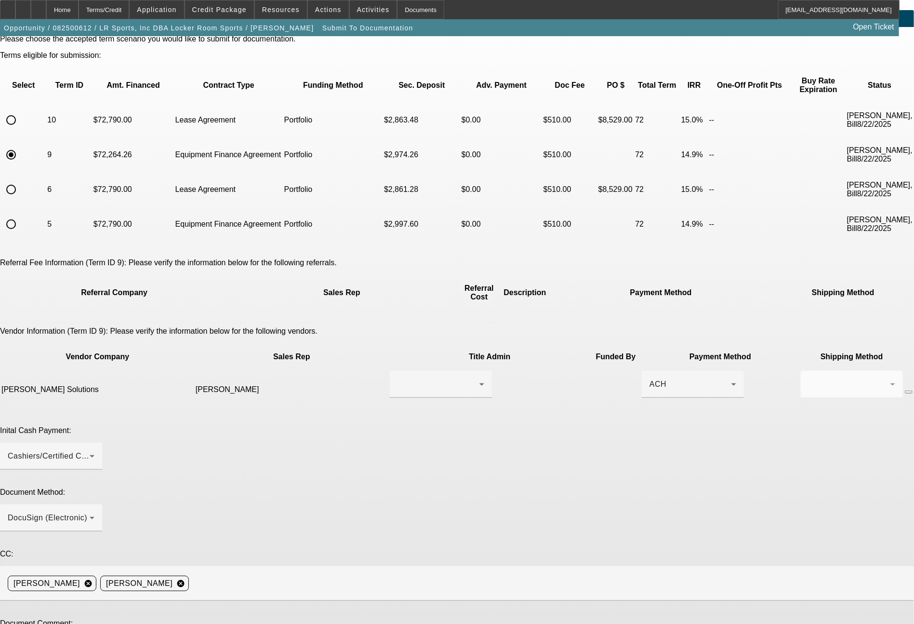
scroll to position [44, 0]
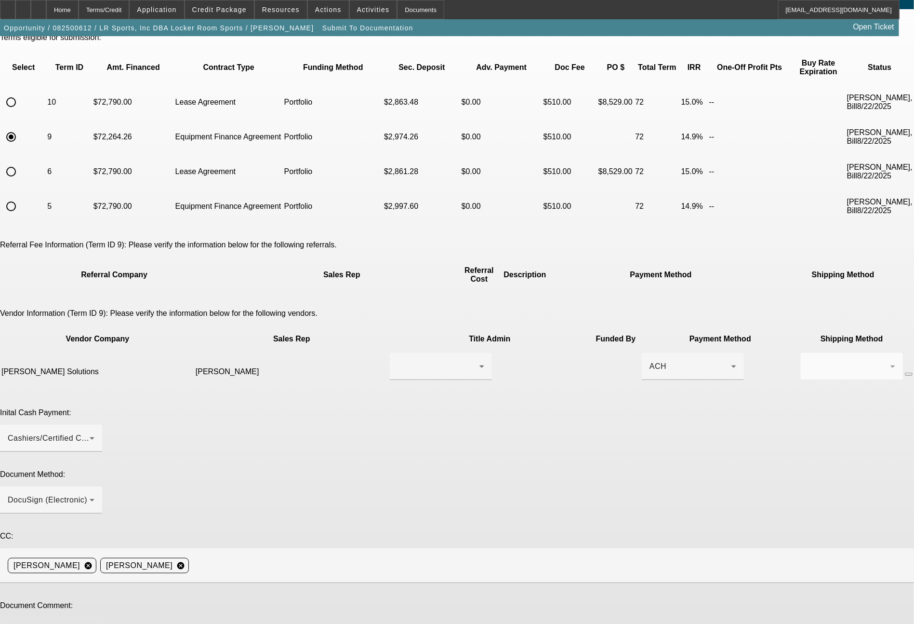
type textarea "Ready for EFA docs. You can do the doc call to [PERSON_NAME] at [PHONE_NUMBER].…"
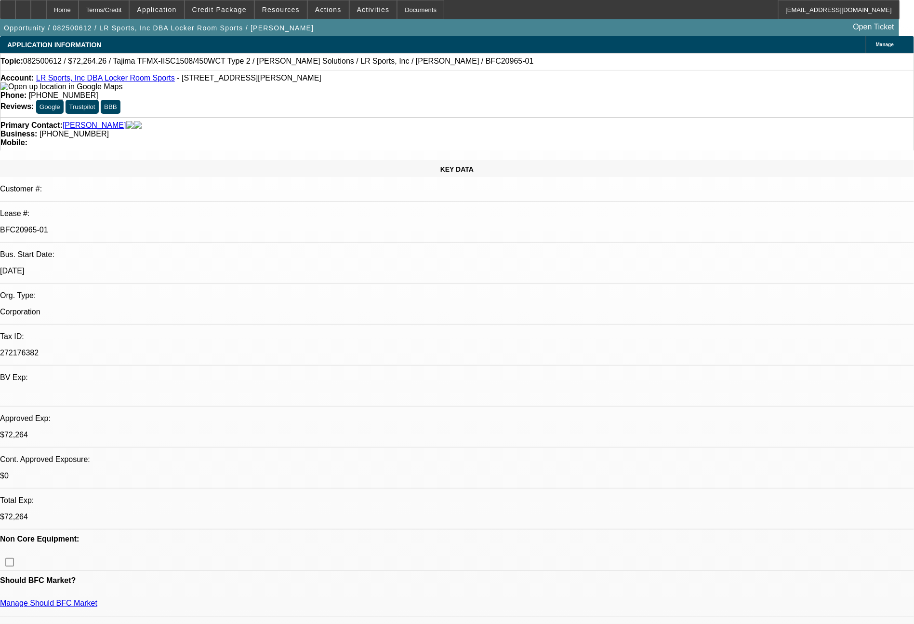
select select "0"
select select "2"
select select "0.1"
select select "4"
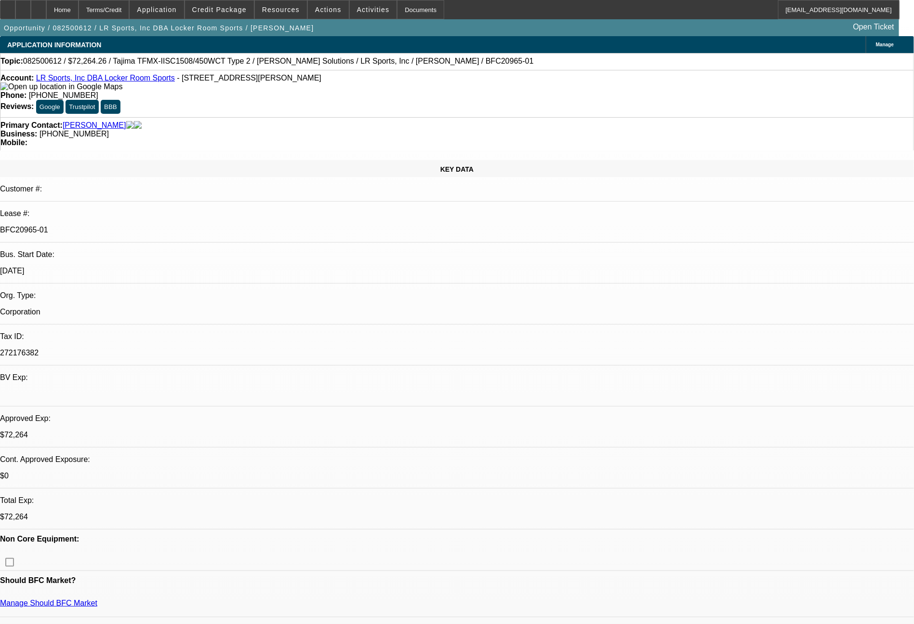
select select "0"
select select "2"
select select "0"
select select "6"
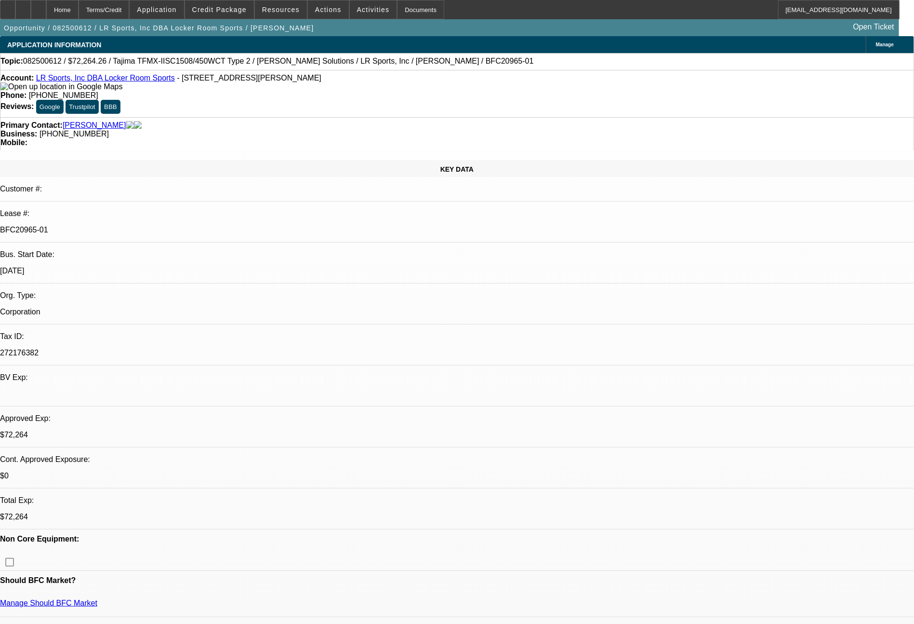
select select "0"
select select "2"
select select "0.1"
select select "4"
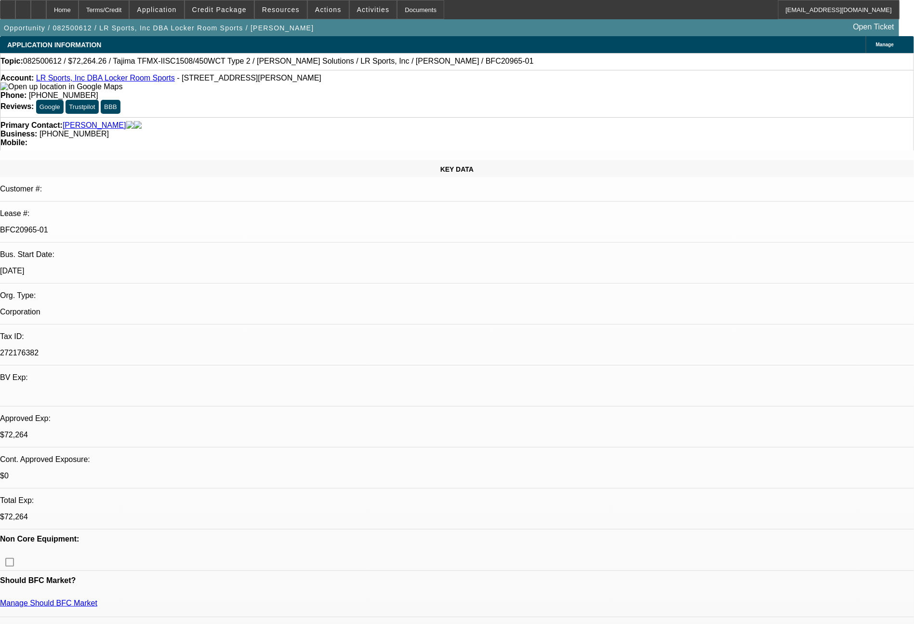
select select "0"
select select "2"
select select "0"
select select "6"
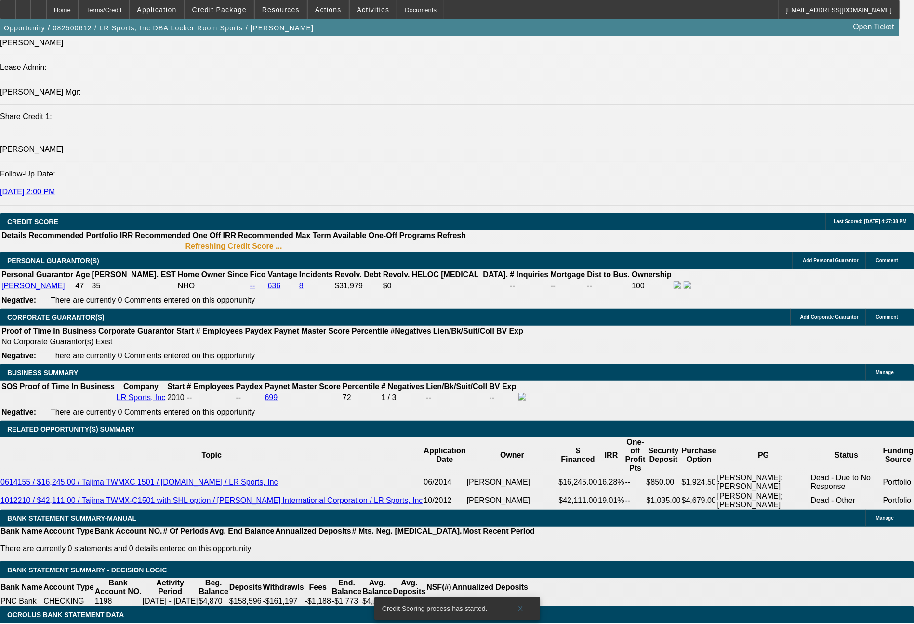
scroll to position [1255, 0]
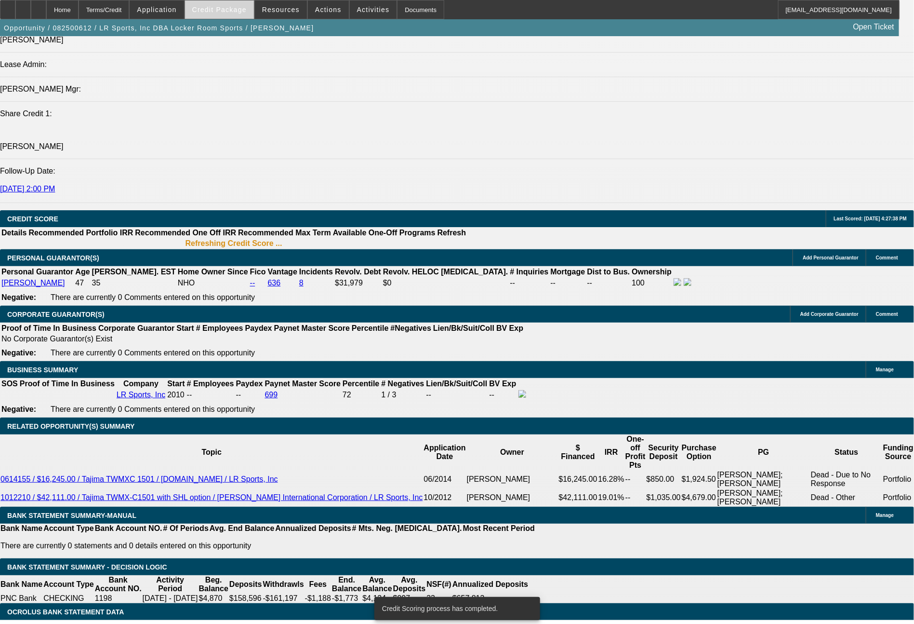
click at [221, 12] on span "Credit Package" at bounding box center [219, 10] width 54 height 8
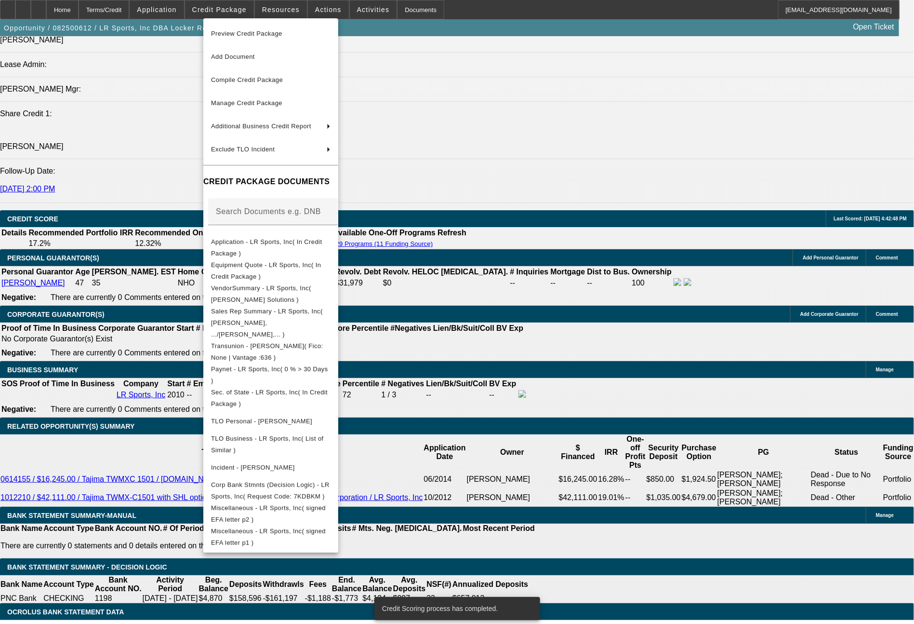
scroll to position [1252, 0]
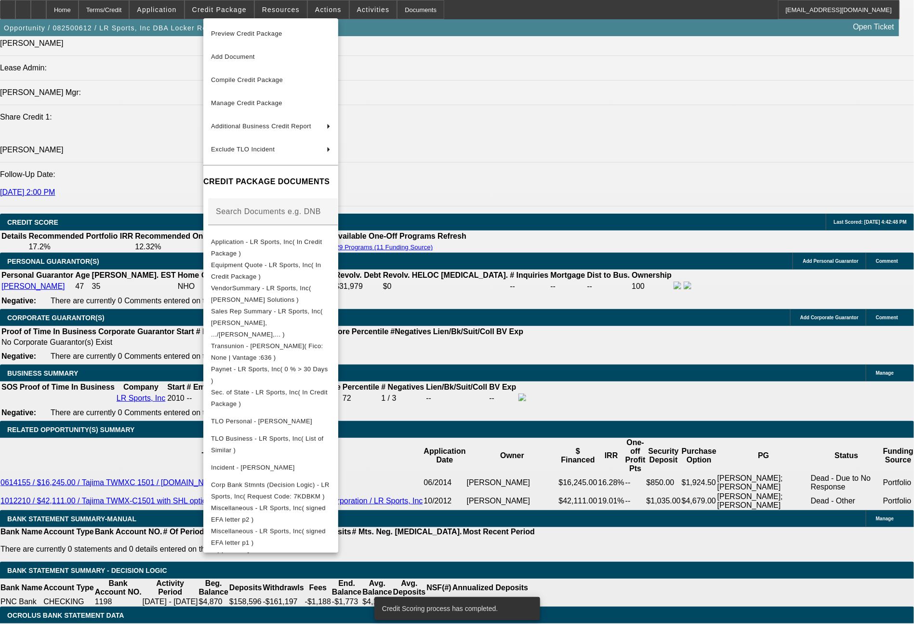
click at [703, 437] on div at bounding box center [457, 312] width 914 height 624
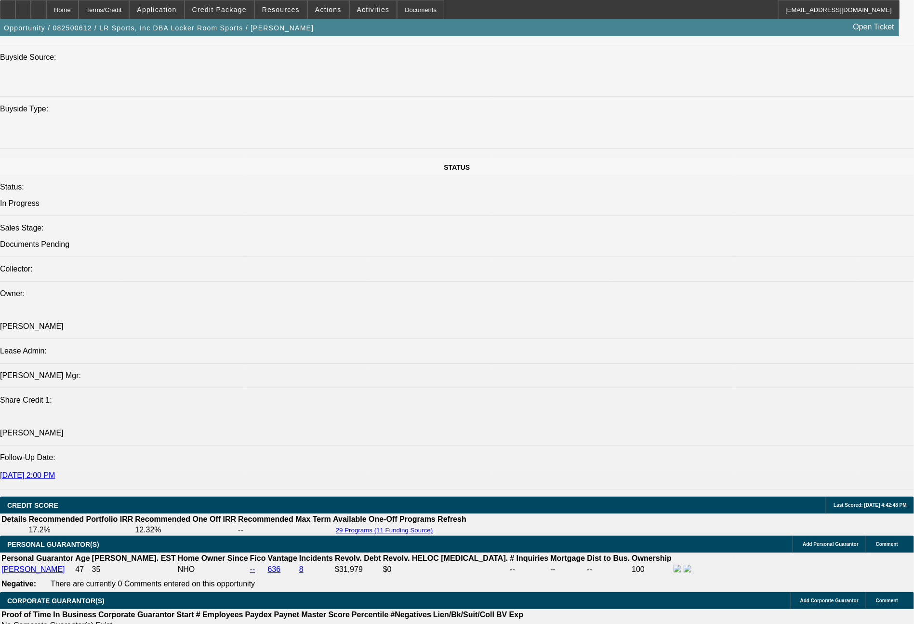
scroll to position [464, 0]
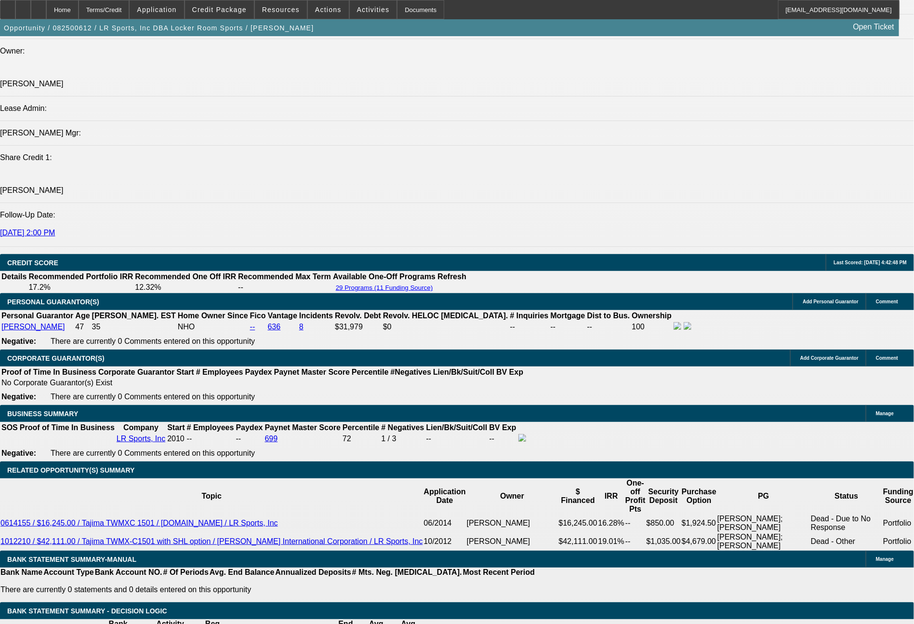
scroll to position [1191, 0]
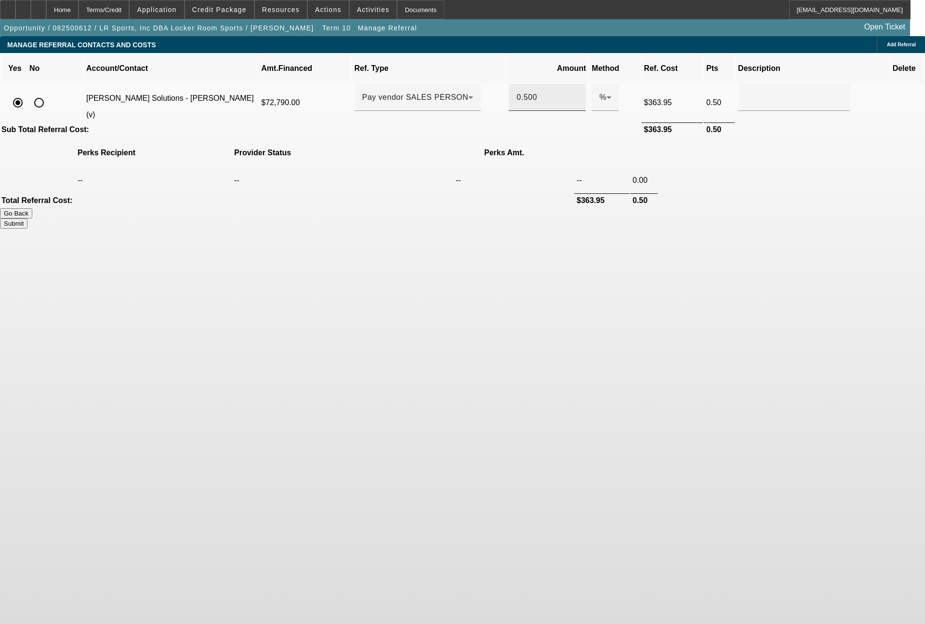
click at [520, 92] on input "0.500" at bounding box center [548, 98] width 62 height 12
click at [27, 218] on button "Submit" at bounding box center [13, 223] width 27 height 10
type input "0.330"
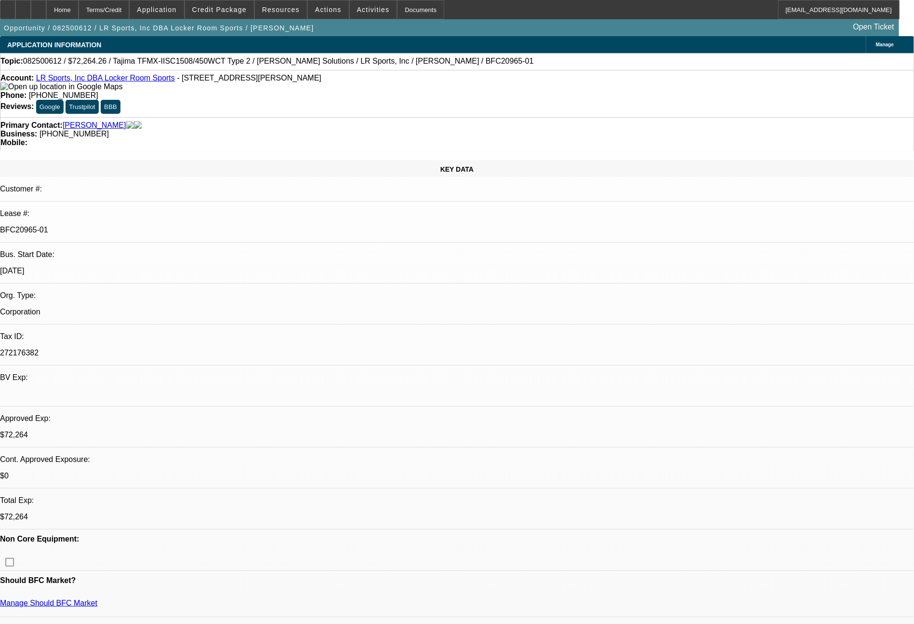
select select "0"
select select "2"
select select "0.1"
select select "4"
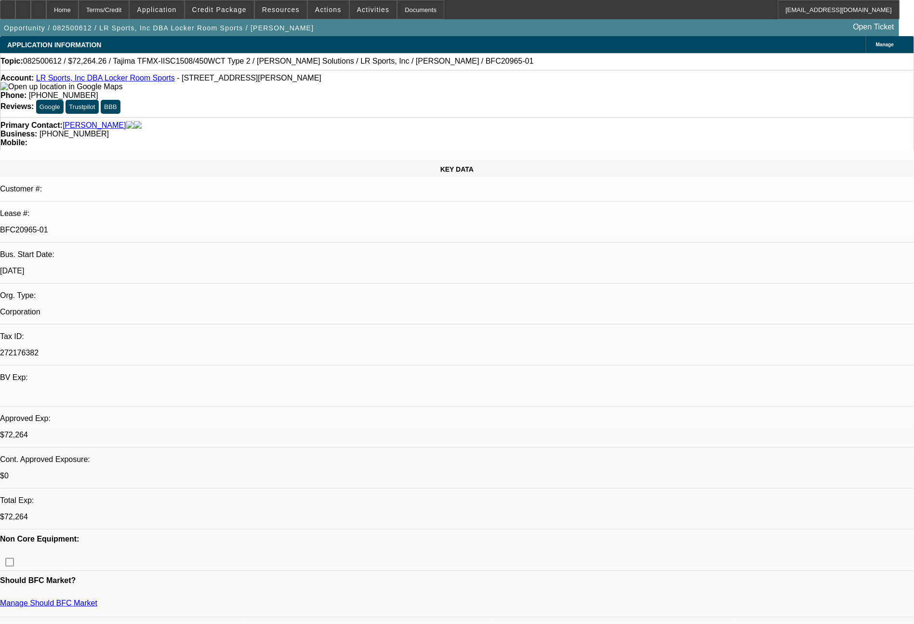
select select "0"
select select "2"
select select "0"
select select "6"
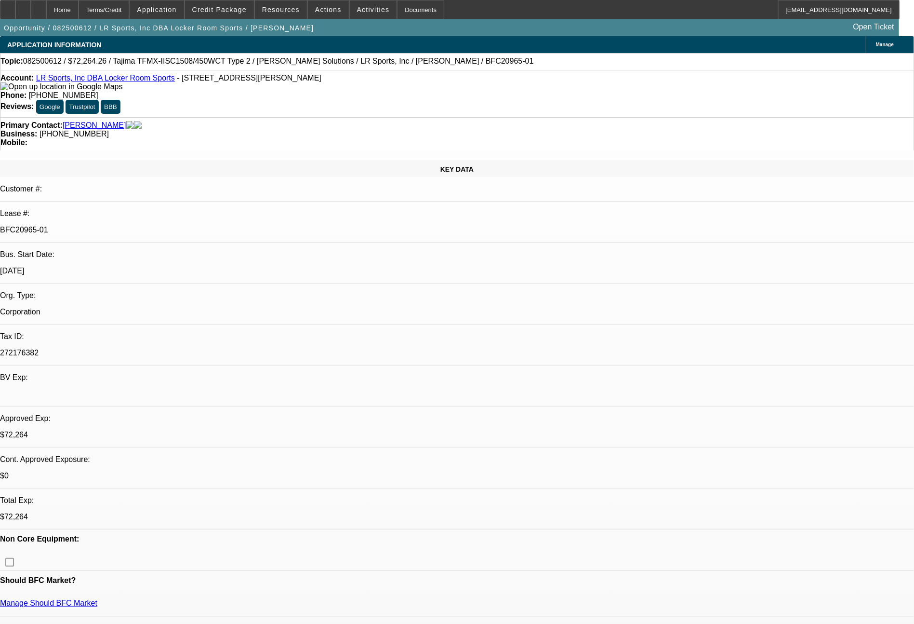
select select "0"
select select "2"
select select "0.1"
select select "4"
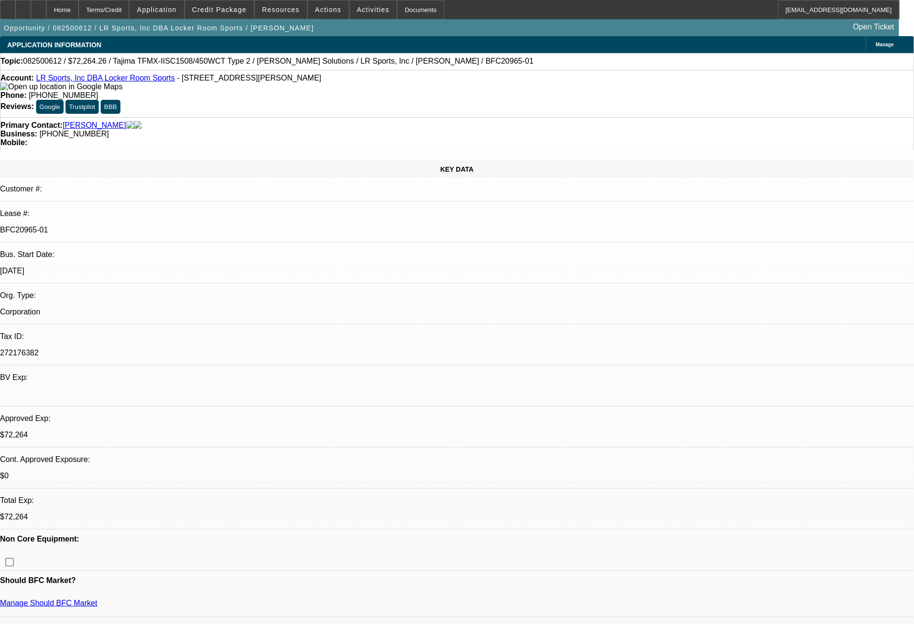
select select "0"
select select "2"
select select "0"
select select "6"
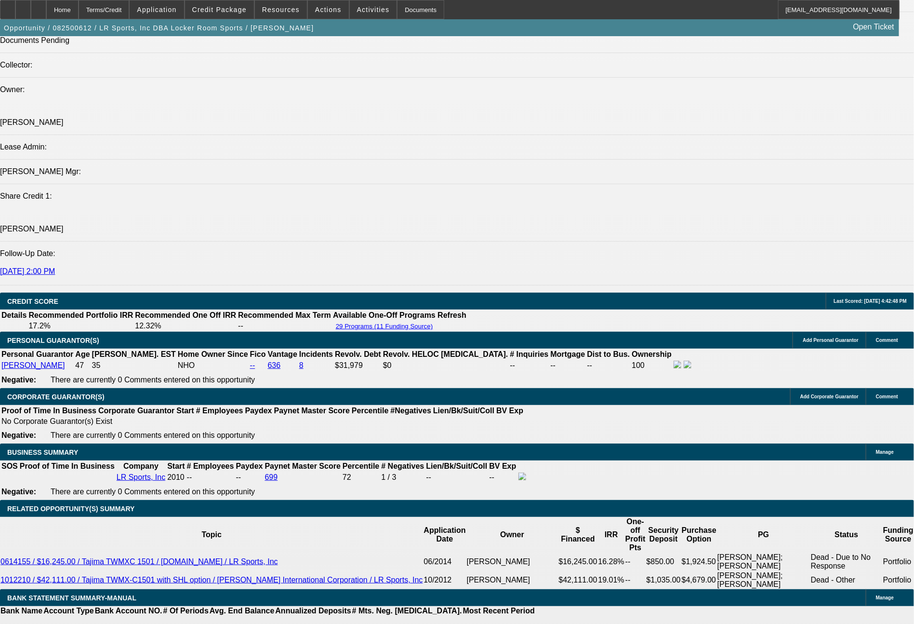
scroll to position [1183, 0]
